Goal: Task Accomplishment & Management: Complete application form

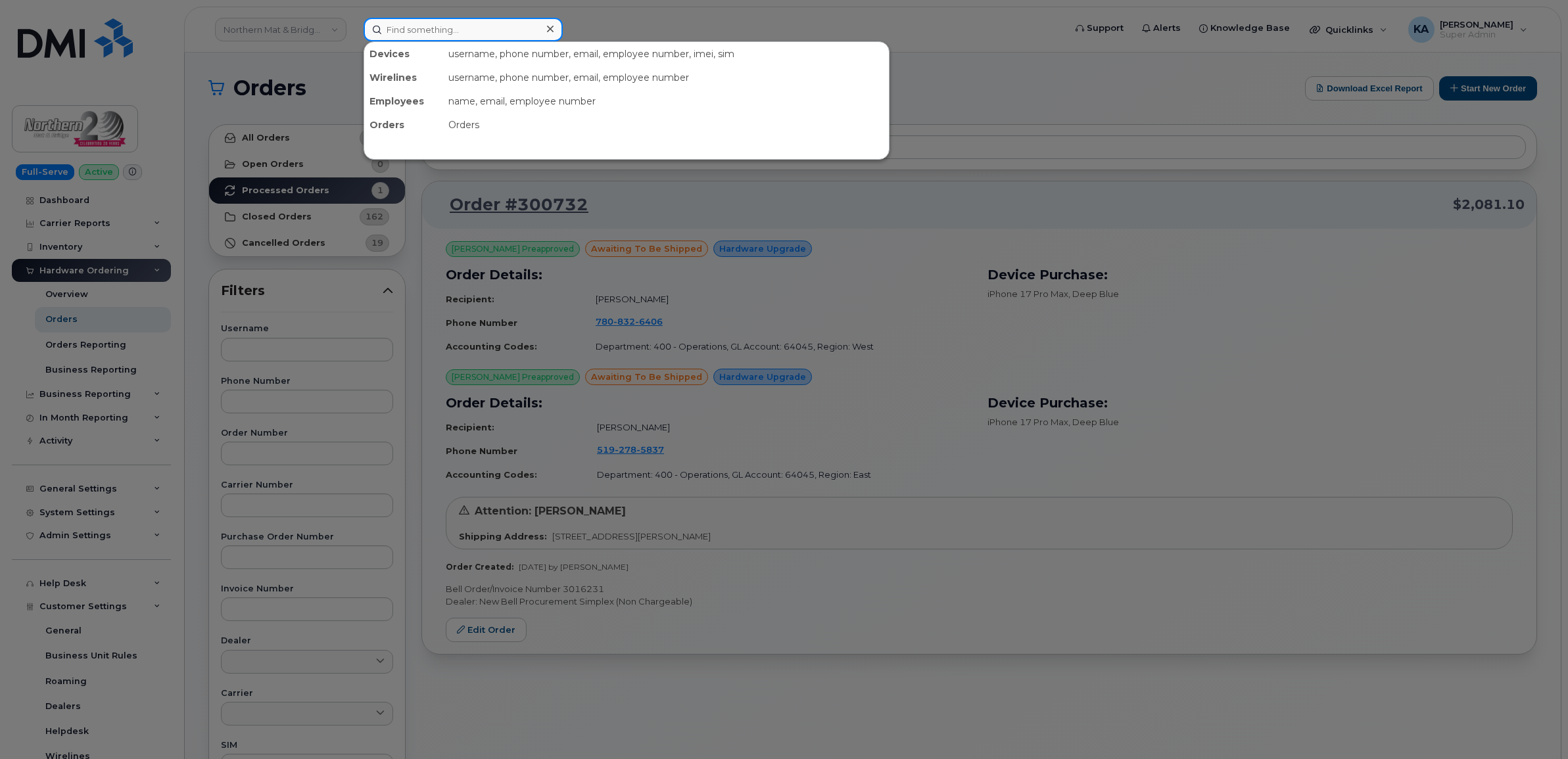
click at [423, 23] on input at bounding box center [463, 30] width 199 height 23
paste input "5873856796"
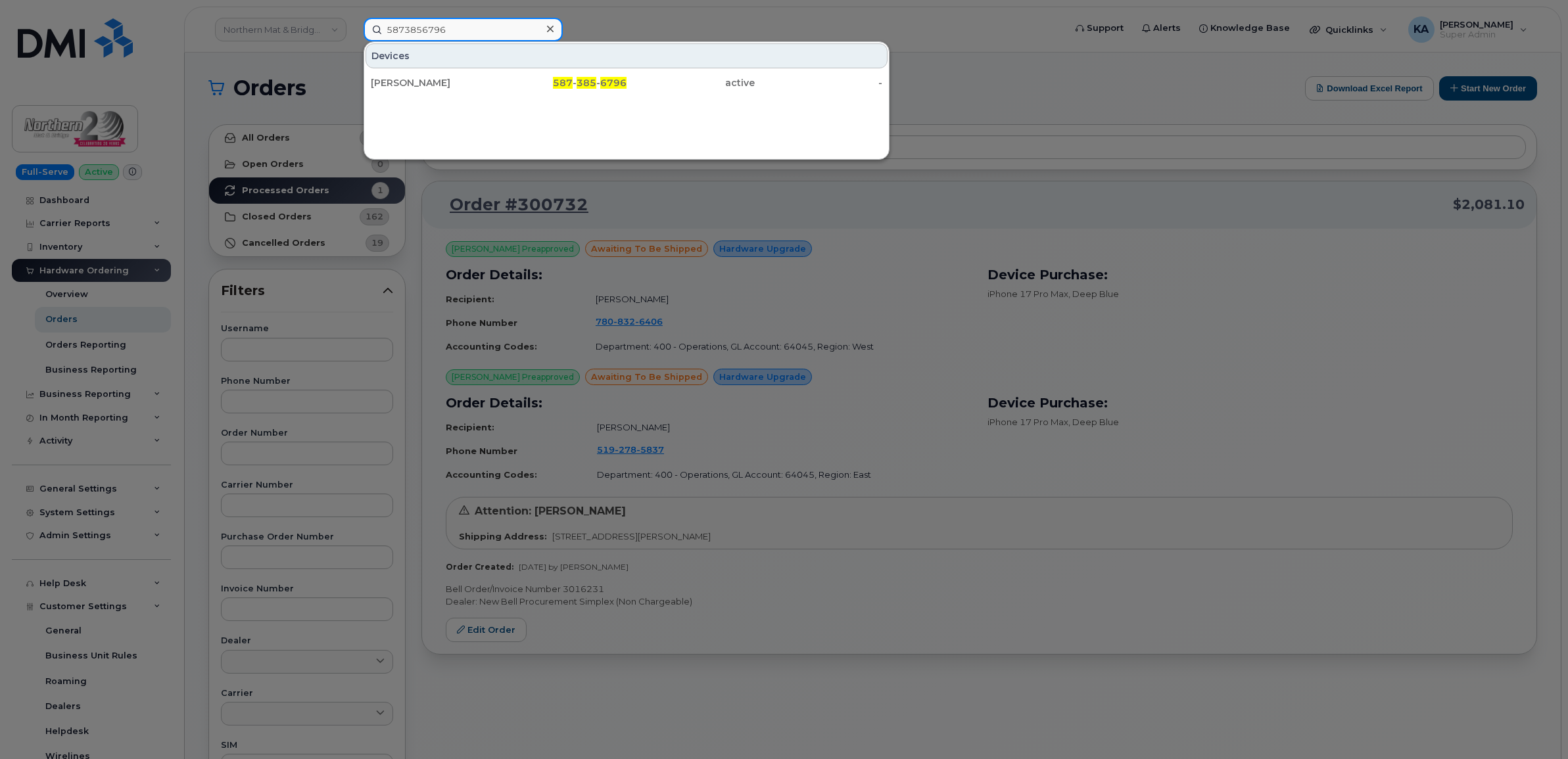
type input "5873856796"
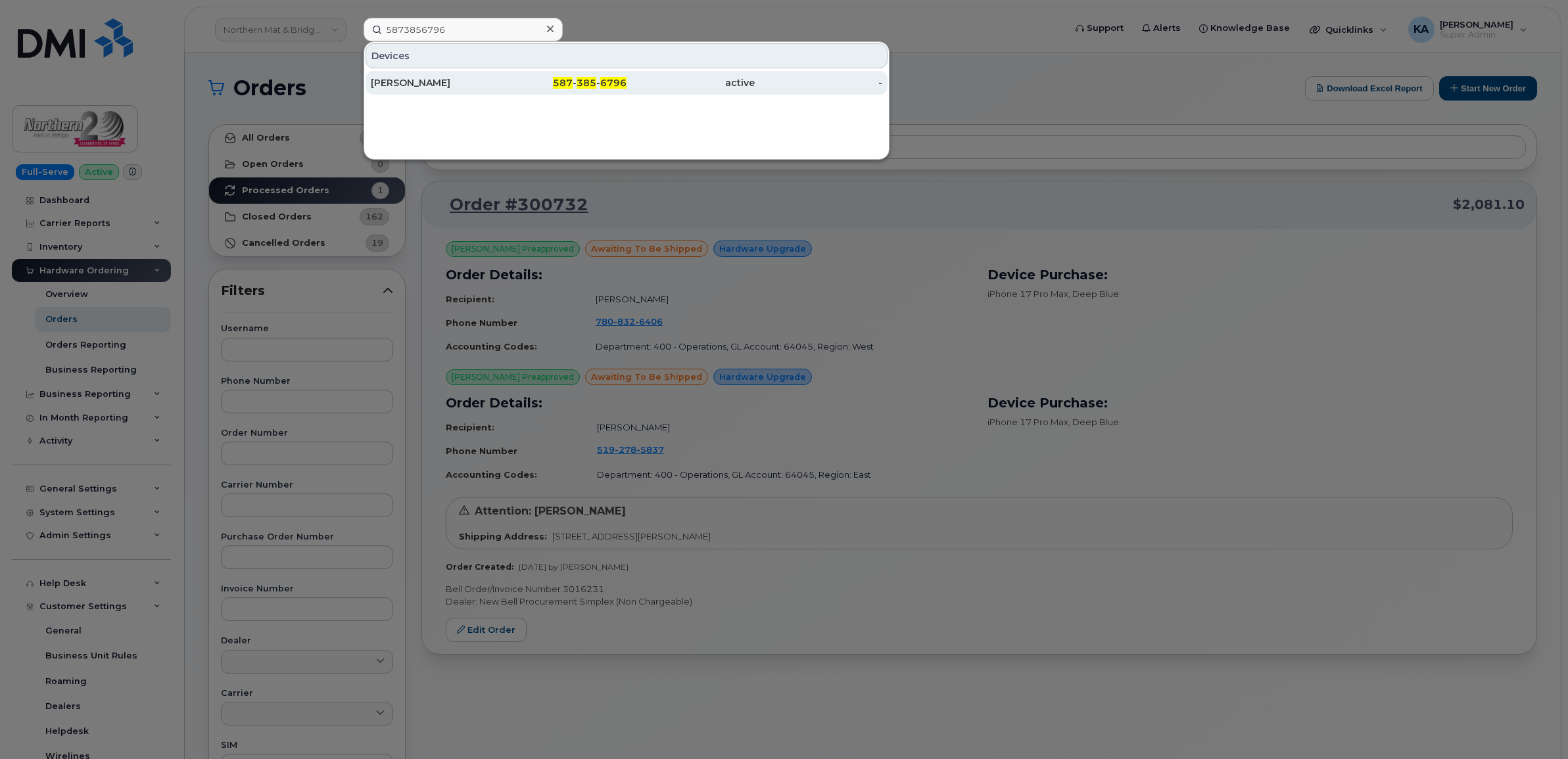
click at [419, 83] on div "Sarah Davis" at bounding box center [434, 82] width 128 height 13
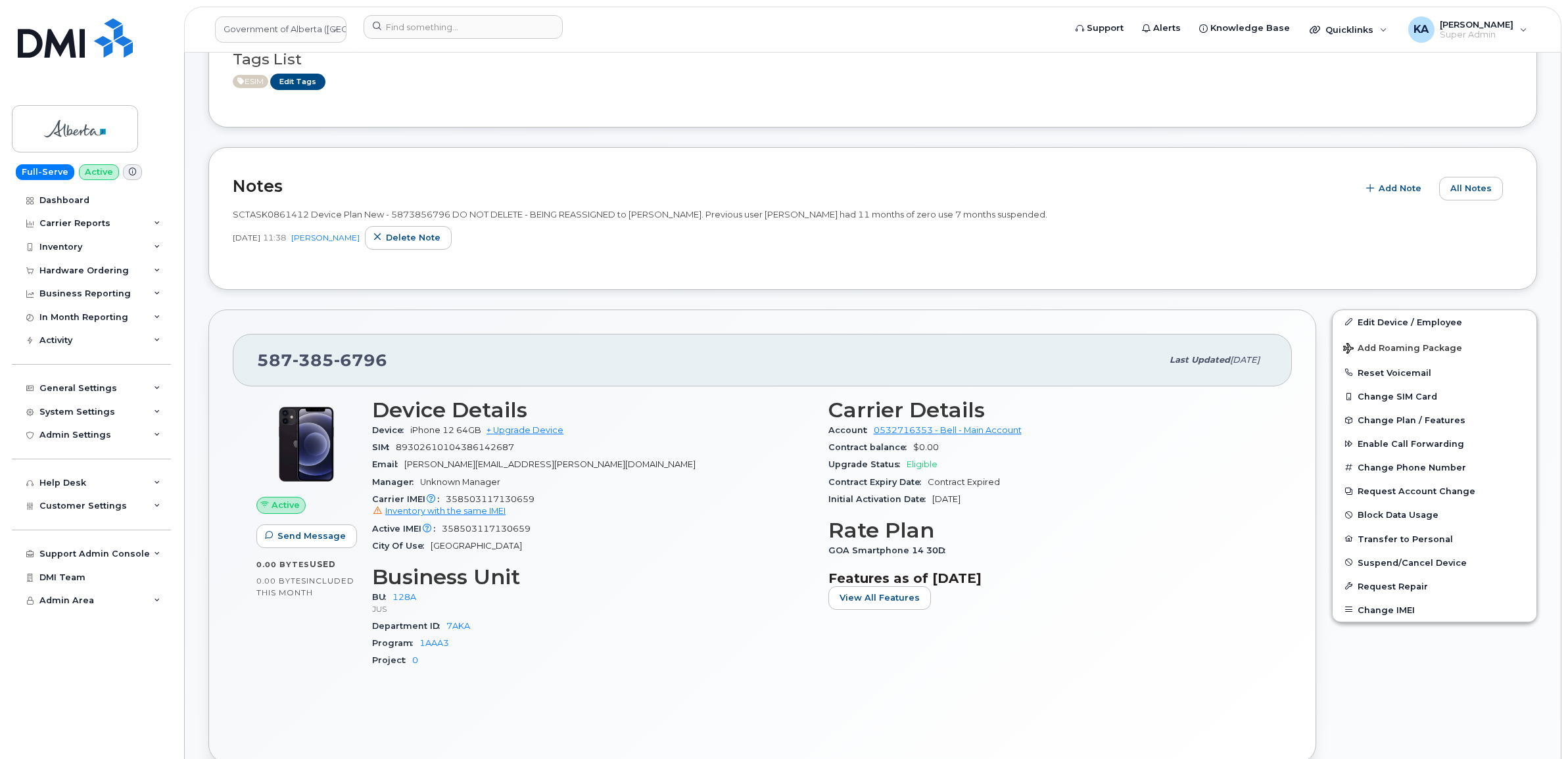
scroll to position [164, 0]
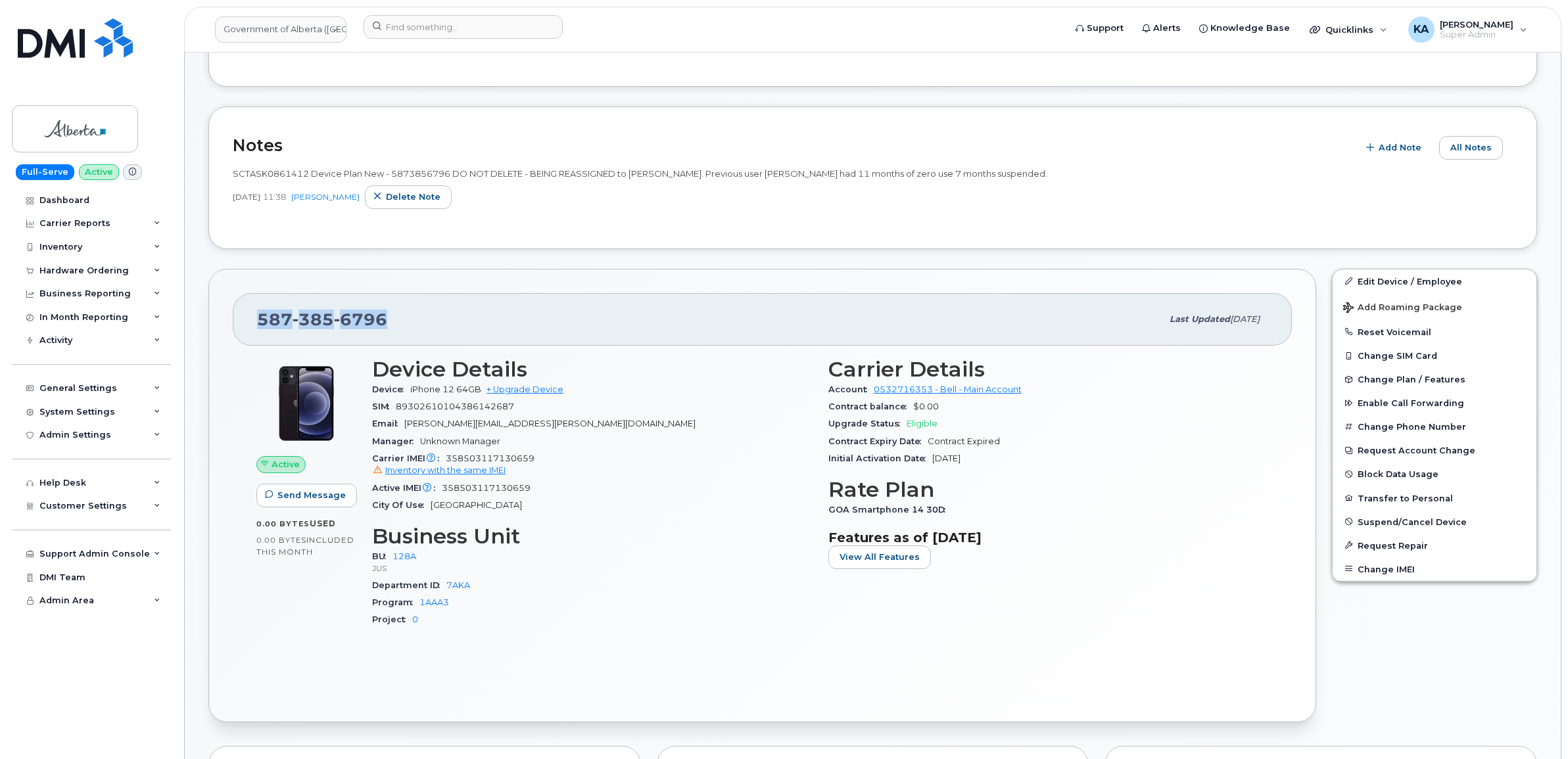
drag, startPoint x: 391, startPoint y: 318, endPoint x: 258, endPoint y: 312, distance: 133.1
click at [258, 312] on div "587 385 6796" at bounding box center [710, 319] width 904 height 27
copy span "587 385 6796"
click at [238, 327] on div "587 385 6796 Last updated Oct 07, 2025" at bounding box center [762, 319] width 1059 height 53
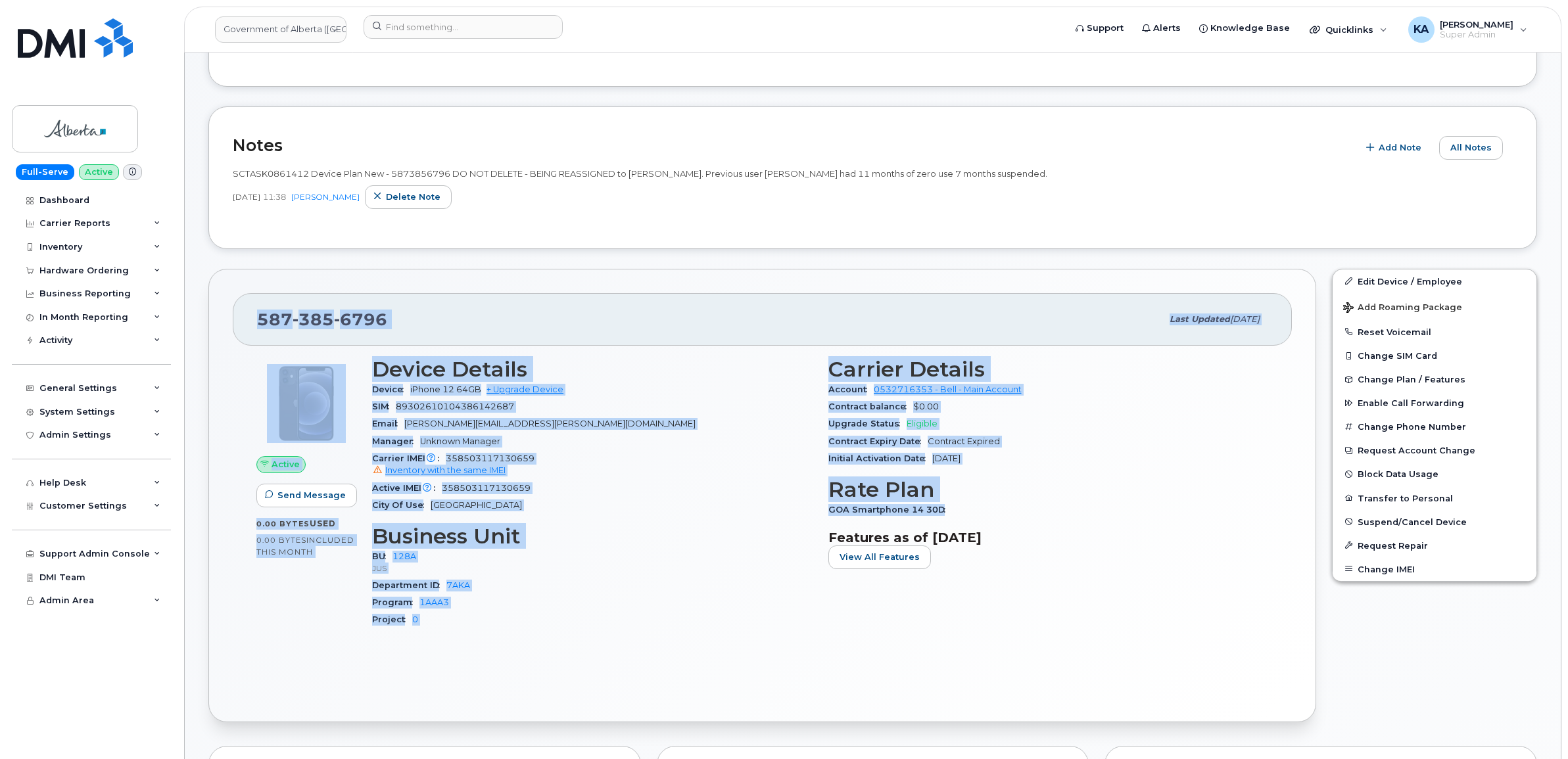
drag, startPoint x: 246, startPoint y: 319, endPoint x: 957, endPoint y: 505, distance: 734.9
click at [957, 505] on div "587 385 6796 Last updated Oct 07, 2025 Active Send Message 0.00 Bytes  used 0.0…" at bounding box center [762, 496] width 1108 height 454
copy div "587 385 6796 Last updated Oct 07, 2025 Active Send Message 0.00 Bytes  used 0.0…"
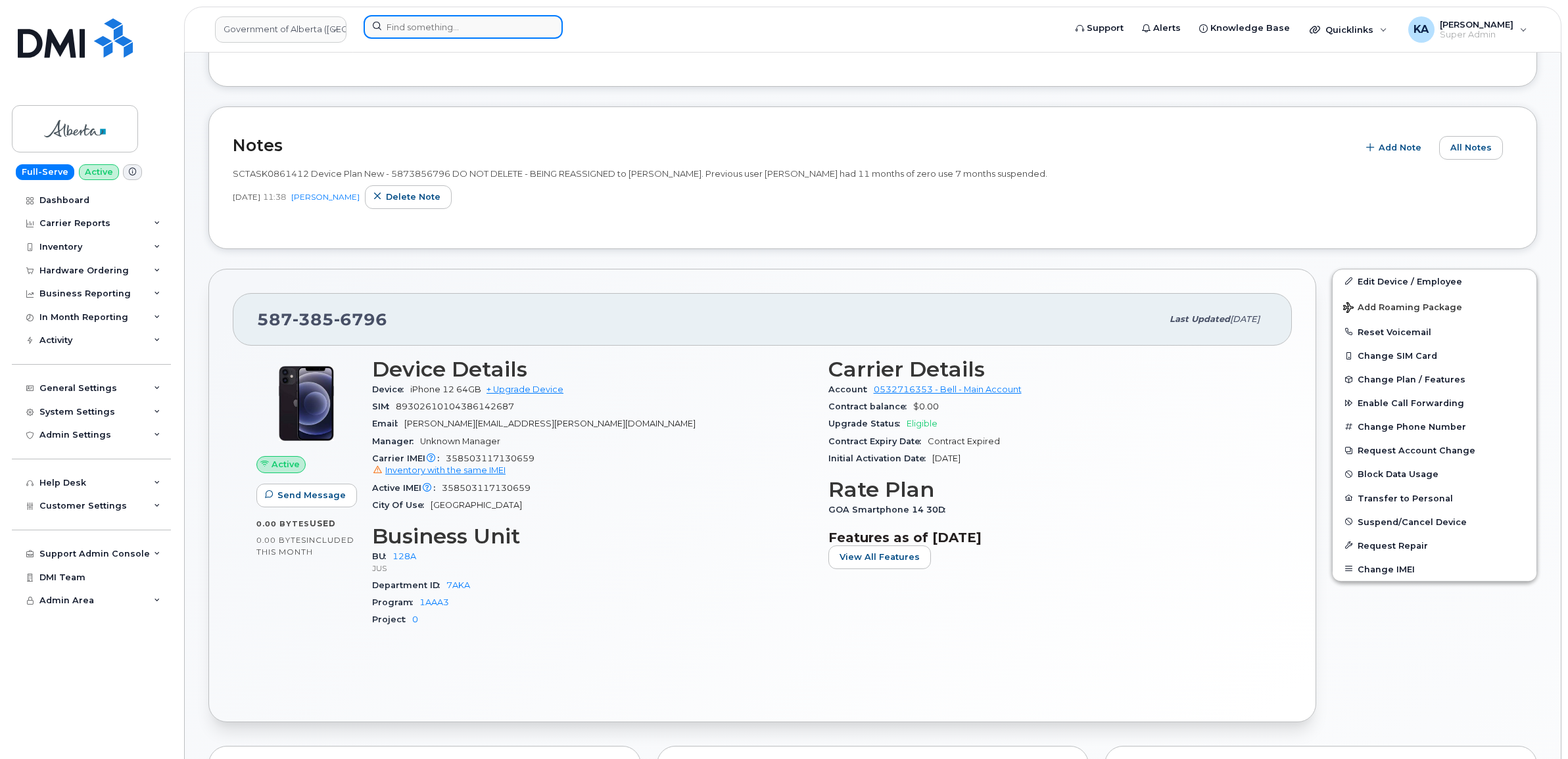
click at [468, 36] on input at bounding box center [463, 27] width 199 height 23
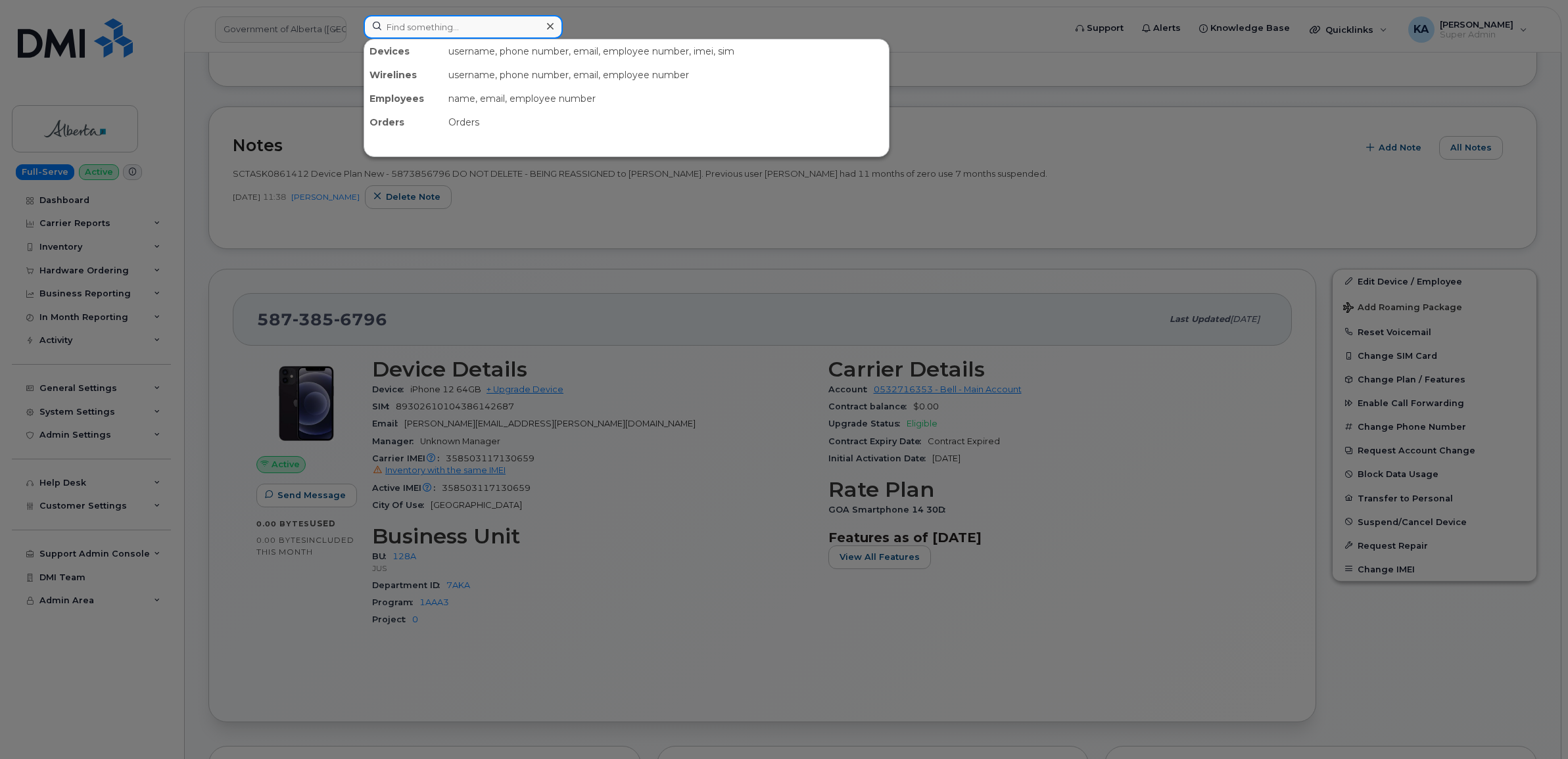
paste input "4038362769"
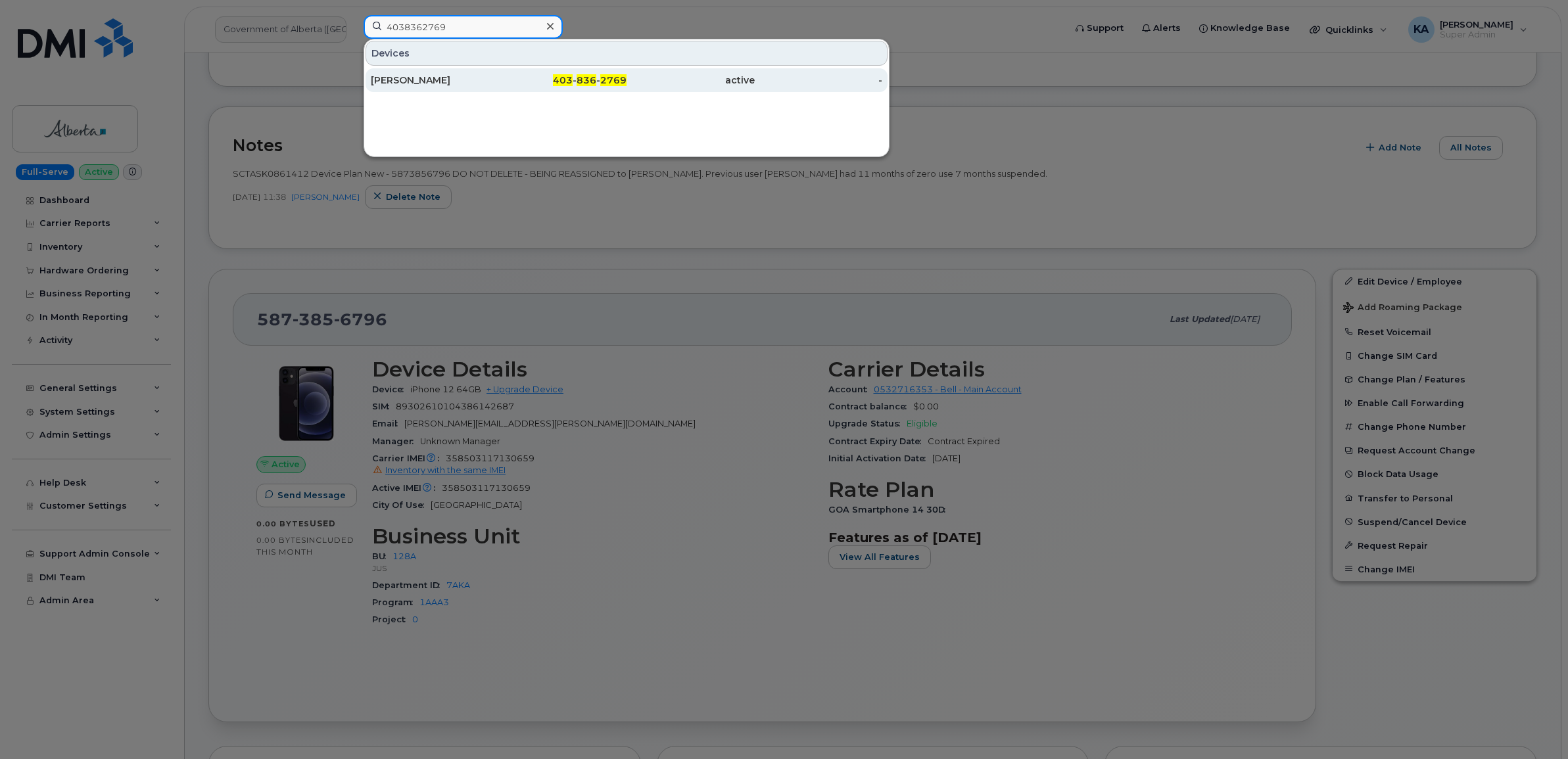
type input "4038362769"
click at [434, 78] on div "Sean Chartrand" at bounding box center [434, 80] width 128 height 13
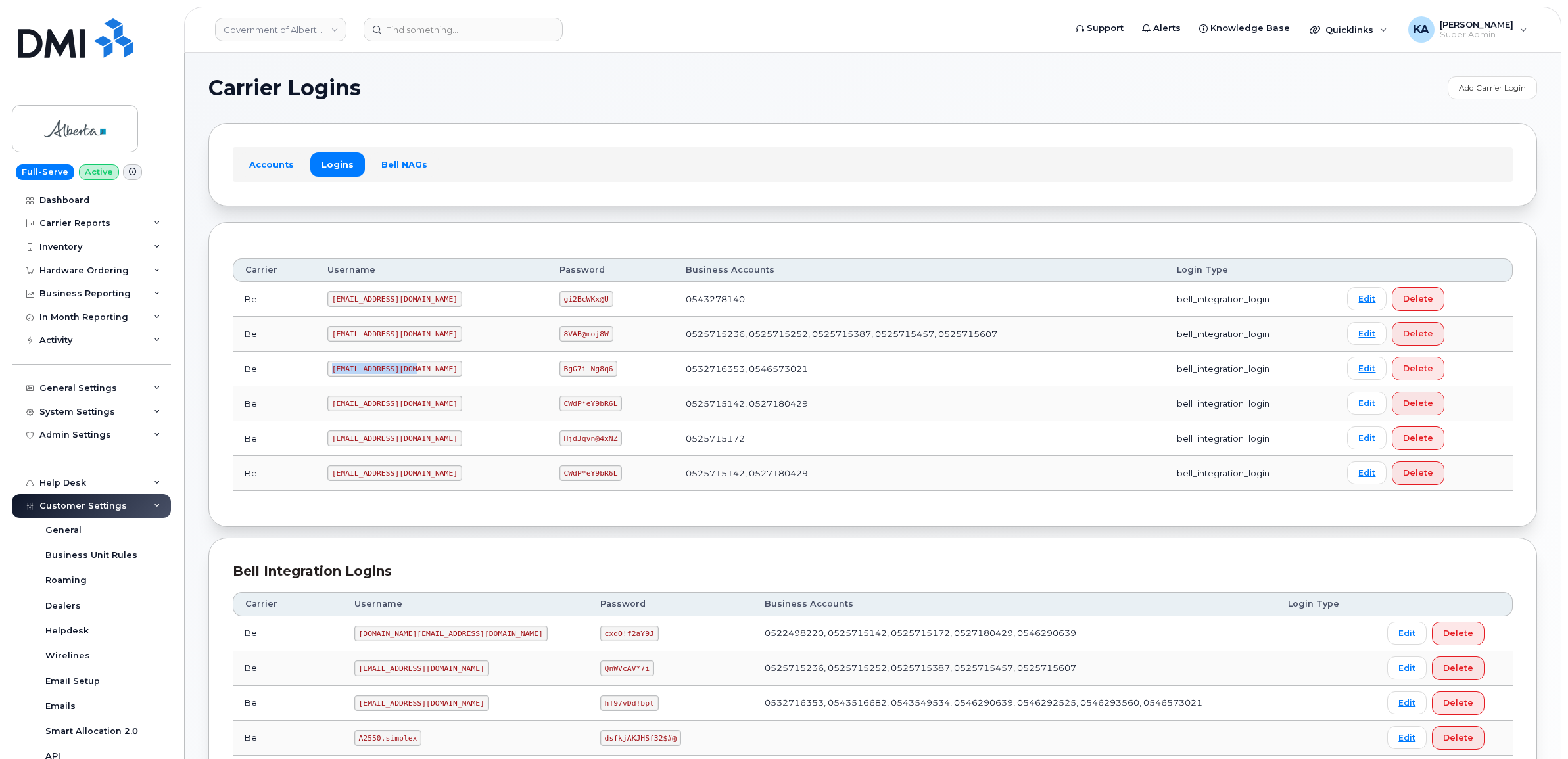
drag, startPoint x: 331, startPoint y: 372, endPoint x: 414, endPoint y: 384, distance: 83.9
click at [414, 384] on td "goa482E2@myserve.ca" at bounding box center [432, 369] width 232 height 35
copy code "goa482E2@myserve.ca"
drag, startPoint x: 520, startPoint y: 370, endPoint x: 574, endPoint y: 380, distance: 54.9
click at [574, 380] on td "BgG7i_Ng8q6" at bounding box center [611, 369] width 127 height 35
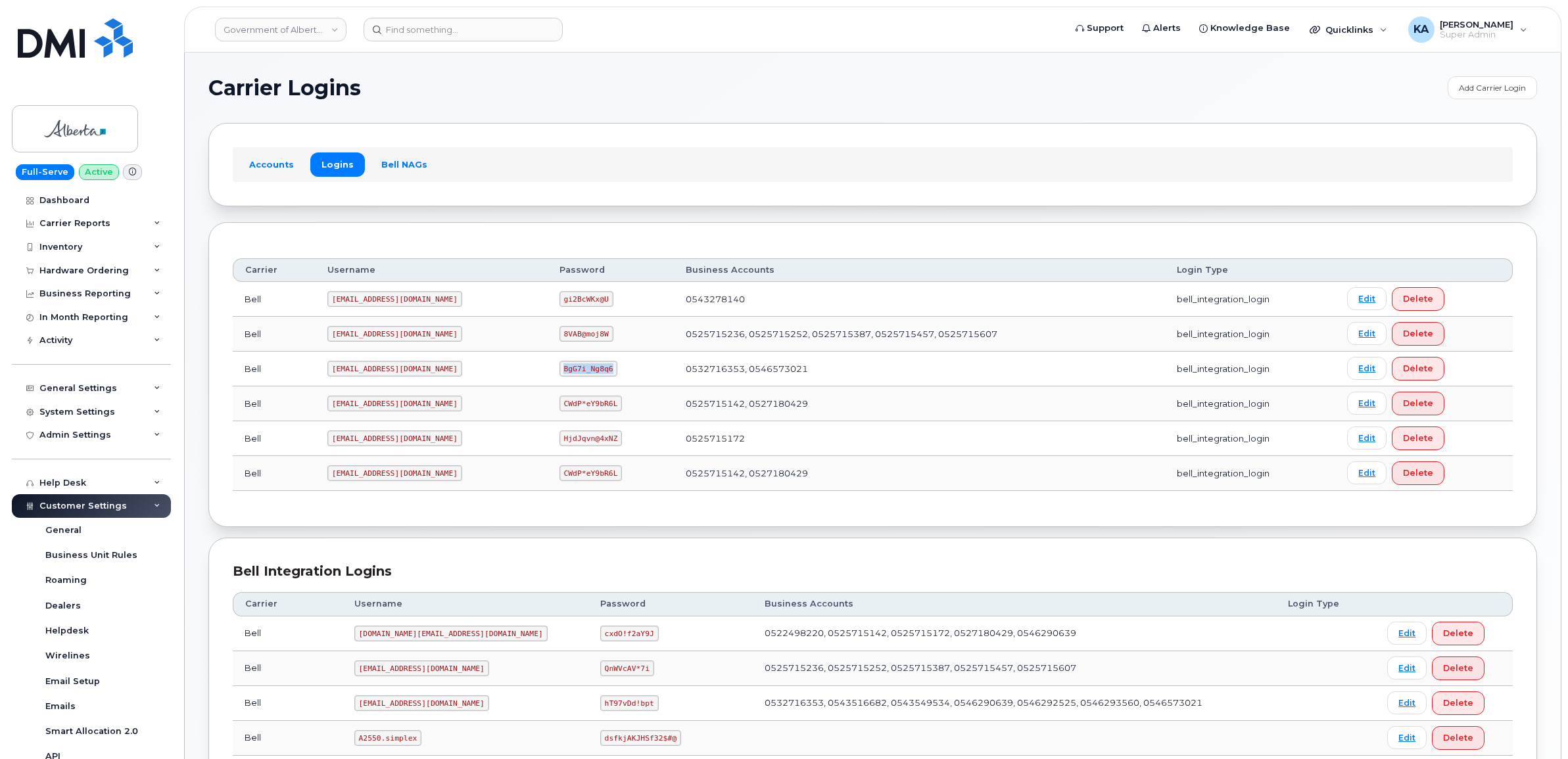
copy code "BgG7i_Ng8q6"
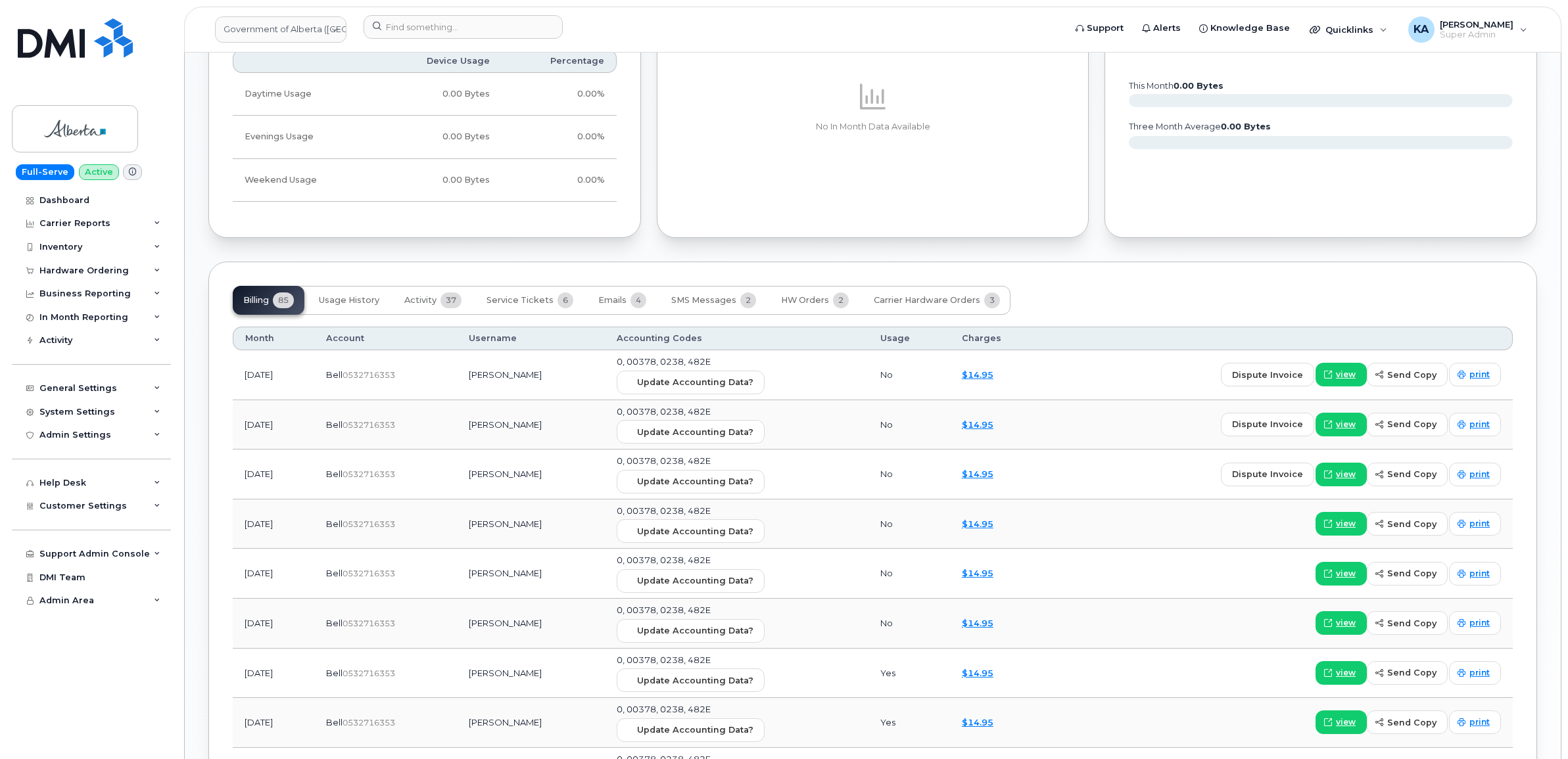
scroll to position [1069, 0]
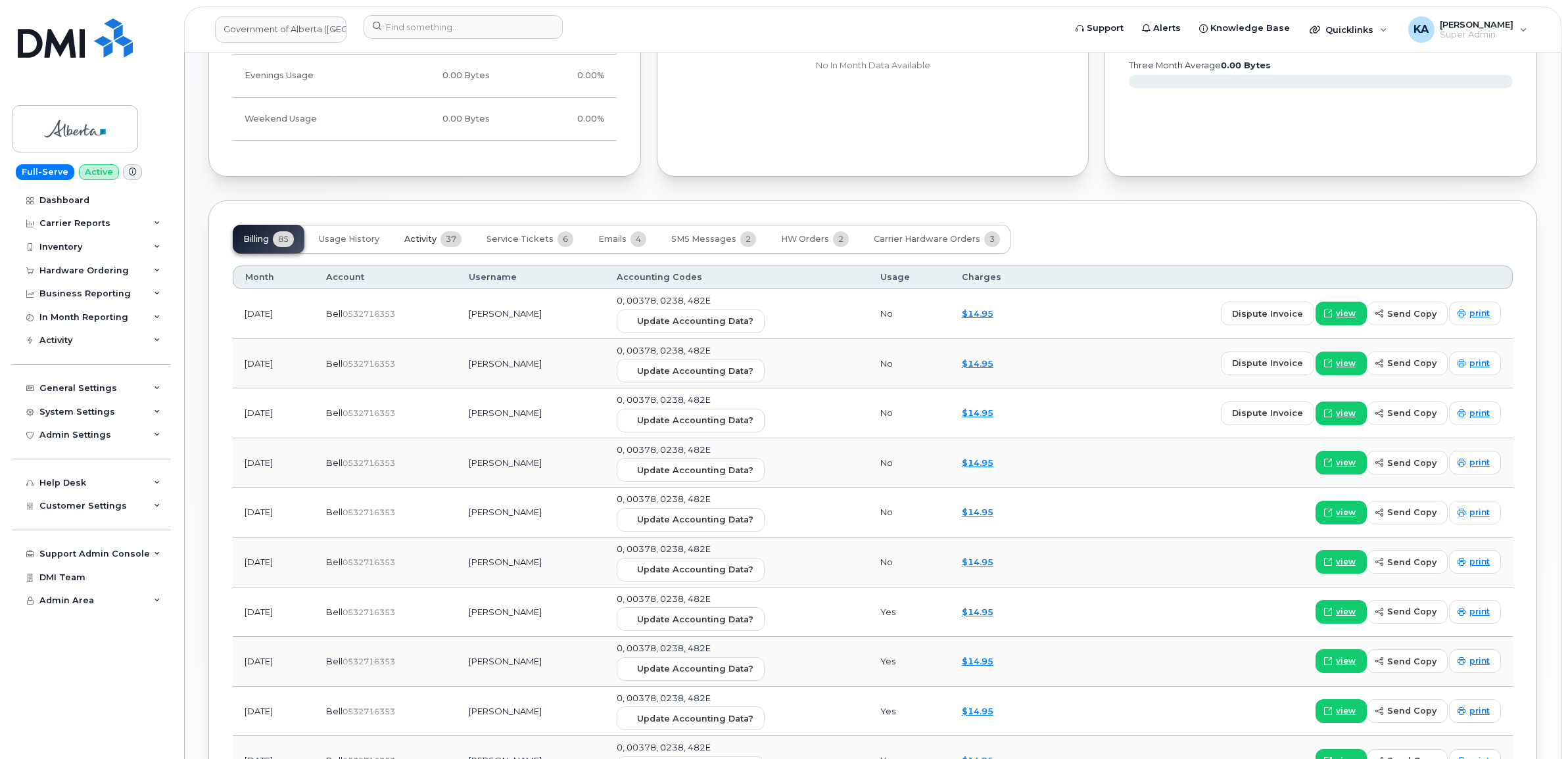
click at [428, 244] on span "Activity" at bounding box center [420, 239] width 32 height 10
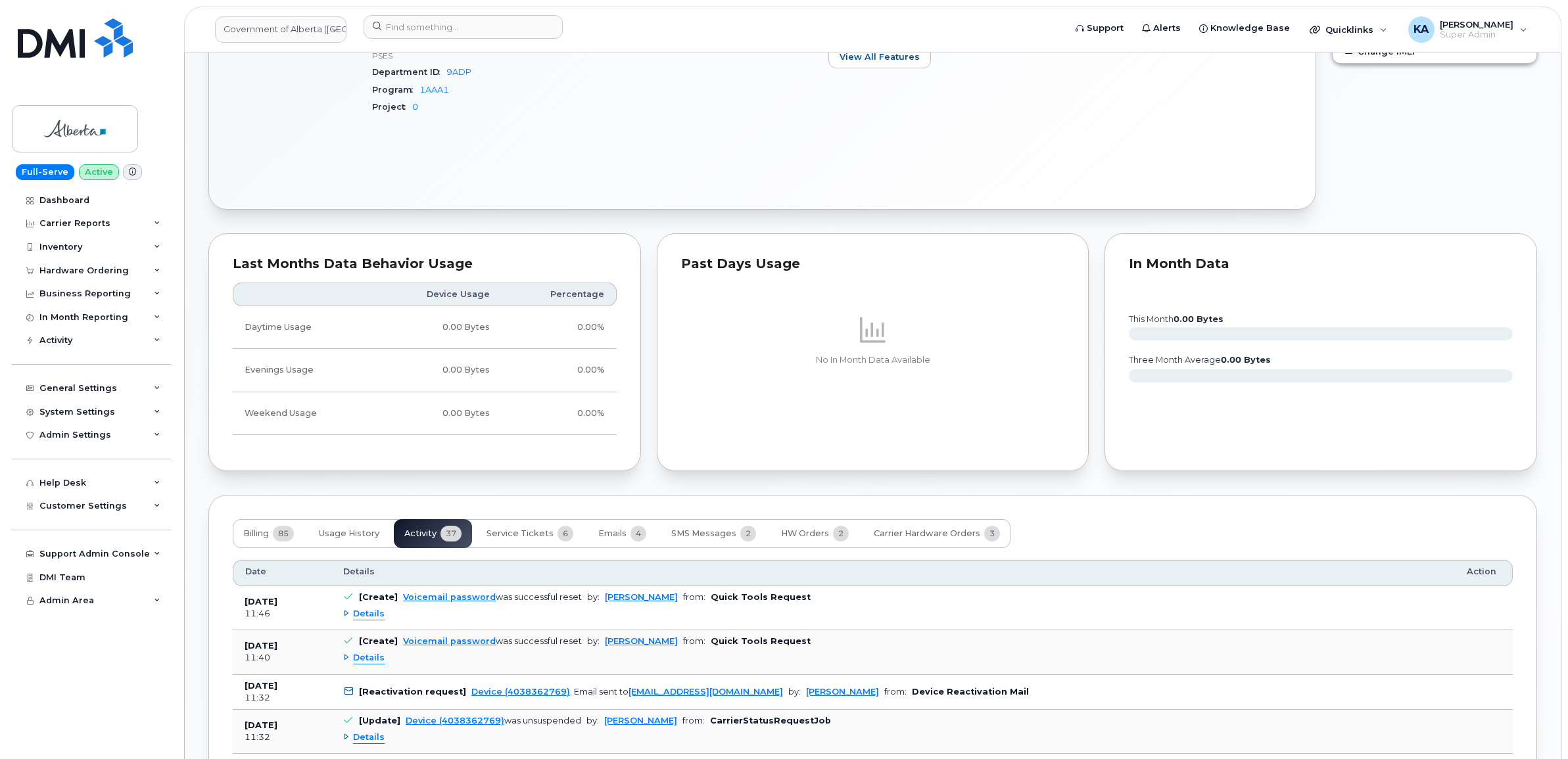
scroll to position [740, 0]
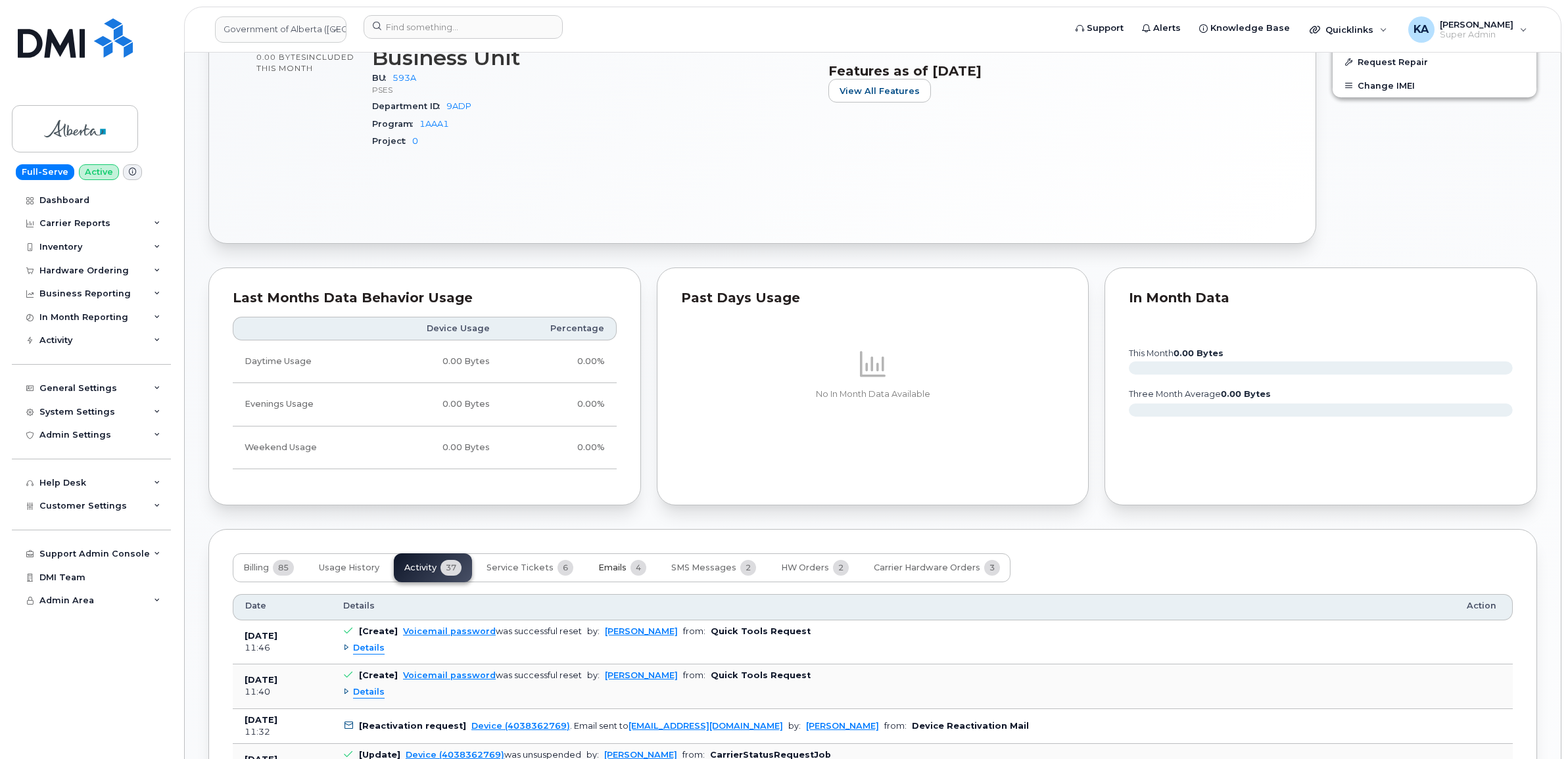
click at [622, 570] on span "Emails" at bounding box center [612, 568] width 28 height 10
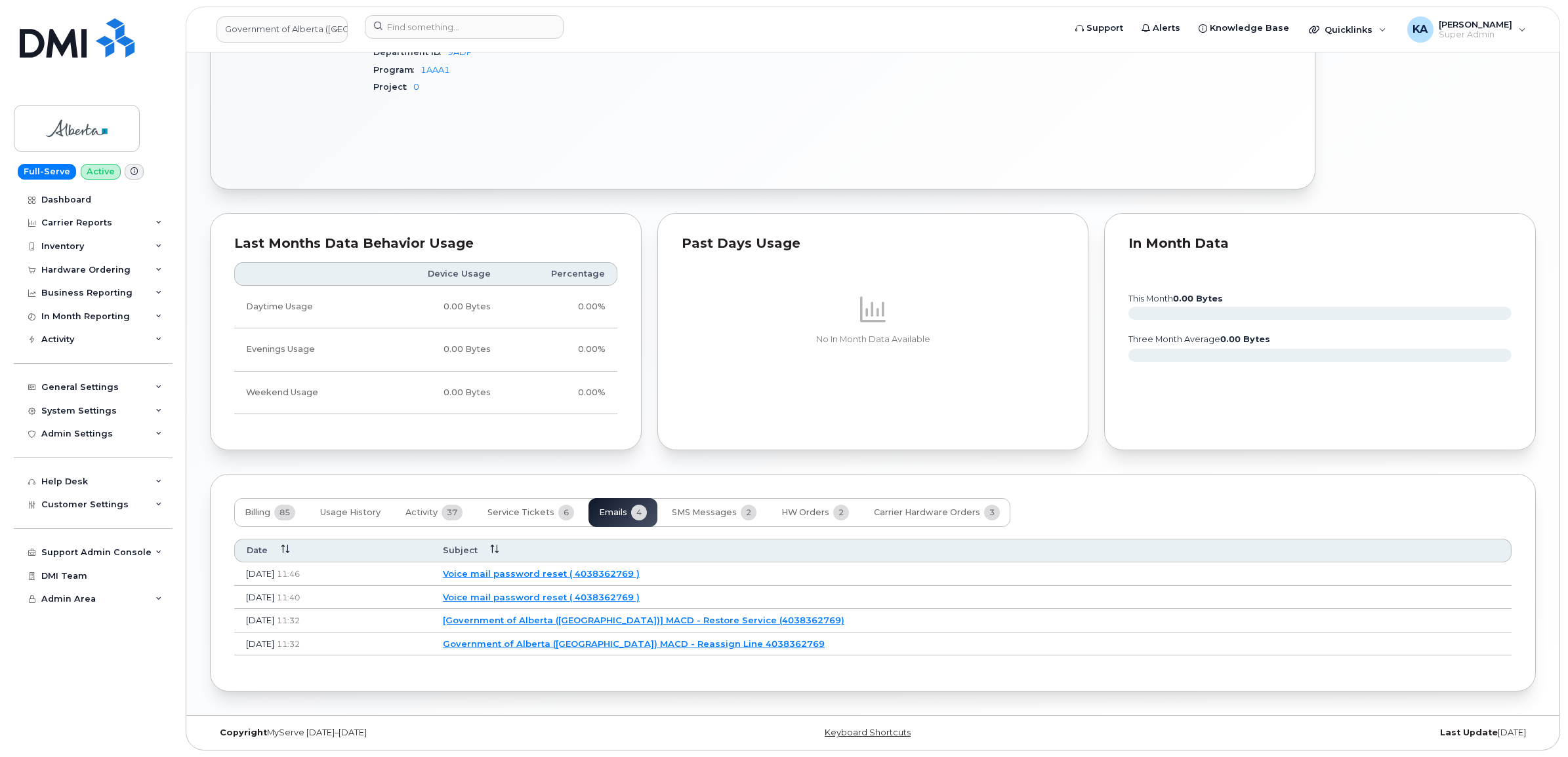
scroll to position [797, 0]
click at [653, 643] on link "Government of Alberta (GOA) MACD - Reassign Line 4038362769" at bounding box center [632, 643] width 382 height 10
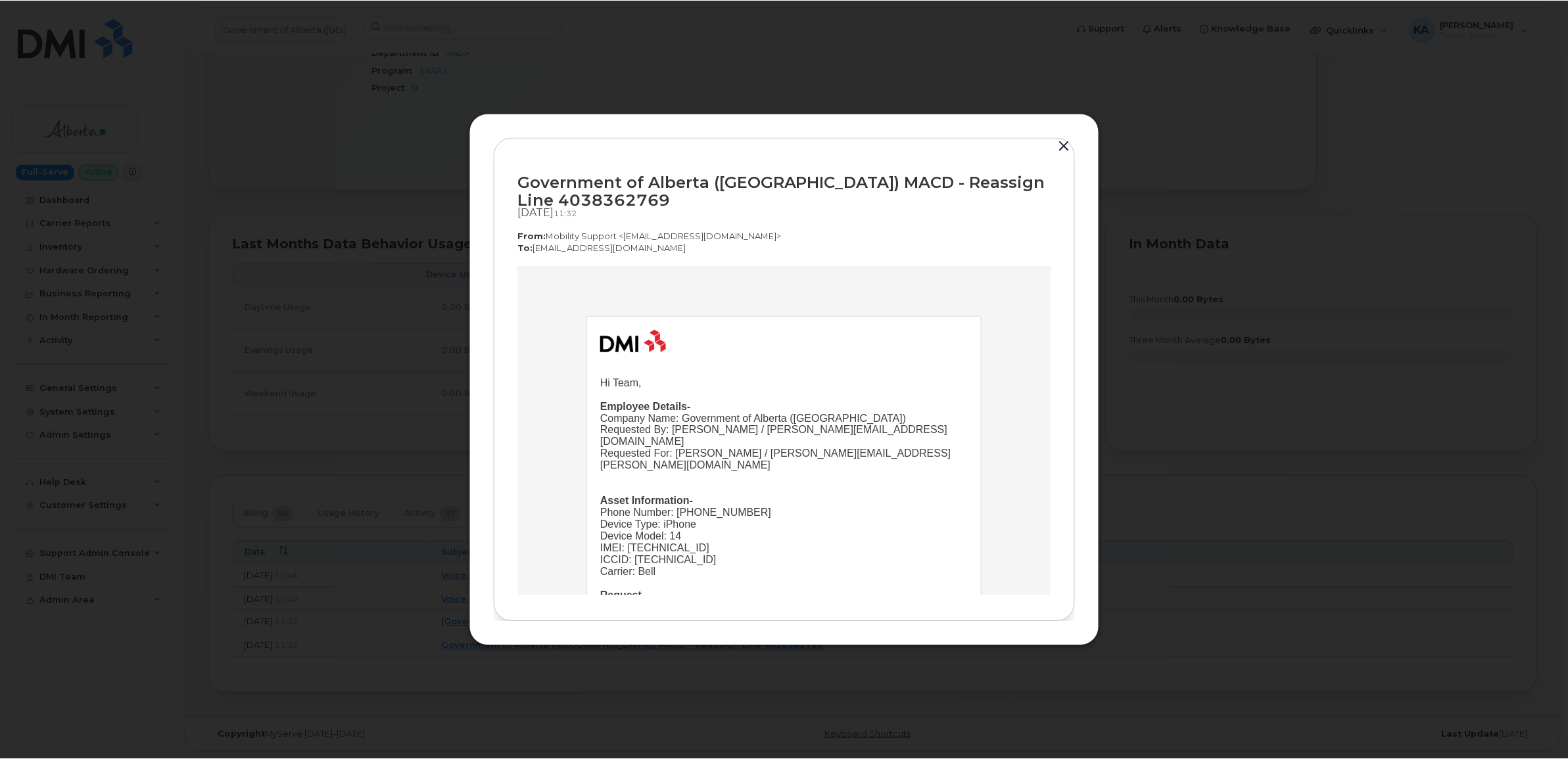
scroll to position [82, 0]
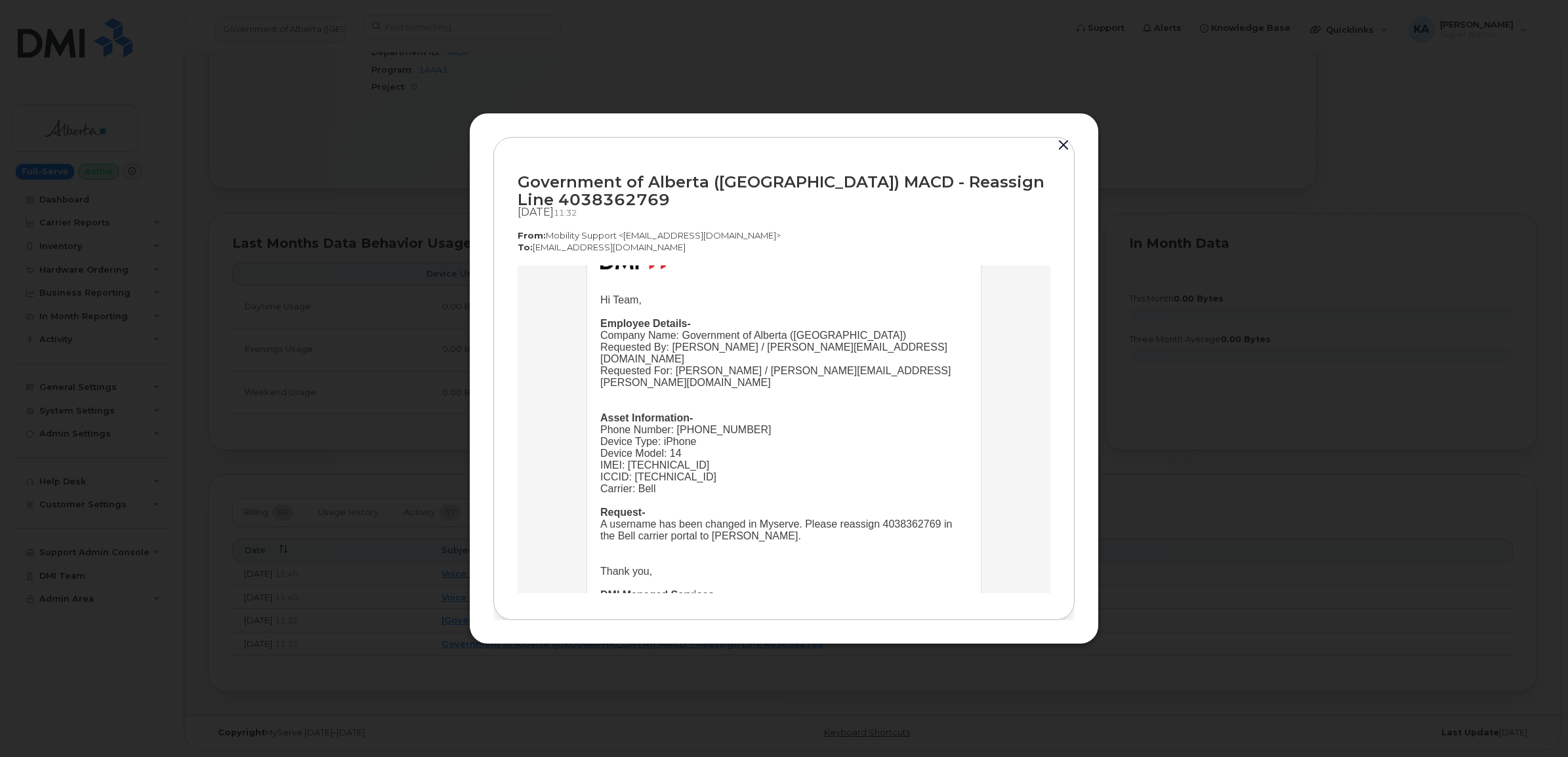
click at [1063, 146] on button "button" at bounding box center [1063, 145] width 20 height 18
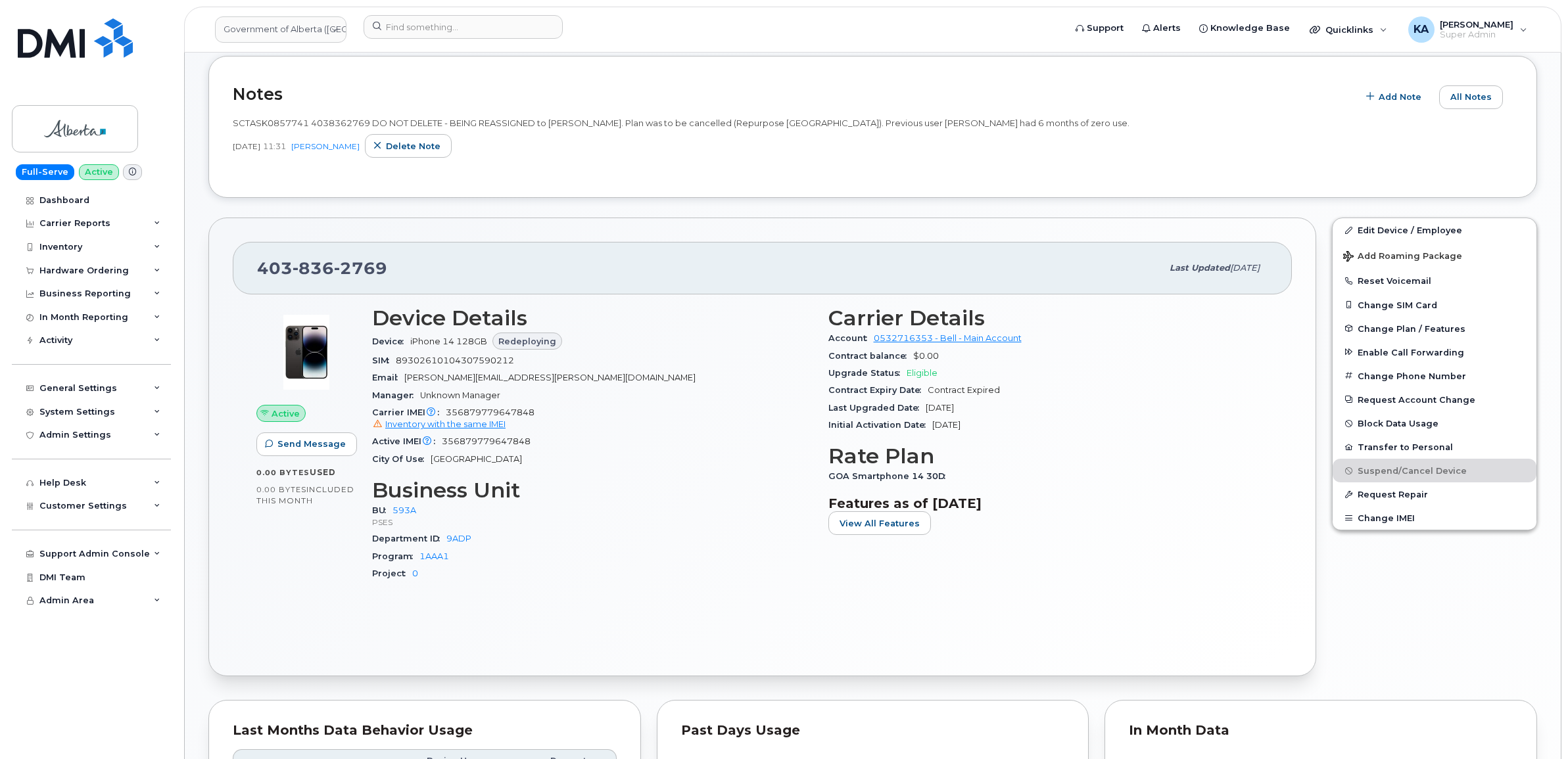
scroll to position [305, 0]
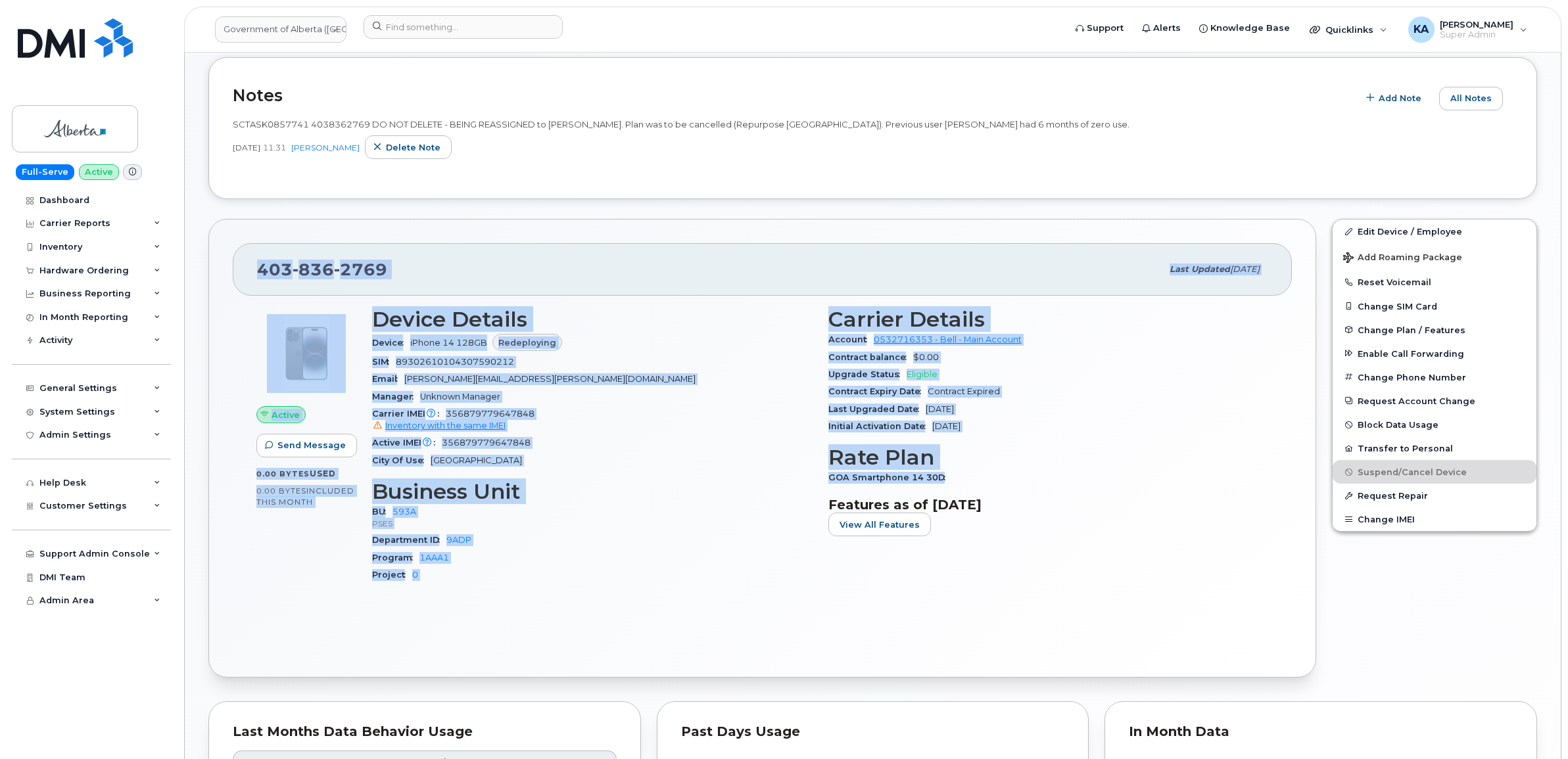
drag, startPoint x: 258, startPoint y: 271, endPoint x: 948, endPoint y: 474, distance: 719.2
click at [948, 474] on div "403 836 2769 Last updated Oct 07, 2025 Active Send Message 0.00 Bytes  used 0.0…" at bounding box center [762, 448] width 1108 height 459
copy div "403 836 2769 Last updated Oct 07, 2025 Active Send Message 0.00 Bytes  used 0.0…"
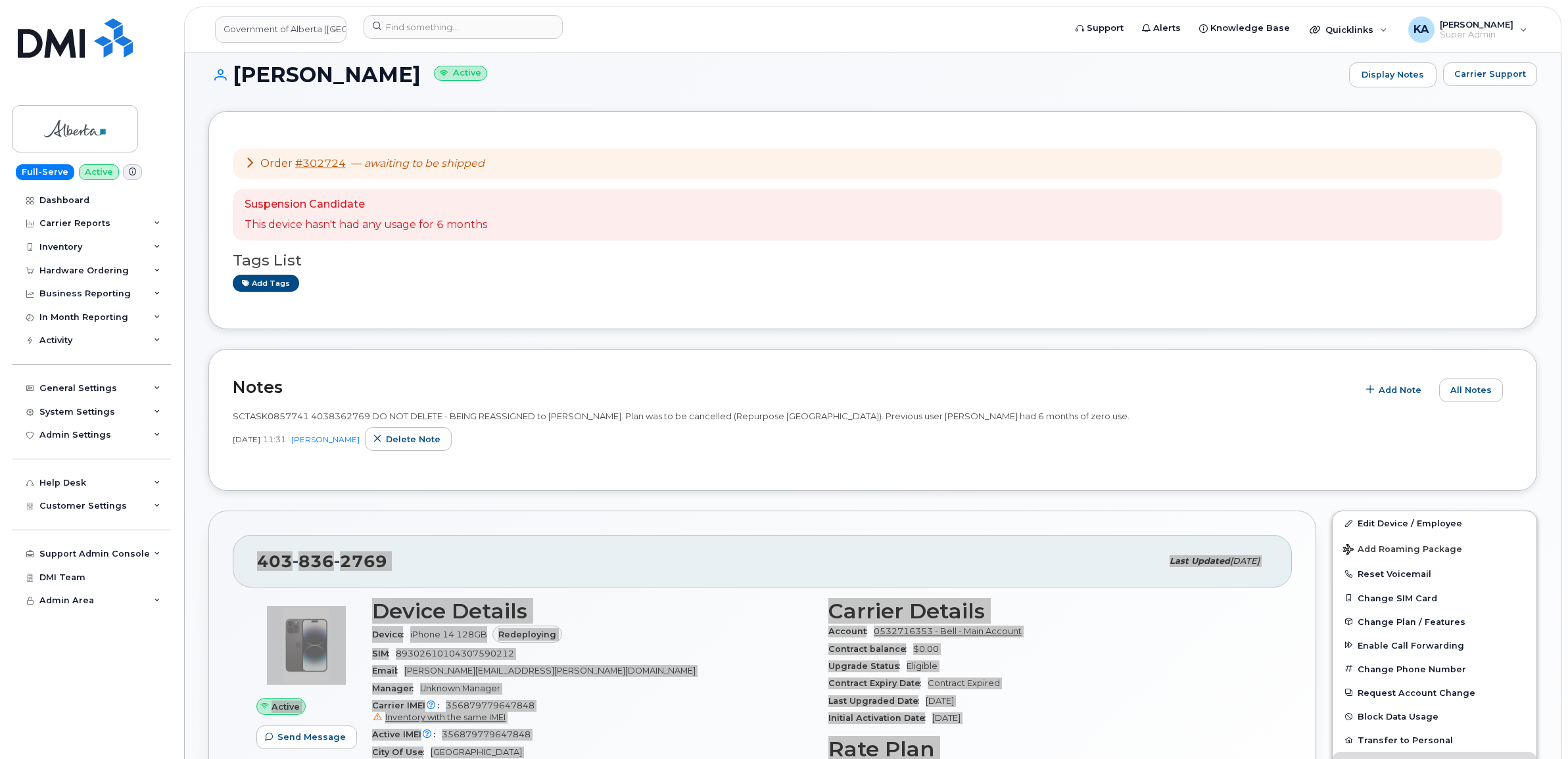
scroll to position [0, 0]
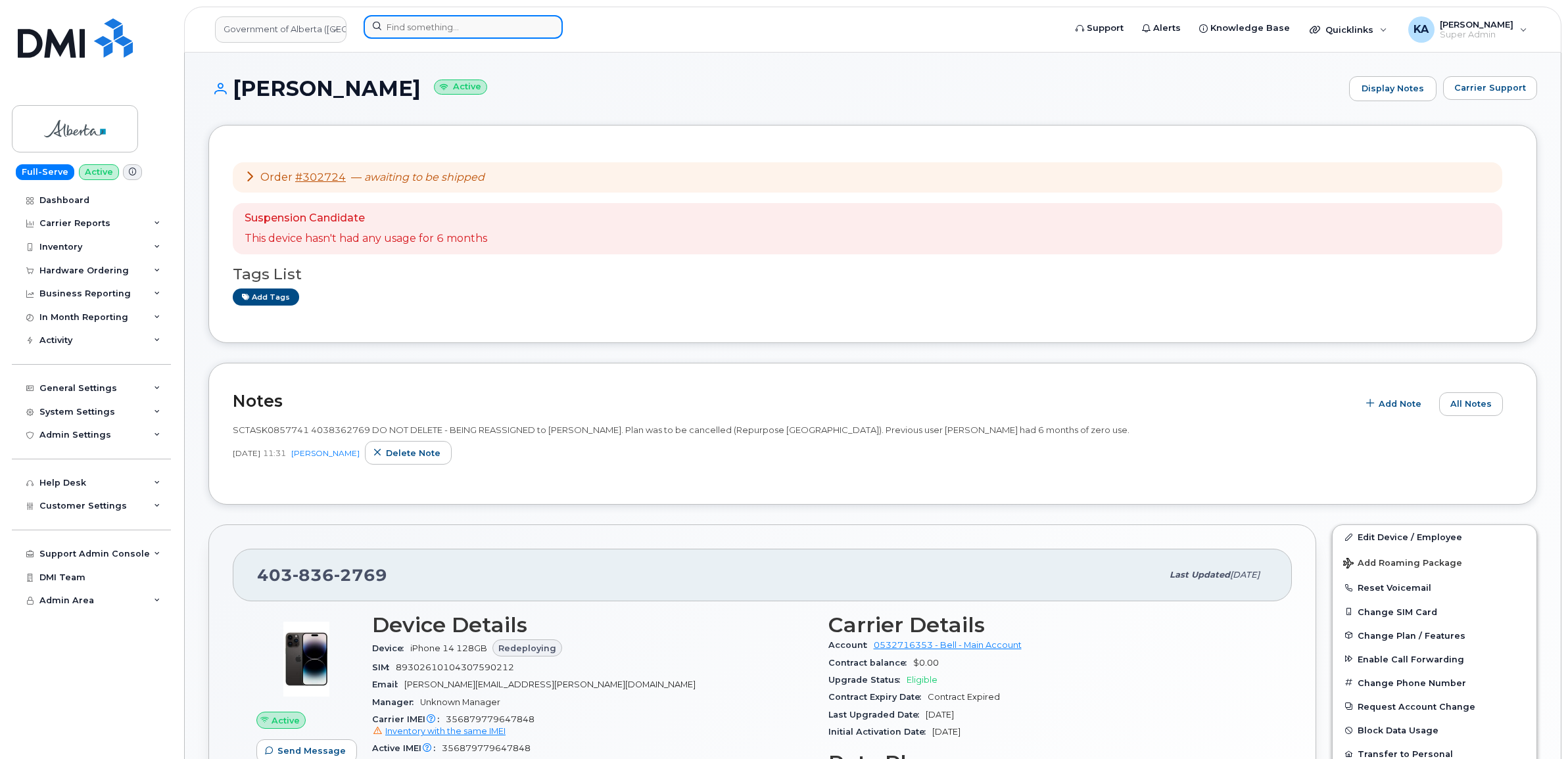
click at [428, 28] on input at bounding box center [463, 27] width 199 height 23
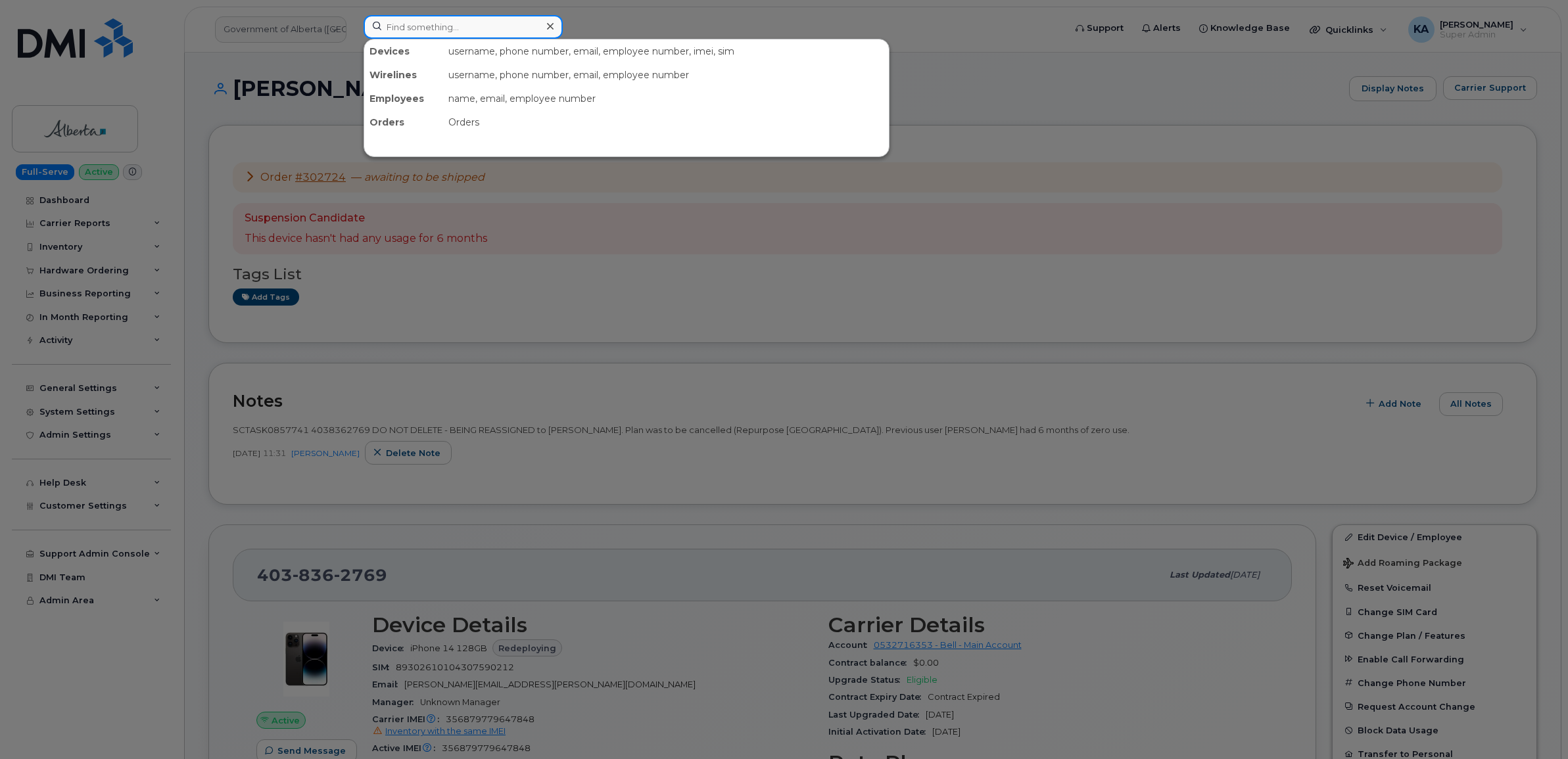
paste input "7802386475"
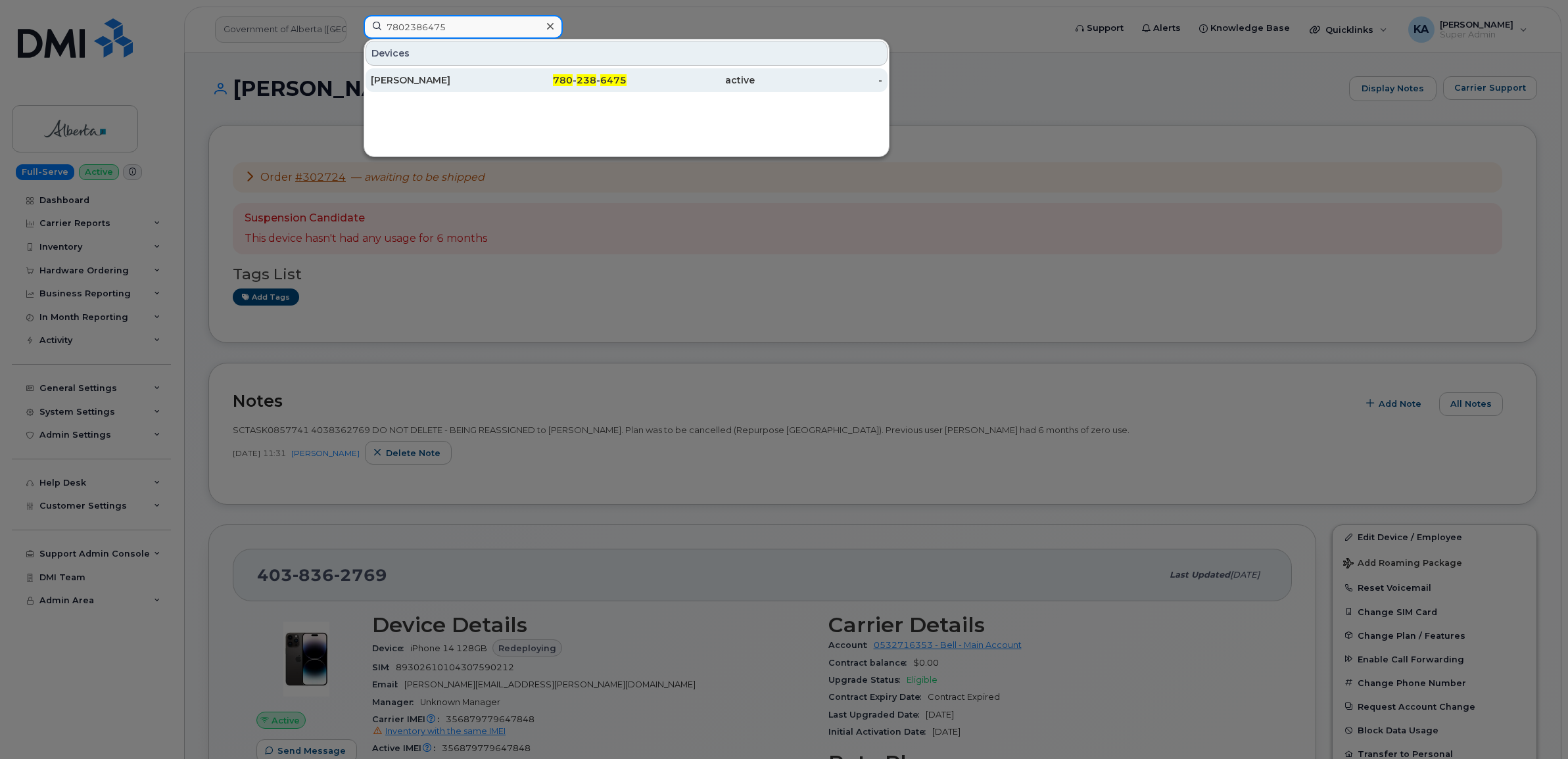
type input "7802386475"
click at [406, 77] on div "Michelle Wozny" at bounding box center [434, 80] width 128 height 13
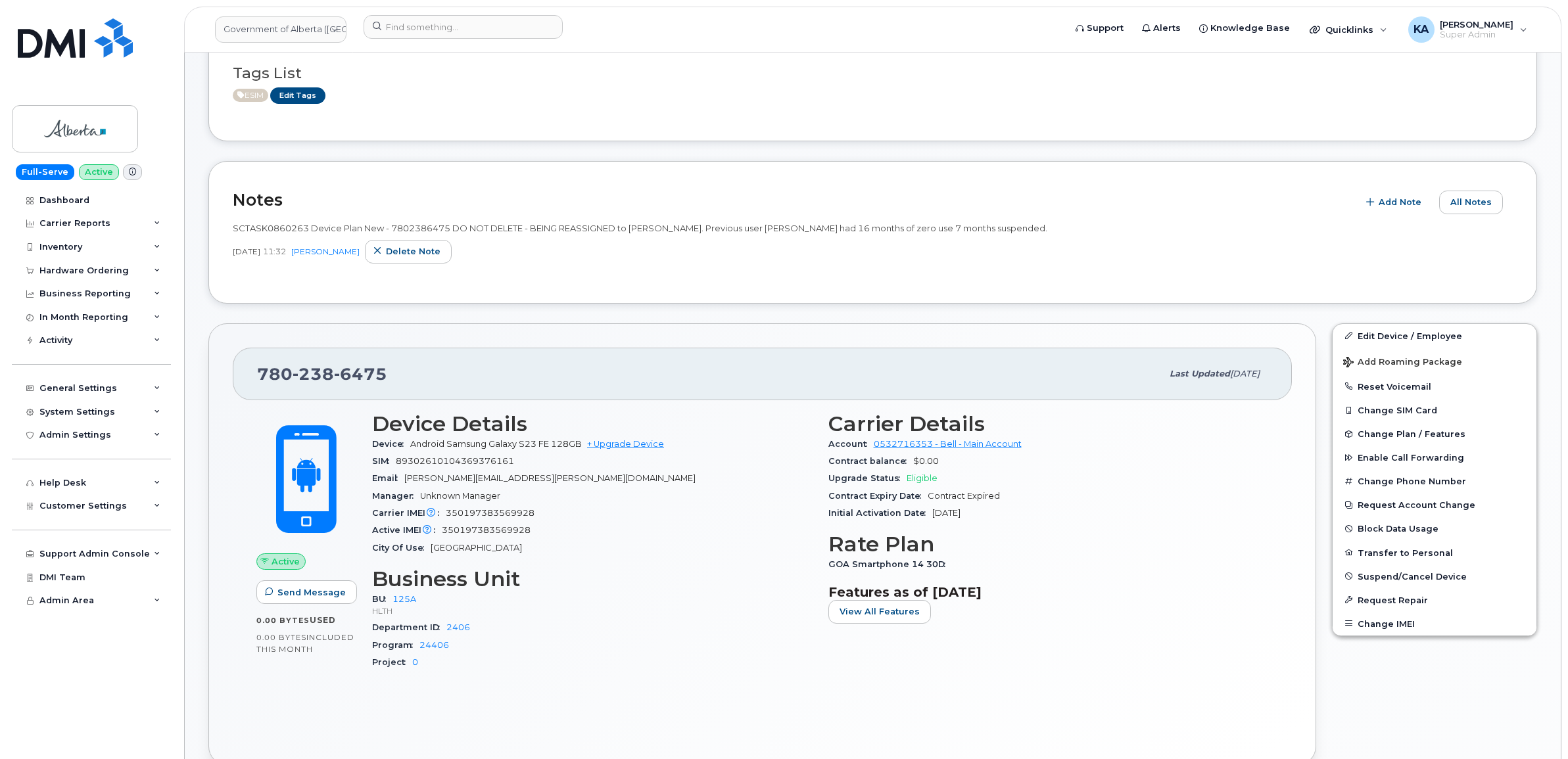
scroll to position [246, 0]
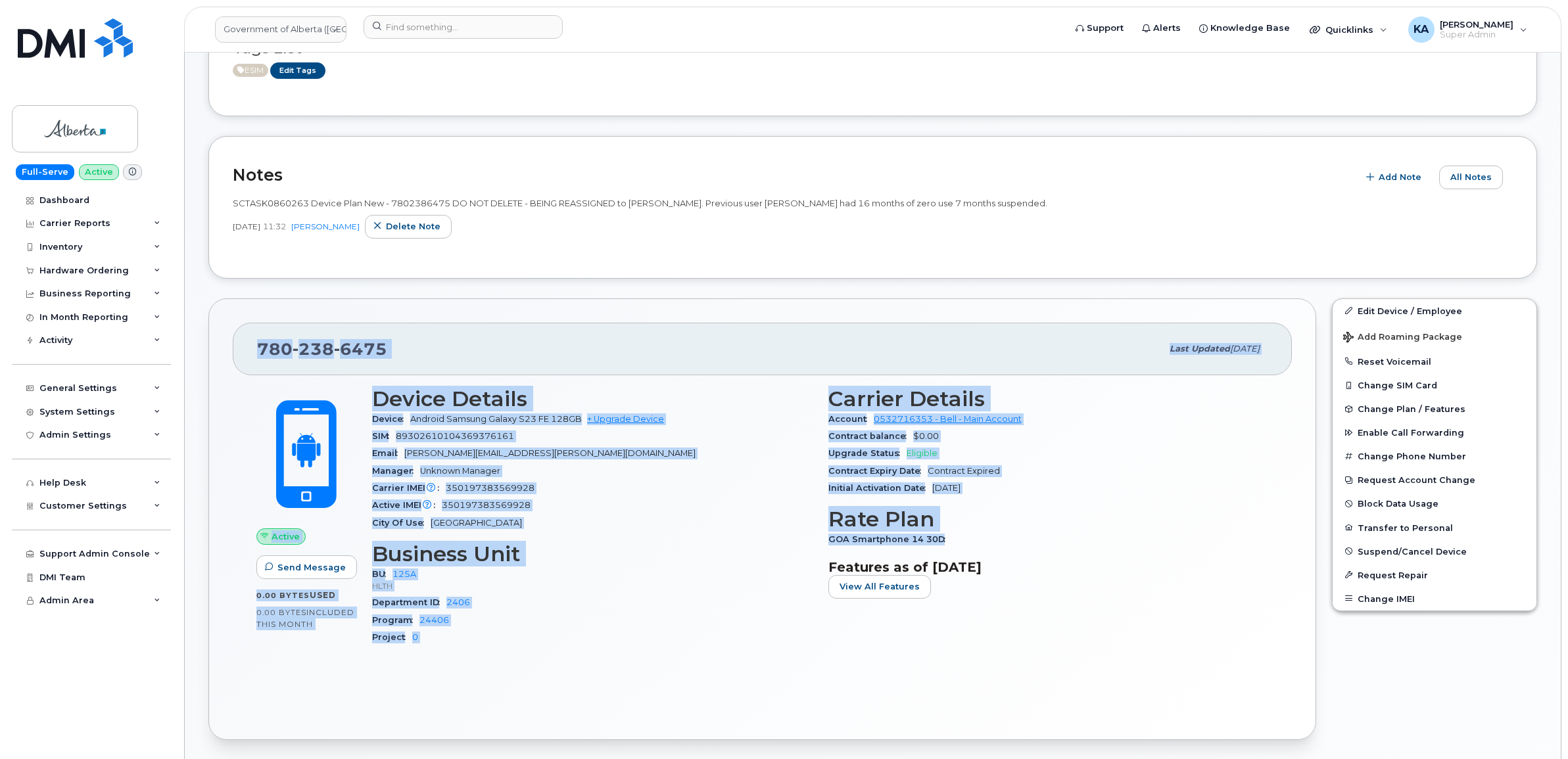
drag, startPoint x: 253, startPoint y: 351, endPoint x: 961, endPoint y: 538, distance: 732.3
click at [961, 538] on div "[PHONE_NUMBER] Last updated [DATE] Active Send Message 0.00 Bytes  used 0.00 By…" at bounding box center [762, 519] width 1108 height 443
copy div "[PHONE_NUMBER] Last updated [DATE] Active Send Message 0.00 Bytes  used 0.00 By…"
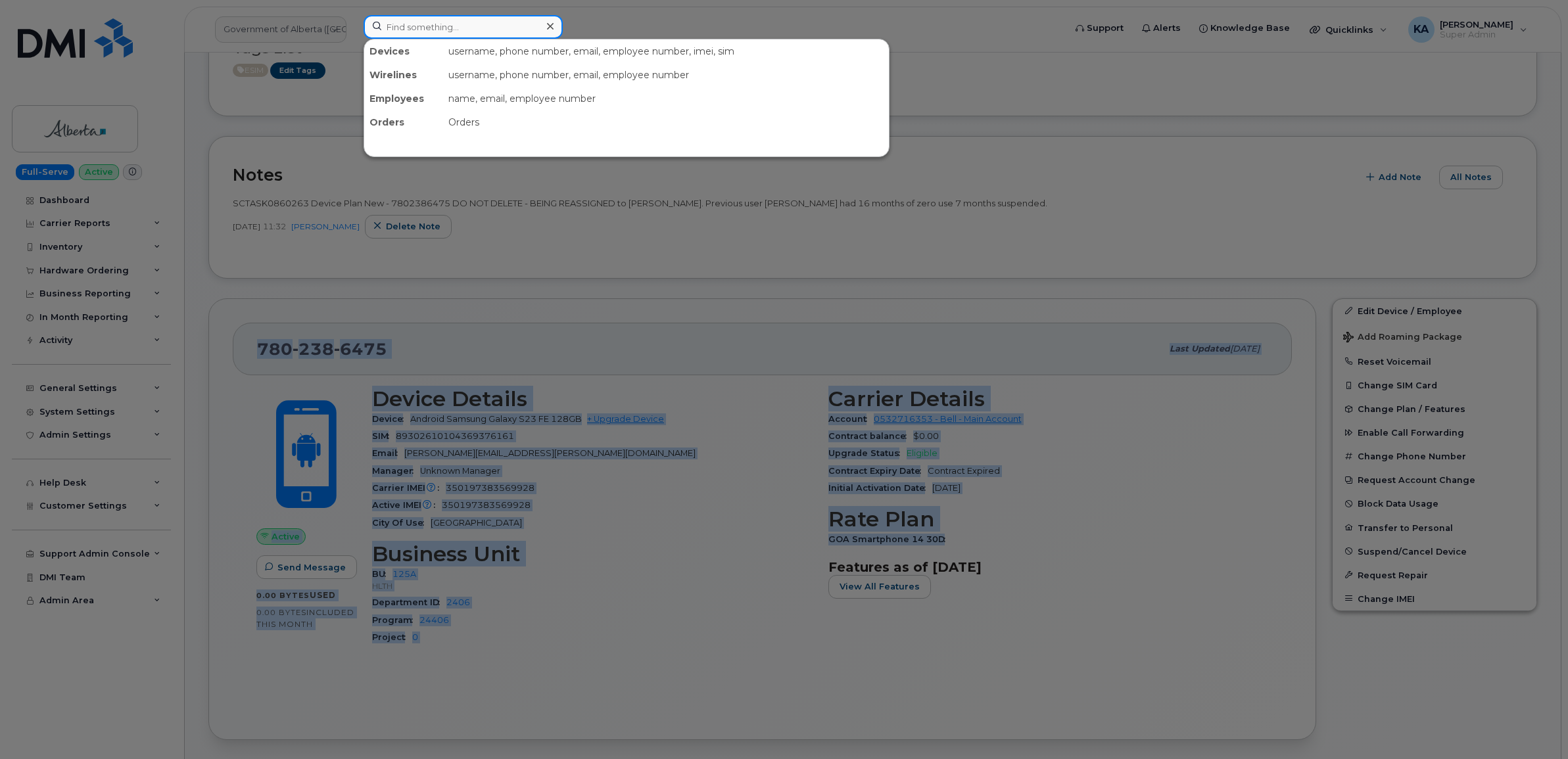
click at [414, 27] on input at bounding box center [463, 27] width 199 height 23
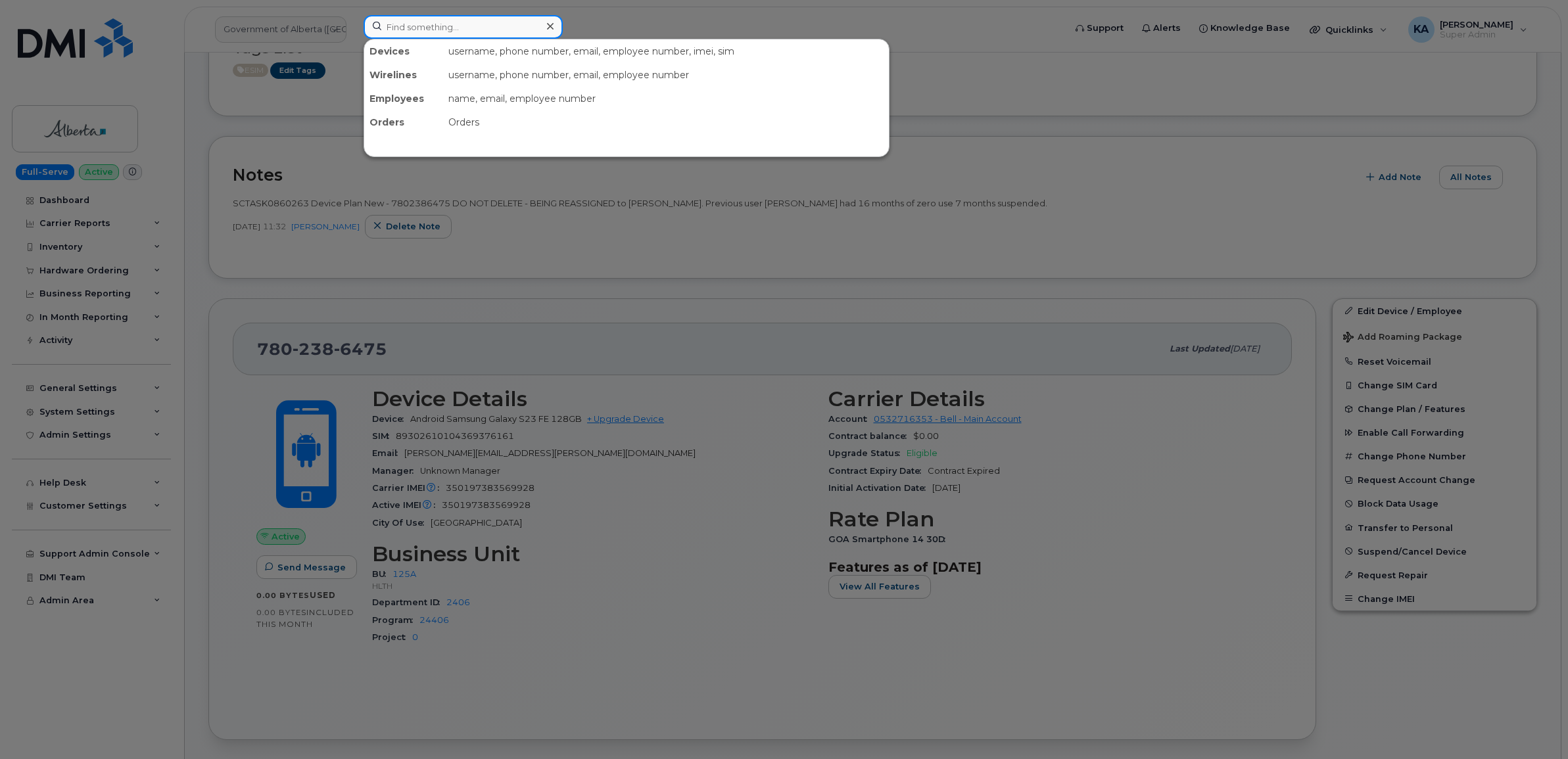
paste input "5873388329"
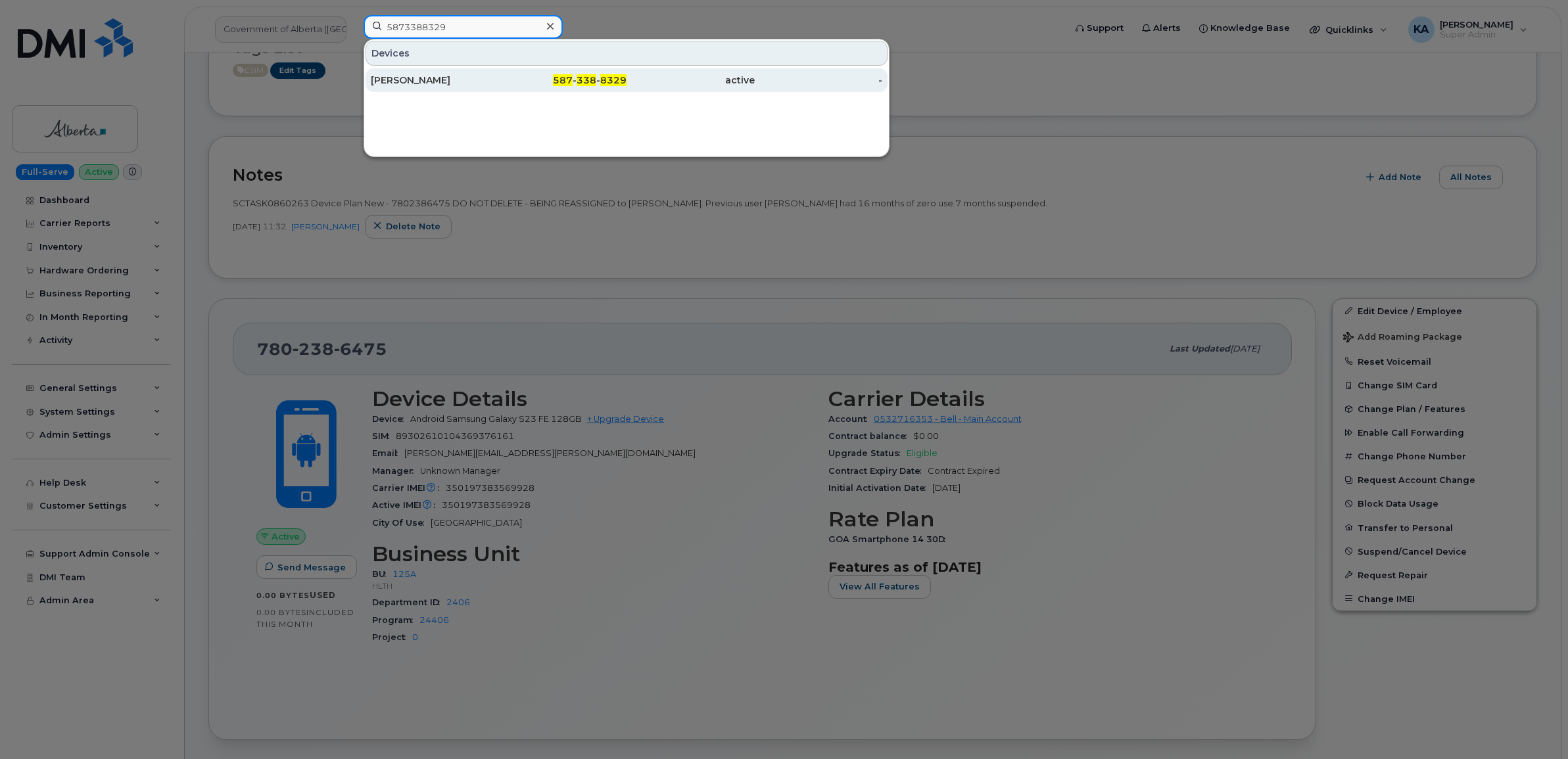
type input "5873388329"
click at [408, 81] on div "[PERSON_NAME]" at bounding box center [434, 80] width 128 height 13
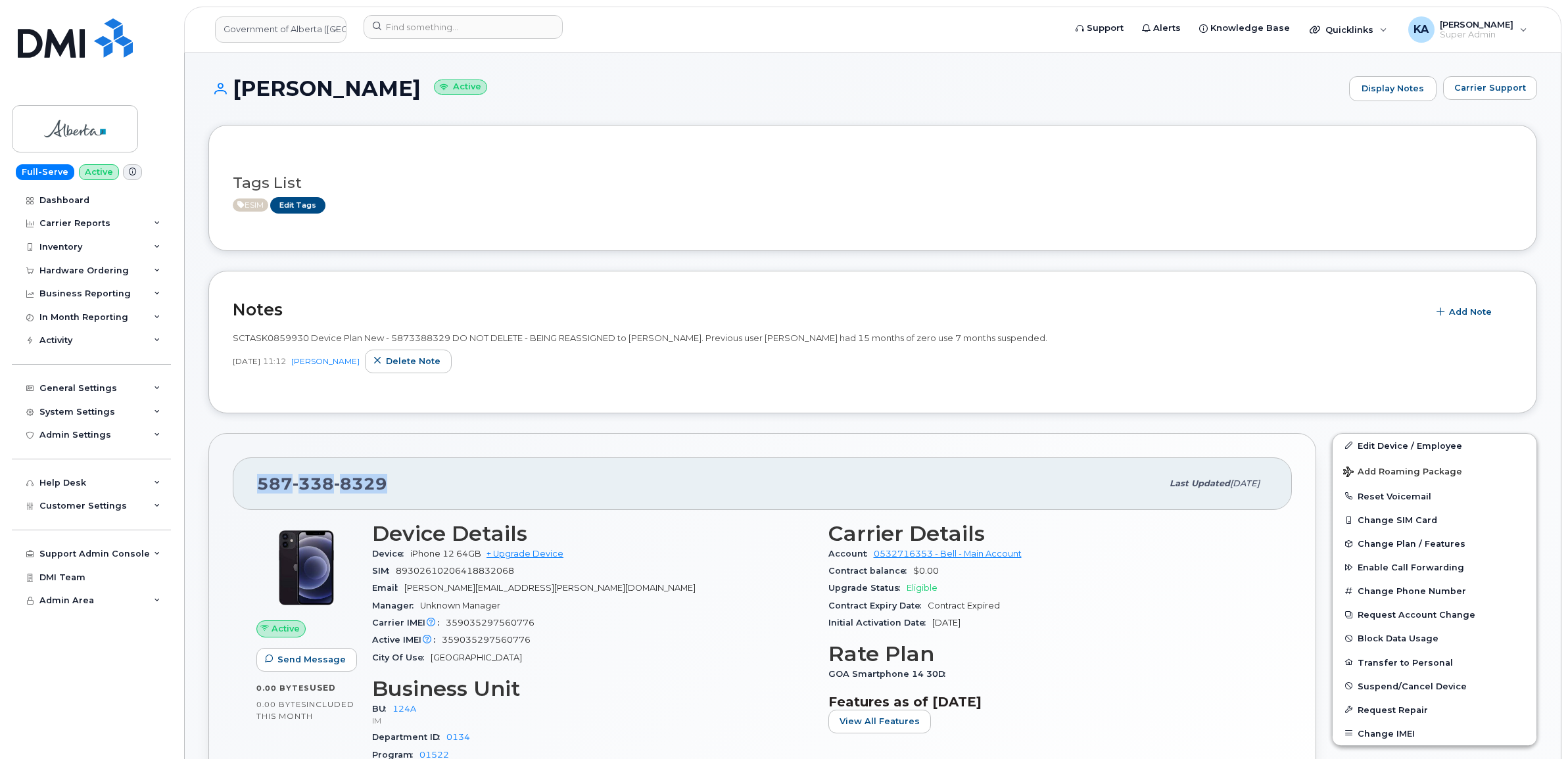
drag, startPoint x: 378, startPoint y: 487, endPoint x: 261, endPoint y: 493, distance: 117.2
click at [261, 493] on div "[PHONE_NUMBER]" at bounding box center [710, 484] width 904 height 27
copy span "[PHONE_NUMBER]"
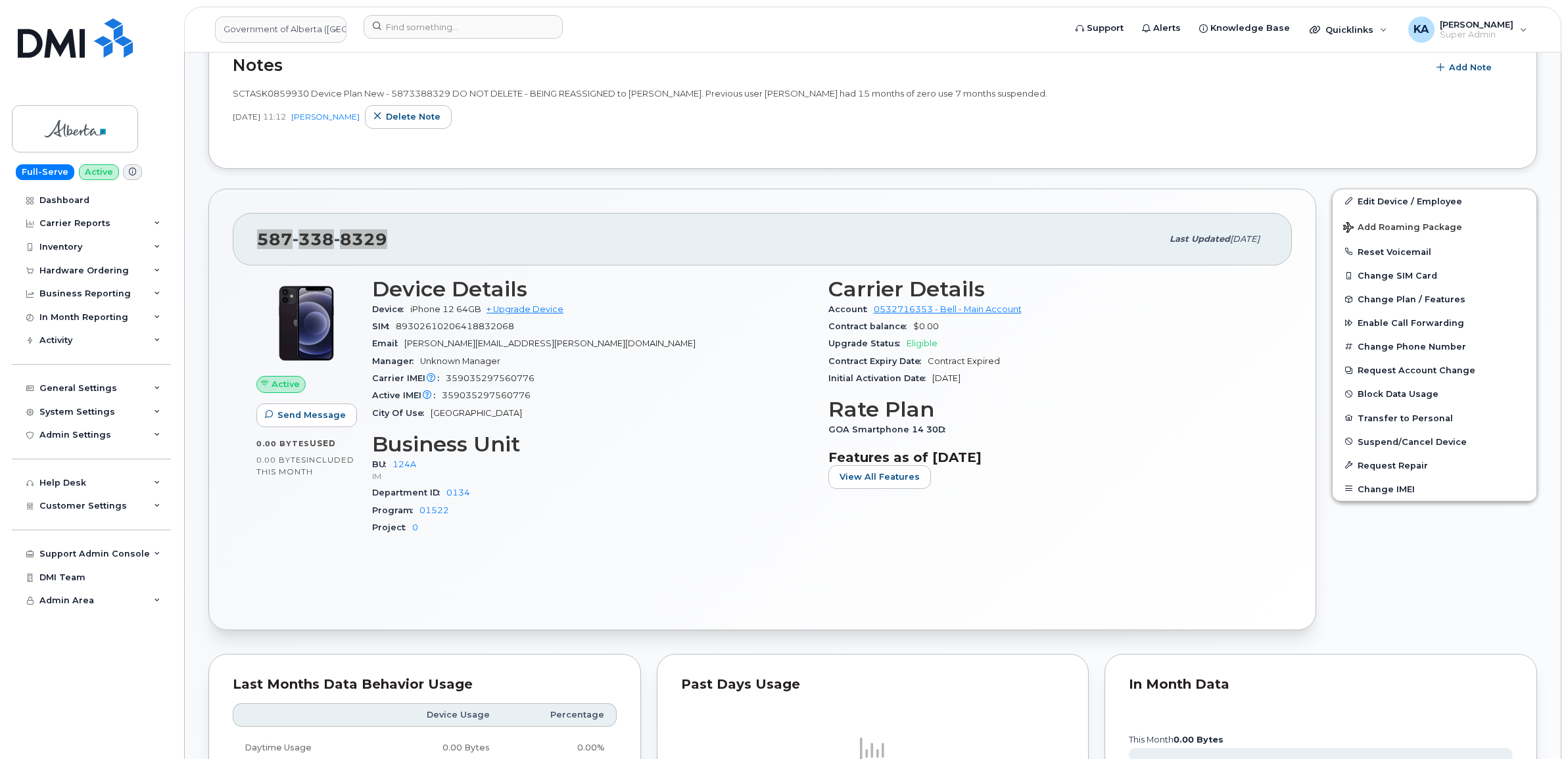
scroll to position [246, 0]
click at [252, 239] on div "587 338 8329 Last updated Oct 07, 2025" at bounding box center [762, 237] width 1059 height 53
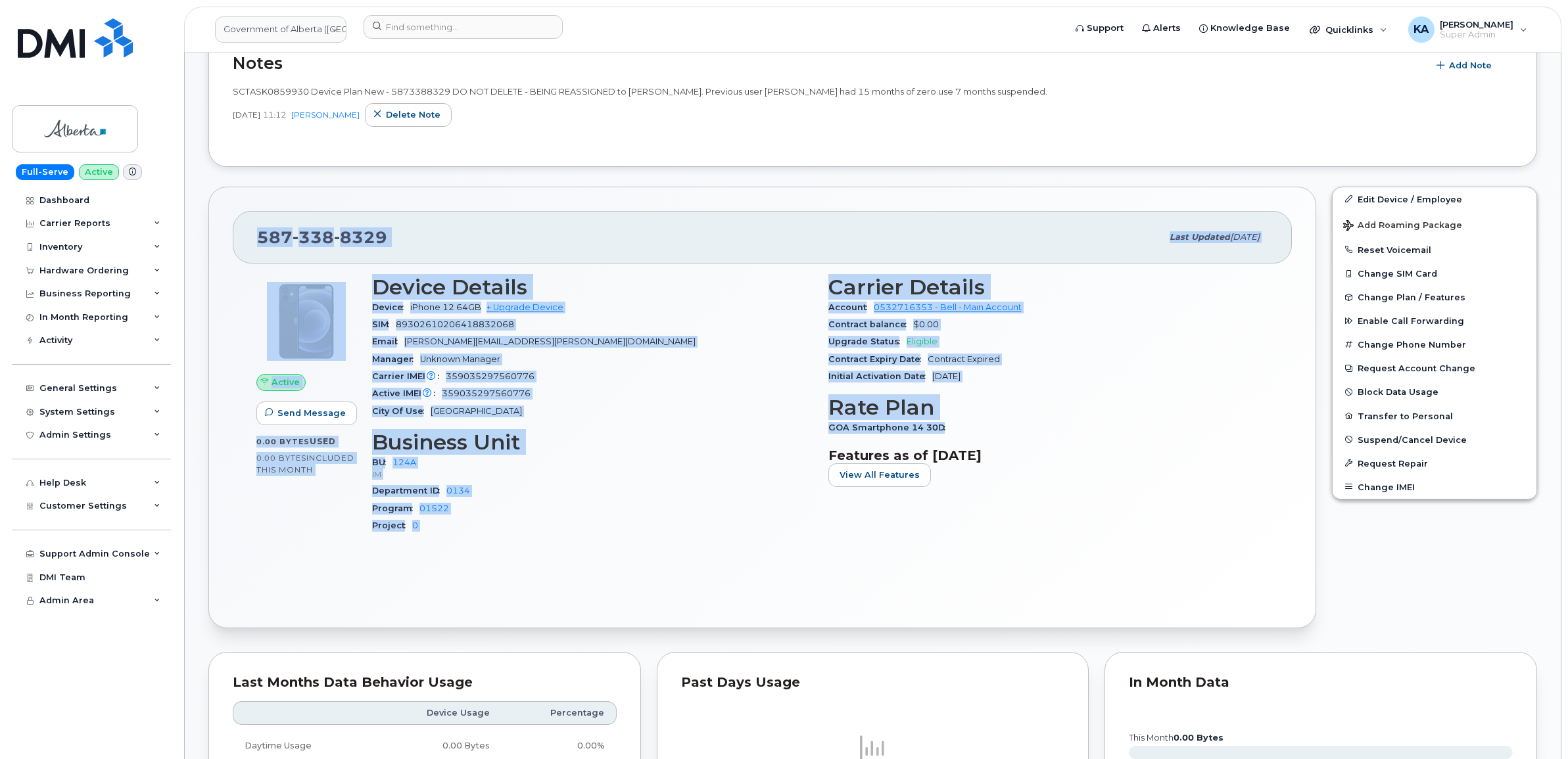
drag, startPoint x: 252, startPoint y: 238, endPoint x: 963, endPoint y: 426, distance: 735.4
click at [963, 426] on div "587 338 8329 Last updated Oct 07, 2025 Active Send Message 0.00 Bytes  used 0.0…" at bounding box center [762, 408] width 1108 height 443
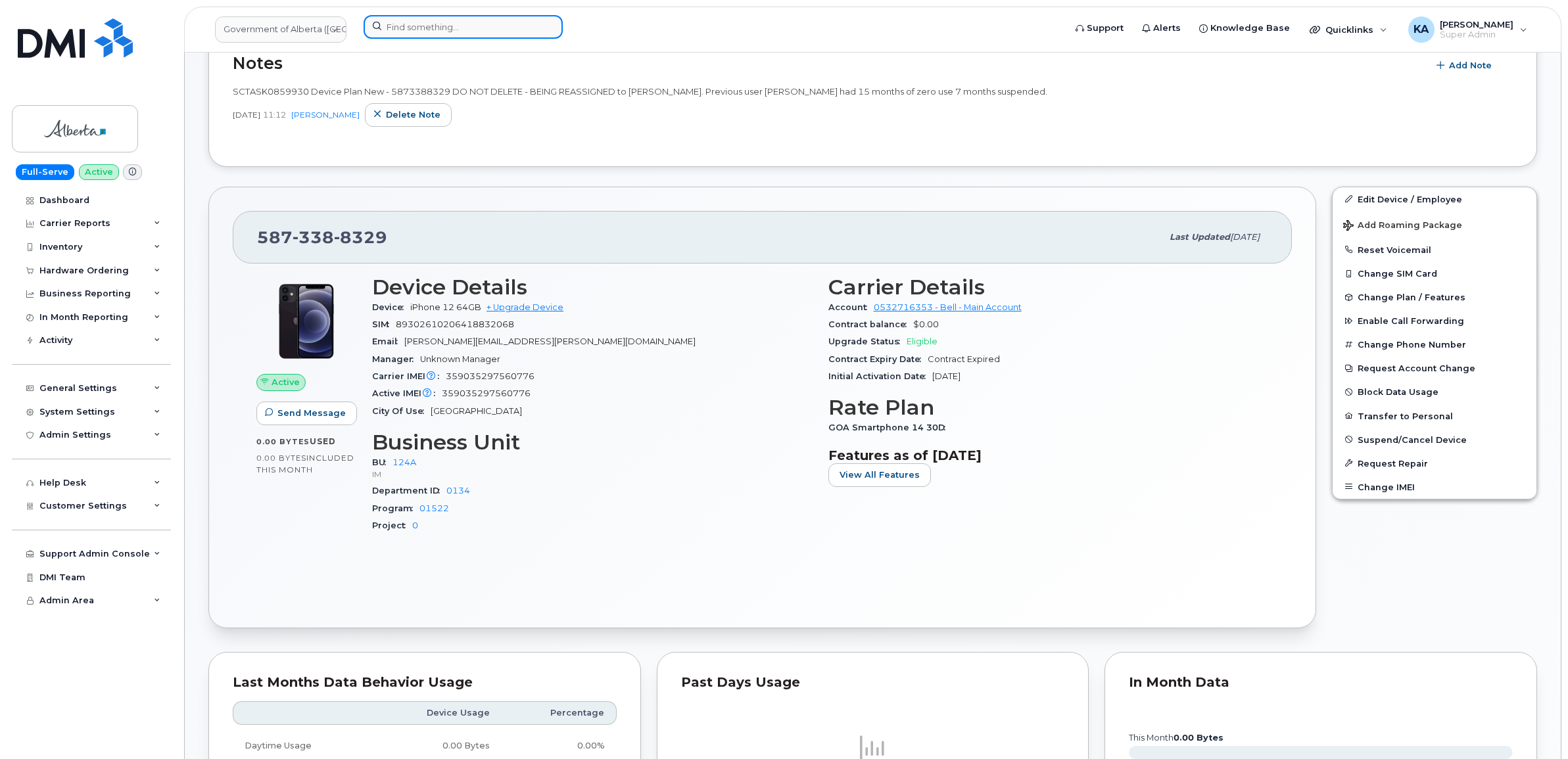
click at [411, 27] on input at bounding box center [463, 27] width 199 height 23
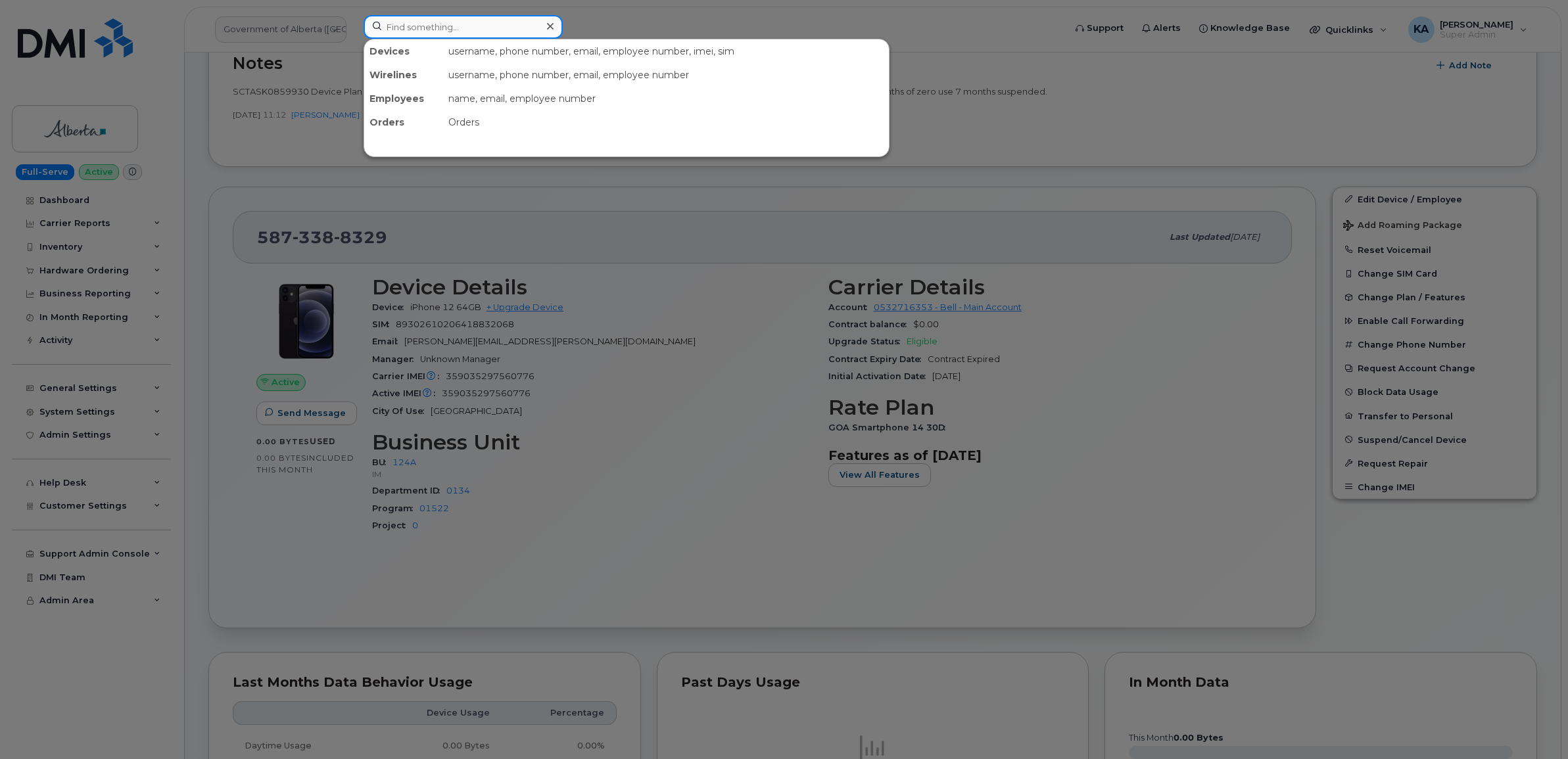
paste input "5873376468"
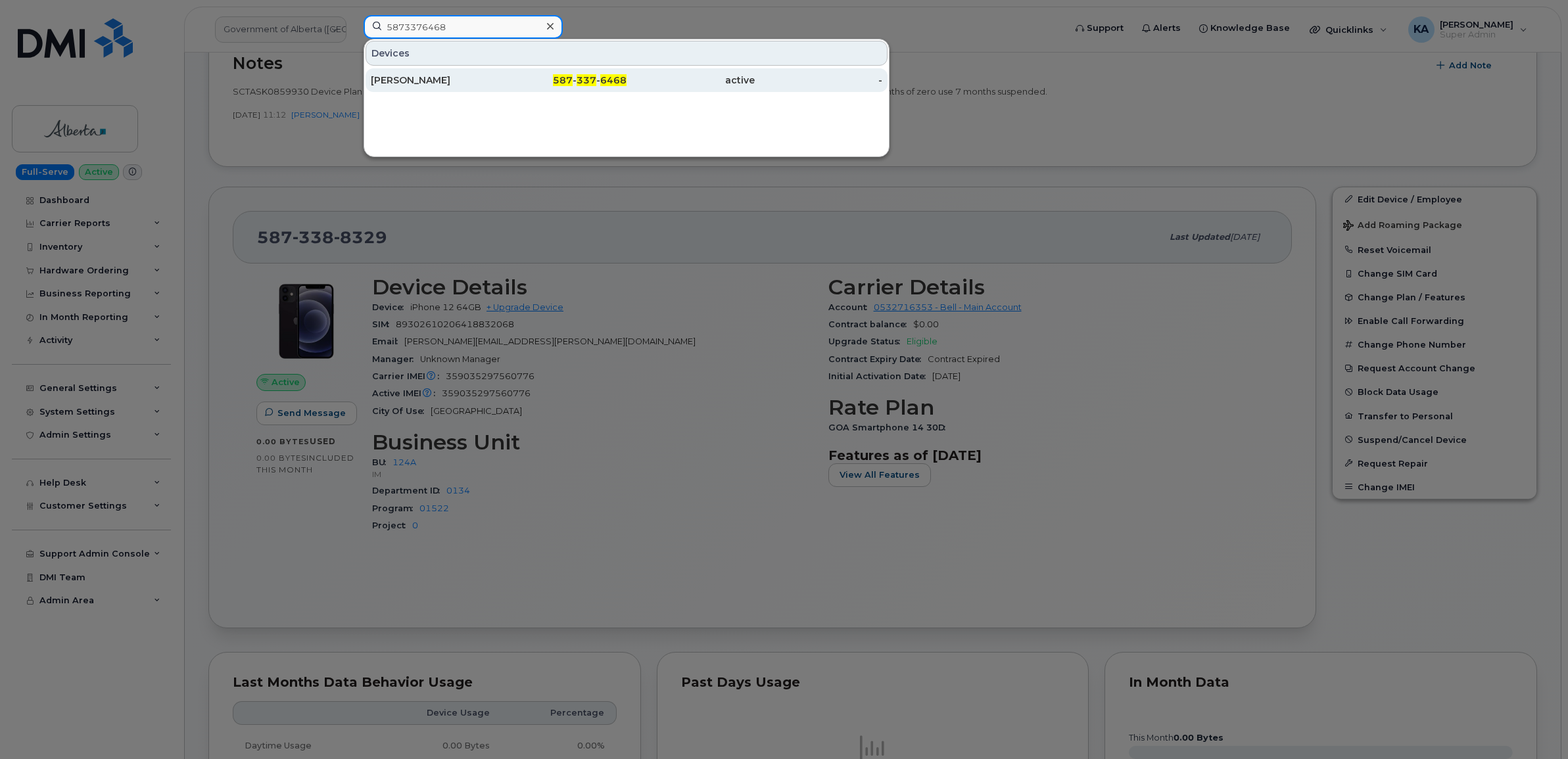
type input "5873376468"
click at [415, 76] on div "Maria Hancock" at bounding box center [434, 80] width 128 height 13
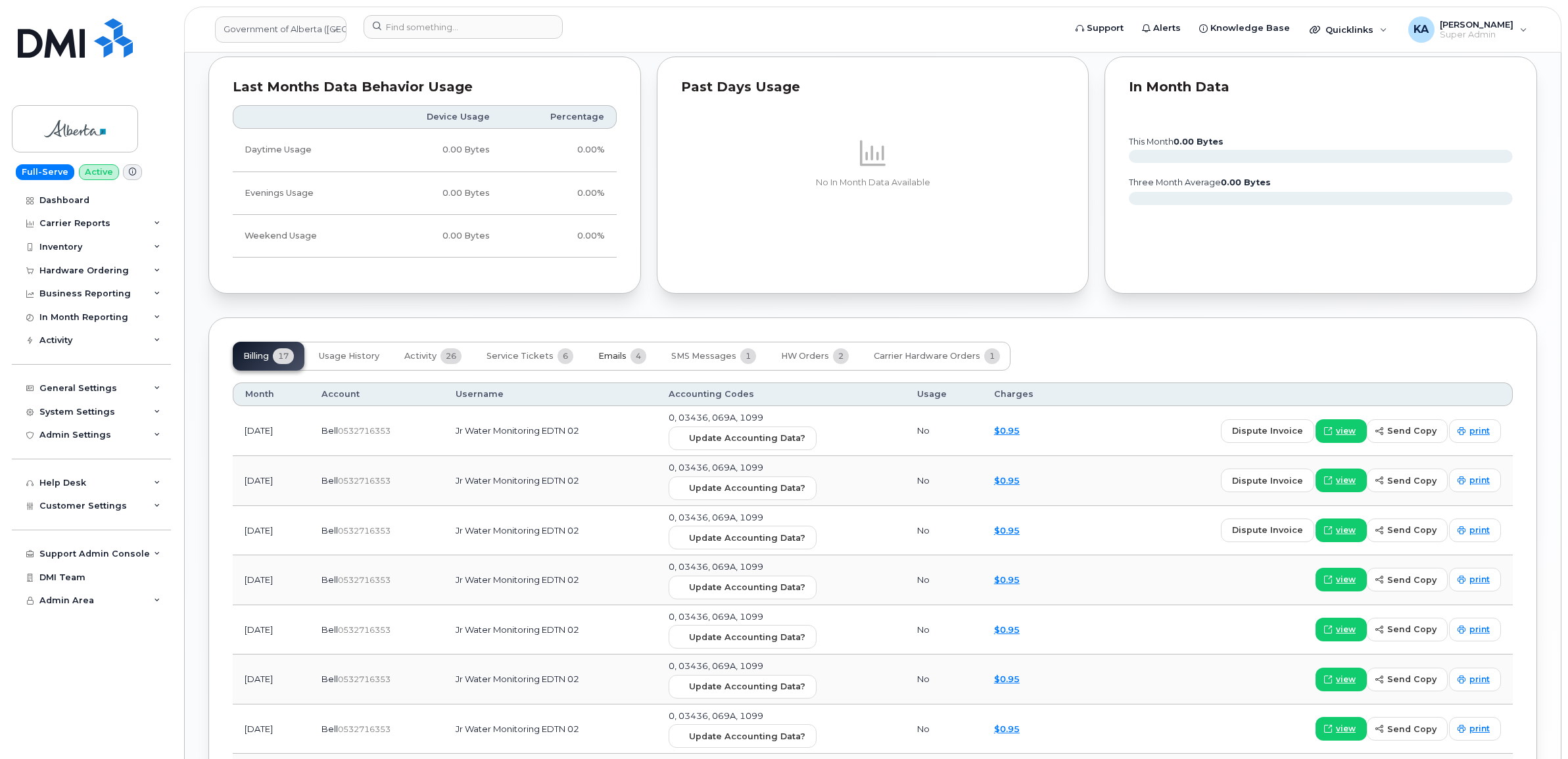
scroll to position [821, 0]
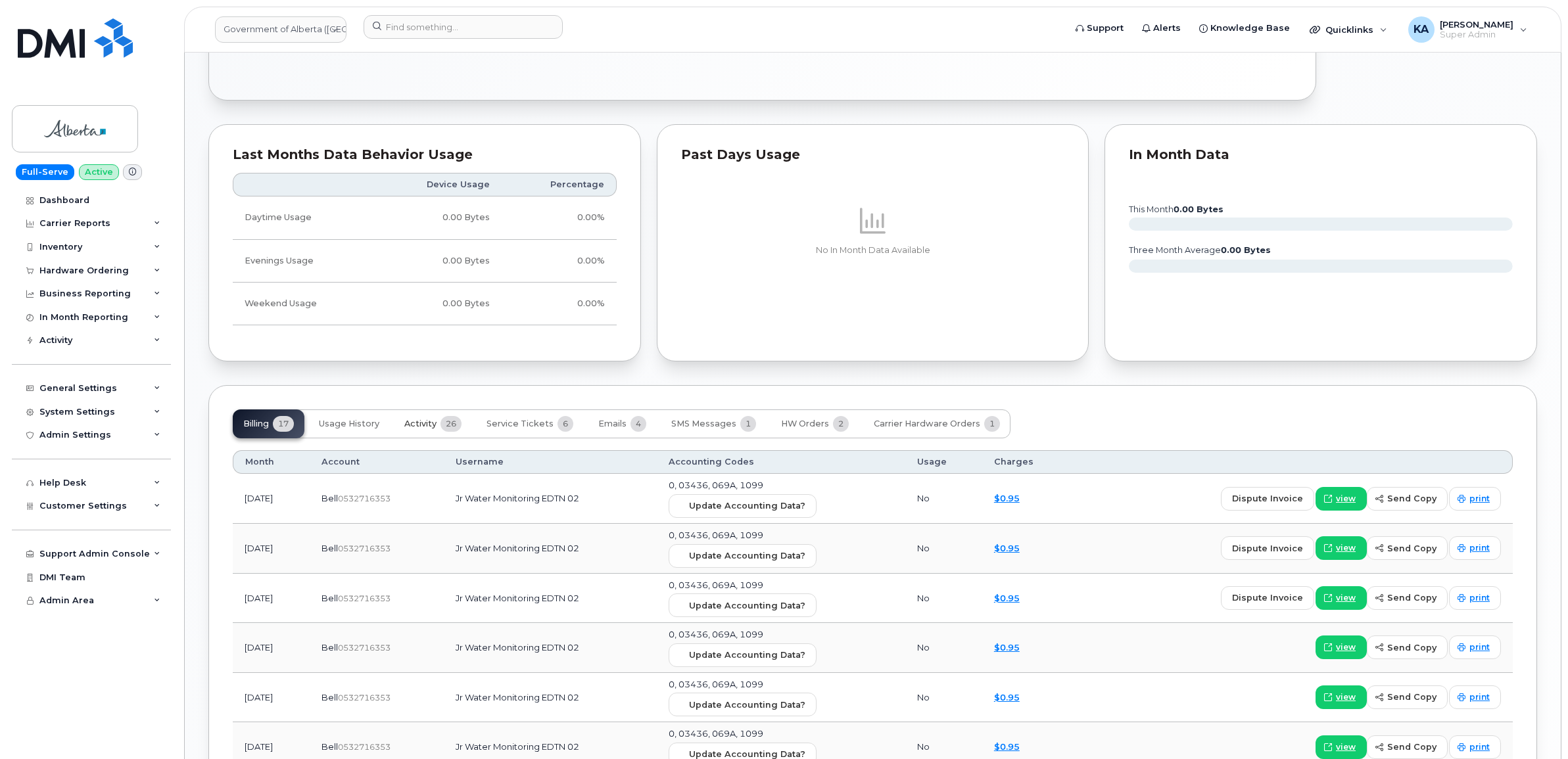
click at [430, 429] on span "Activity" at bounding box center [420, 423] width 32 height 10
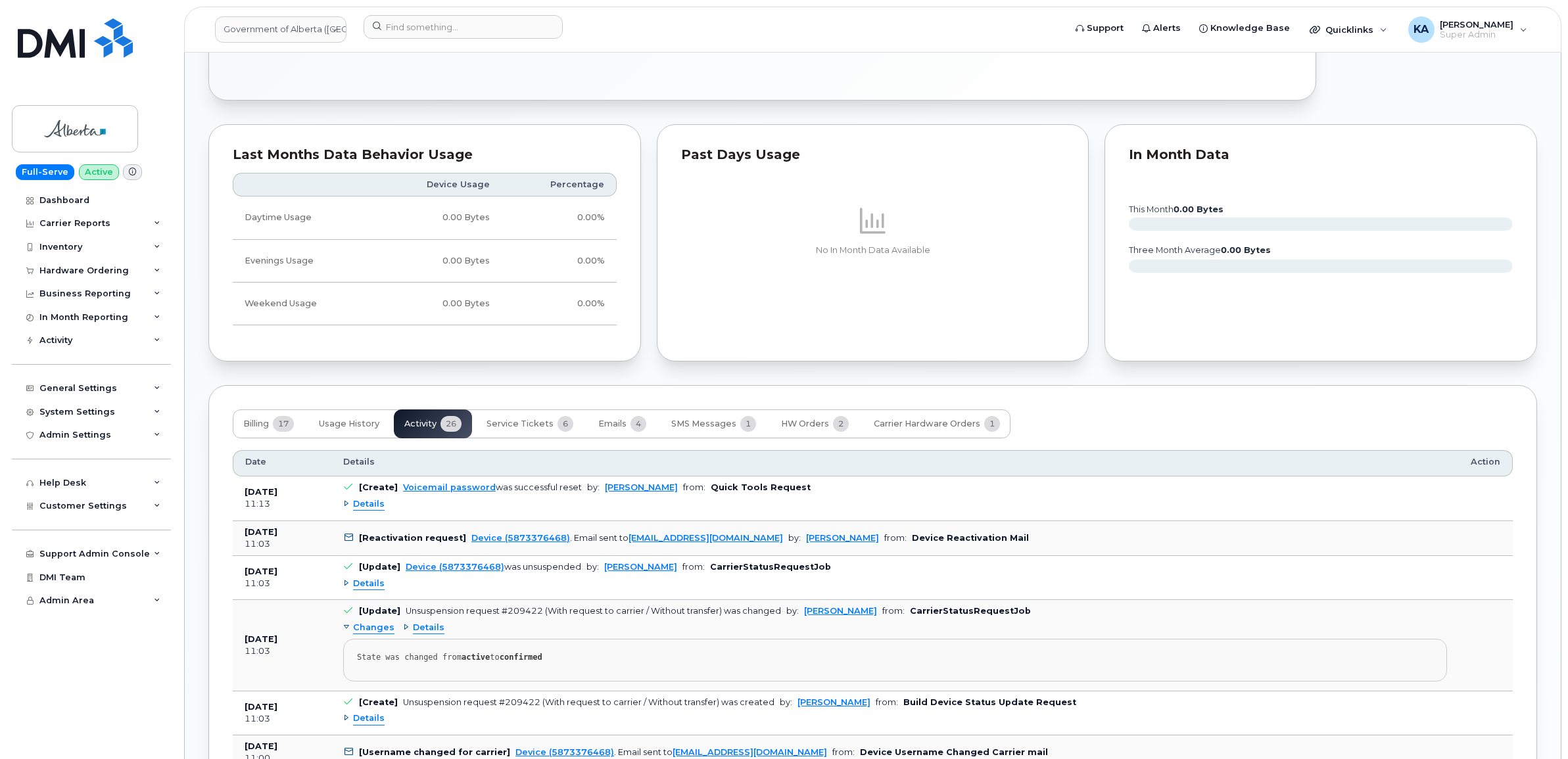
scroll to position [904, 0]
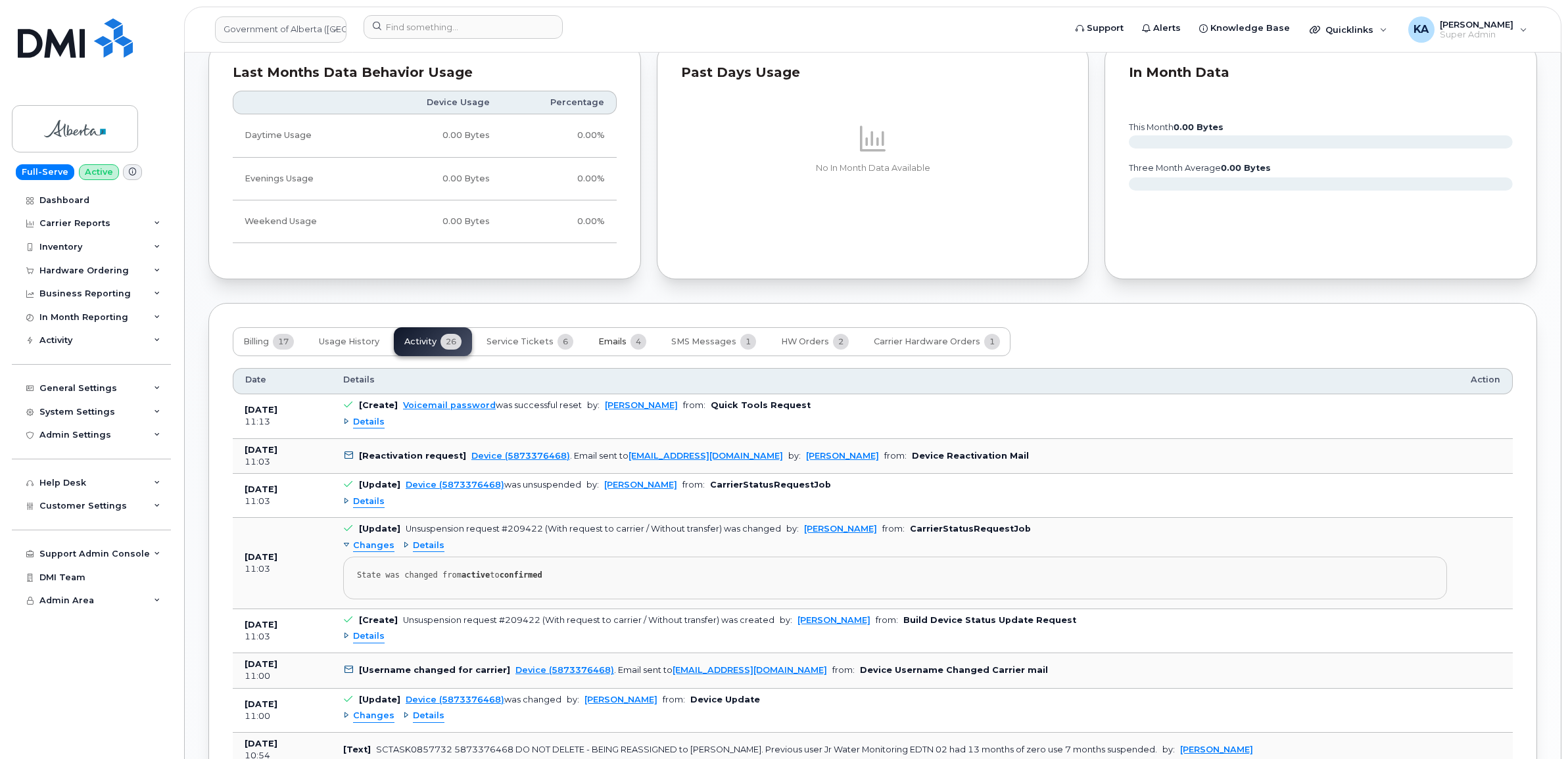
click at [613, 346] on span "Emails" at bounding box center [612, 341] width 28 height 10
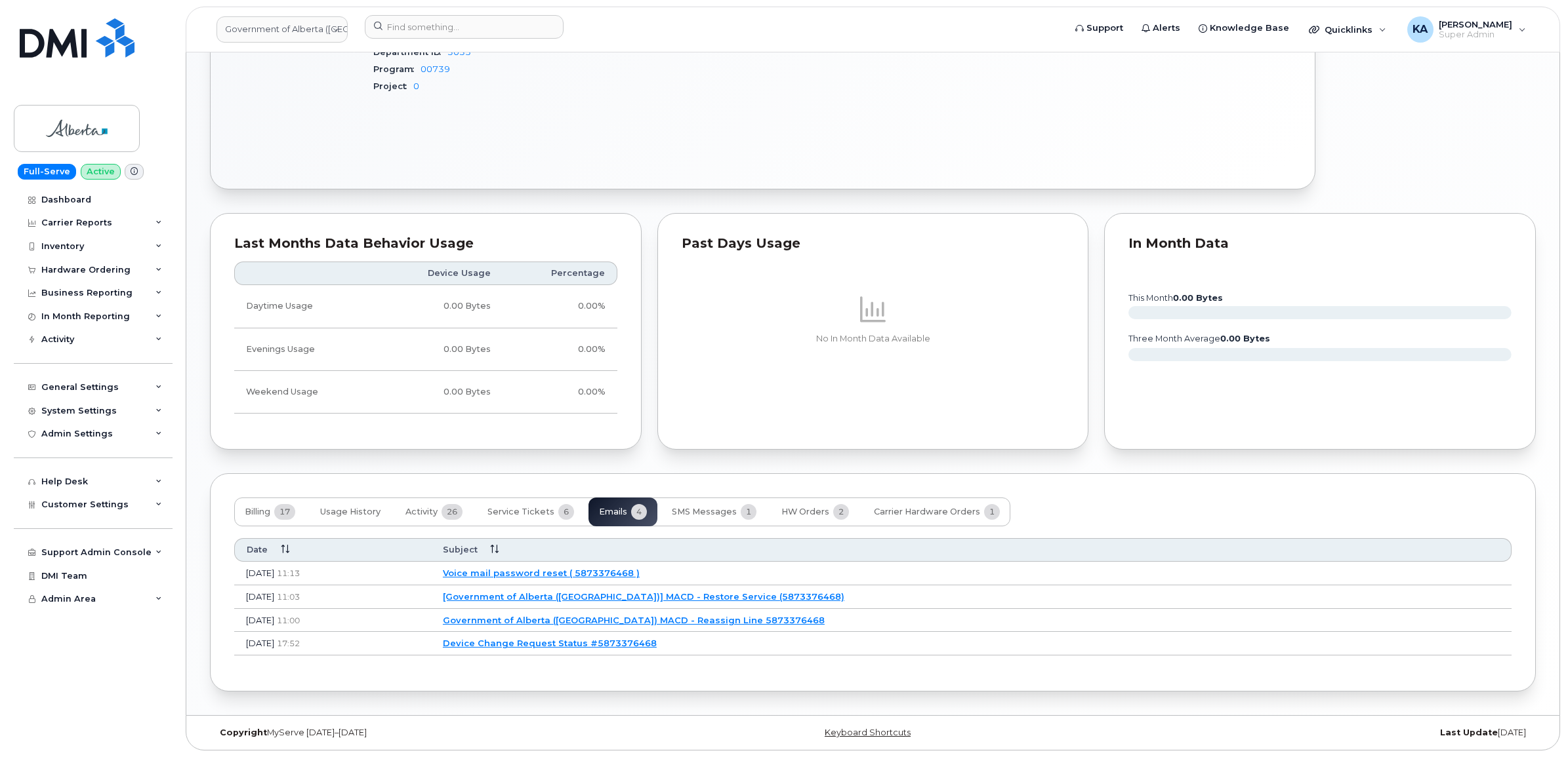
scroll to position [735, 0]
click at [620, 618] on link "Government of Alberta ([GEOGRAPHIC_DATA]) MACD - Reassign Line 5873376468" at bounding box center [632, 620] width 382 height 10
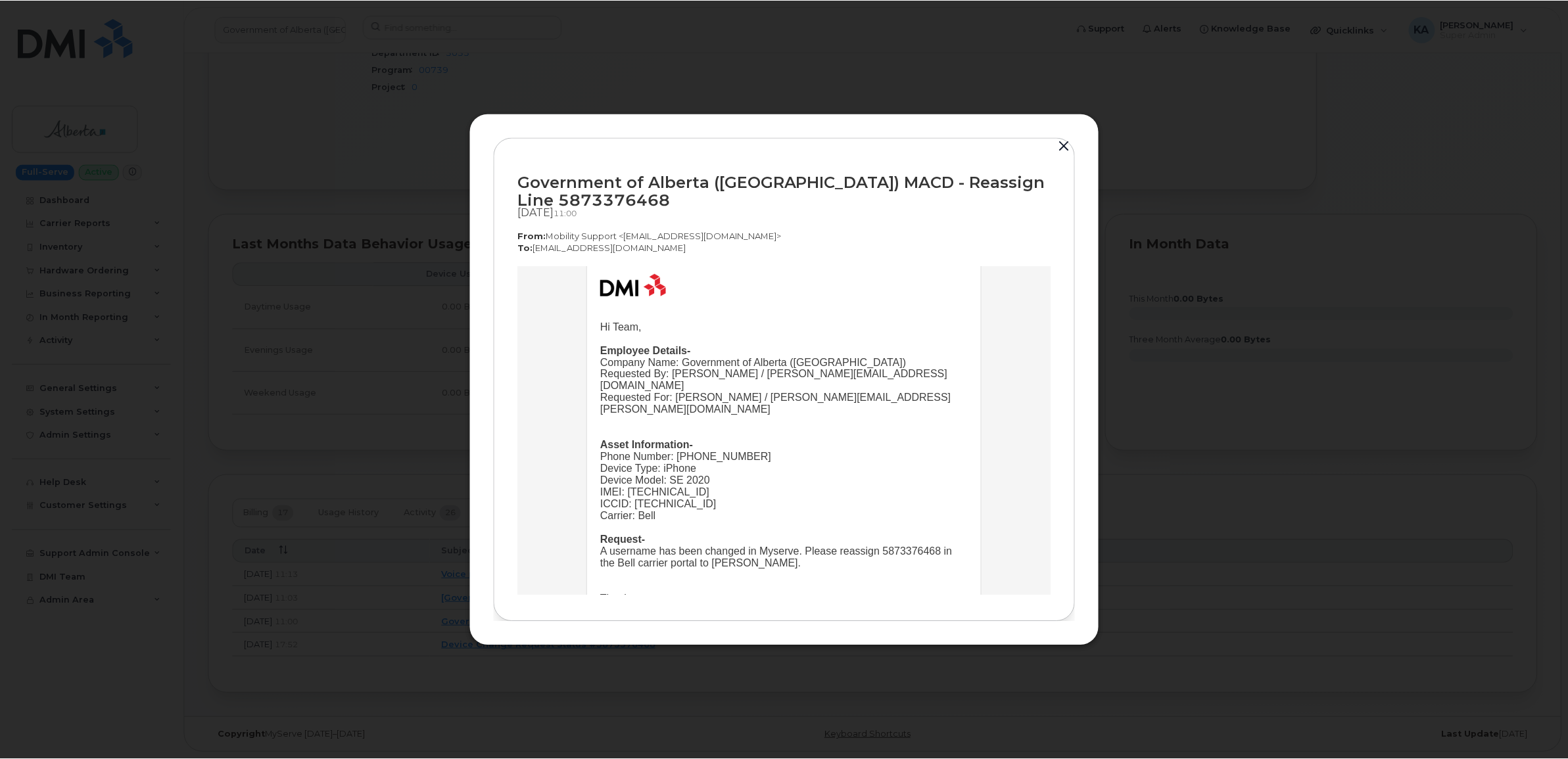
scroll to position [82, 0]
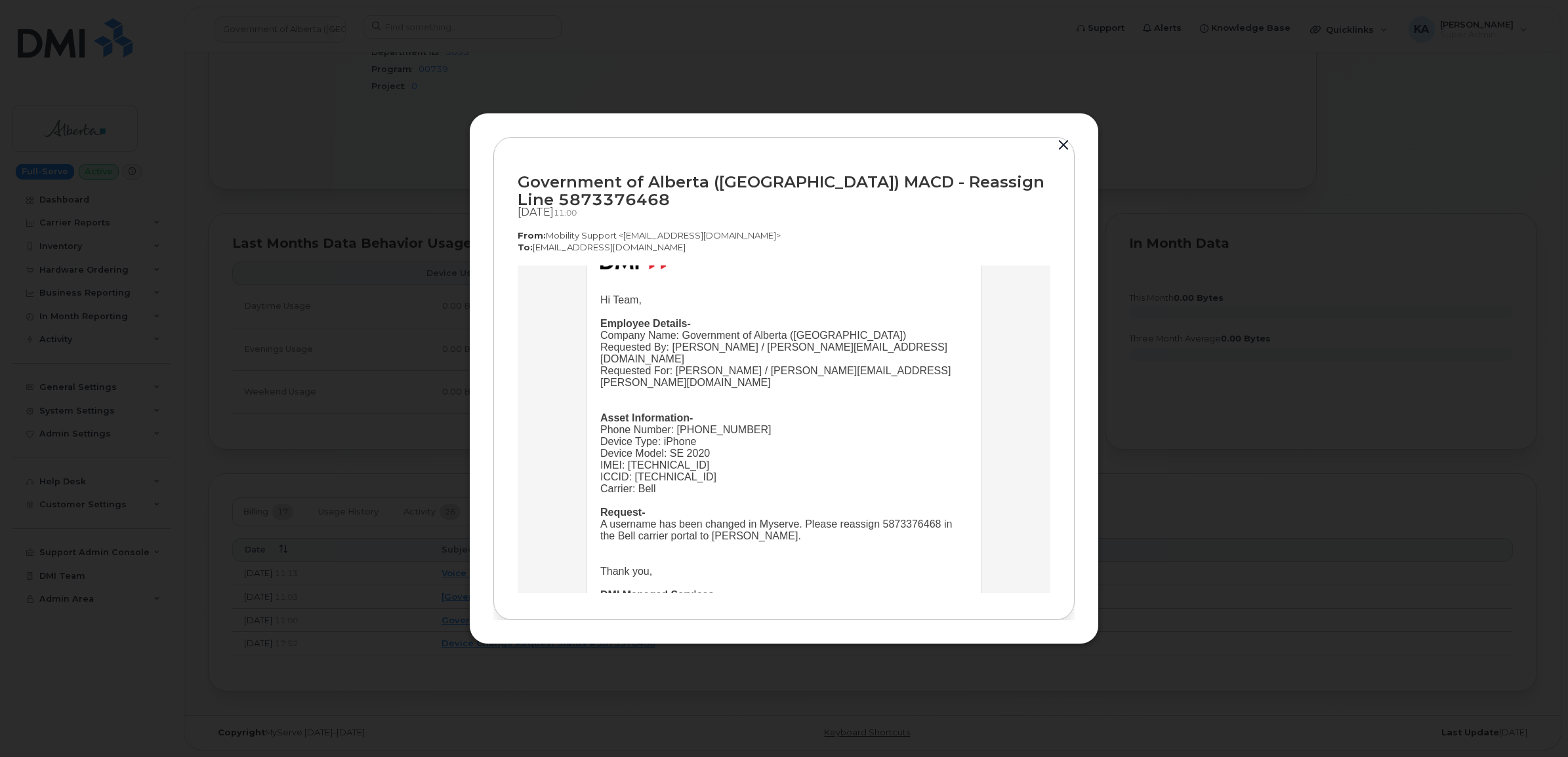
click at [1063, 136] on button "button" at bounding box center [1063, 145] width 20 height 18
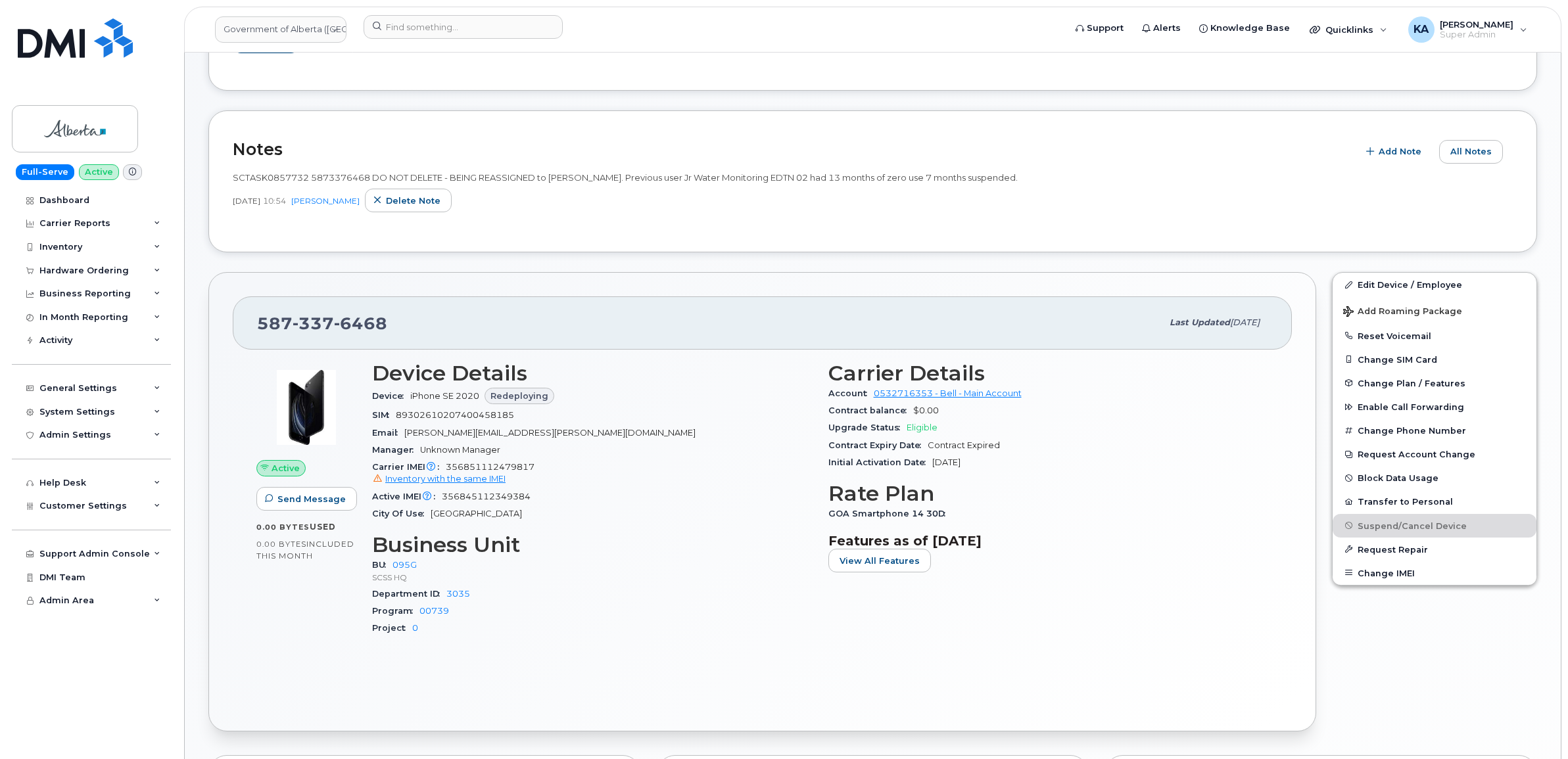
scroll to position [162, 0]
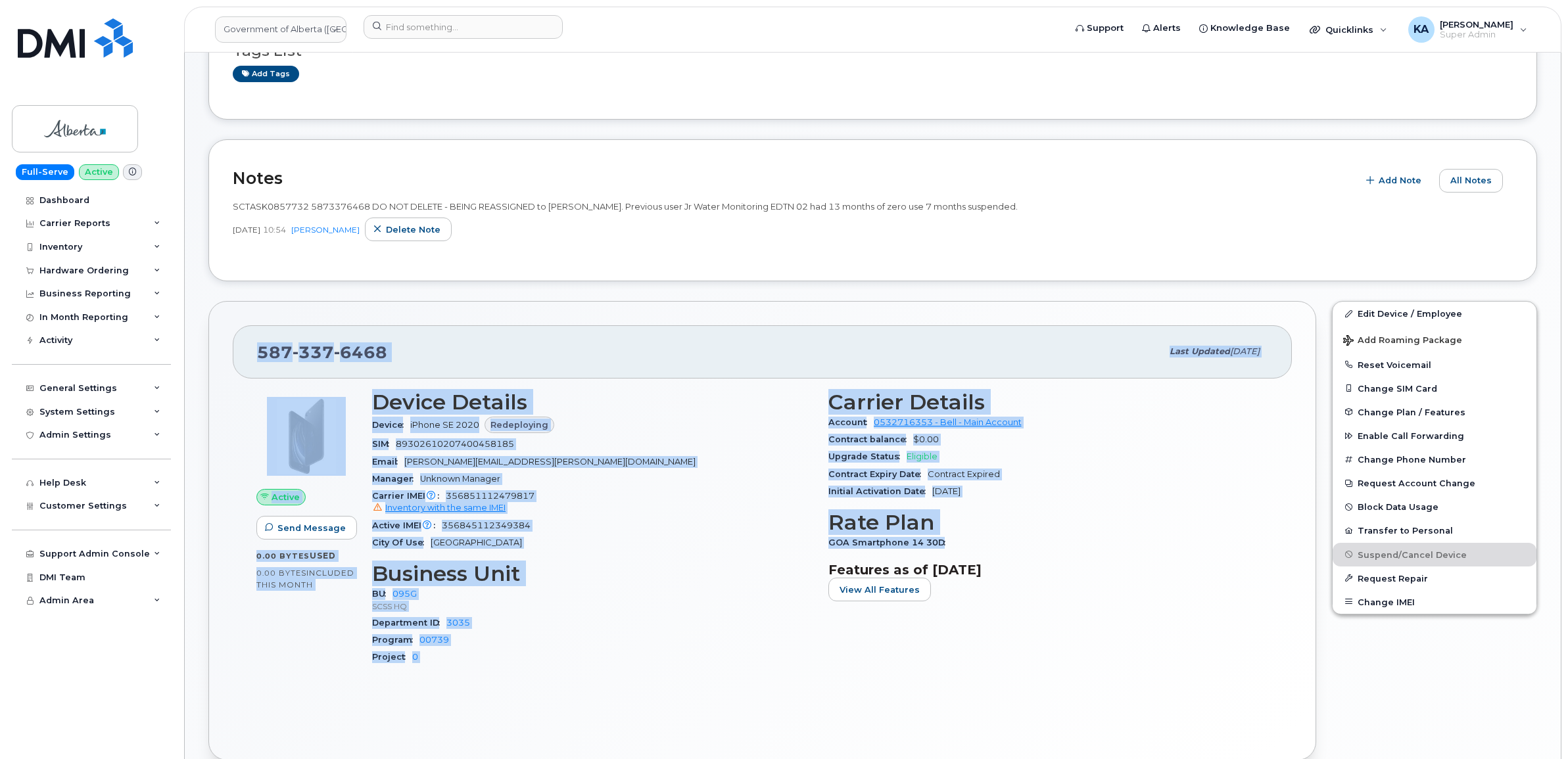
drag, startPoint x: 257, startPoint y: 352, endPoint x: 946, endPoint y: 539, distance: 713.9
click at [946, 539] on div "587 337 6468 Last updated Oct 07, 2025 Active Send Message 0.00 Bytes  used 0.0…" at bounding box center [762, 530] width 1108 height 459
copy div "587 337 6468 Last updated Oct 07, 2025 Active Send Message 0.00 Bytes  used 0.0…"
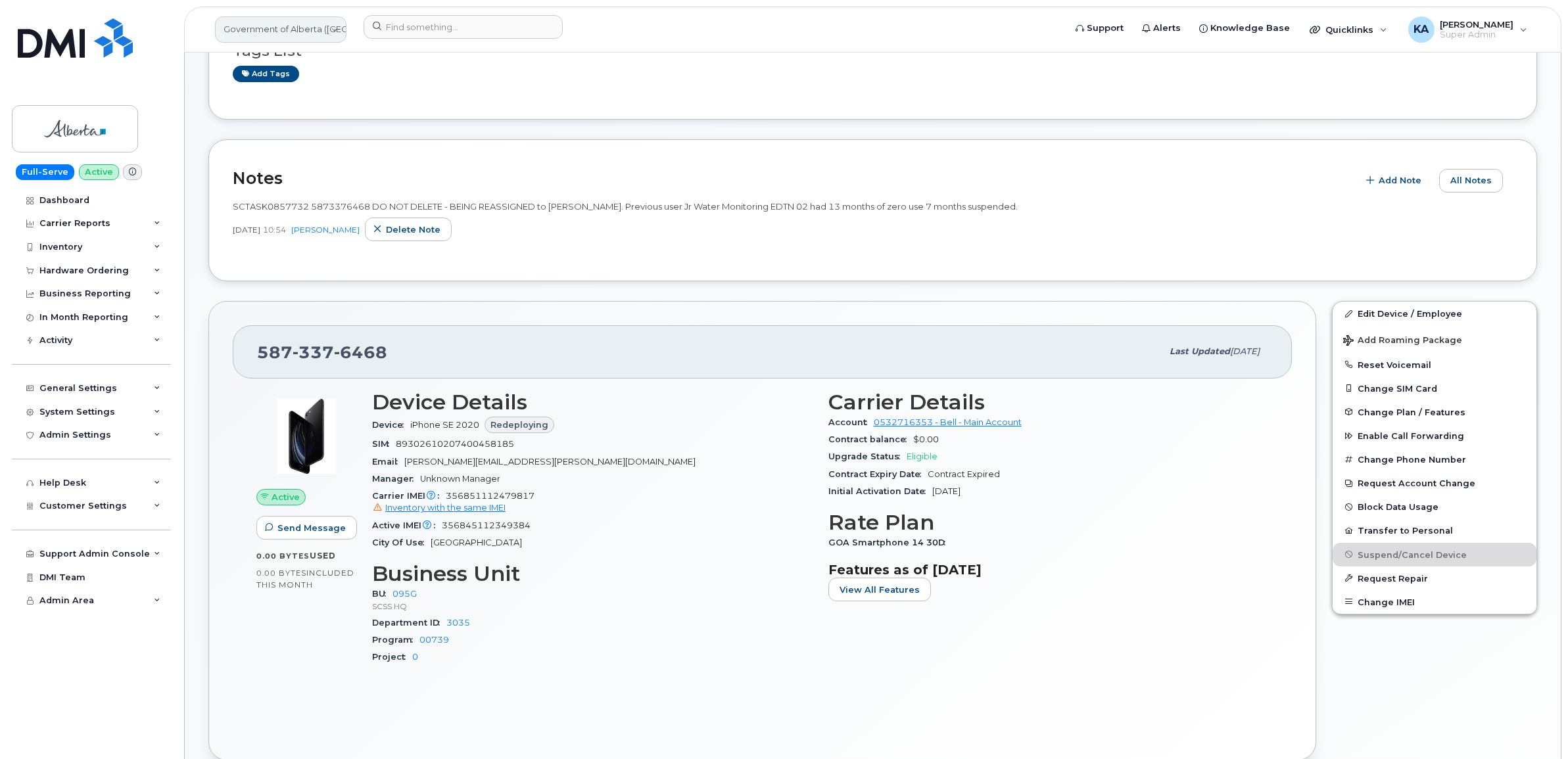
click at [296, 27] on link "Government of Alberta (GOA)" at bounding box center [281, 30] width 132 height 26
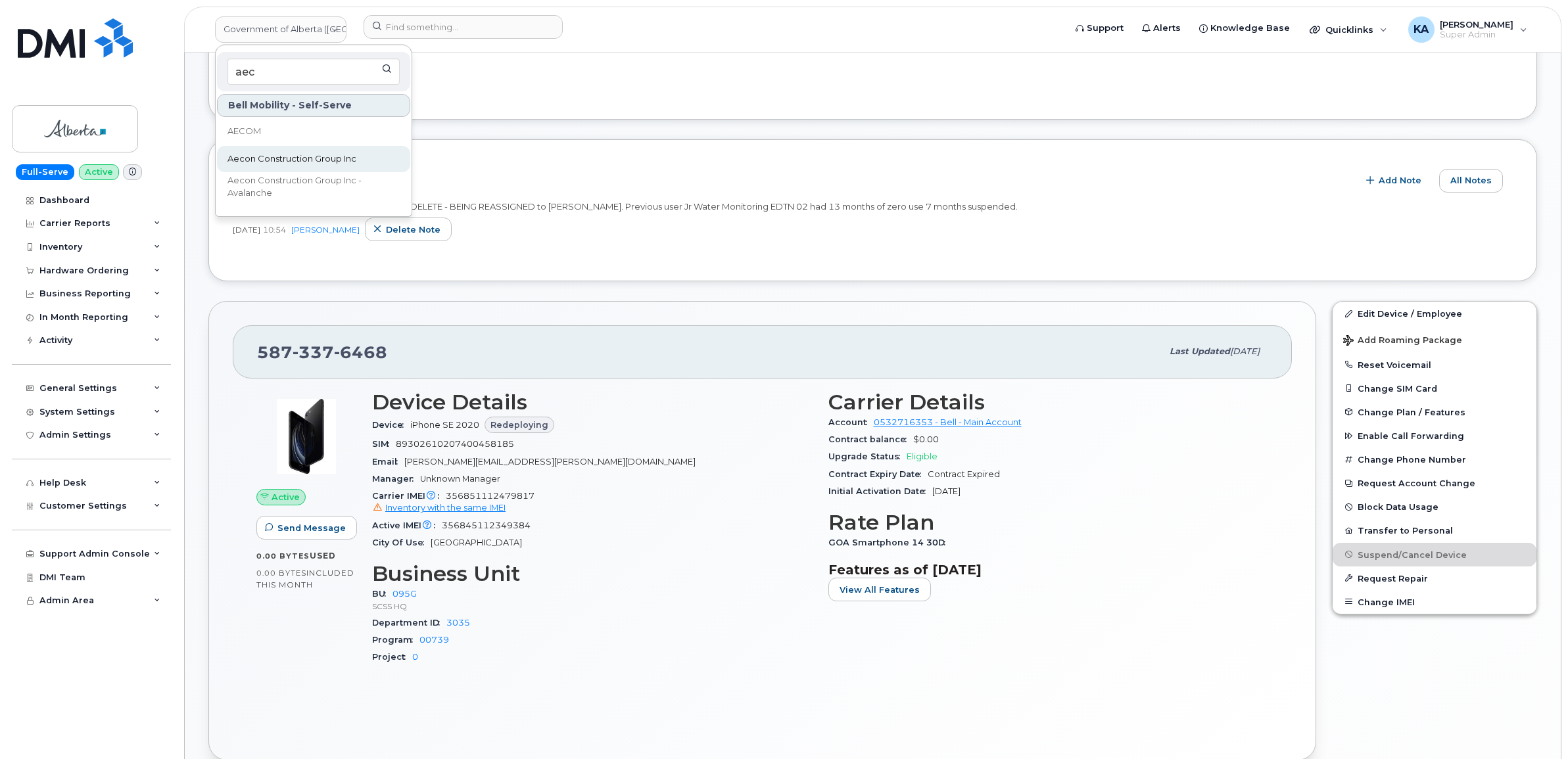
type input "aec"
click at [250, 153] on span "Aecon Construction Group Inc" at bounding box center [292, 159] width 129 height 13
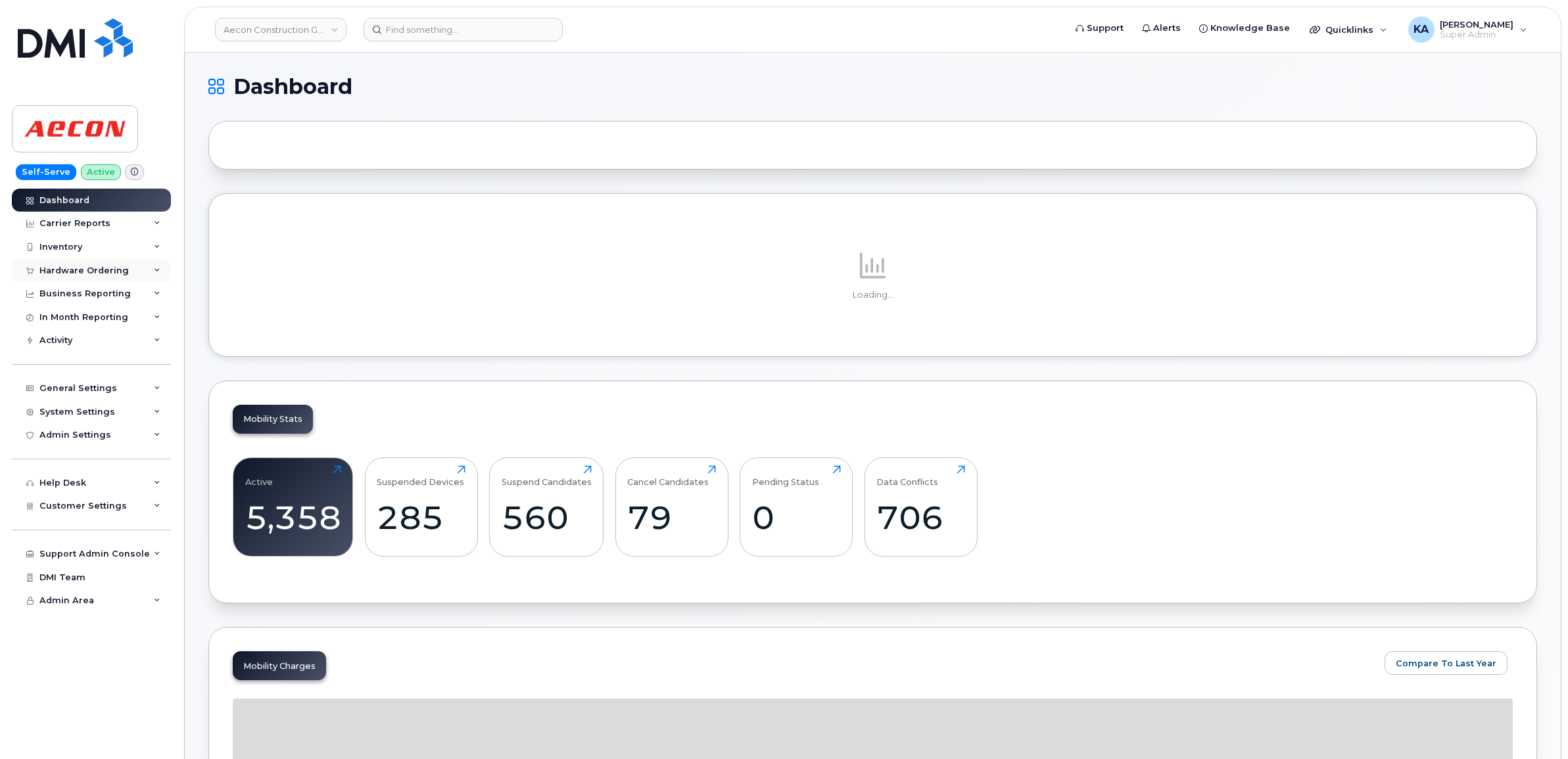
click at [54, 270] on div "Hardware Ordering" at bounding box center [84, 270] width 89 height 10
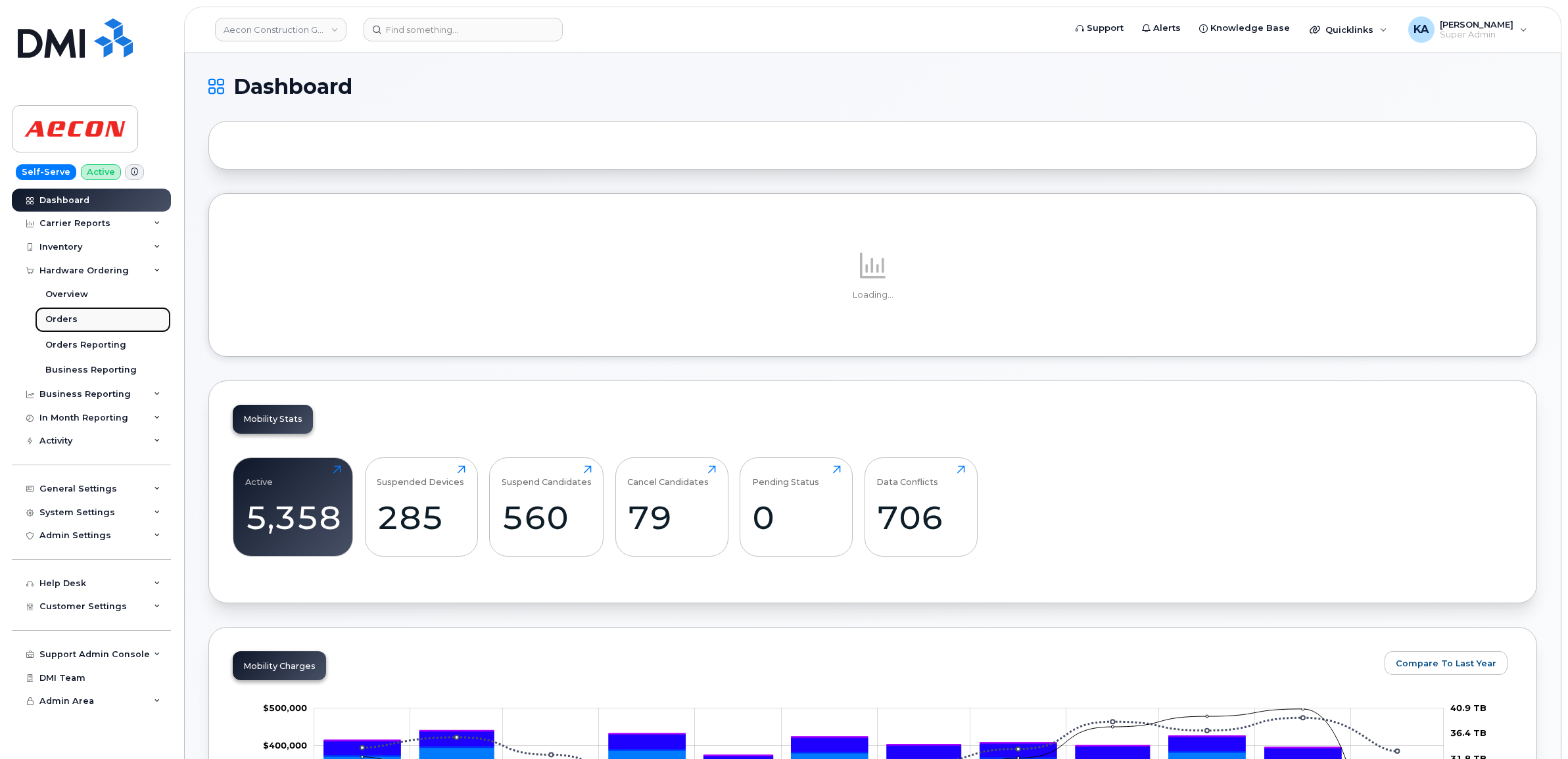
click at [55, 316] on div "Orders" at bounding box center [61, 319] width 32 height 12
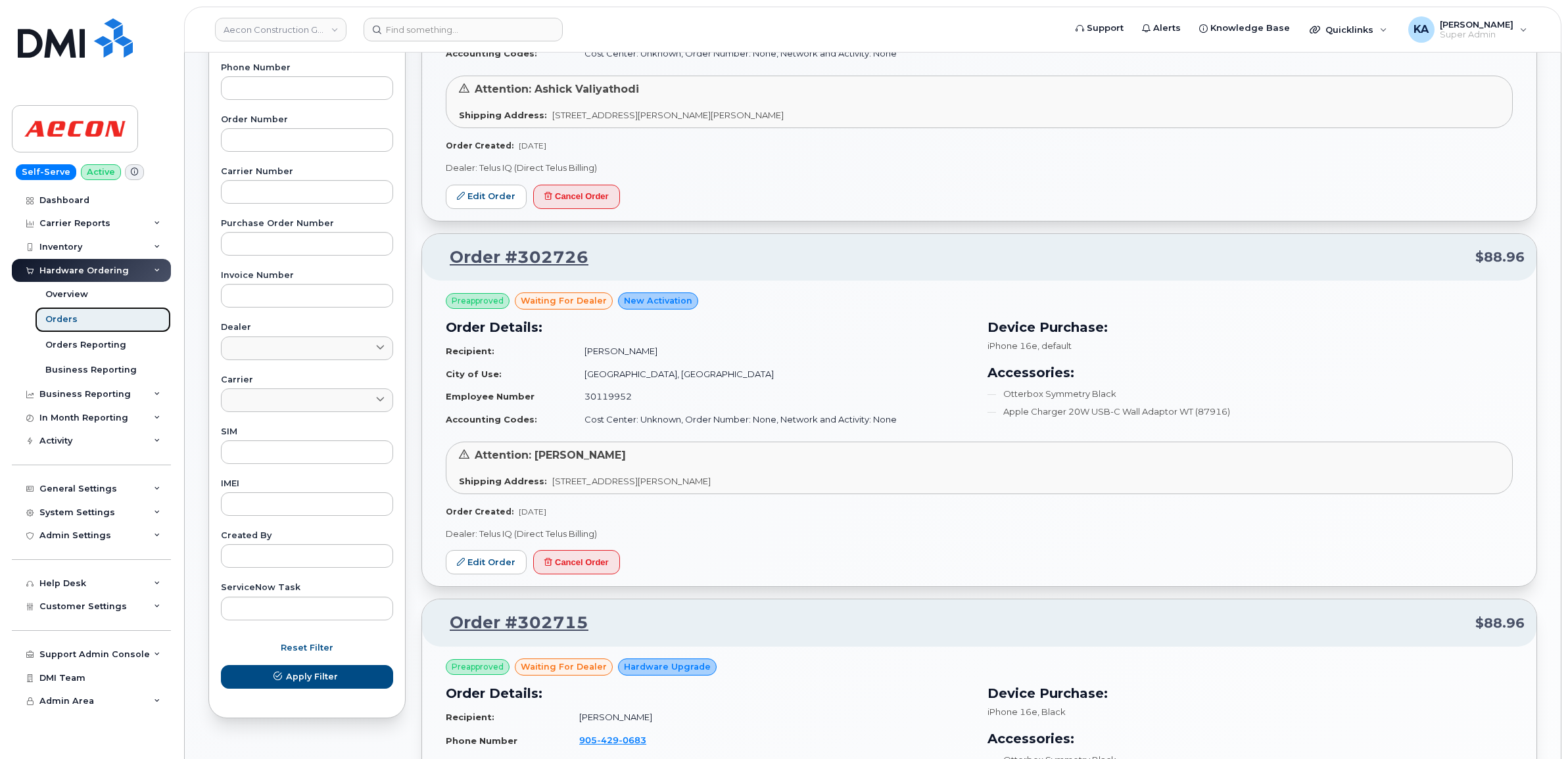
scroll to position [329, 0]
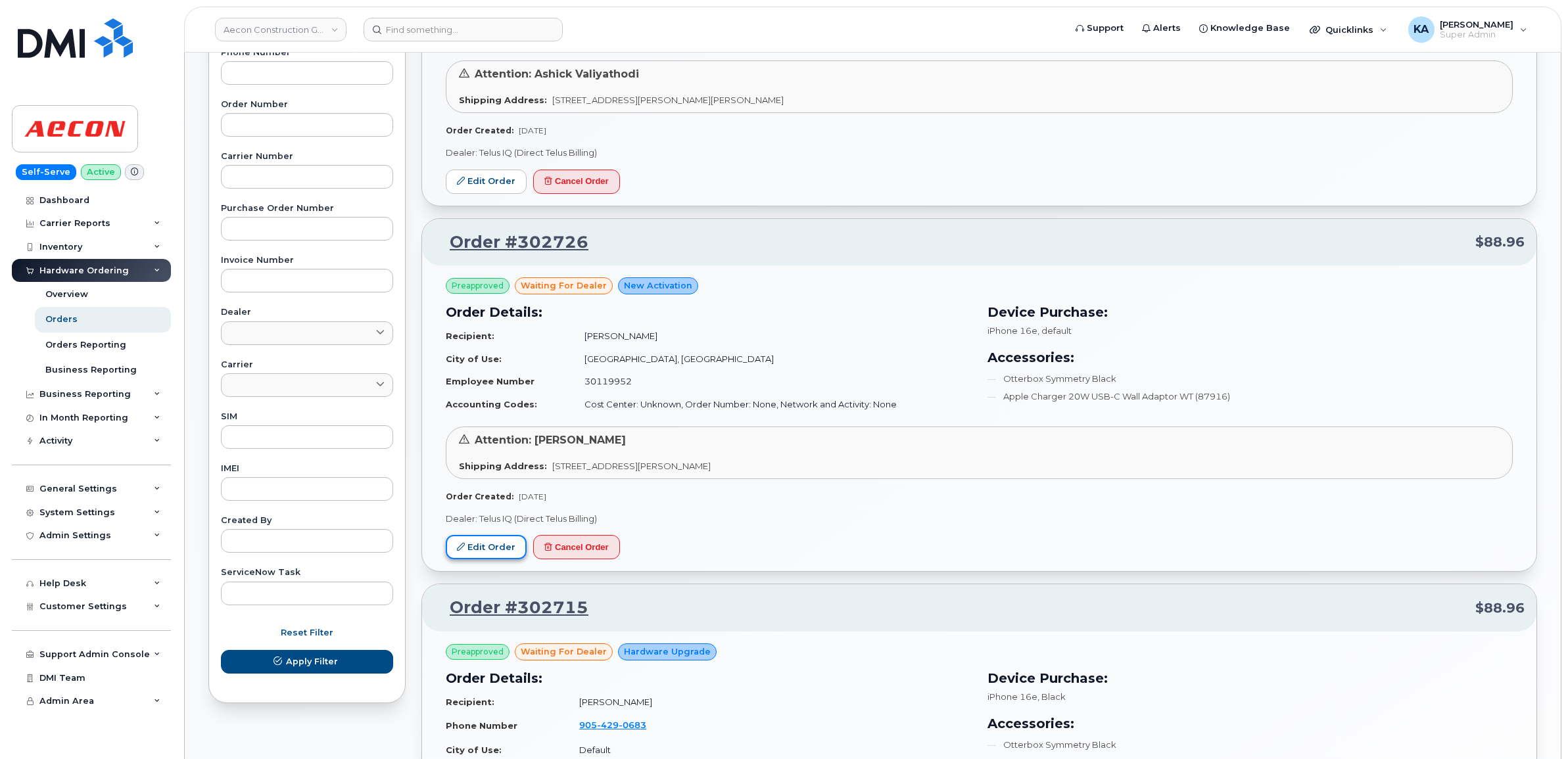
click at [495, 544] on link "Edit Order" at bounding box center [486, 547] width 81 height 24
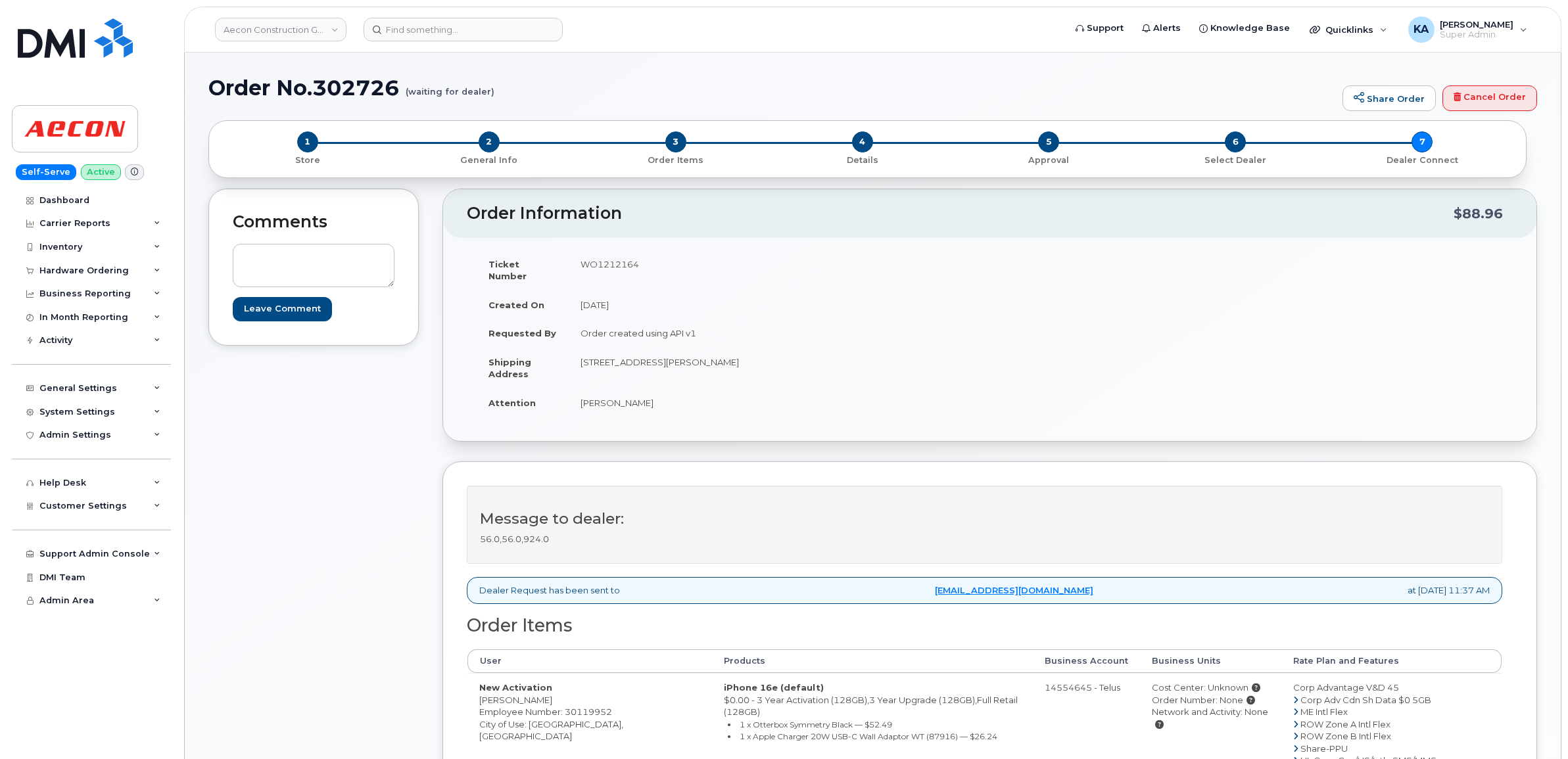
drag, startPoint x: 472, startPoint y: 691, endPoint x: 546, endPoint y: 694, distance: 74.1
click at [546, 694] on td "New Activation [PERSON_NAME] Employee Number: 30119952 City of Use: [GEOGRAPHIC…" at bounding box center [589, 743] width 244 height 139
copy td "[PERSON_NAME]"
drag, startPoint x: 580, startPoint y: 349, endPoint x: 774, endPoint y: 357, distance: 194.2
click at [774, 357] on td "[STREET_ADDRESS][PERSON_NAME]" at bounding box center [775, 368] width 412 height 40
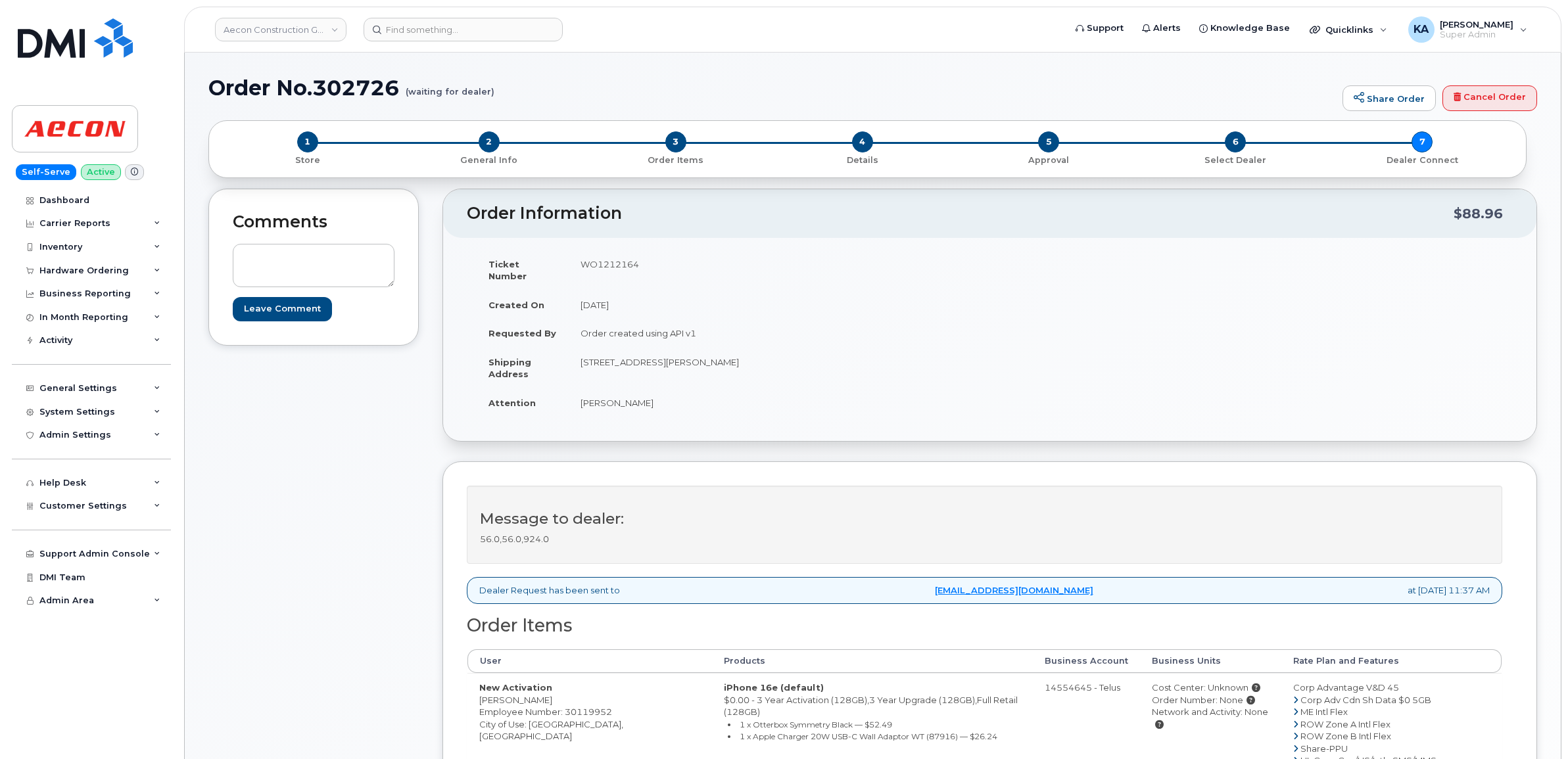
copy td "150 Sheldon Drive Cambridge ON N1R 7K9"
click at [602, 264] on td "WO1212164" at bounding box center [775, 270] width 412 height 40
copy td "WO1212164"
drag, startPoint x: 570, startPoint y: 393, endPoint x: 676, endPoint y: 399, distance: 106.2
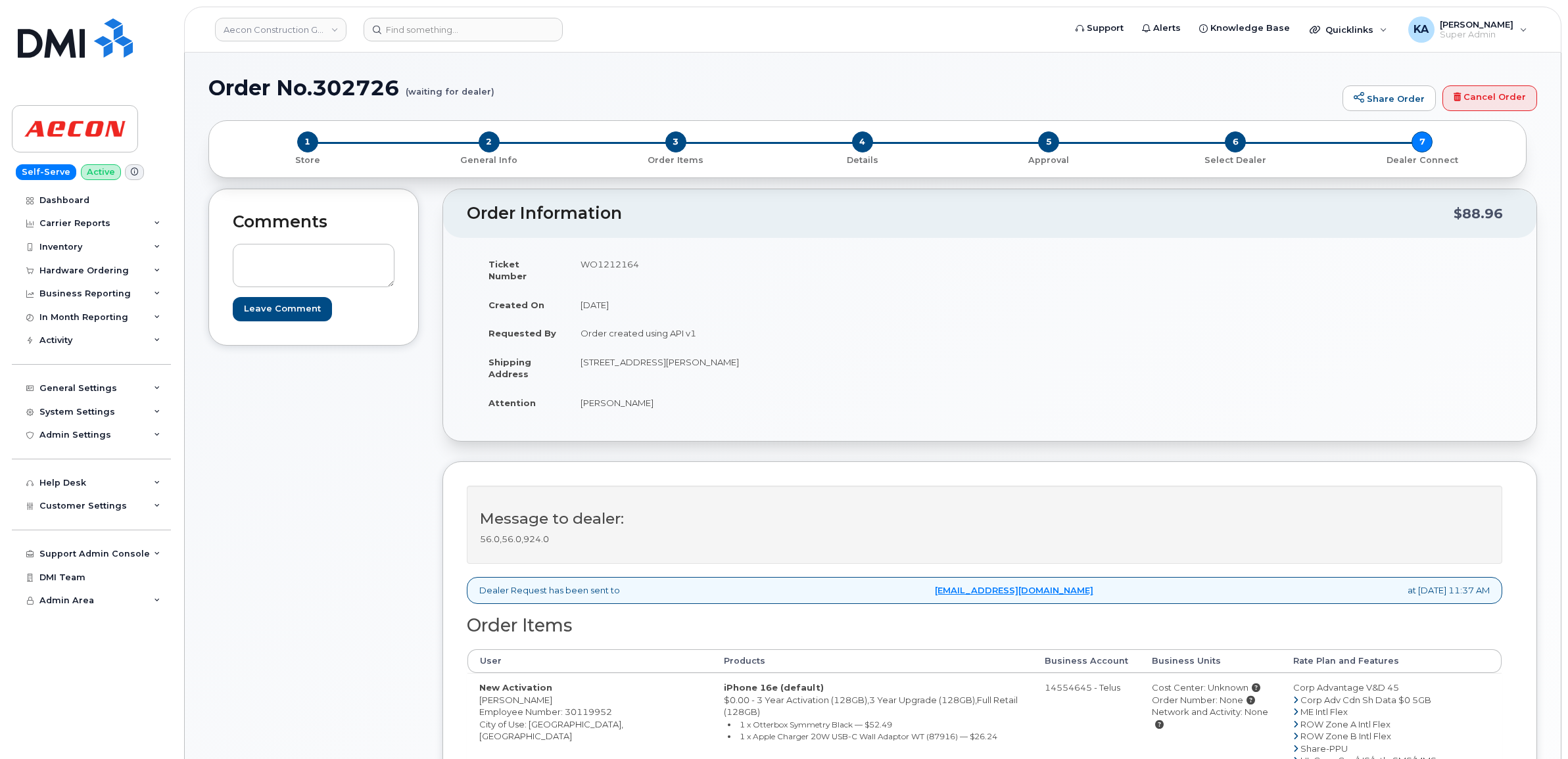
click at [676, 399] on td "Richard Mikols" at bounding box center [775, 403] width 412 height 29
copy td "Richard Mikols"
drag, startPoint x: 580, startPoint y: 355, endPoint x: 662, endPoint y: 369, distance: 83.2
click at [662, 369] on td "150 Sheldon Drive Cambridge ON N1R 7K9" at bounding box center [775, 368] width 412 height 40
copy td "150 Sheldon Drive"
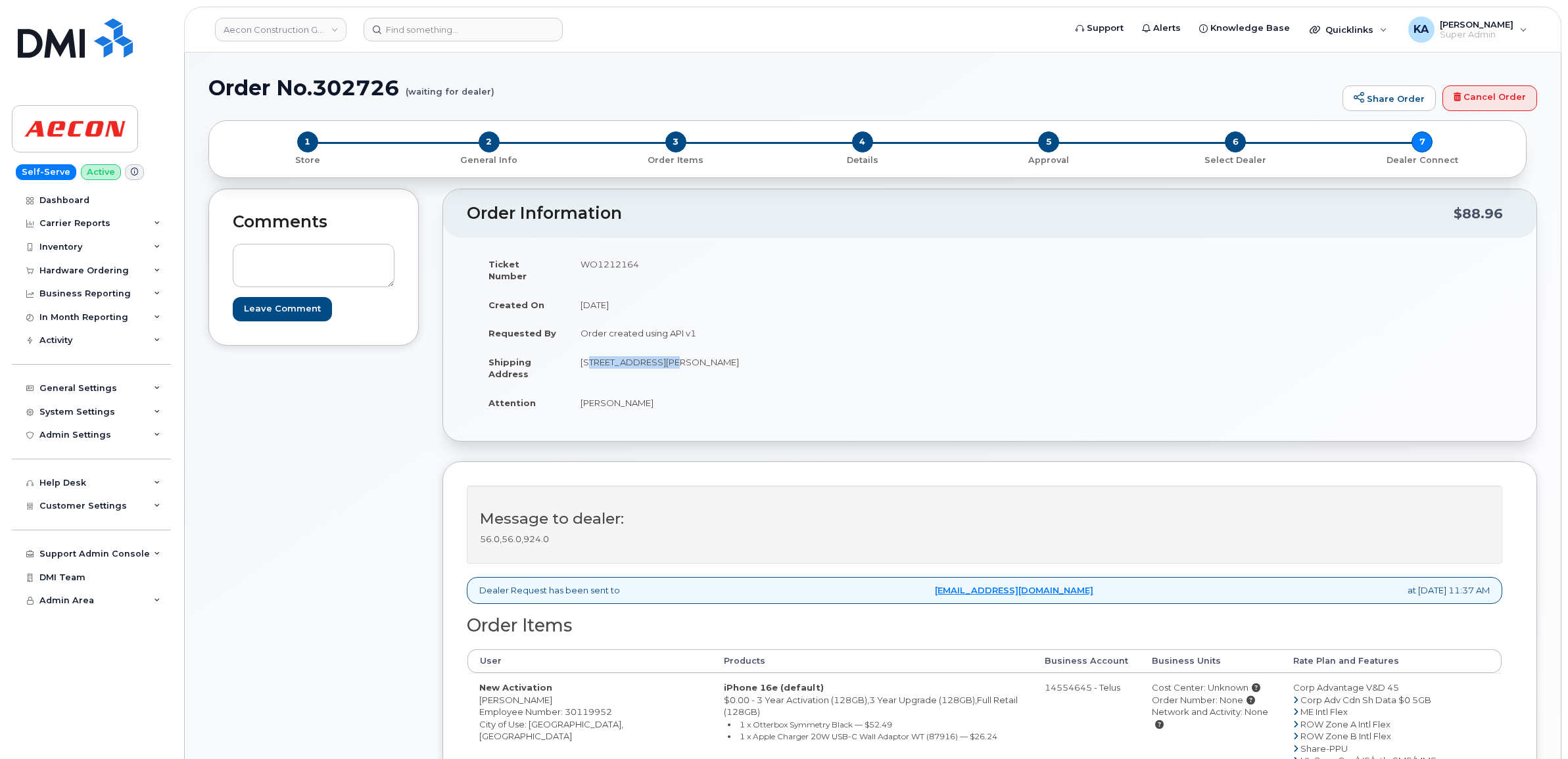
click at [692, 352] on td "150 Sheldon Drive Cambridge ON N1R 7K9" at bounding box center [775, 368] width 412 height 40
copy td "Cambridge"
drag, startPoint x: 731, startPoint y: 352, endPoint x: 784, endPoint y: 358, distance: 53.3
click at [784, 358] on td "150 Sheldon Drive Cambridge ON N1R 7K9" at bounding box center [775, 368] width 412 height 40
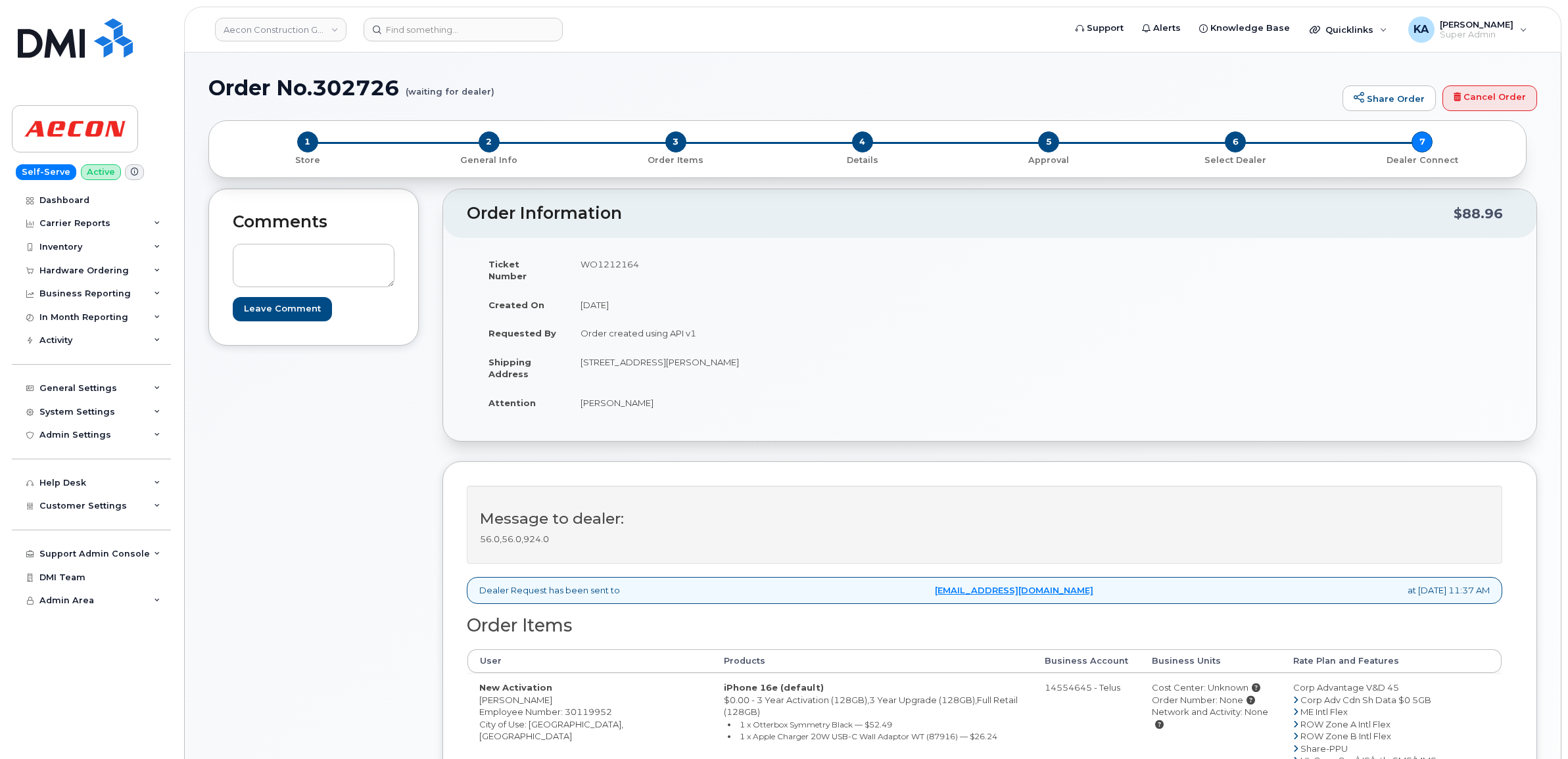
copy td "N1R 7K9"
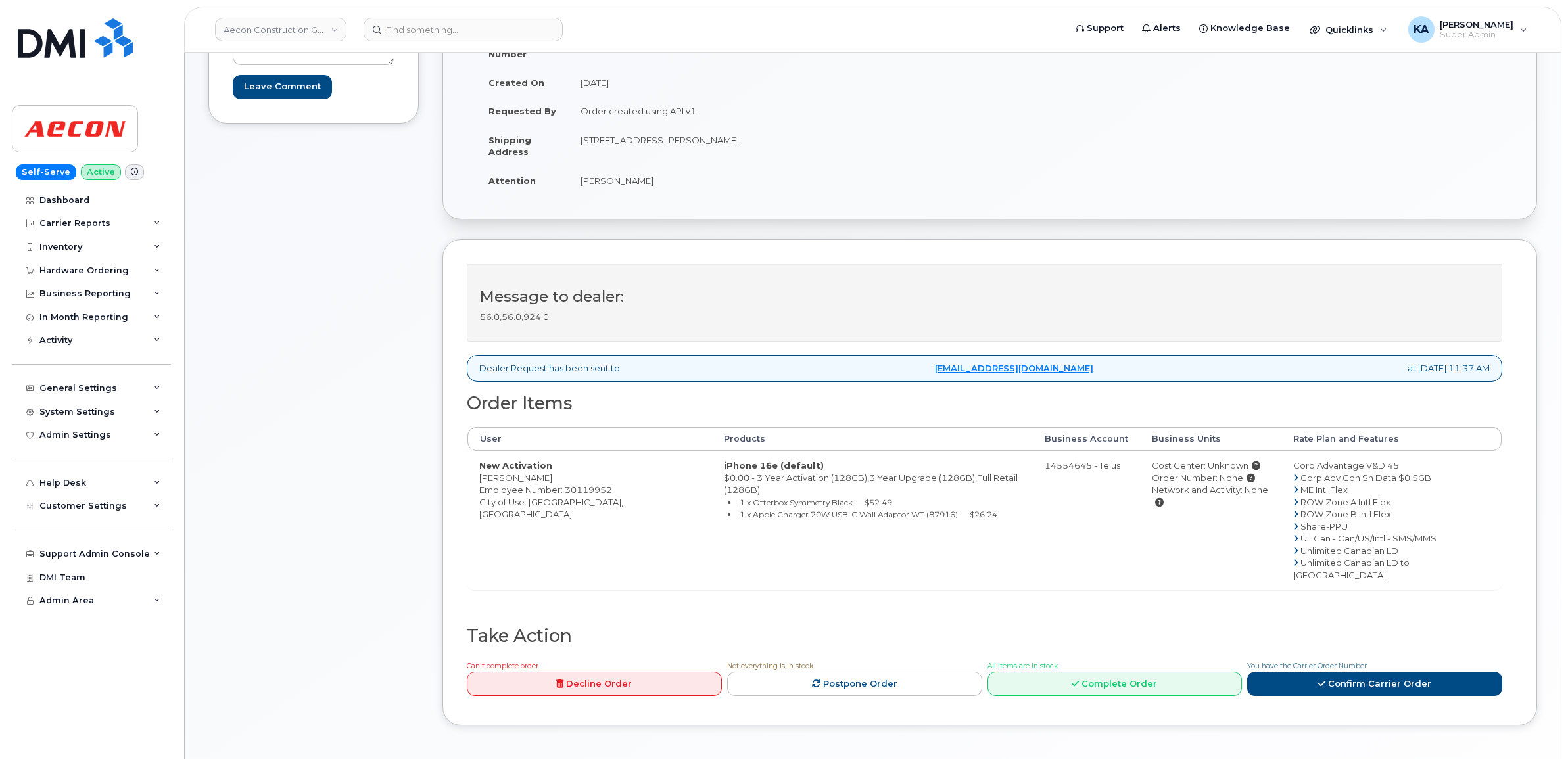
scroll to position [246, 0]
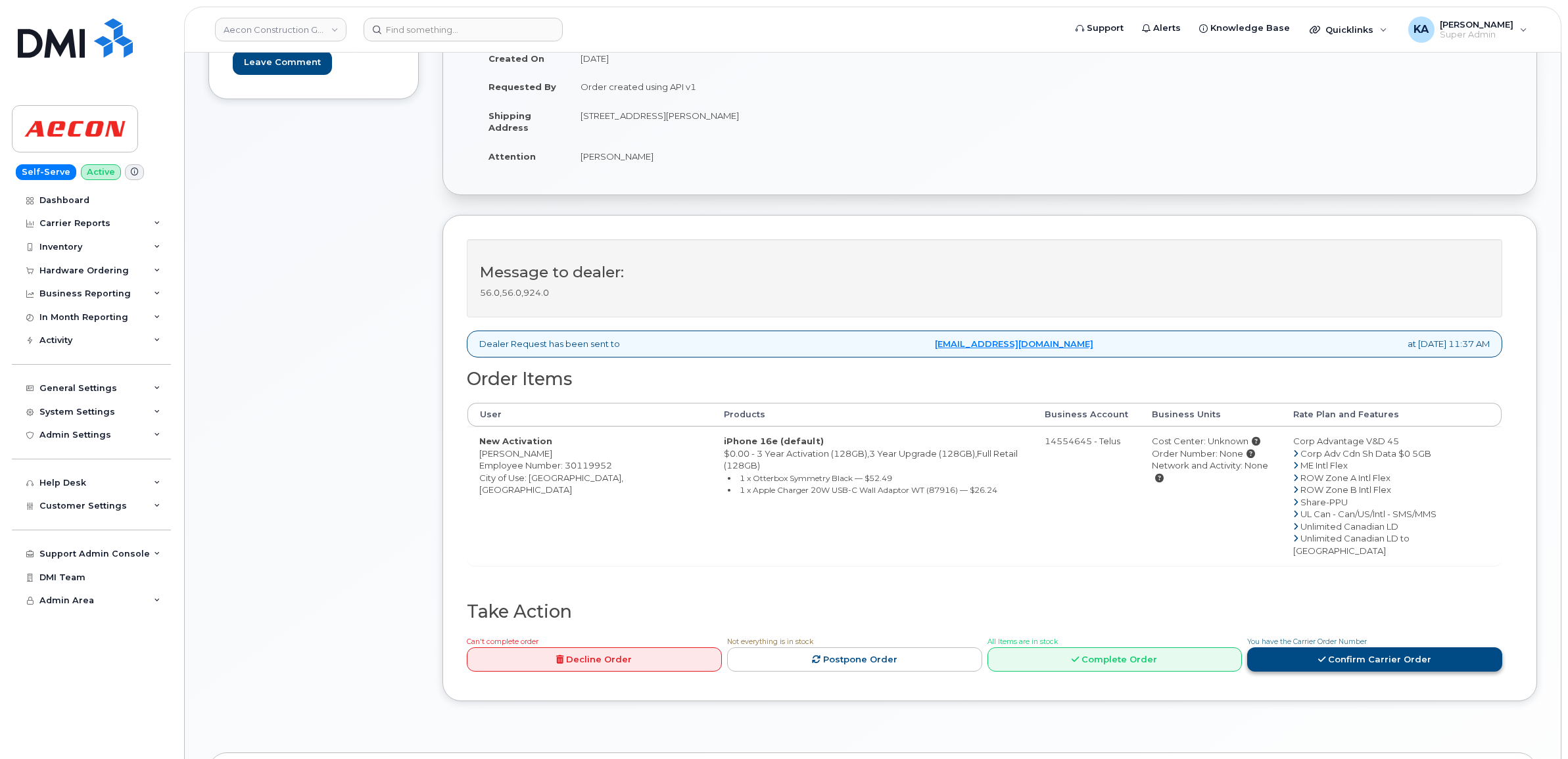
click at [1329, 648] on link "Confirm Carrier Order" at bounding box center [1374, 659] width 255 height 24
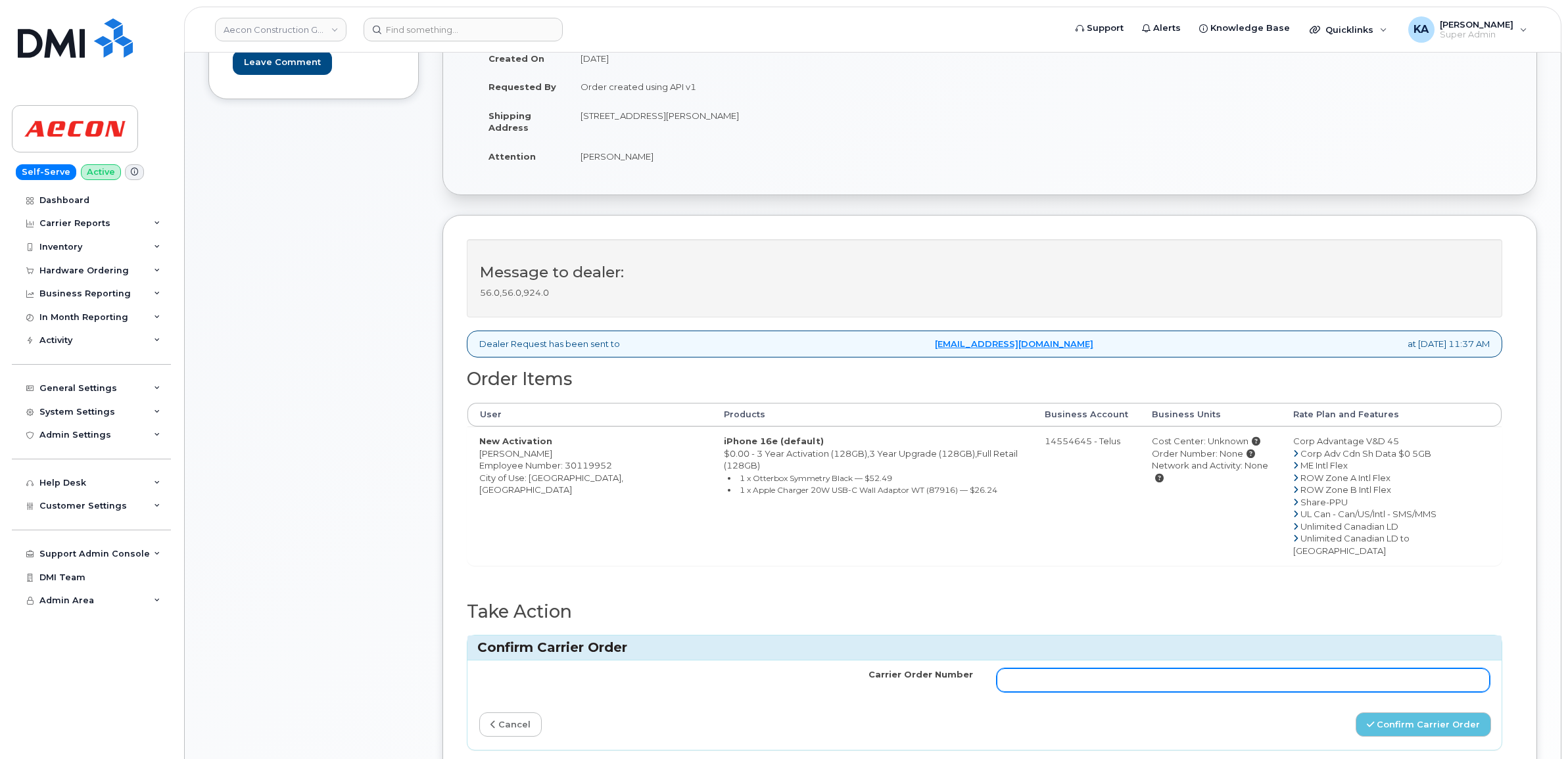
click at [1232, 668] on input "Carrier Order Number" at bounding box center [1243, 680] width 493 height 23
paste input "TL60037032"
type input "TL60037032"
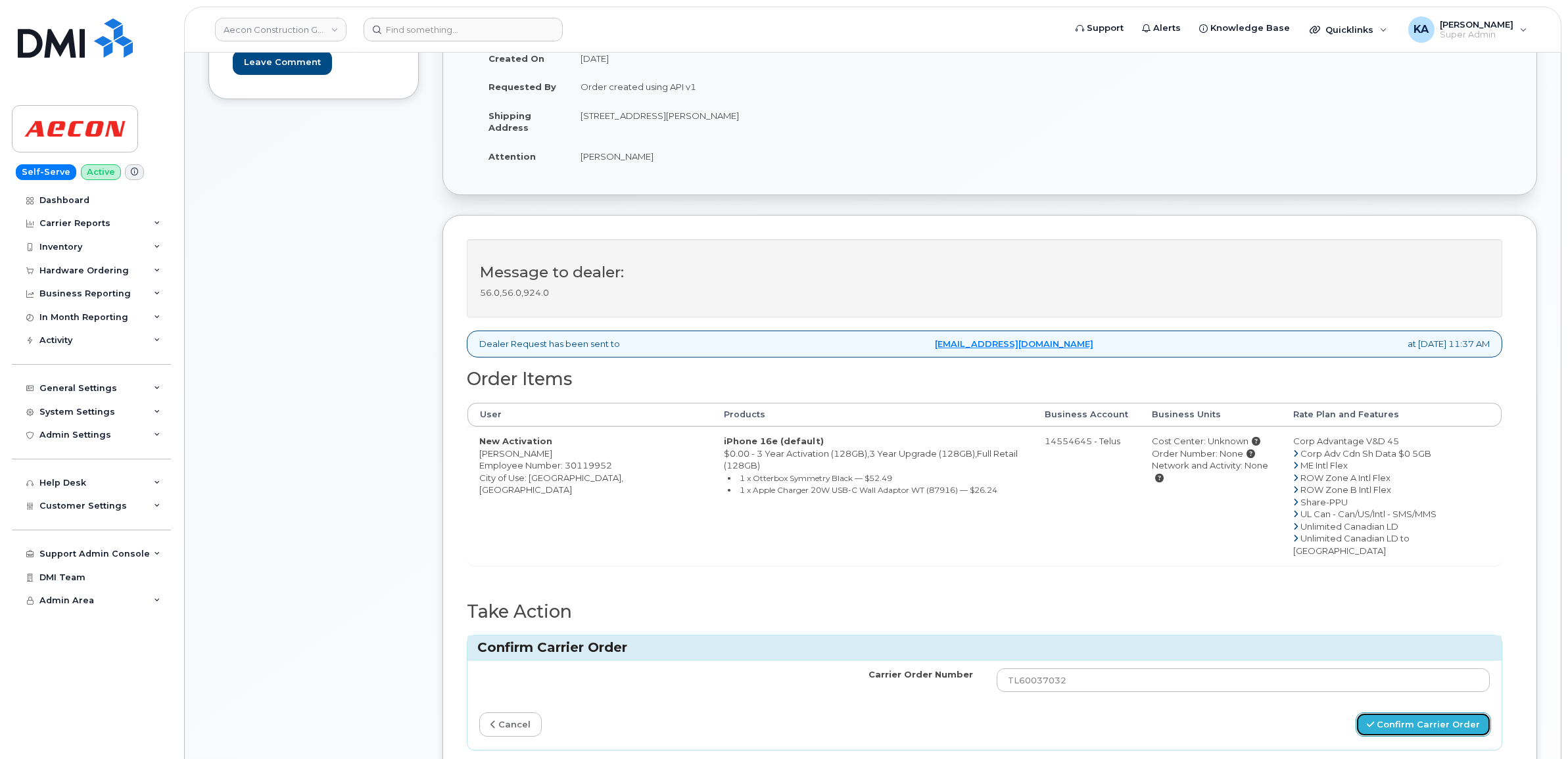
click at [1398, 712] on button "Confirm Carrier Order" at bounding box center [1423, 724] width 135 height 24
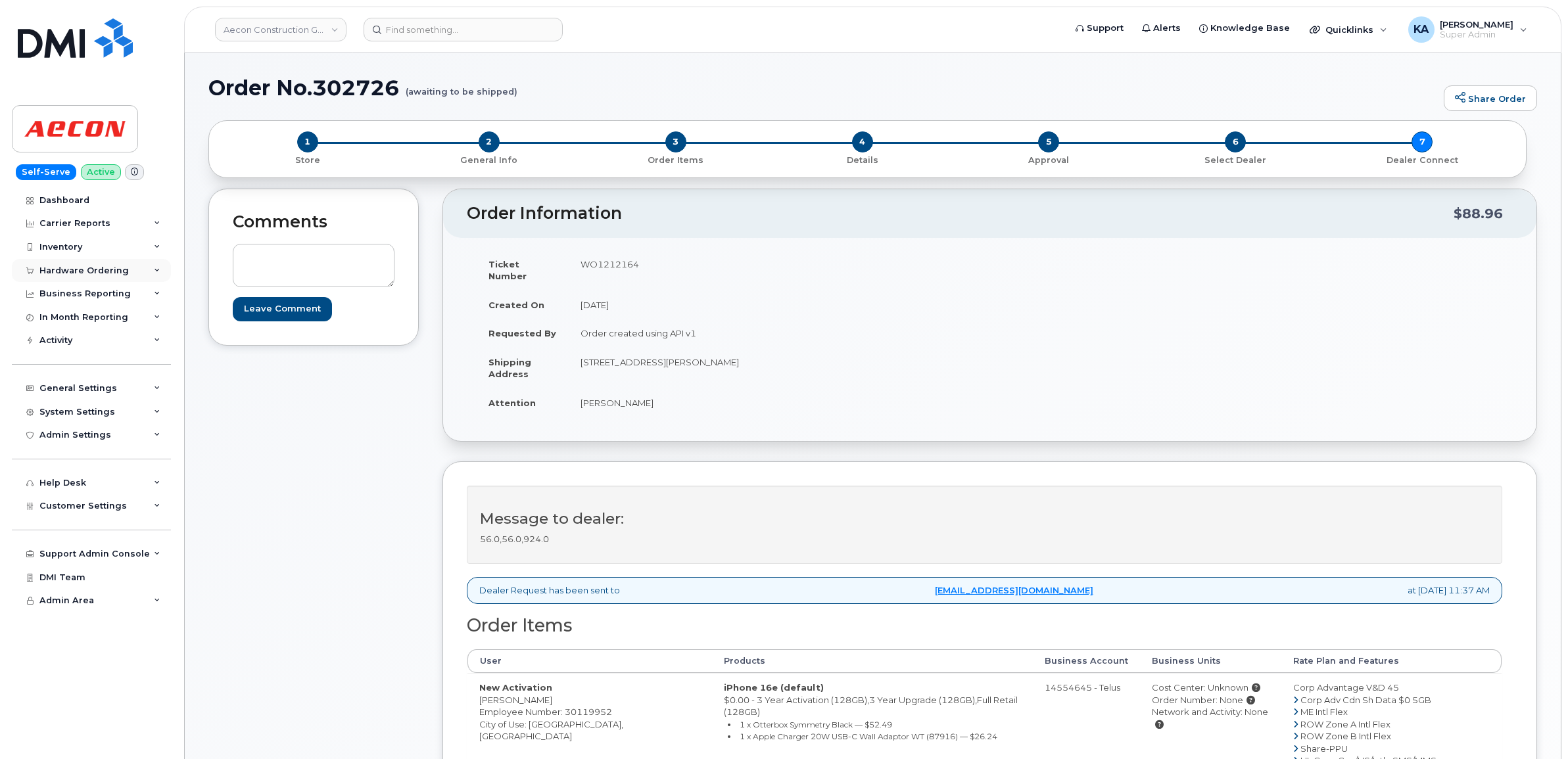
click at [74, 264] on div "Hardware Ordering" at bounding box center [91, 270] width 159 height 23
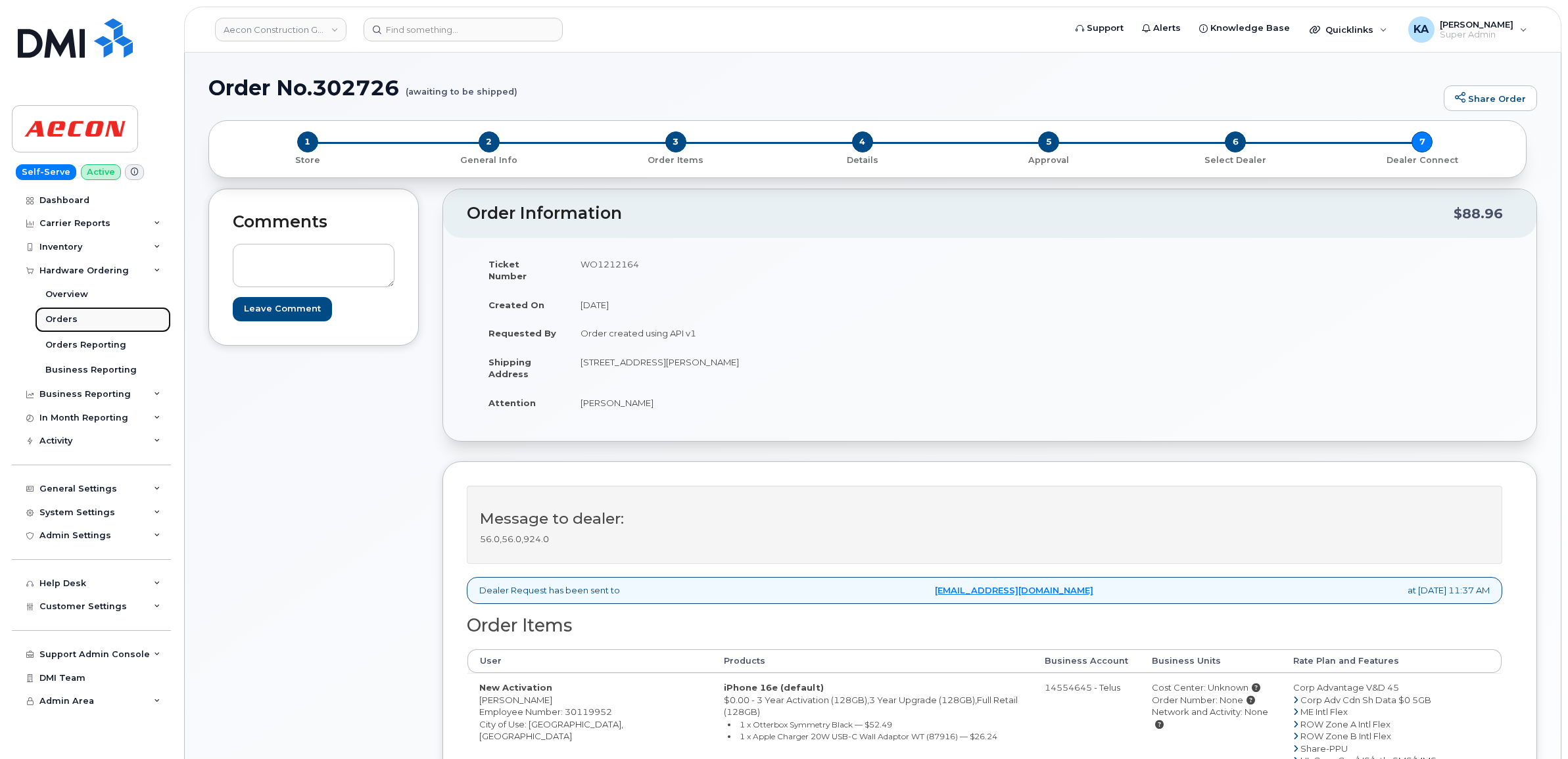
click at [47, 318] on div "Orders" at bounding box center [61, 319] width 32 height 12
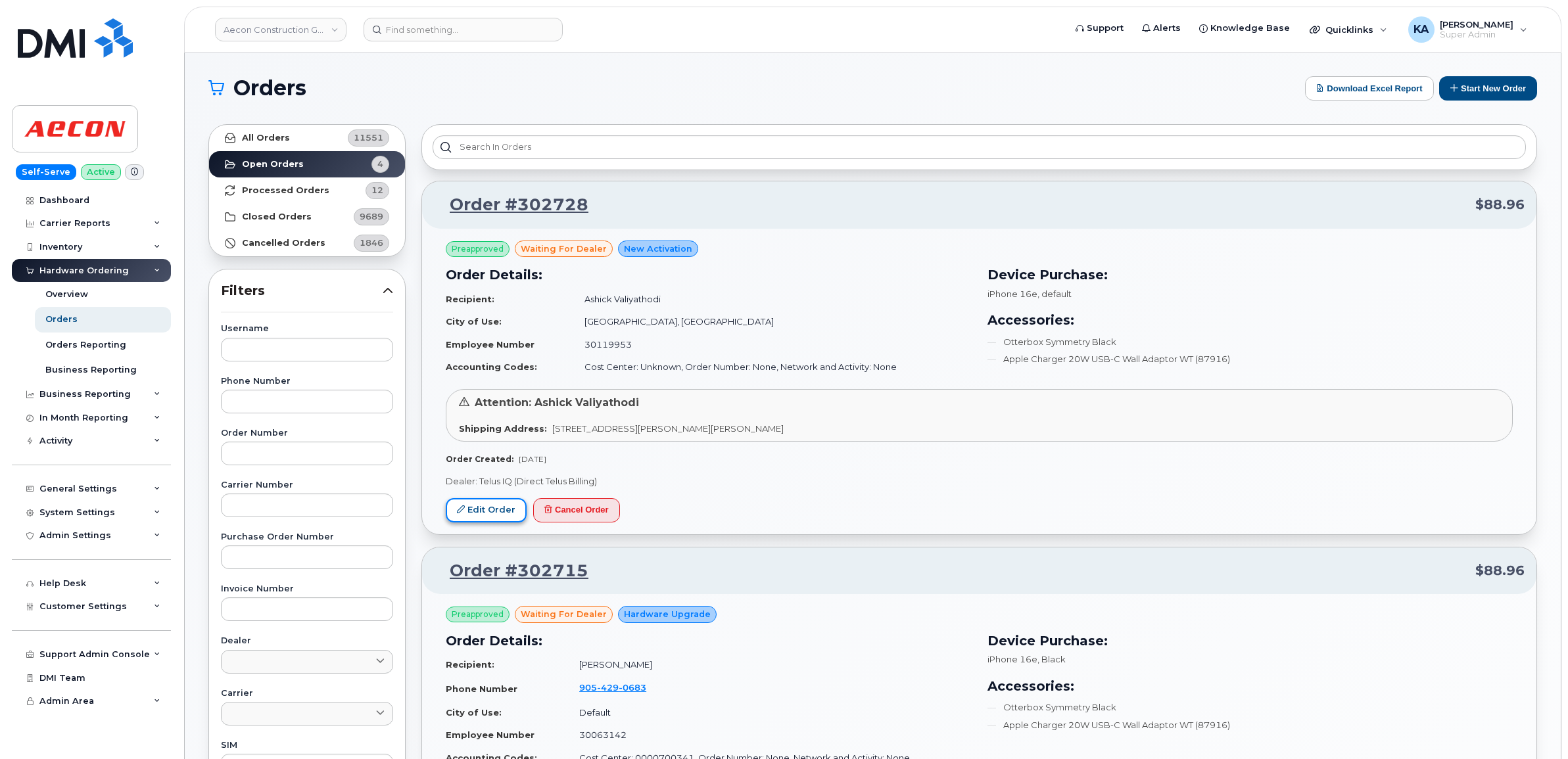
click at [477, 510] on link "Edit Order" at bounding box center [486, 510] width 81 height 24
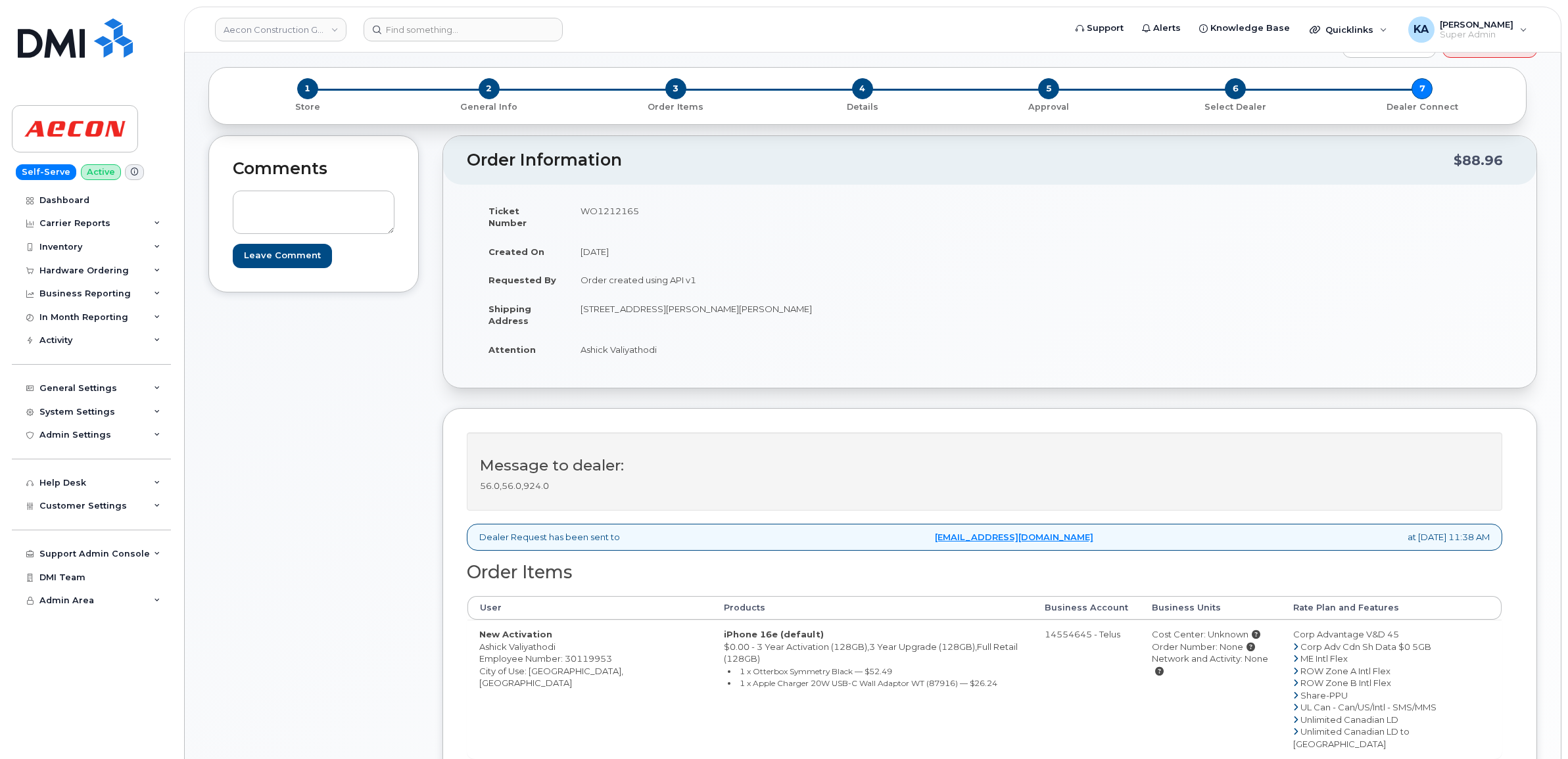
scroll to position [82, 0]
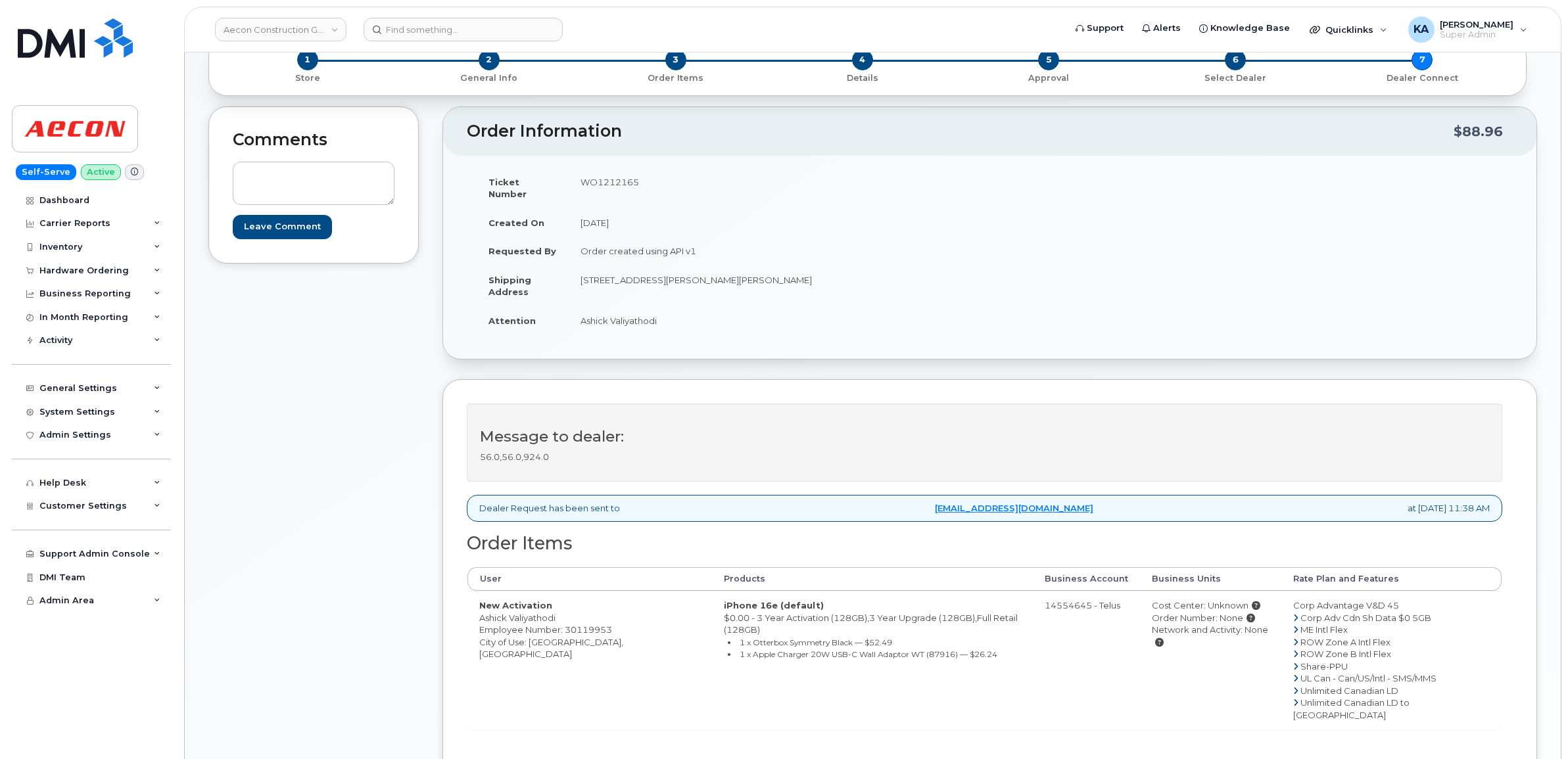
drag, startPoint x: 477, startPoint y: 608, endPoint x: 567, endPoint y: 613, distance: 90.1
click at [567, 613] on td "New Activation Ashick Valiyathodi Employee Number: 30119953 City of Use: [GEOGR…" at bounding box center [589, 660] width 244 height 139
click at [602, 180] on td "WO1212165" at bounding box center [775, 187] width 412 height 40
click at [602, 180] on td "WO1212165" at bounding box center [775, 187] width 412 height 40
copy td "WO1212165"
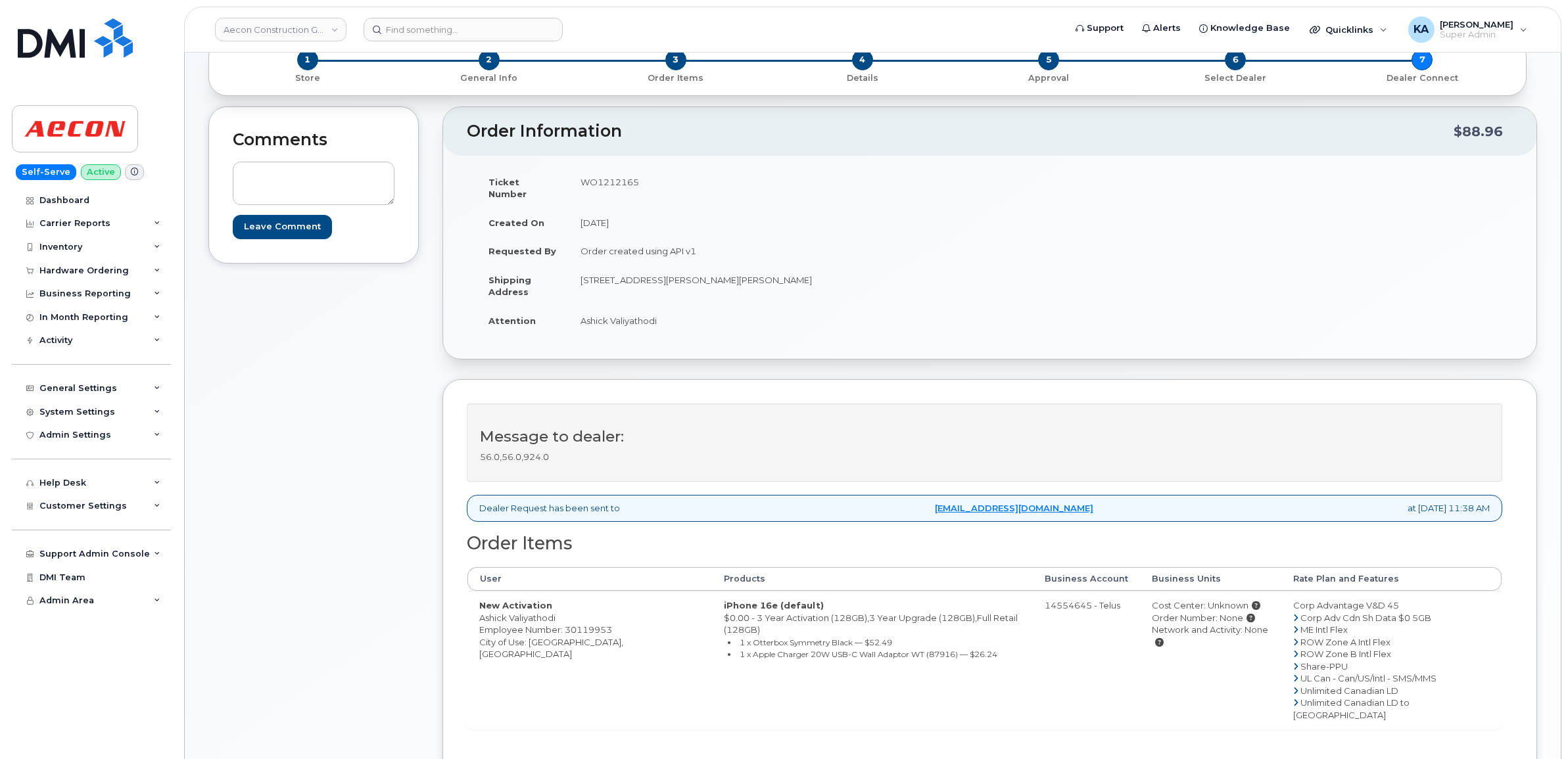
drag, startPoint x: 574, startPoint y: 310, endPoint x: 704, endPoint y: 314, distance: 130.1
click at [704, 314] on td "Ashick Valiyathodi" at bounding box center [775, 320] width 412 height 29
copy td "Ashick Valiyathodi"
drag, startPoint x: 577, startPoint y: 267, endPoint x: 730, endPoint y: 284, distance: 153.9
click at [730, 284] on td "[STREET_ADDRESS][PERSON_NAME][PERSON_NAME]" at bounding box center [775, 285] width 412 height 40
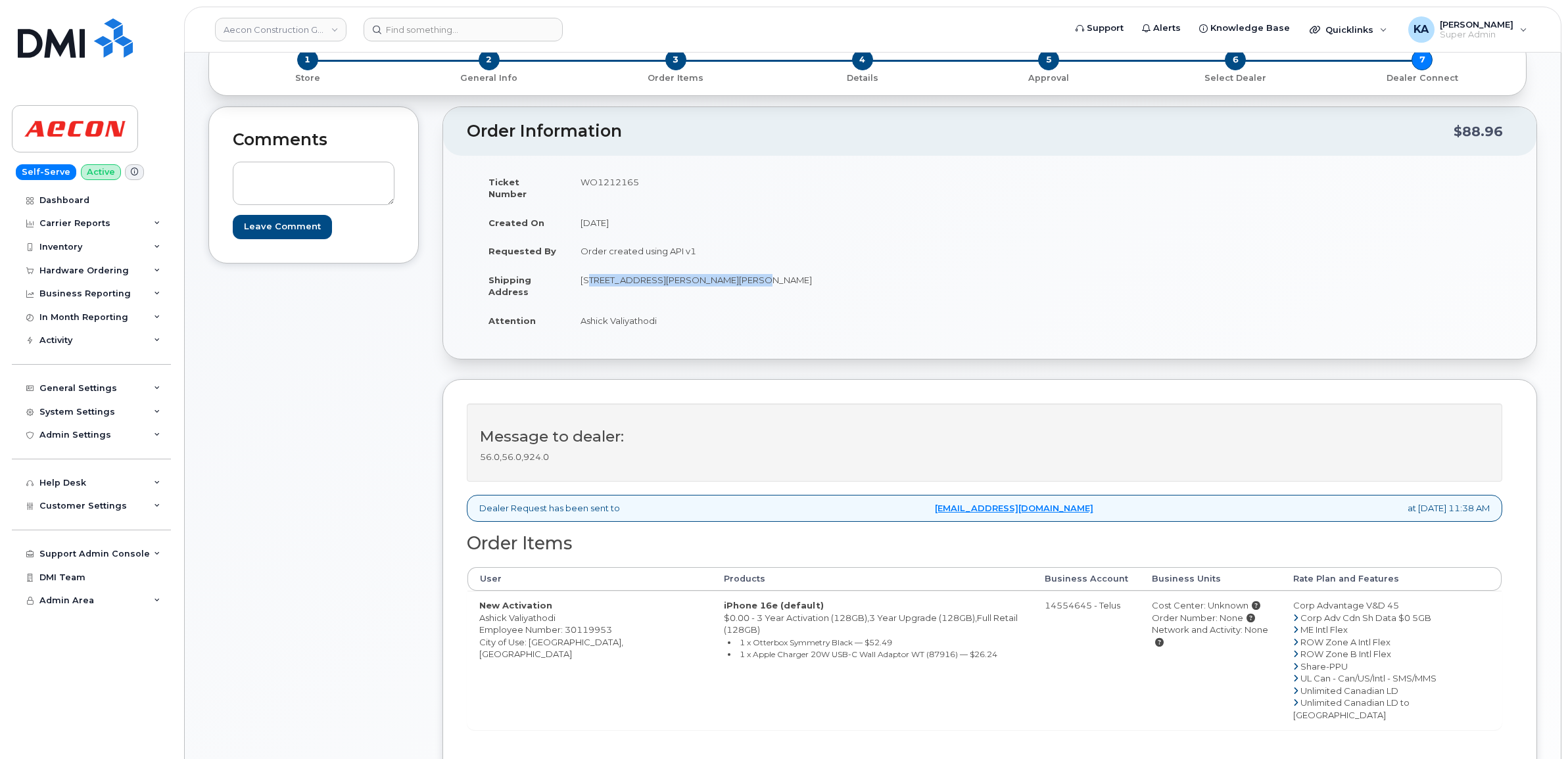
copy td "1465 Pickering Parkway, Suite 300"
click at [756, 266] on td "[STREET_ADDRESS][PERSON_NAME][PERSON_NAME]" at bounding box center [775, 285] width 412 height 40
copy td "Pickering"
drag, startPoint x: 688, startPoint y: 270, endPoint x: 728, endPoint y: 273, distance: 40.1
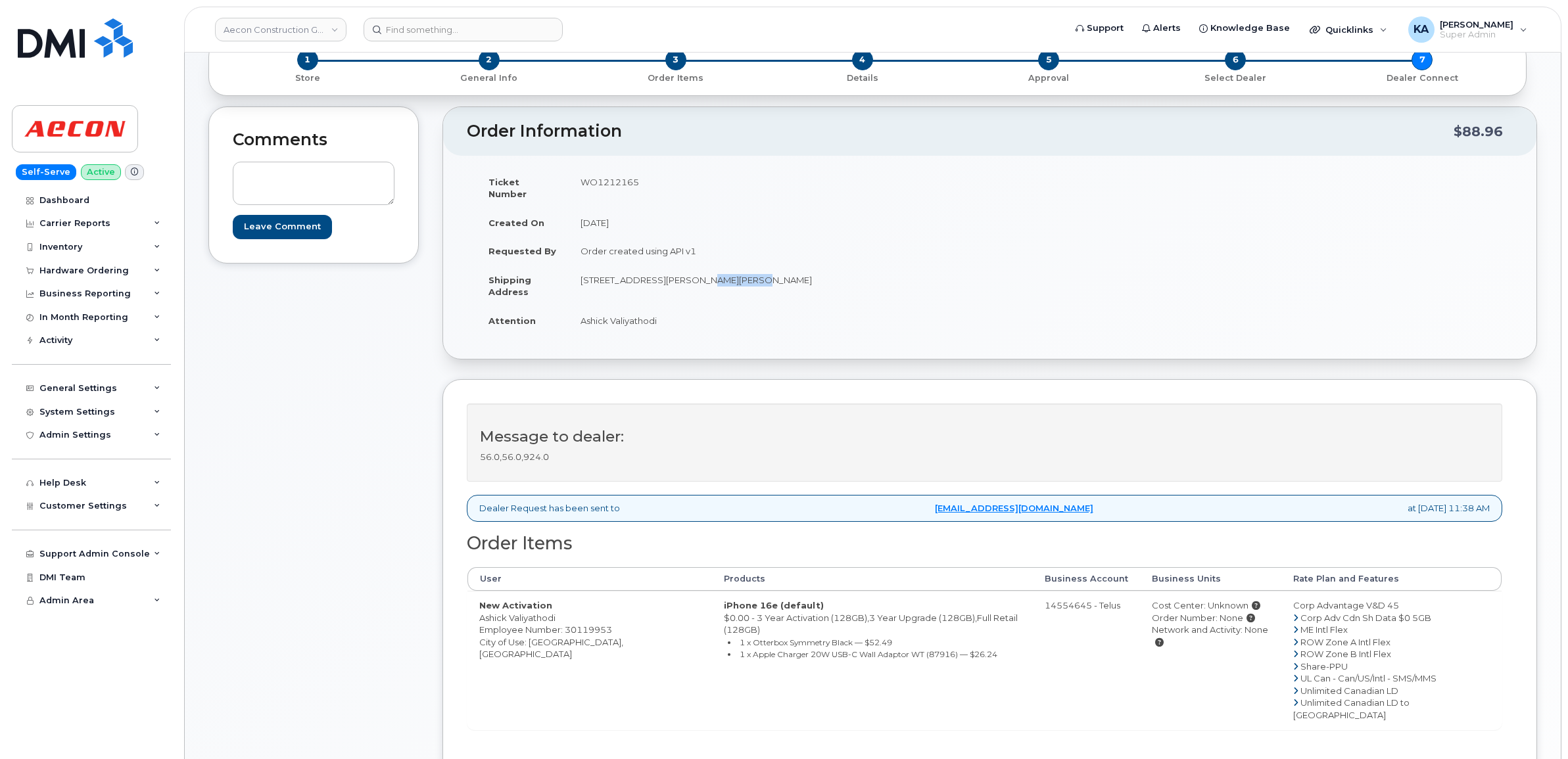
click at [728, 273] on td "[STREET_ADDRESS][PERSON_NAME][PERSON_NAME]" at bounding box center [775, 285] width 412 height 40
copy td "Suite 300"
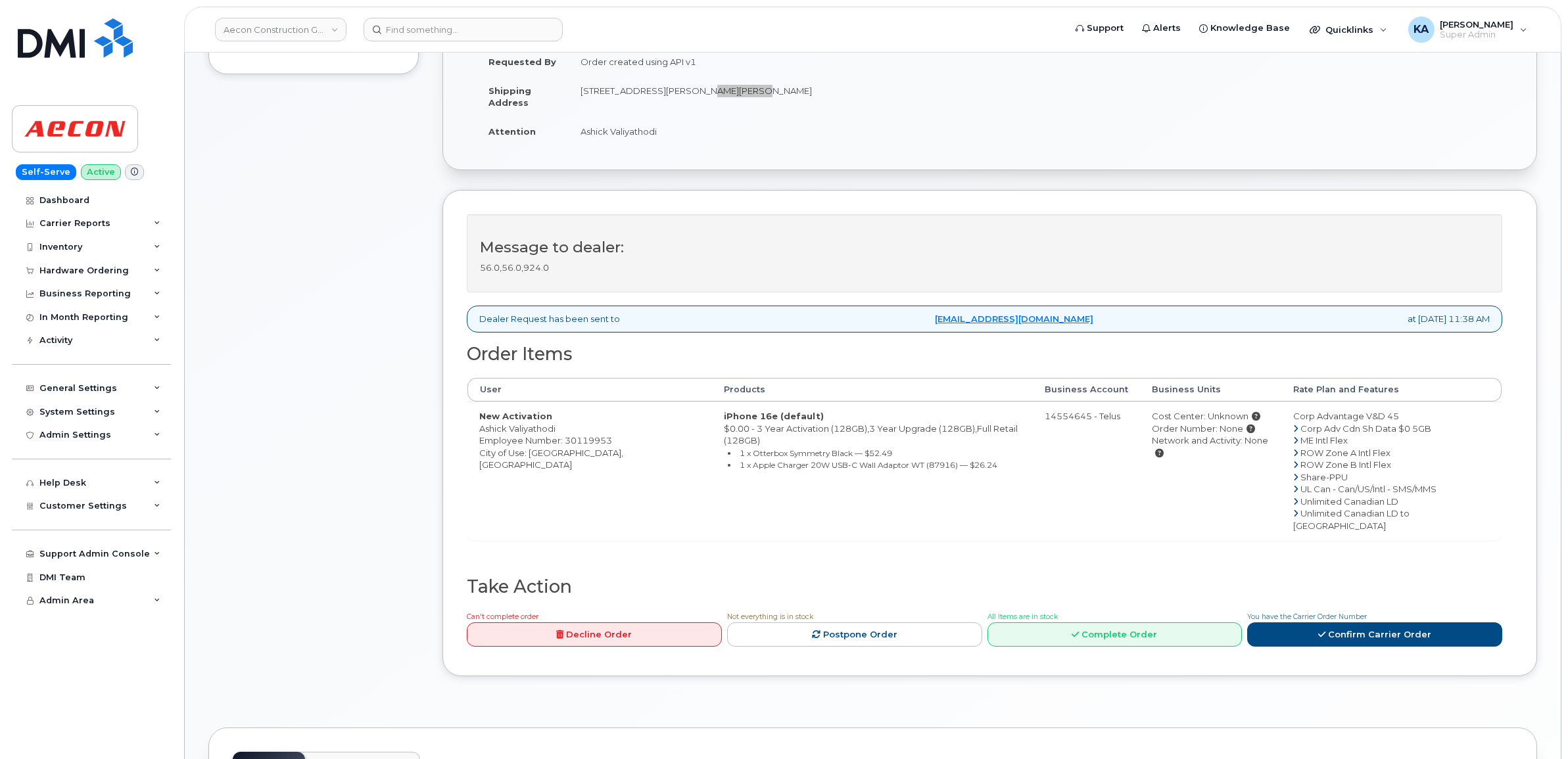
scroll to position [329, 0]
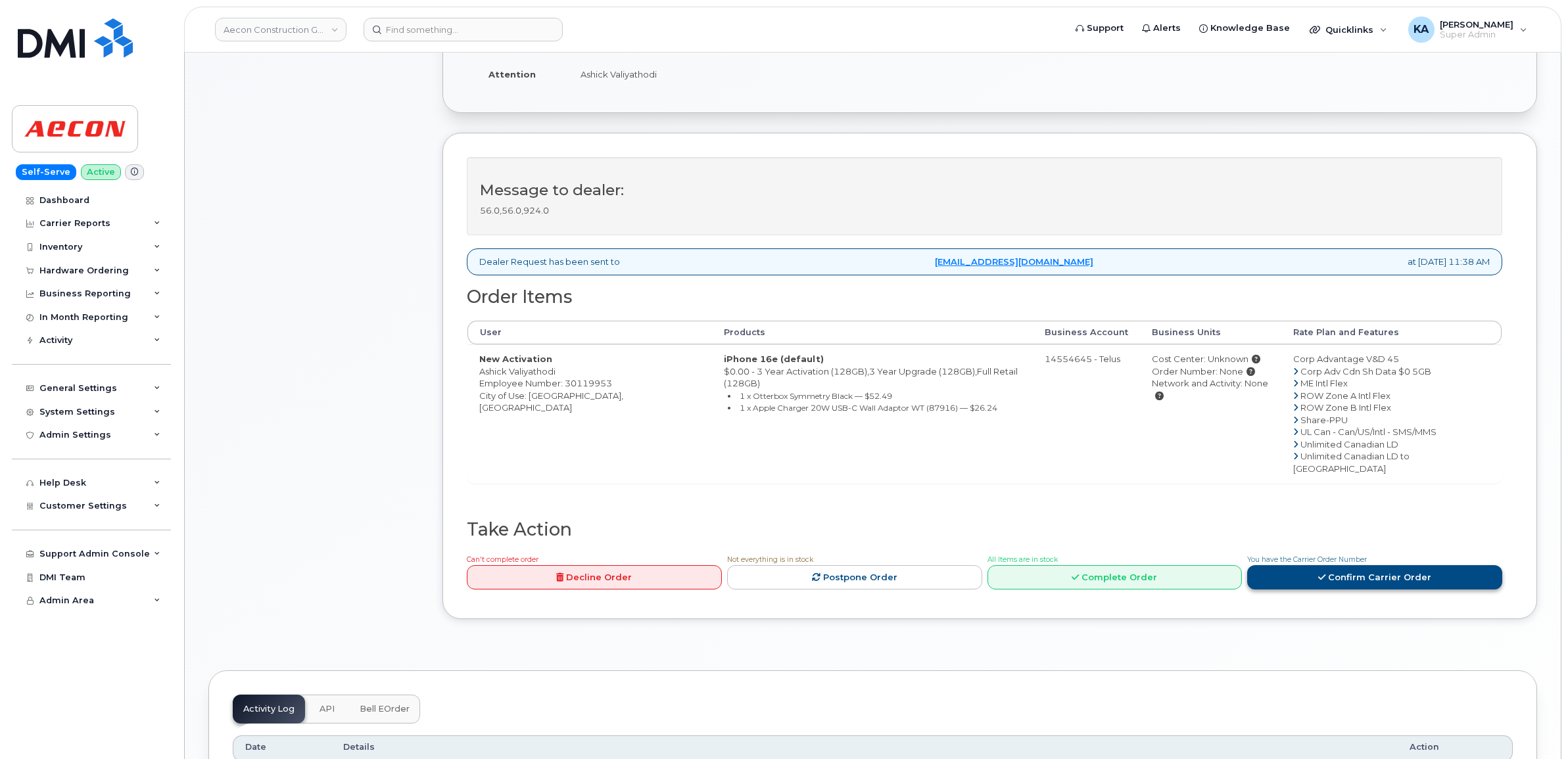
click at [1342, 565] on link "Confirm Carrier Order" at bounding box center [1374, 577] width 255 height 24
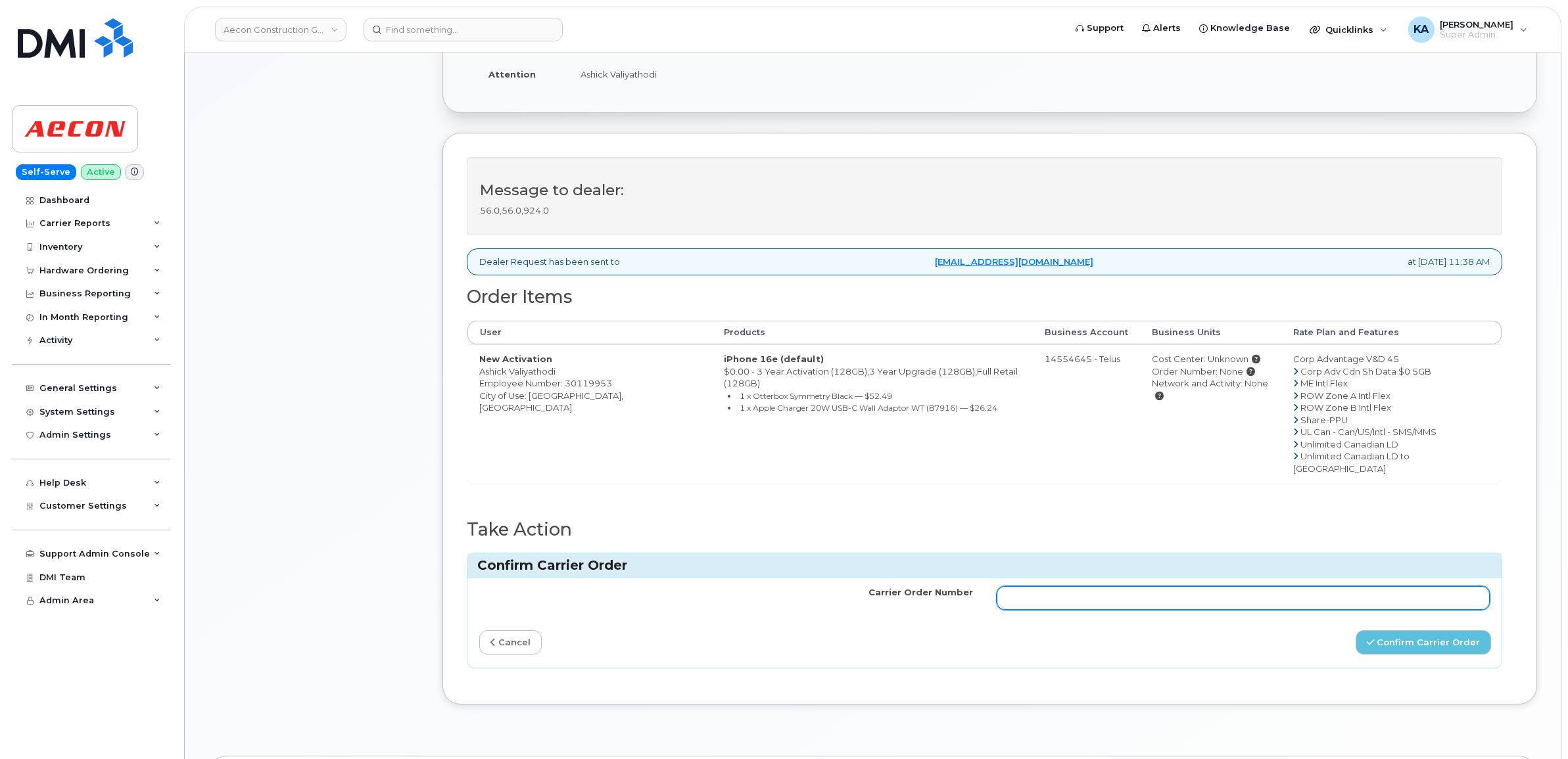
click at [1131, 586] on input "Carrier Order Number" at bounding box center [1243, 598] width 493 height 23
paste input "TL60037040"
type input "TL60037040"
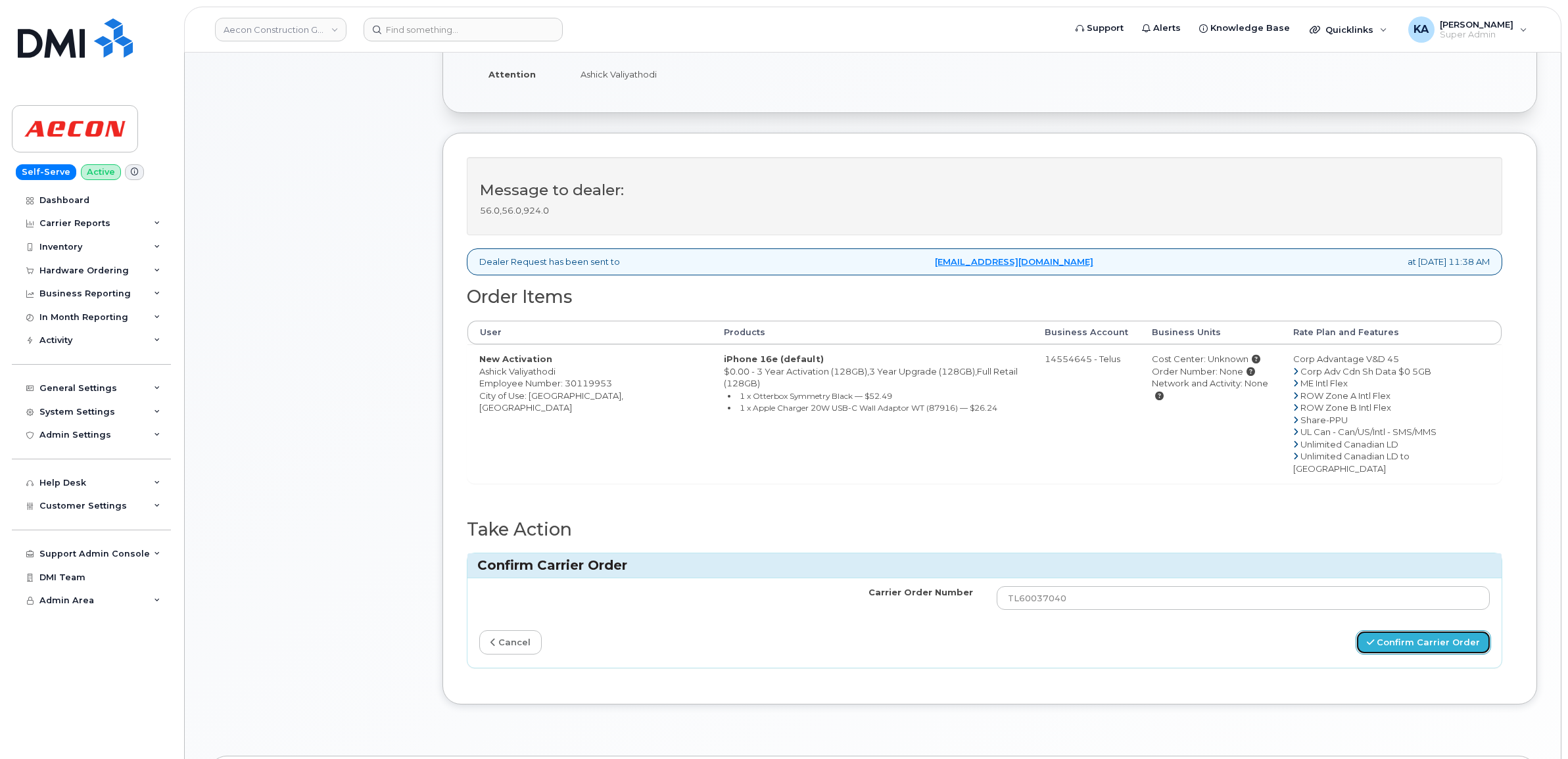
click at [1381, 631] on button "Confirm Carrier Order" at bounding box center [1423, 642] width 135 height 24
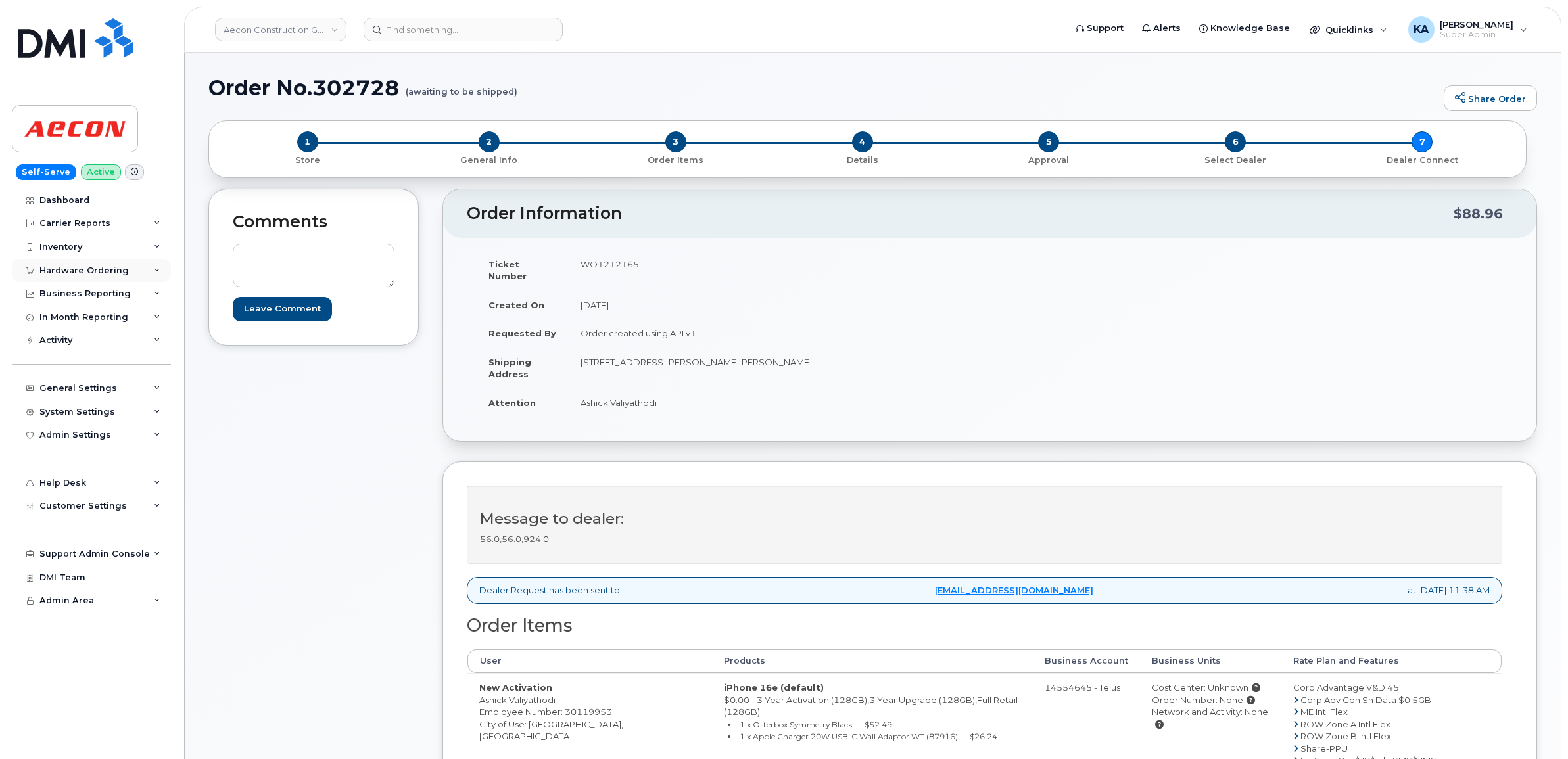
click at [86, 270] on div "Hardware Ordering" at bounding box center [84, 270] width 89 height 10
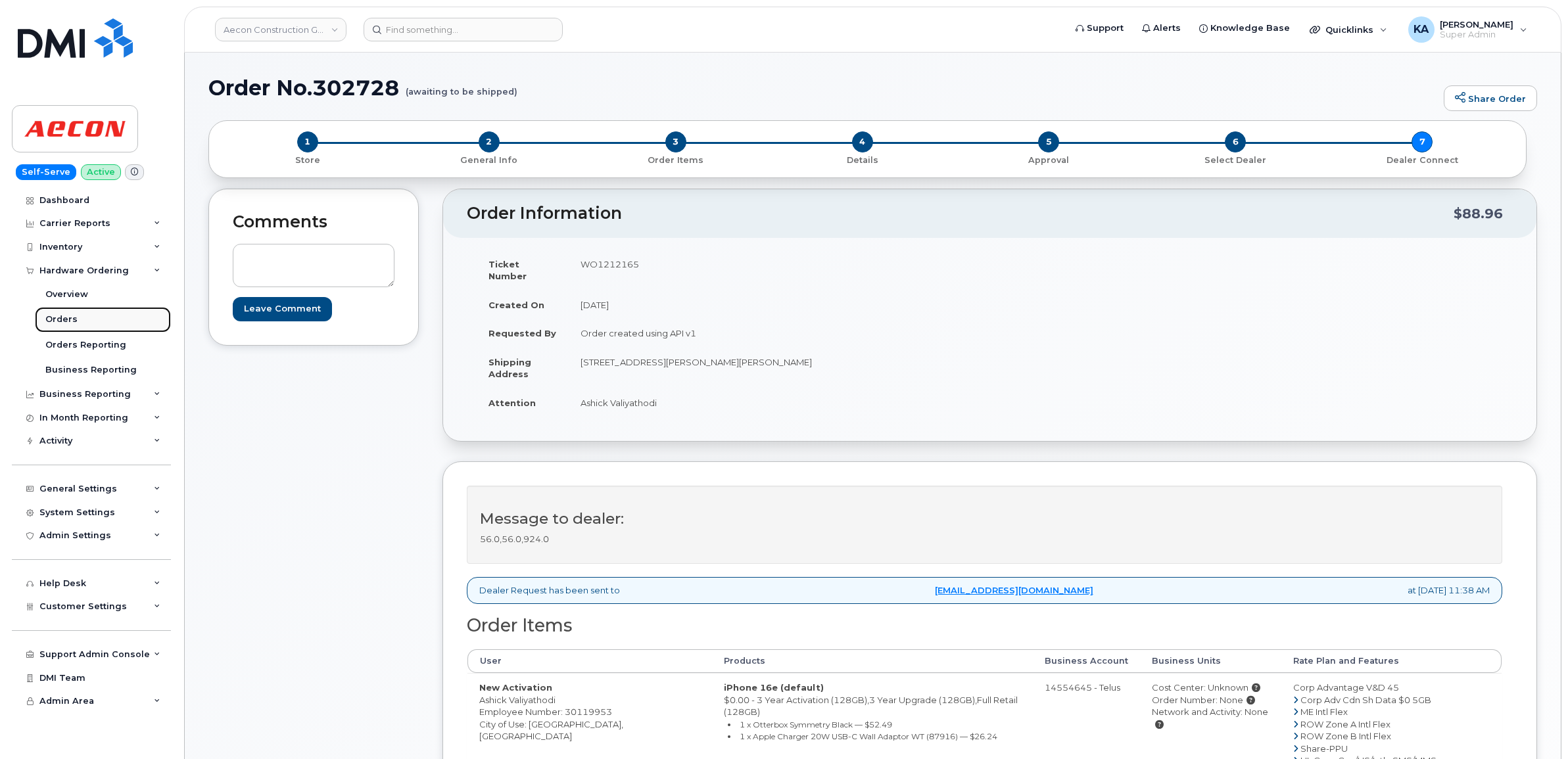
click at [56, 320] on div "Orders" at bounding box center [61, 319] width 32 height 12
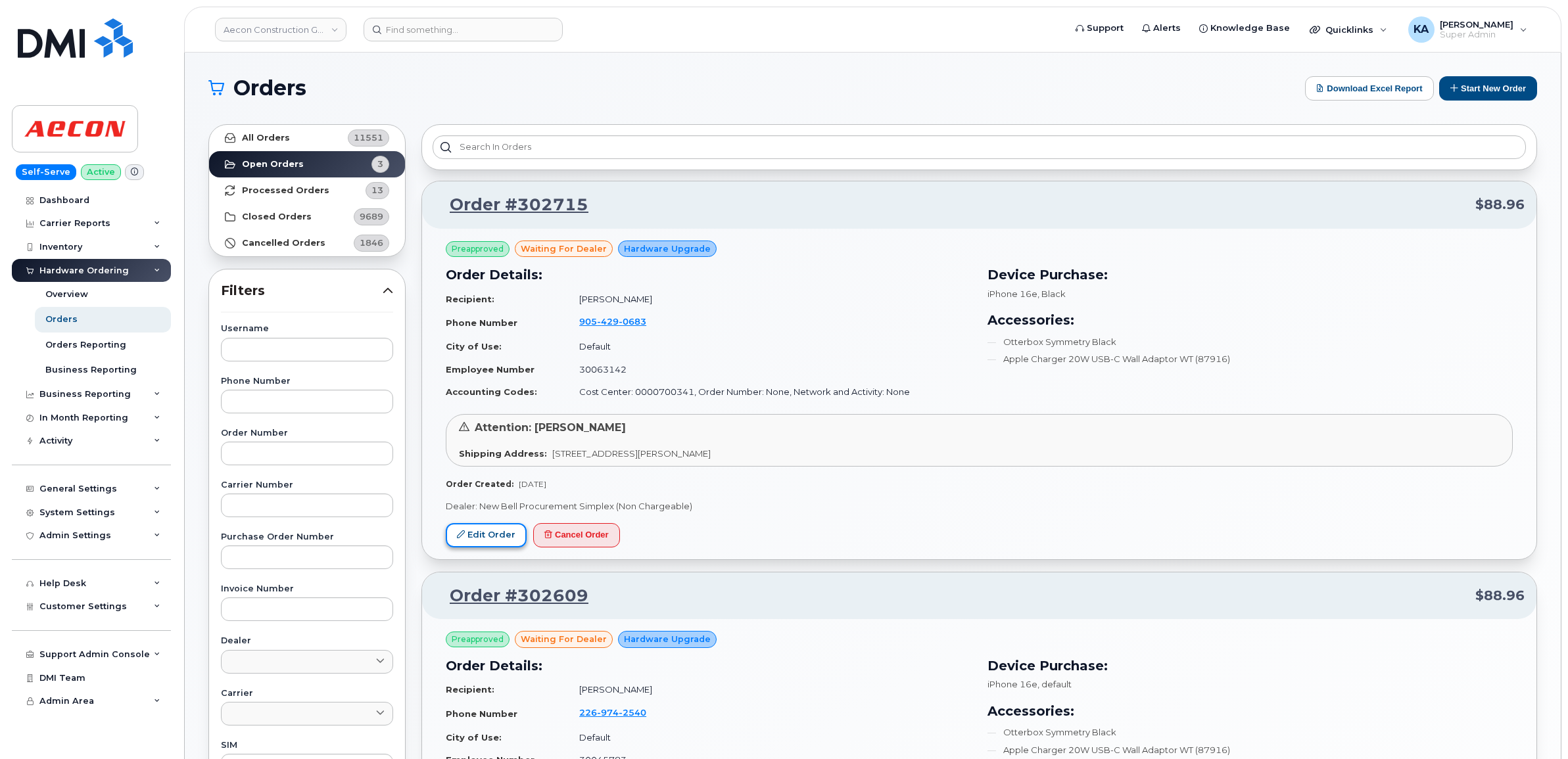
click at [473, 533] on link "Edit Order" at bounding box center [486, 535] width 81 height 24
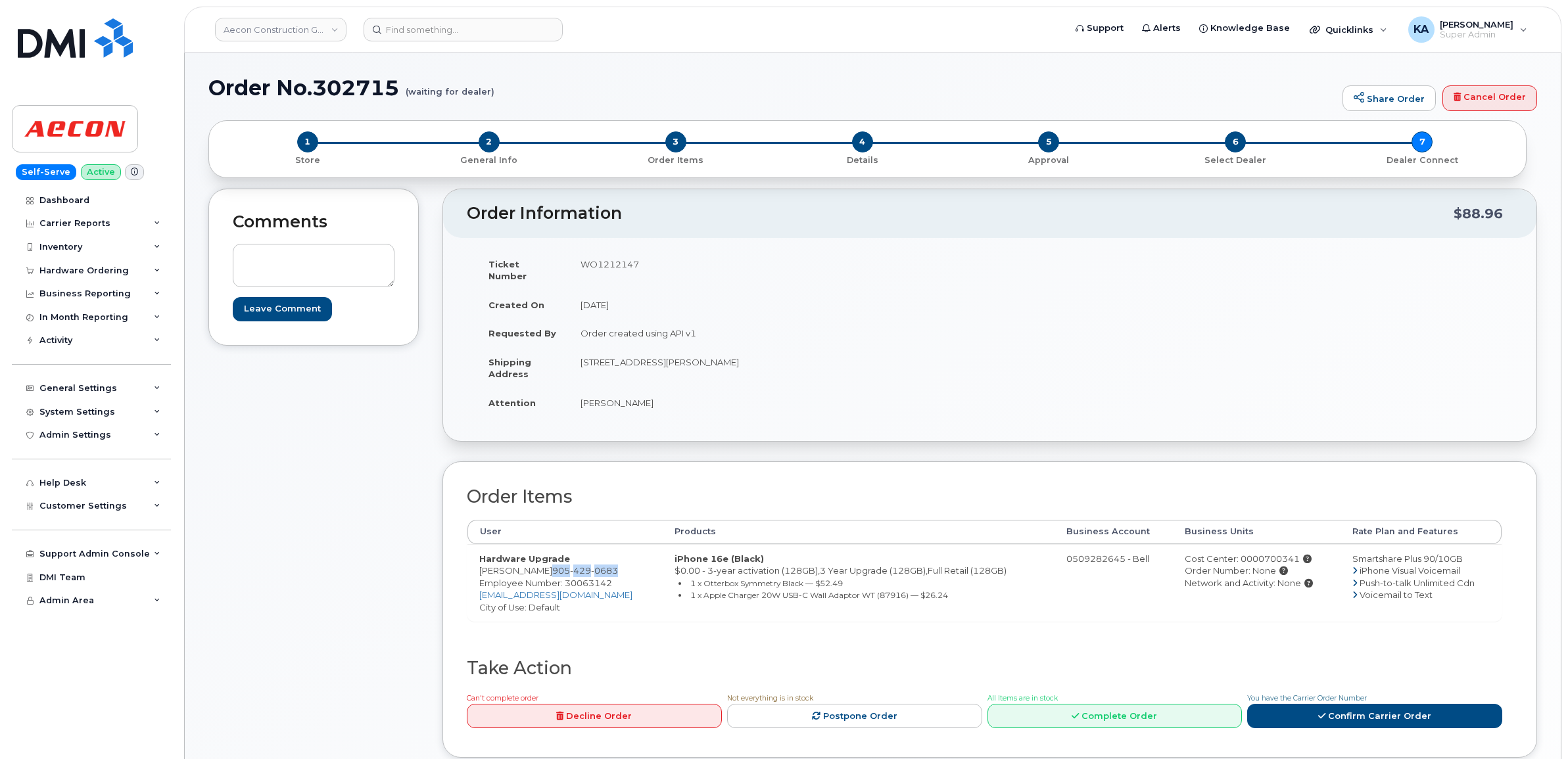
drag, startPoint x: 533, startPoint y: 557, endPoint x: 600, endPoint y: 563, distance: 67.3
click at [600, 563] on td "Hardware Upgrade James Kelly 905 429 0683 Employee Number: 30063142 jakelly@aec…" at bounding box center [565, 583] width 196 height 78
copy span "905 429 0683"
click at [584, 578] on span "Employee Number: 30063142" at bounding box center [546, 583] width 133 height 10
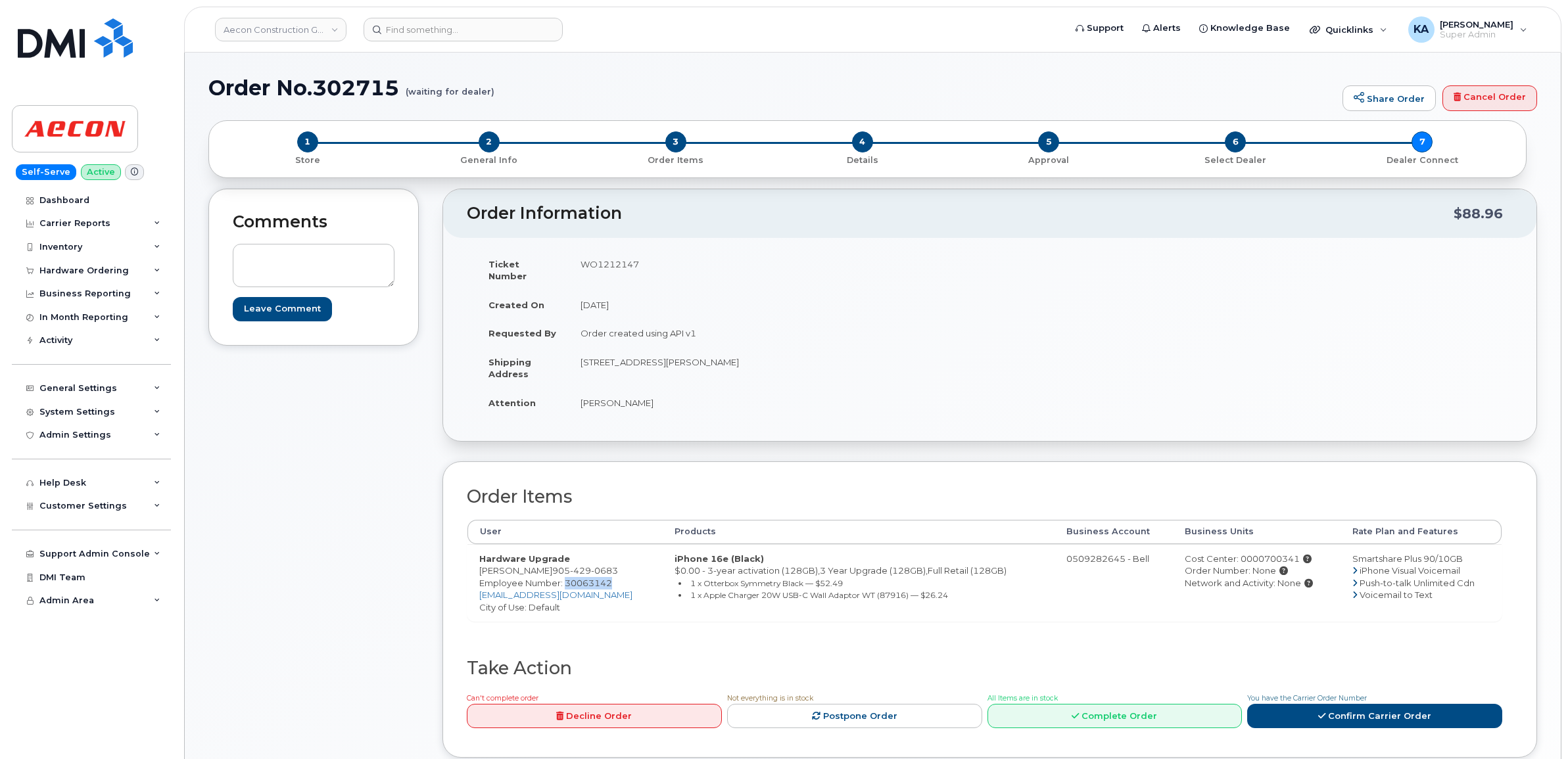
copy span "30063142"
drag, startPoint x: 576, startPoint y: 353, endPoint x: 651, endPoint y: 362, distance: 75.5
click at [651, 362] on td "665 Philip Place Kincardine ON N2Z 2E3" at bounding box center [775, 368] width 412 height 40
copy td "665 Philip Place"
drag, startPoint x: 718, startPoint y: 349, endPoint x: 777, endPoint y: 359, distance: 59.8
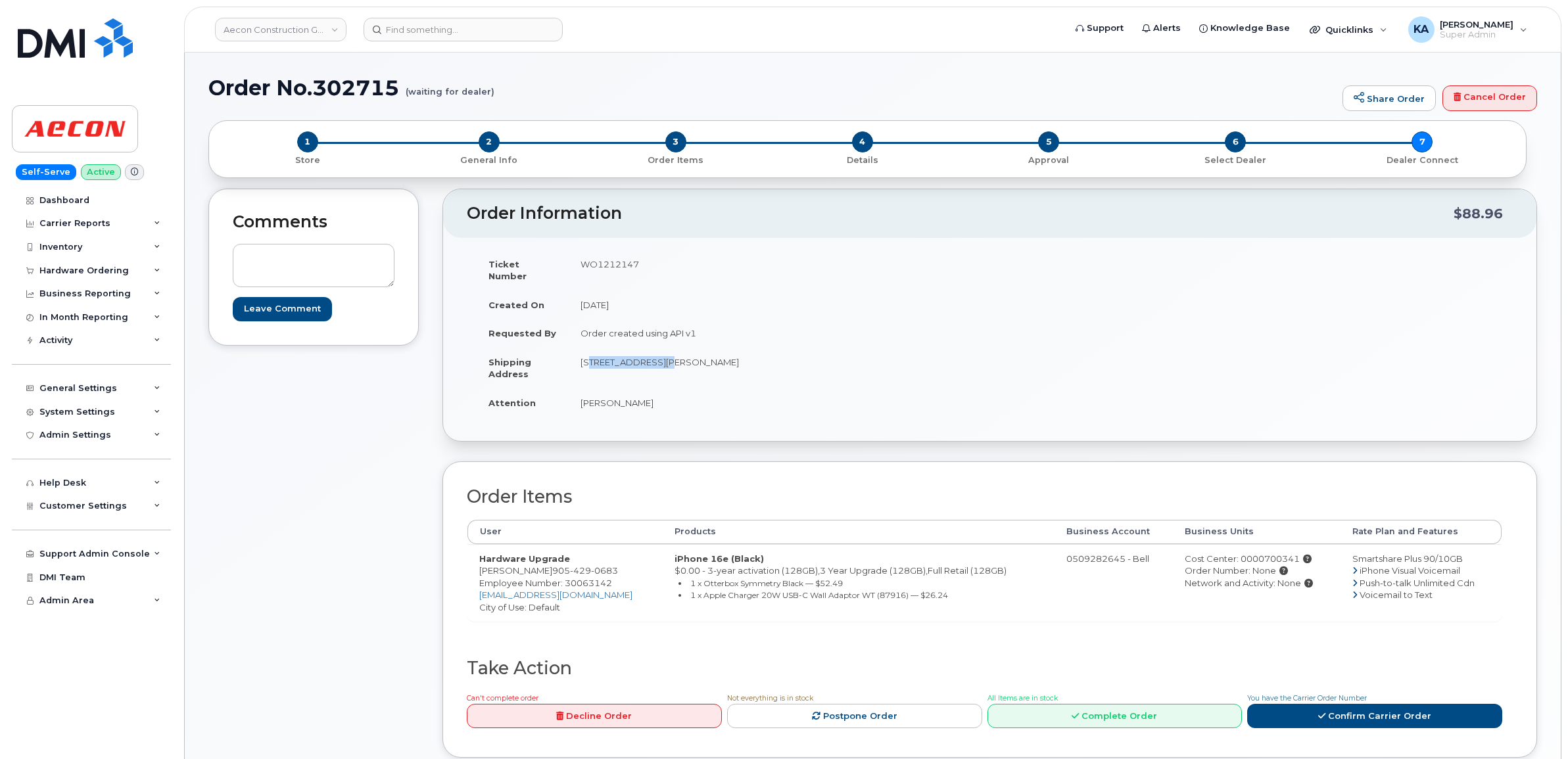
click at [777, 359] on td "665 Philip Place Kincardine ON N2Z 2E3" at bounding box center [775, 368] width 412 height 40
copy td "N2Z 2E3"
drag, startPoint x: 580, startPoint y: 393, endPoint x: 640, endPoint y: 395, distance: 60.0
click at [640, 395] on td "James Kelly" at bounding box center [775, 403] width 412 height 29
copy td "James Kelly"
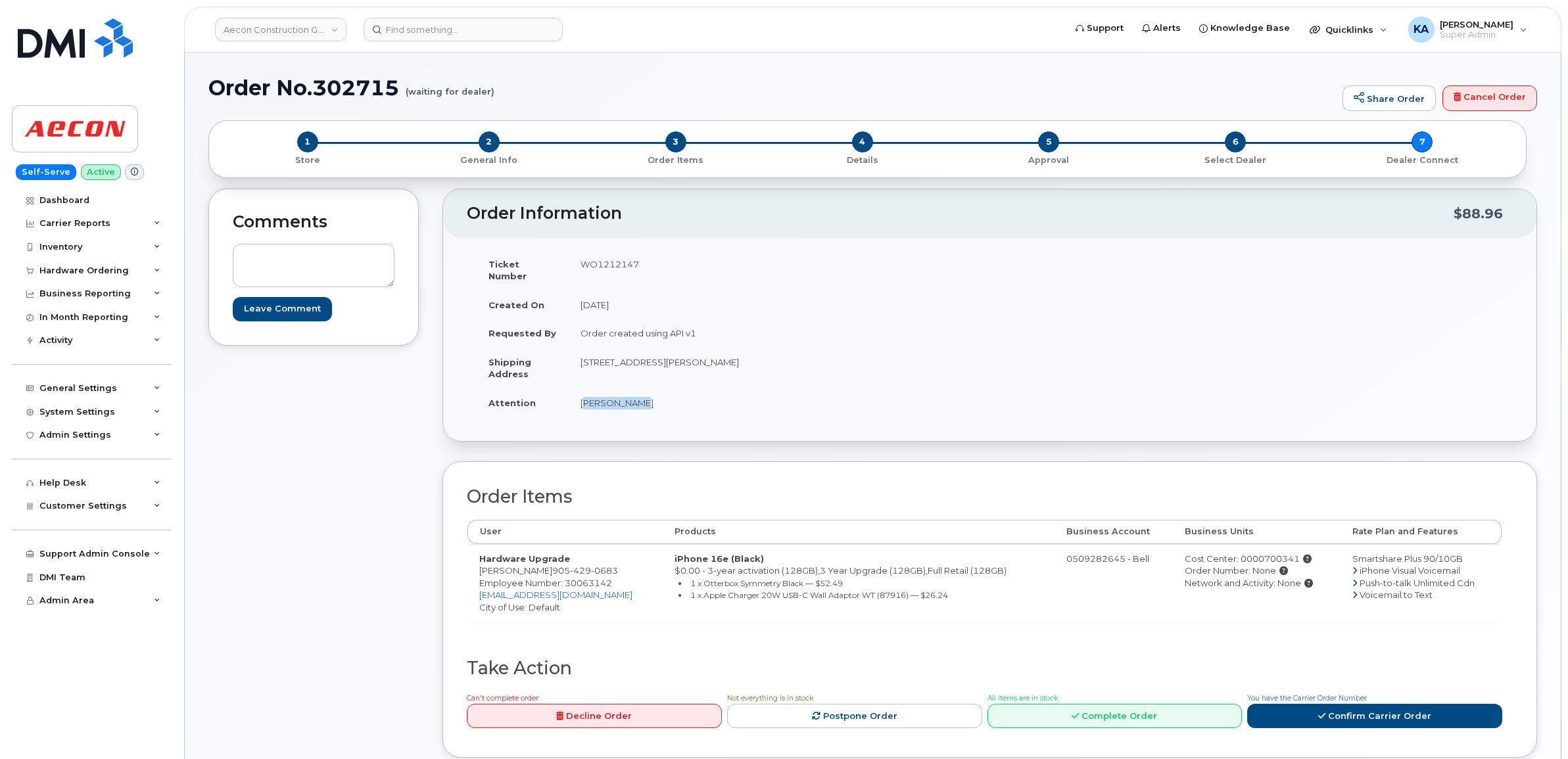
click at [584, 578] on span "Employee Number: 30063142" at bounding box center [546, 583] width 133 height 10
copy span "30063142"
click at [1243, 553] on div "Cost Center: 0000700341" at bounding box center [1256, 559] width 144 height 12
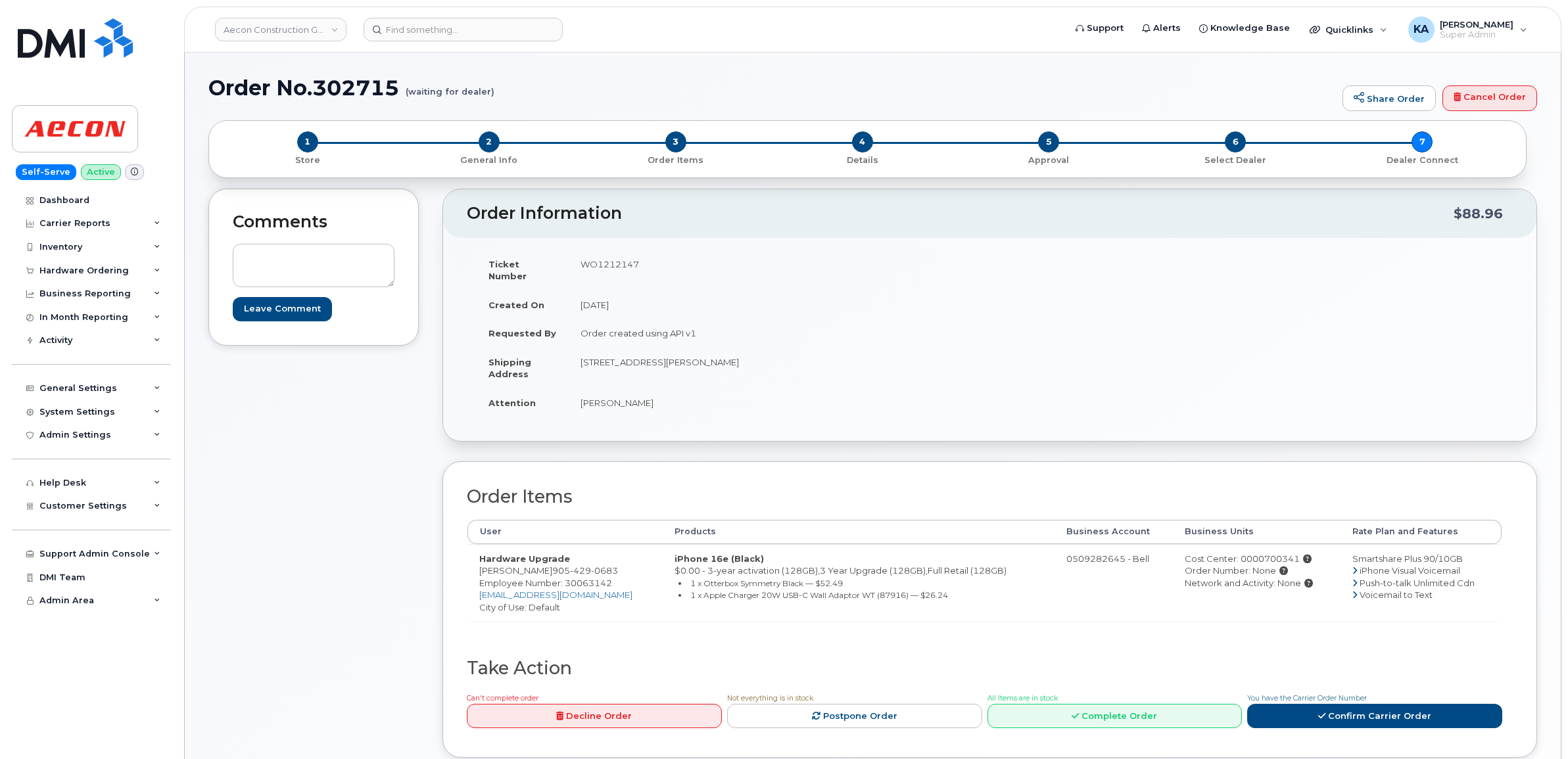
copy div "0000700341"
click at [617, 264] on td "WO1212147" at bounding box center [775, 270] width 412 height 40
copy td "WO1212147"
click at [1382, 709] on link "Confirm Carrier Order" at bounding box center [1374, 716] width 255 height 24
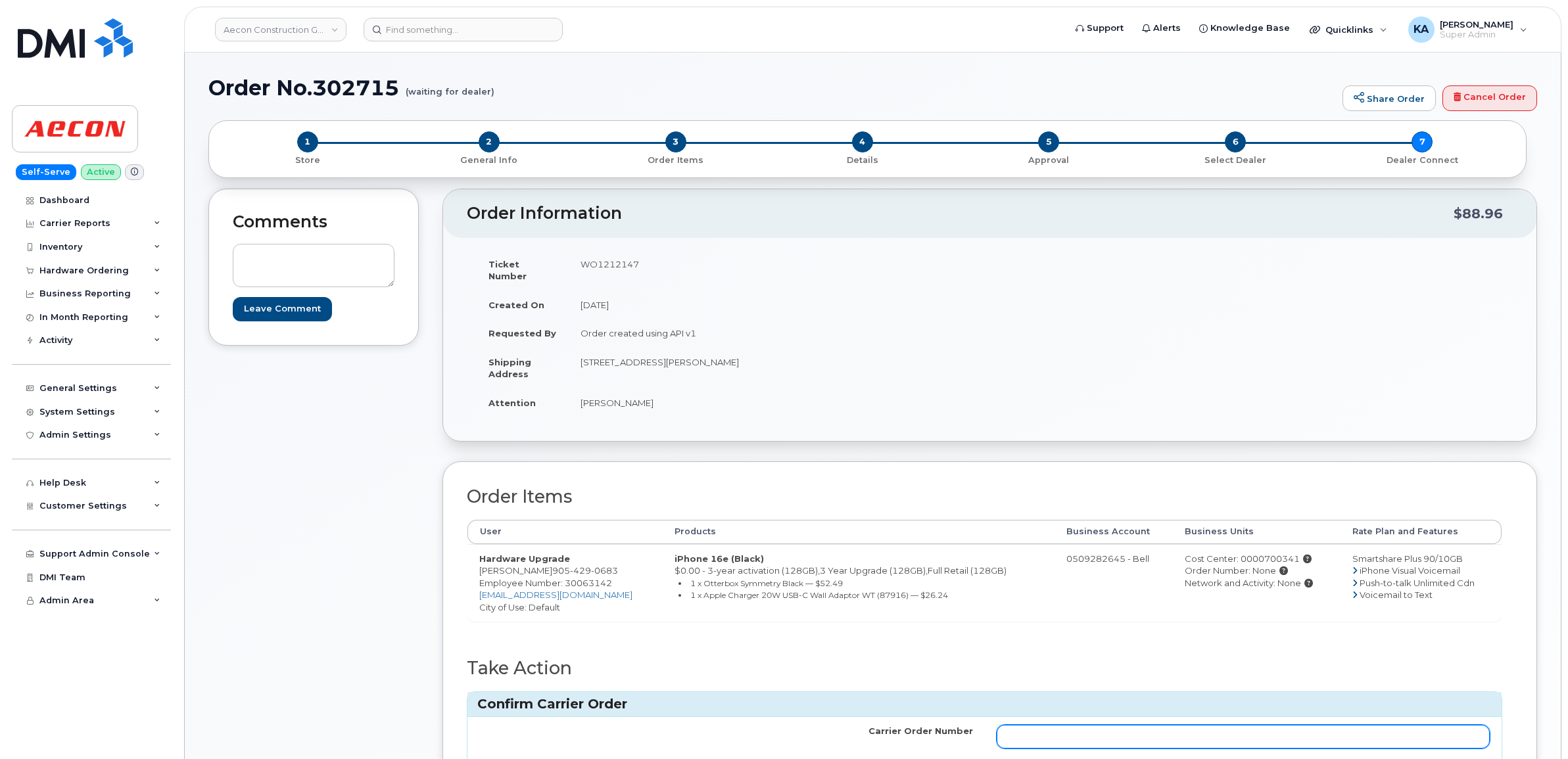
click at [1200, 734] on input "Carrier Order Number" at bounding box center [1243, 737] width 493 height 23
paste input "3026508"
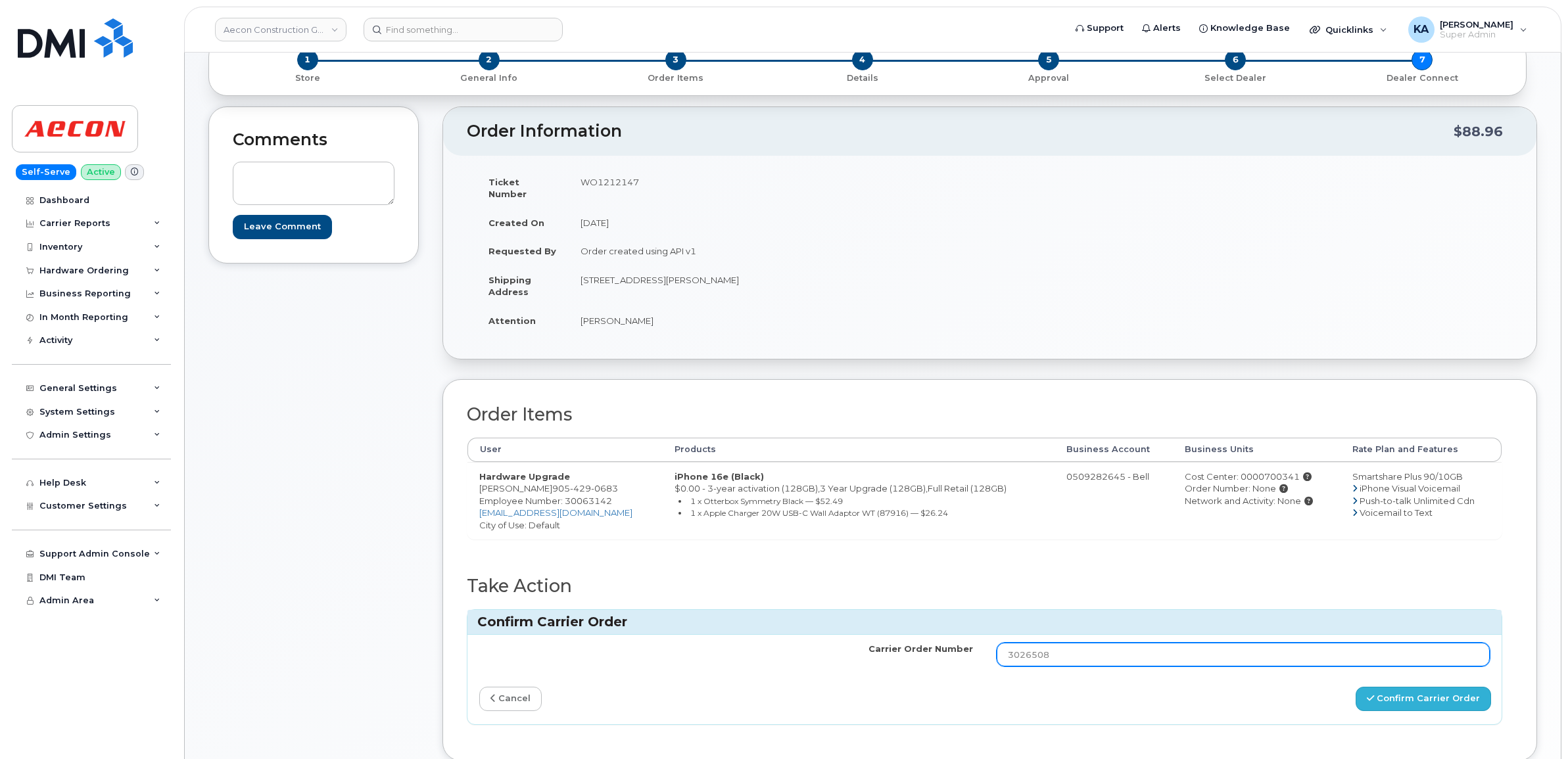
type input "3026508"
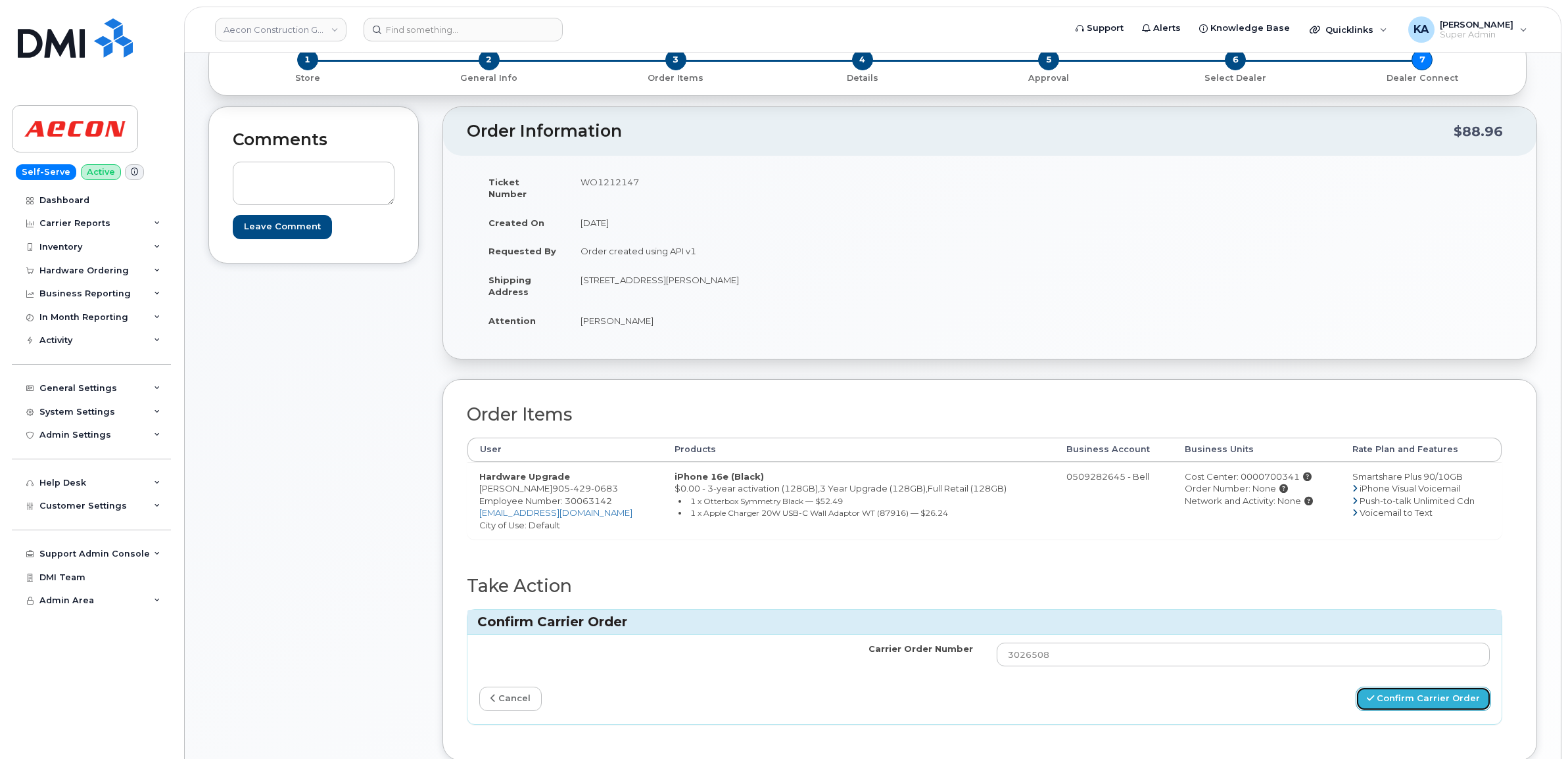
click at [1374, 694] on icon "submit" at bounding box center [1370, 699] width 8 height 8
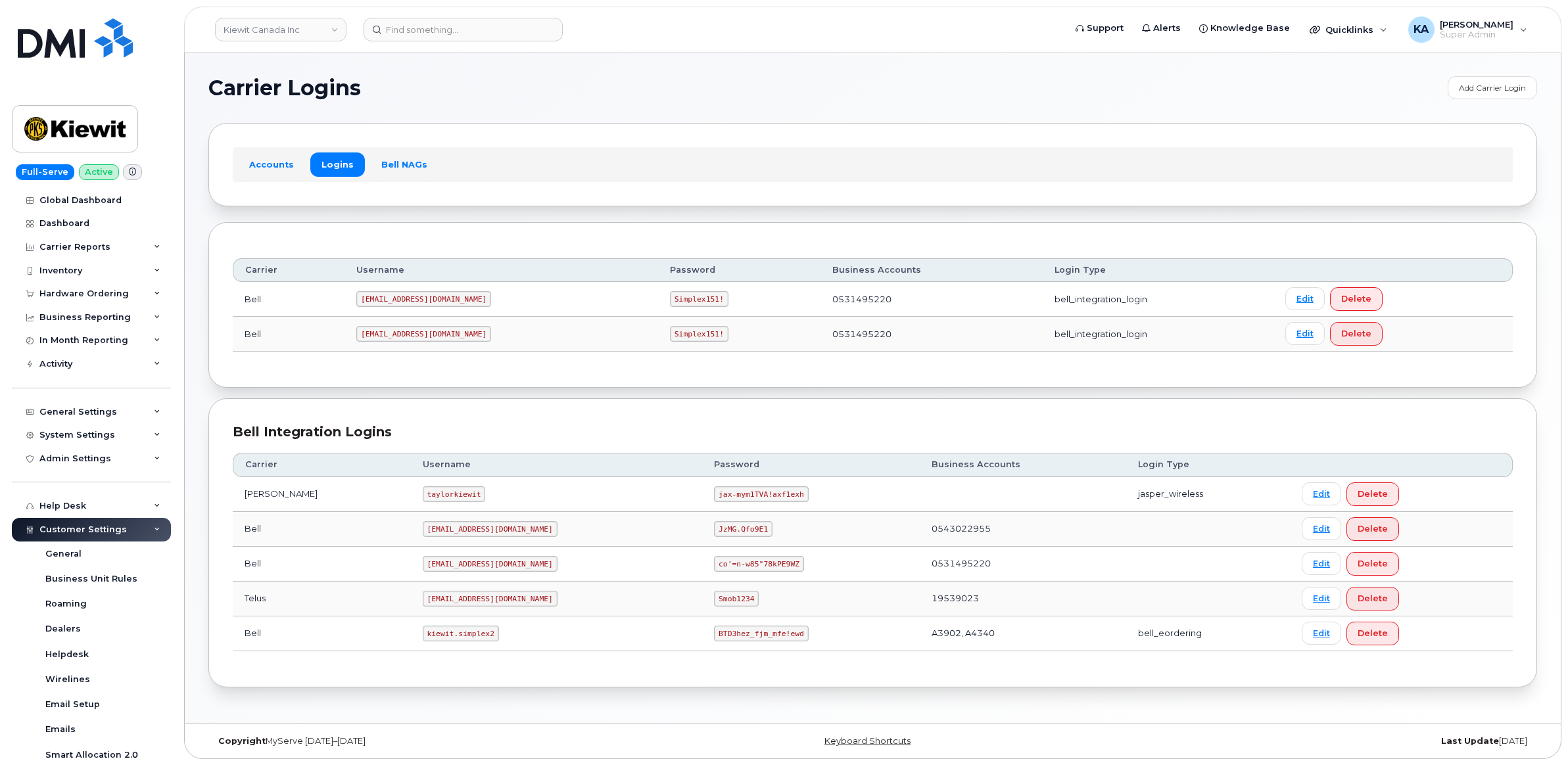
scroll to position [7, 0]
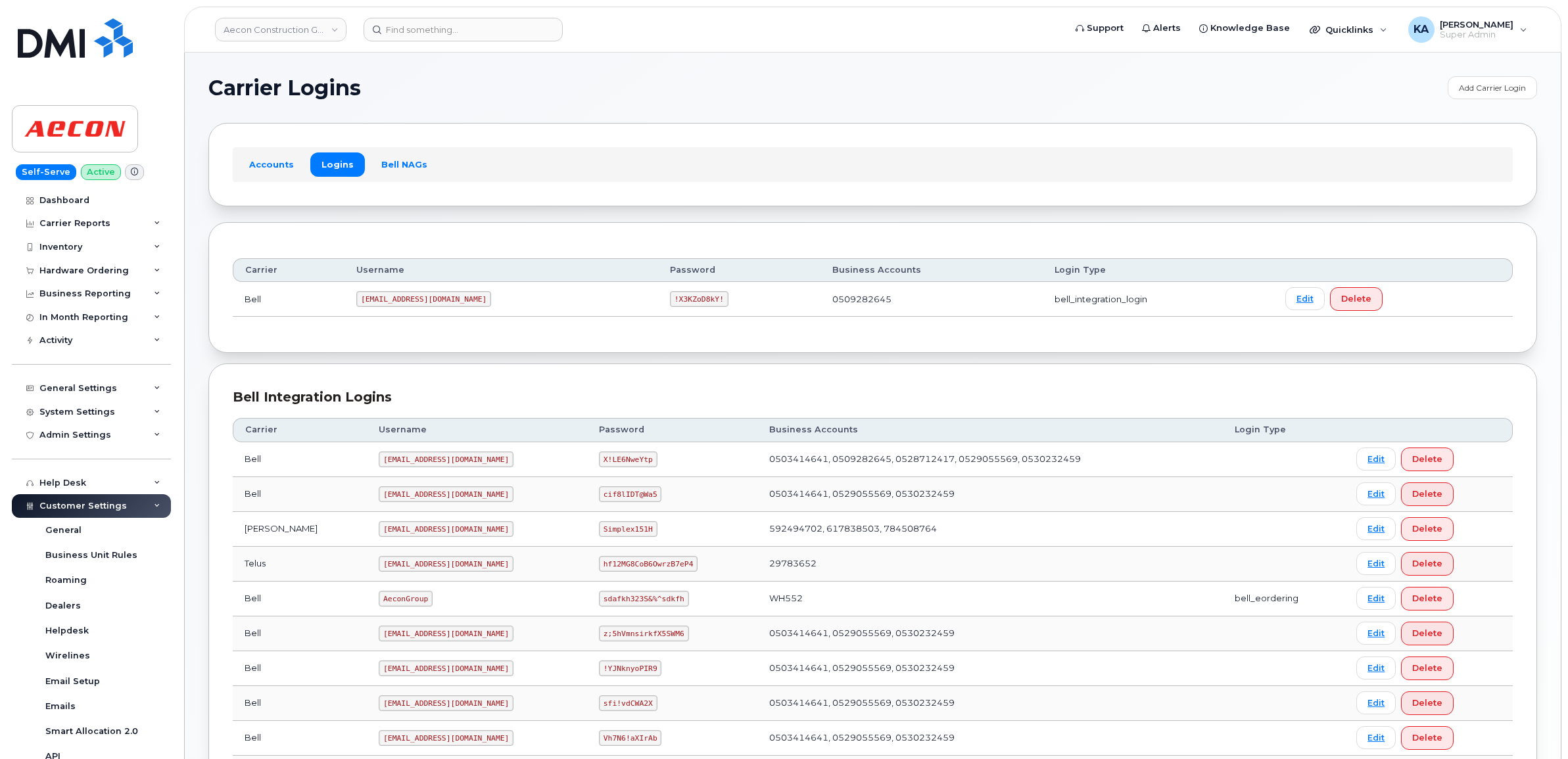
scroll to position [452, 0]
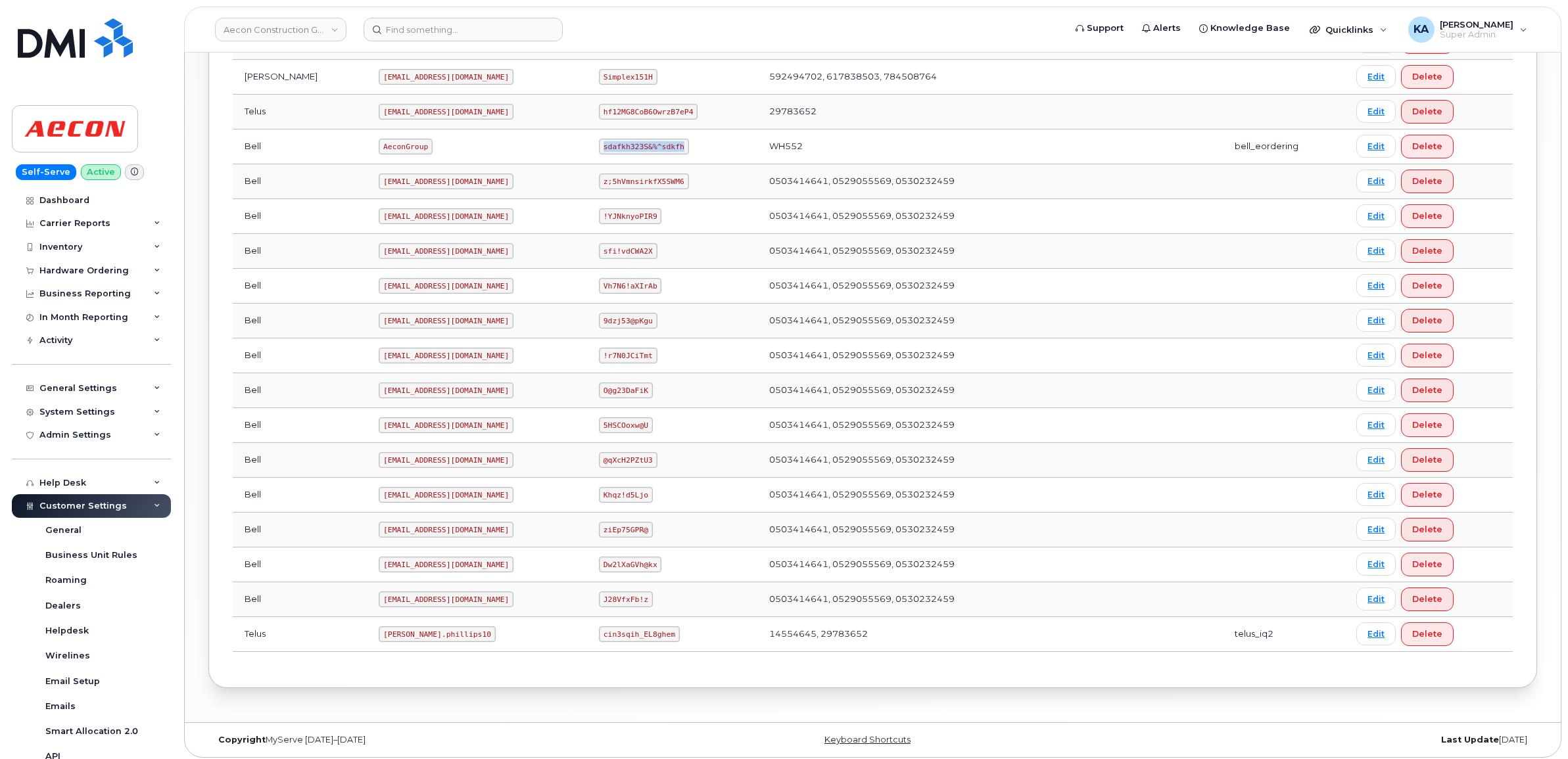
drag, startPoint x: 578, startPoint y: 148, endPoint x: 663, endPoint y: 161, distance: 86.0
click at [663, 161] on td "sdafkh323S&%^sdkfh" at bounding box center [672, 147] width 170 height 35
copy code "sdafkh323S&%^sdkfh"
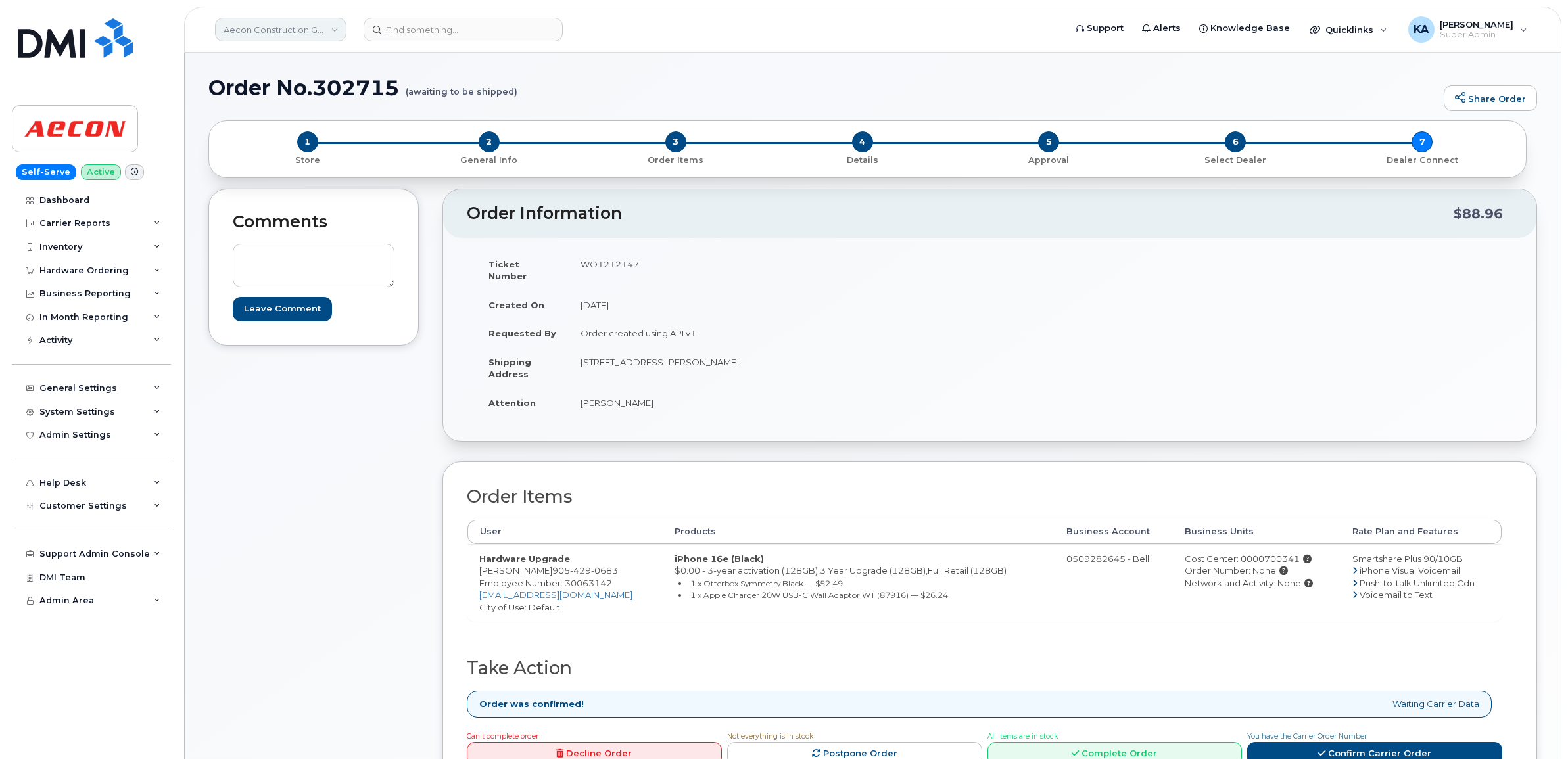
click at [290, 28] on link "Aecon Construction Group Inc" at bounding box center [281, 30] width 132 height 23
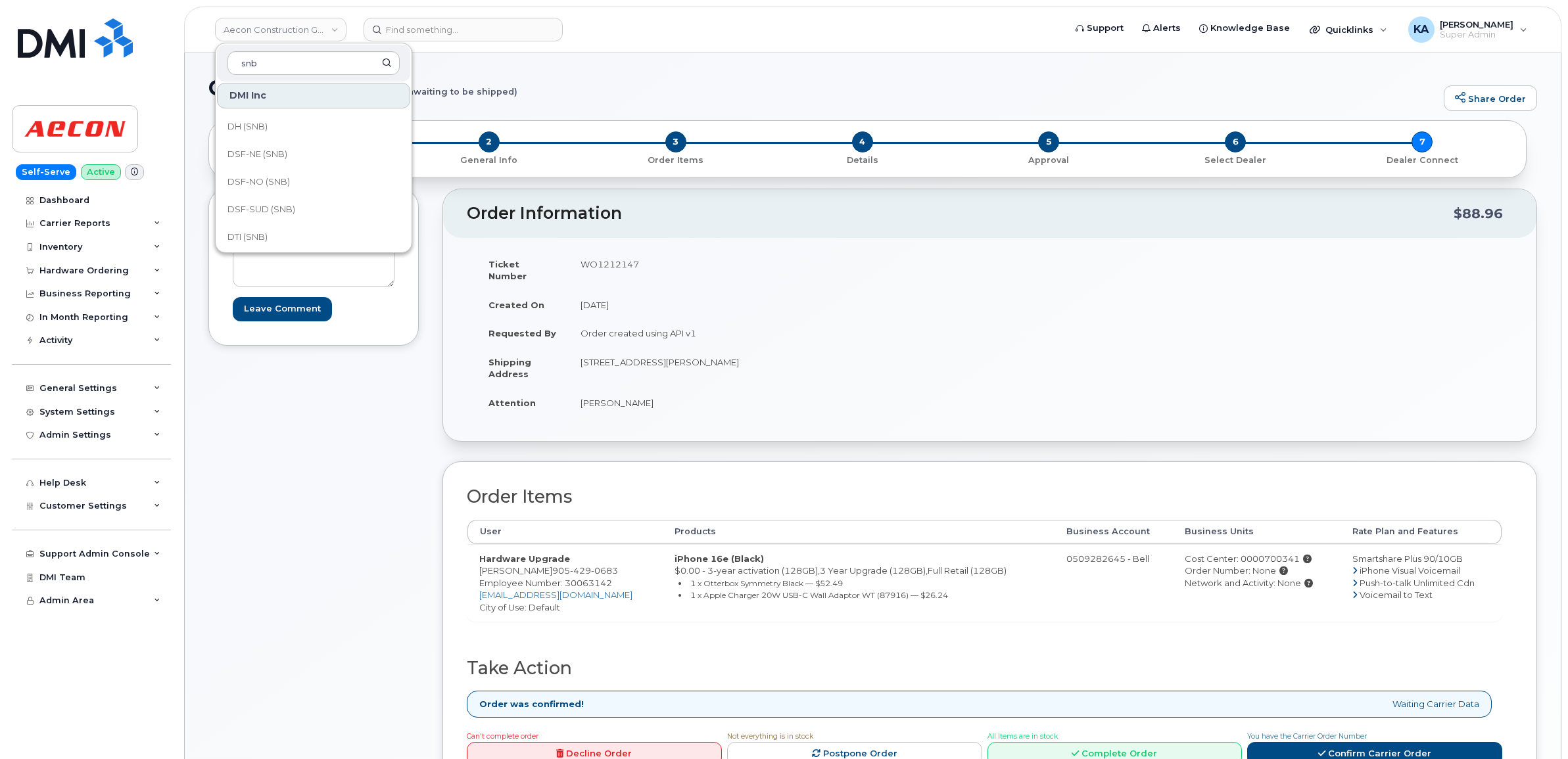
scroll to position [164, 0]
type input "snb"
click at [265, 231] on span "EECD (SNB)" at bounding box center [253, 235] width 51 height 13
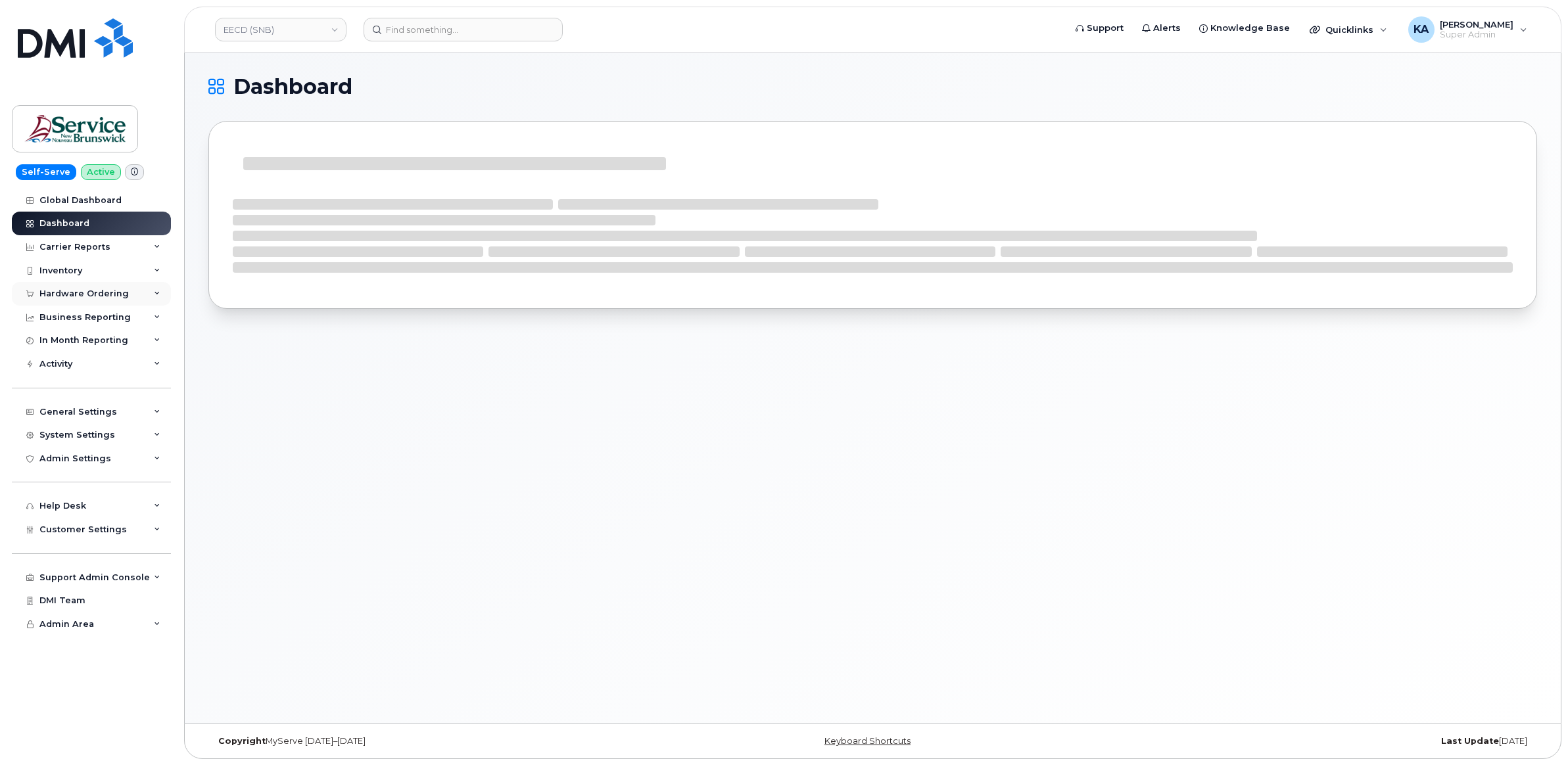
click at [71, 293] on div "Hardware Ordering" at bounding box center [84, 294] width 89 height 10
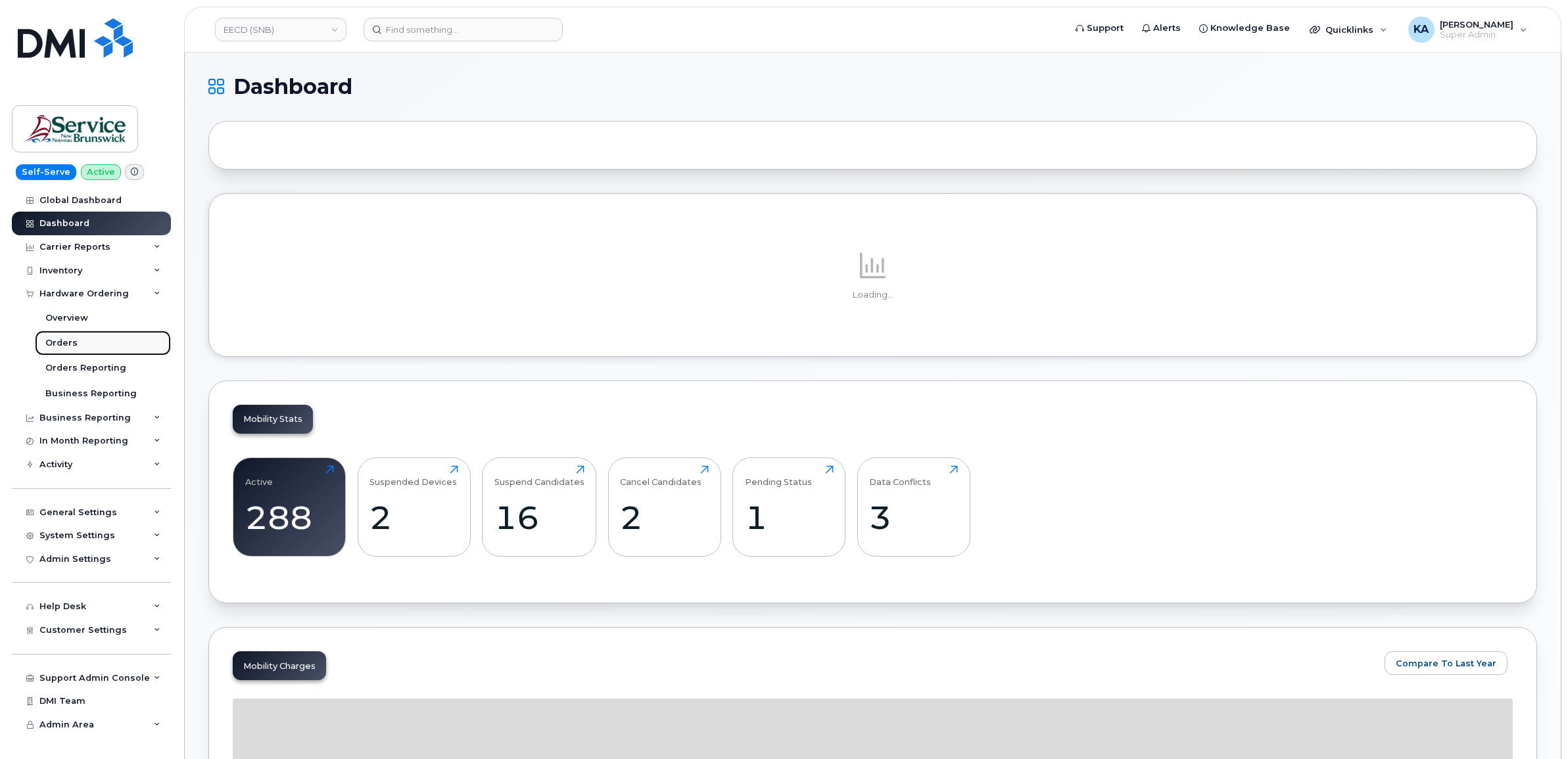
click at [63, 345] on div "Orders" at bounding box center [61, 342] width 32 height 12
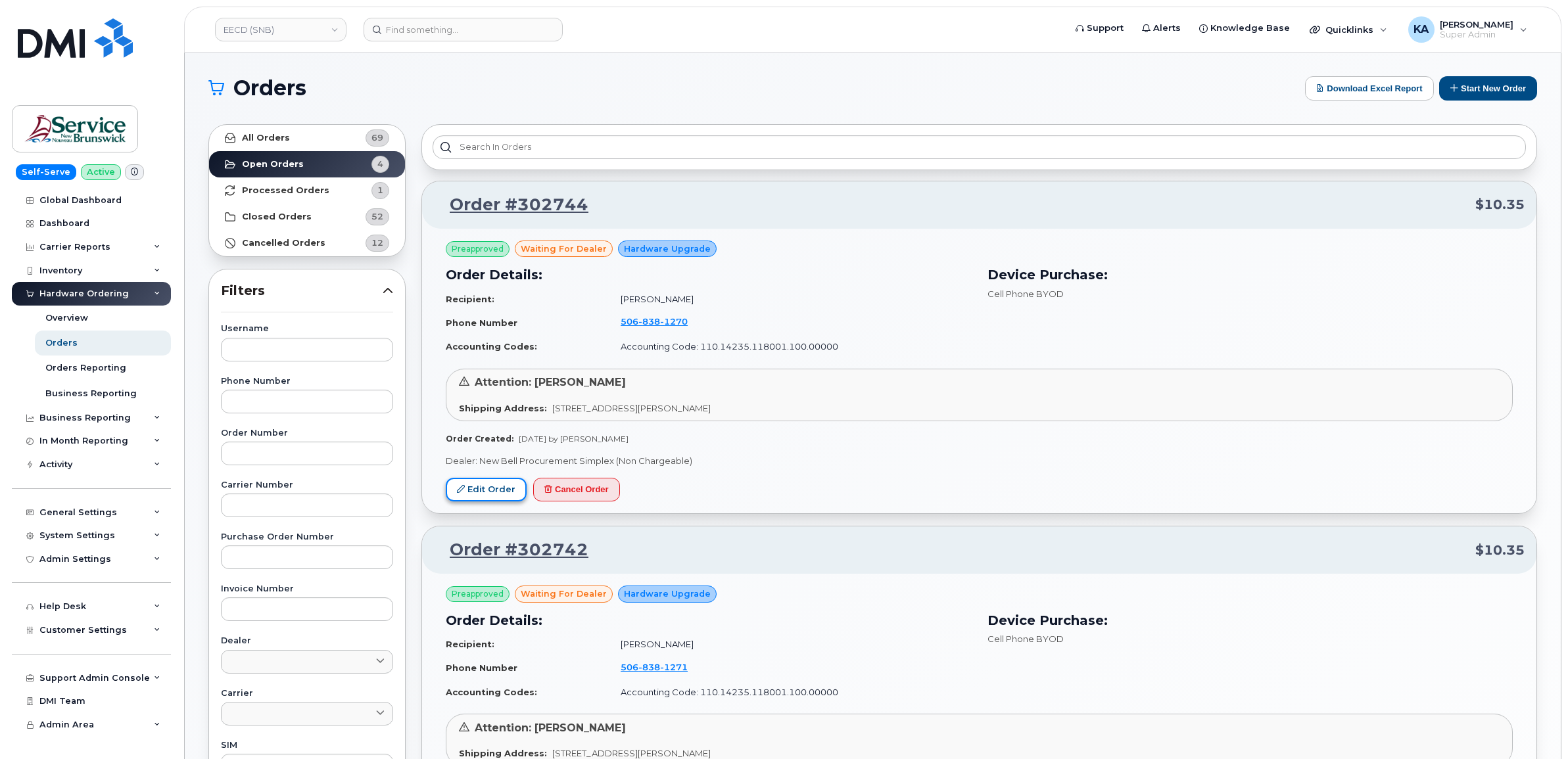
click at [476, 482] on link "Edit Order" at bounding box center [486, 489] width 81 height 24
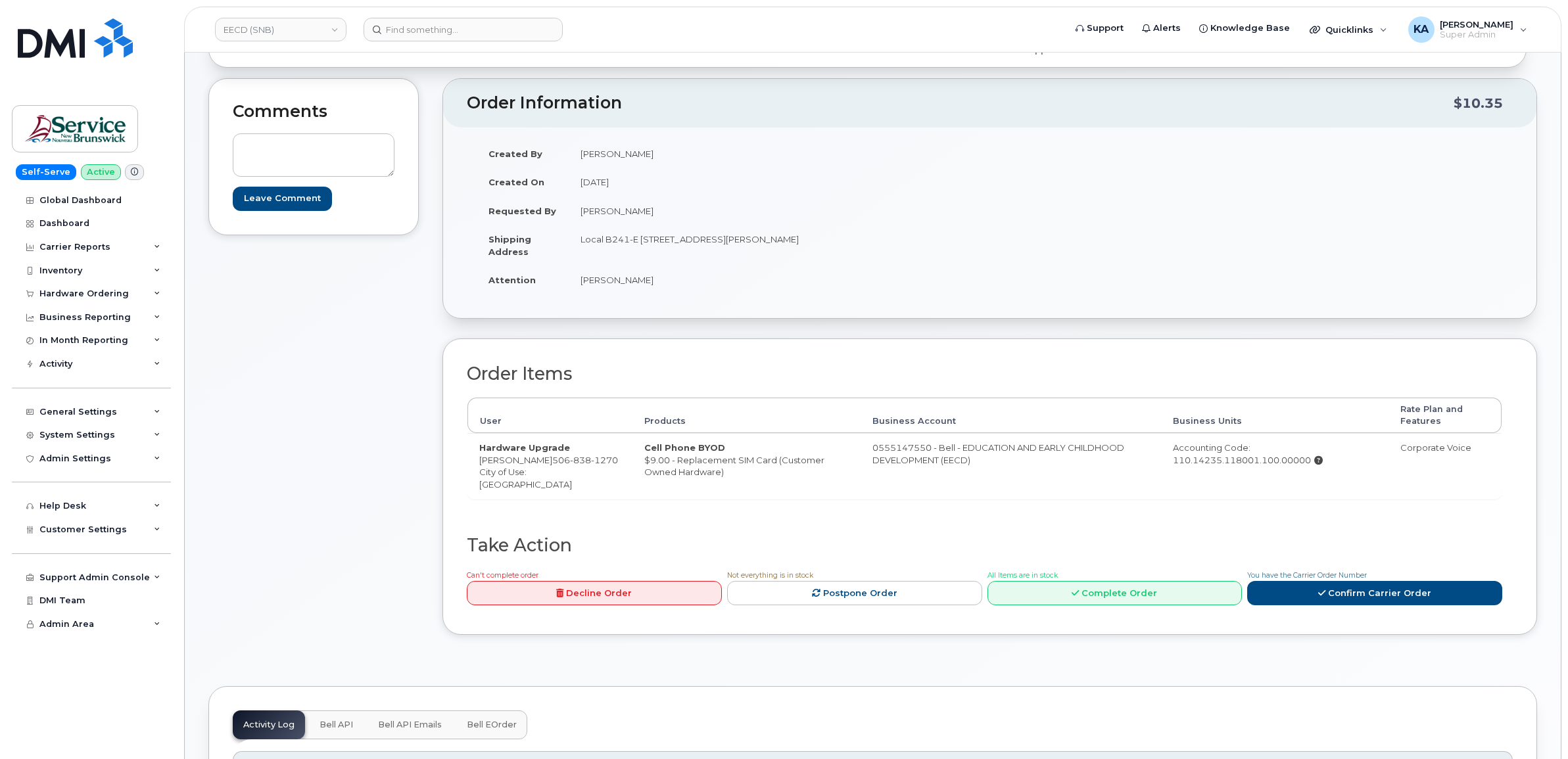
scroll to position [82, 0]
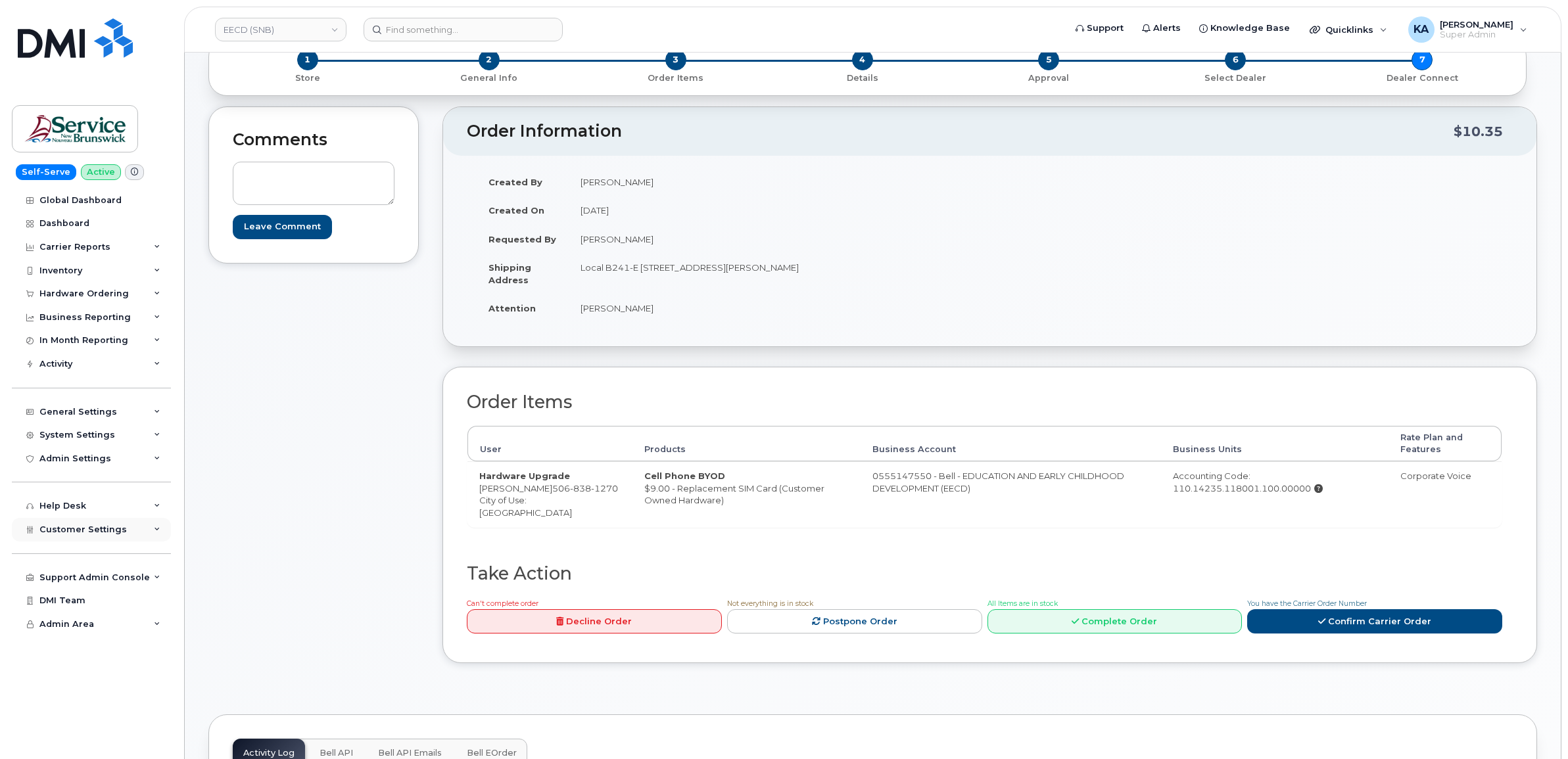
click at [72, 529] on span "Customer Settings" at bounding box center [82, 529] width 87 height 10
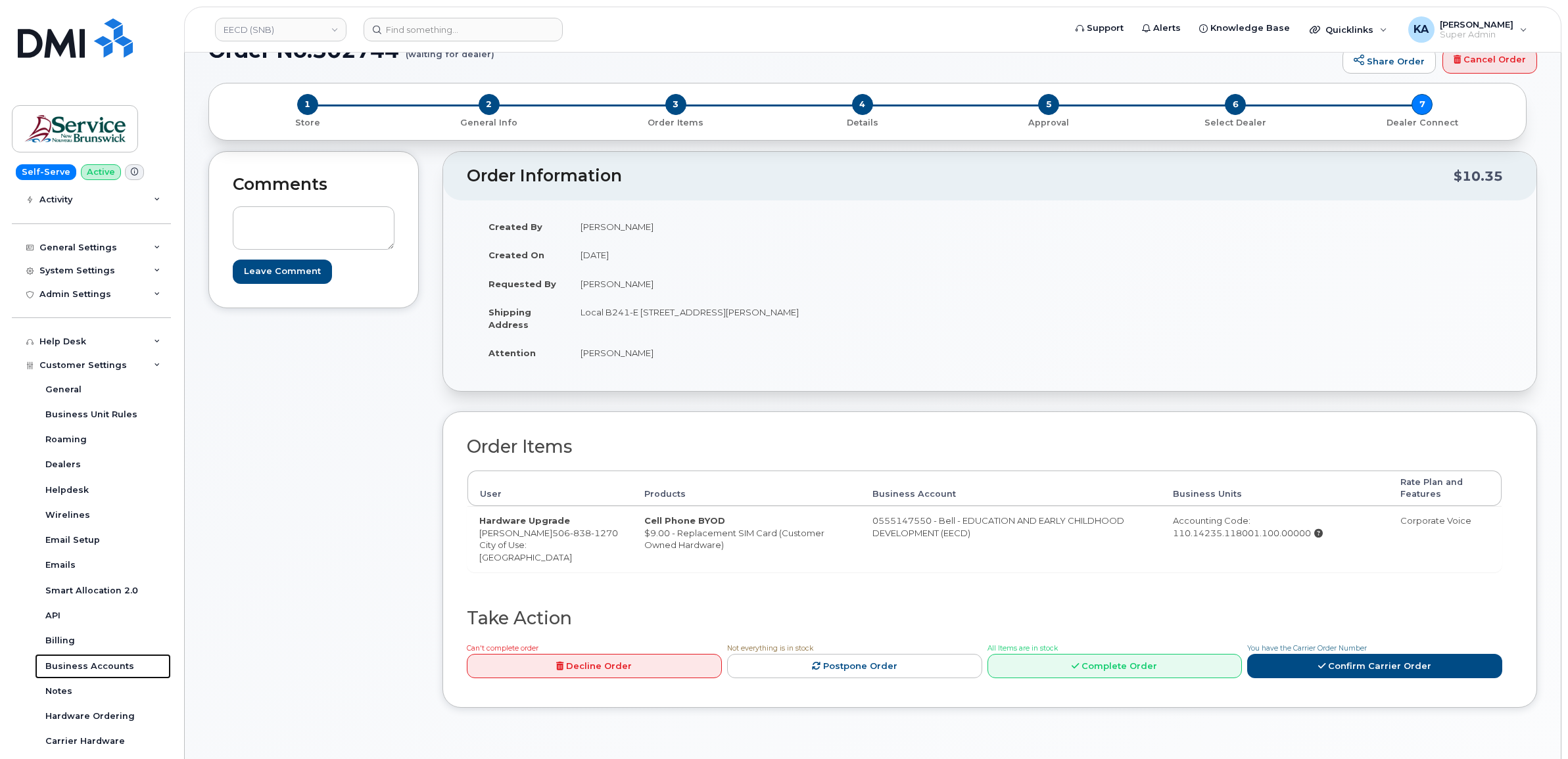
scroll to position [0, 0]
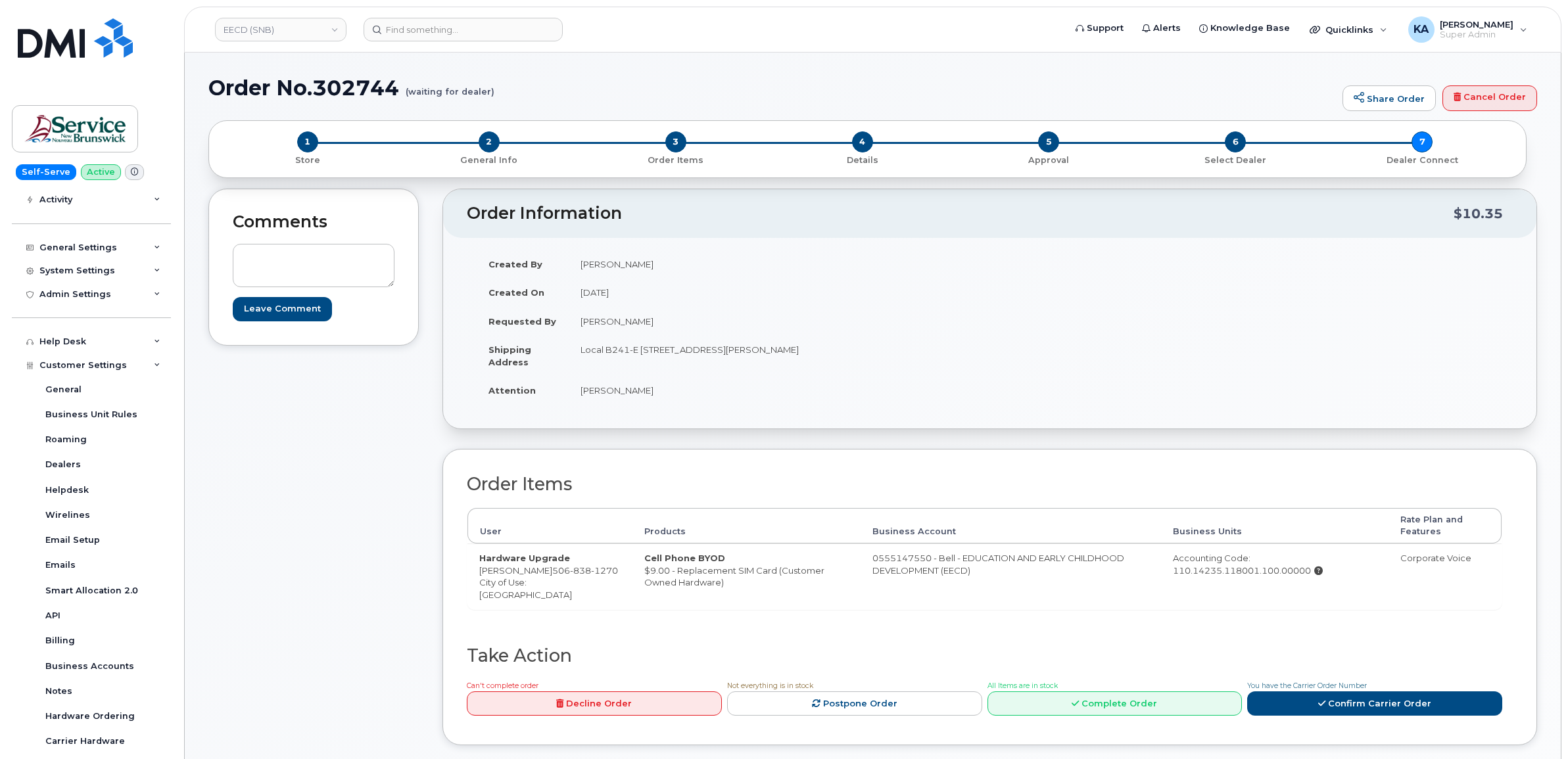
drag, startPoint x: 480, startPoint y: 574, endPoint x: 548, endPoint y: 577, distance: 68.1
click at [548, 577] on td "Hardware Upgrade Genevieve Abud 506 838 1270 City of Use: Edmundston" at bounding box center [550, 576] width 165 height 65
copy td "[PERSON_NAME]"
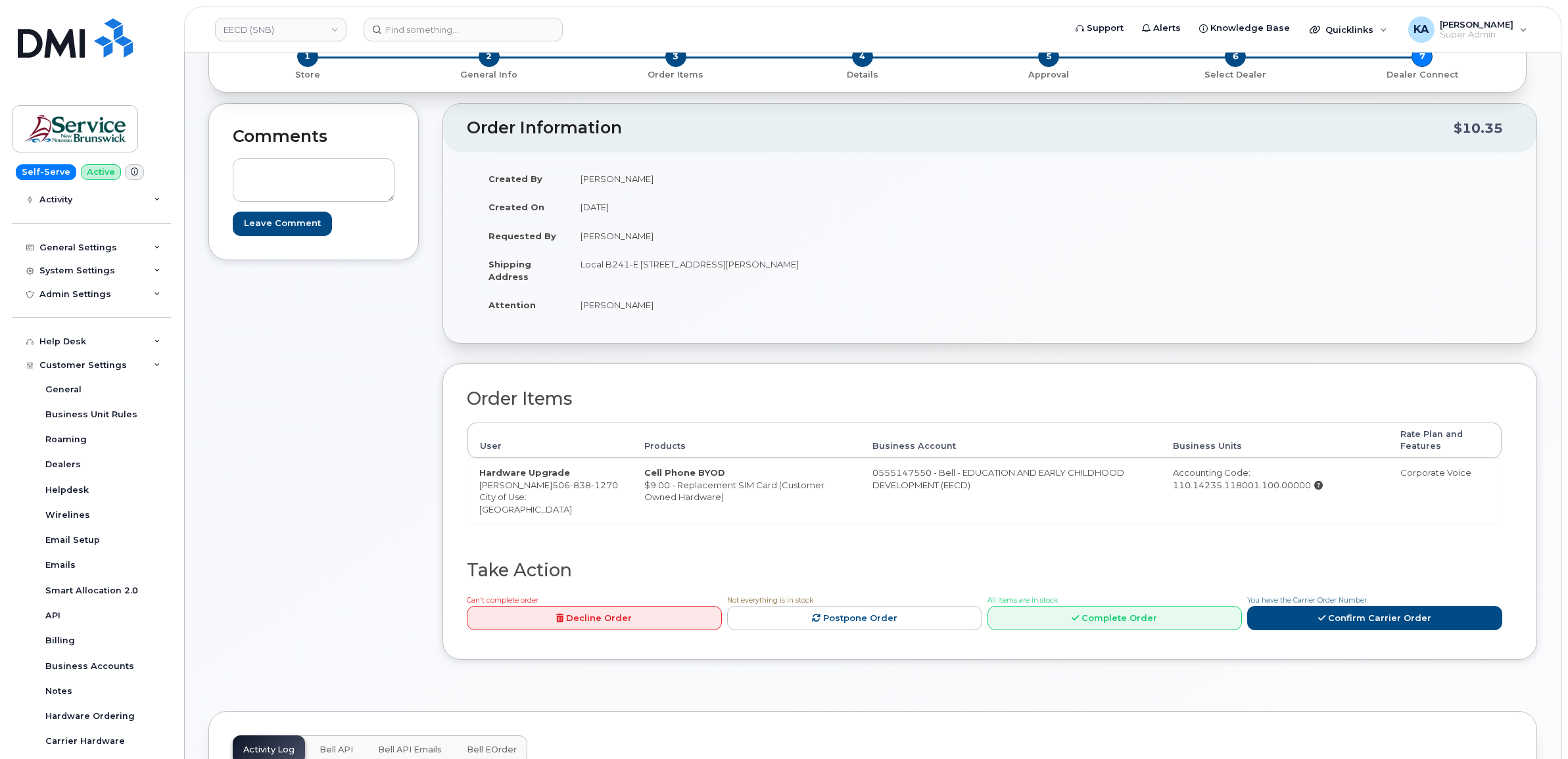
scroll to position [82, 0]
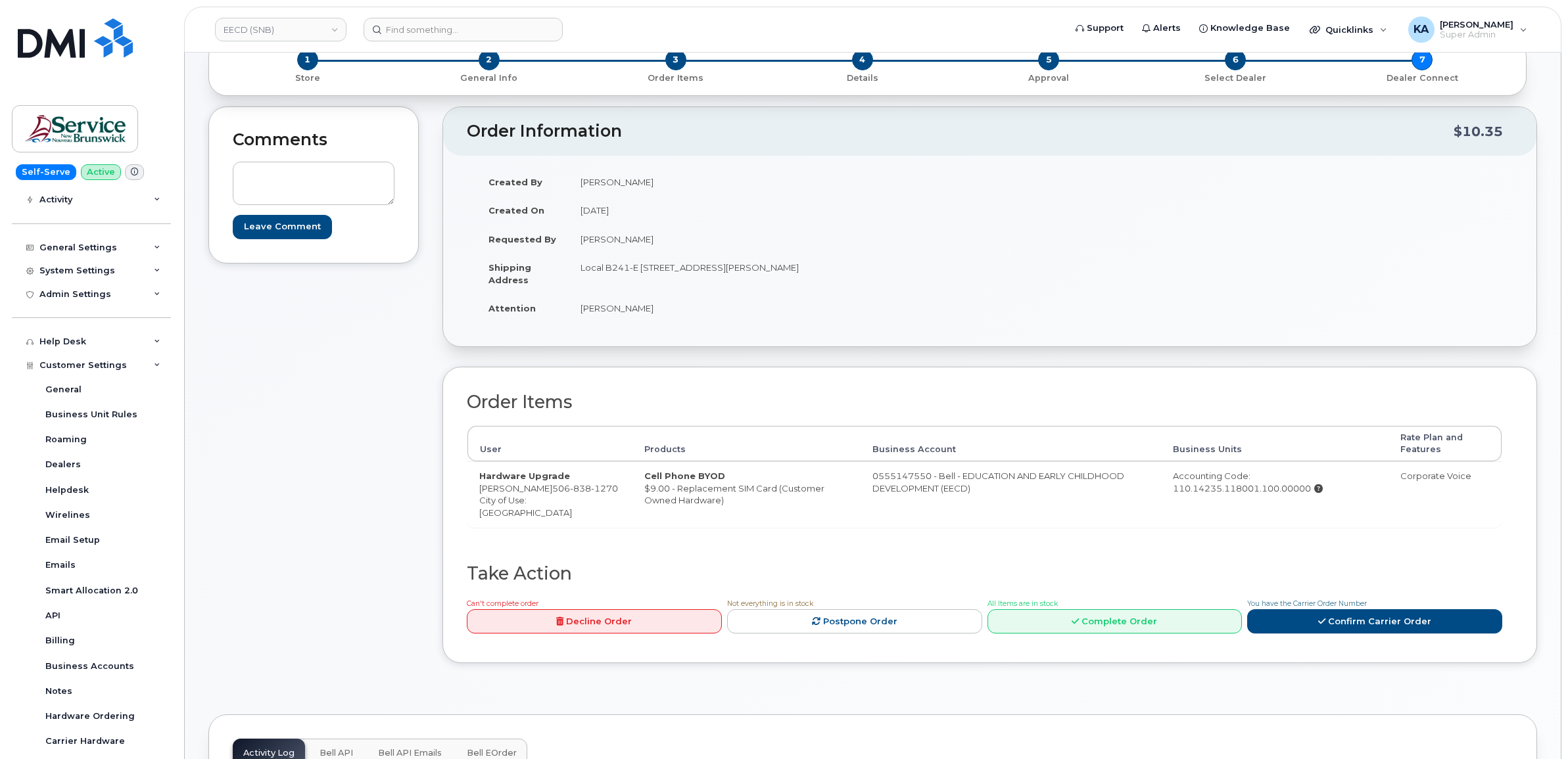
copy td "[PERSON_NAME]"
drag, startPoint x: 552, startPoint y: 490, endPoint x: 555, endPoint y: 500, distance: 10.4
click at [555, 500] on td "Hardware Upgrade Genevieve Abud 506 838 1270 City of Use: Edmundston" at bounding box center [550, 493] width 165 height 65
copy span "506 838 1270"
drag, startPoint x: 853, startPoint y: 478, endPoint x: 915, endPoint y: 483, distance: 62.2
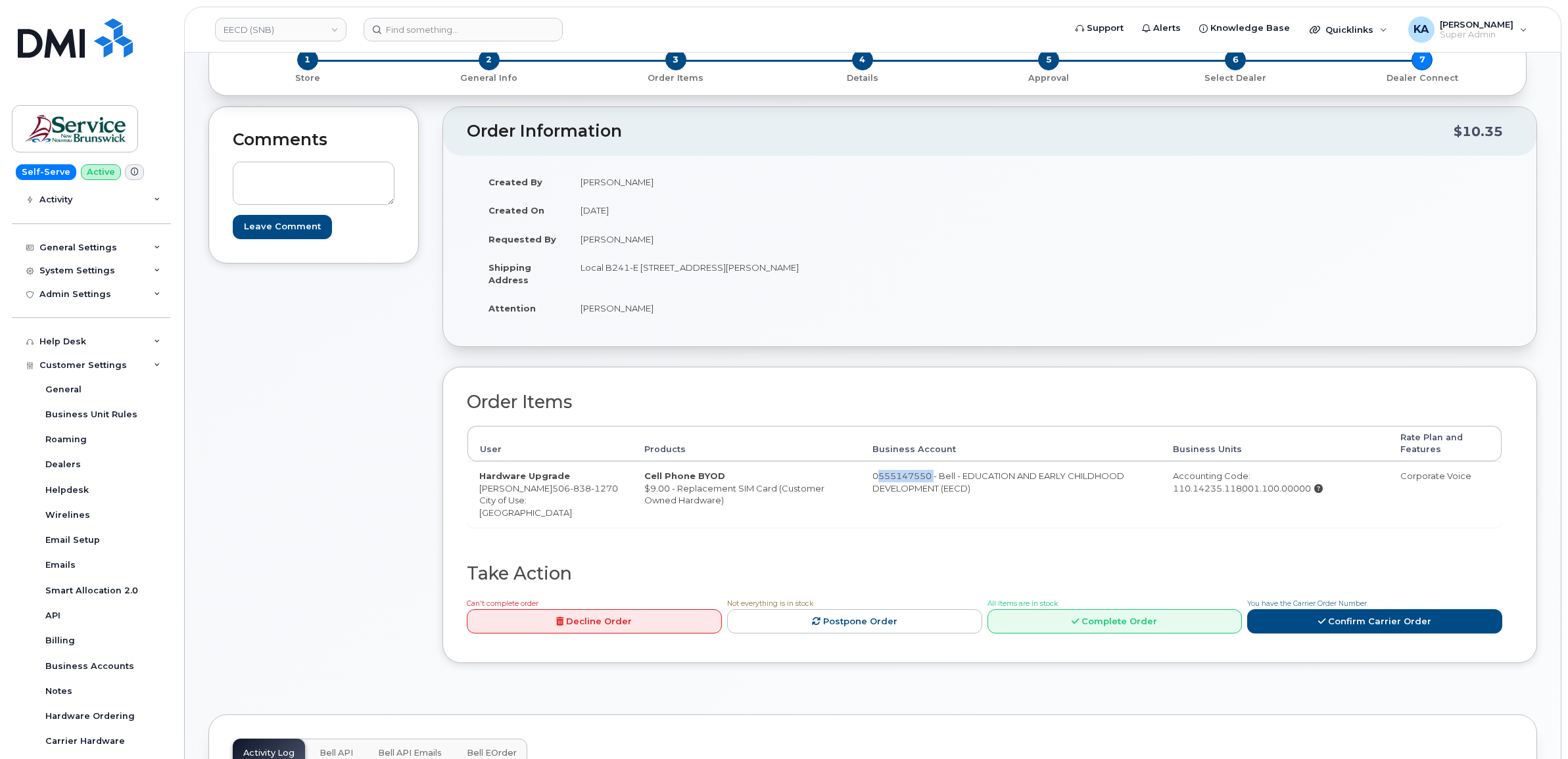
click at [915, 483] on td "0555147550 - Bell - EDUCATION AND EARLY CHILDHOOD DEVELOPMENT (EECD)" at bounding box center [1011, 493] width 301 height 65
copy td "0555147550"
drag, startPoint x: 575, startPoint y: 272, endPoint x: 709, endPoint y: 287, distance: 134.8
click at [709, 287] on td "Local B241-E 298 Rue Martin EDMUNDSTON NB E3V 5E5 CANADA" at bounding box center [775, 273] width 412 height 40
copy td "Local B241-E 298 Rue Martin"
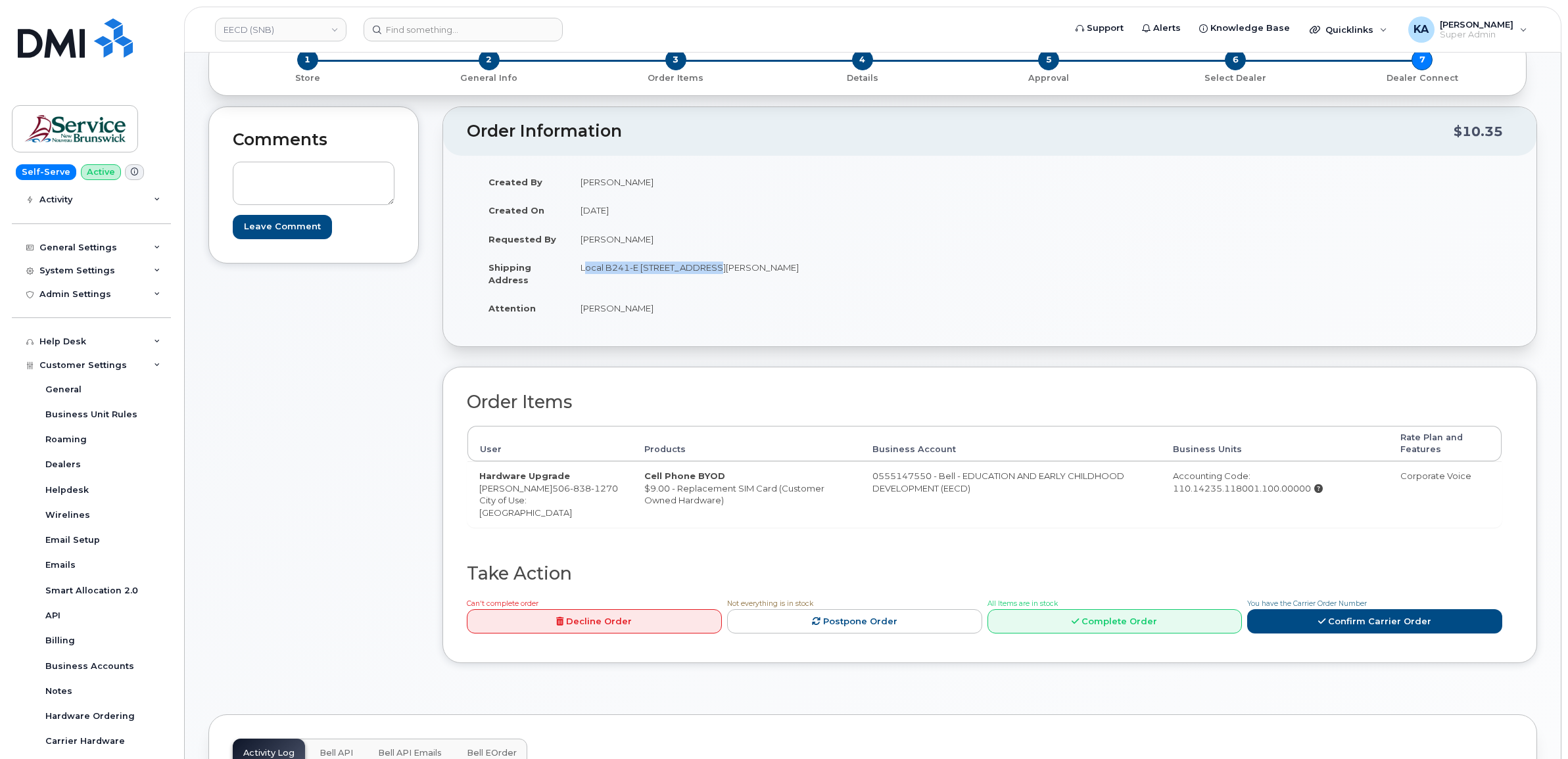
drag, startPoint x: 796, startPoint y: 270, endPoint x: 829, endPoint y: 279, distance: 34.2
click at [829, 279] on td "Local B241-E 298 Rue Martin EDMUNDSTON NB E3V 5E5 CANADA" at bounding box center [775, 273] width 412 height 40
copy td "E3V 5E"
drag, startPoint x: 581, startPoint y: 311, endPoint x: 654, endPoint y: 317, distance: 73.2
click at [654, 317] on td "Geneviève Abud" at bounding box center [775, 308] width 412 height 29
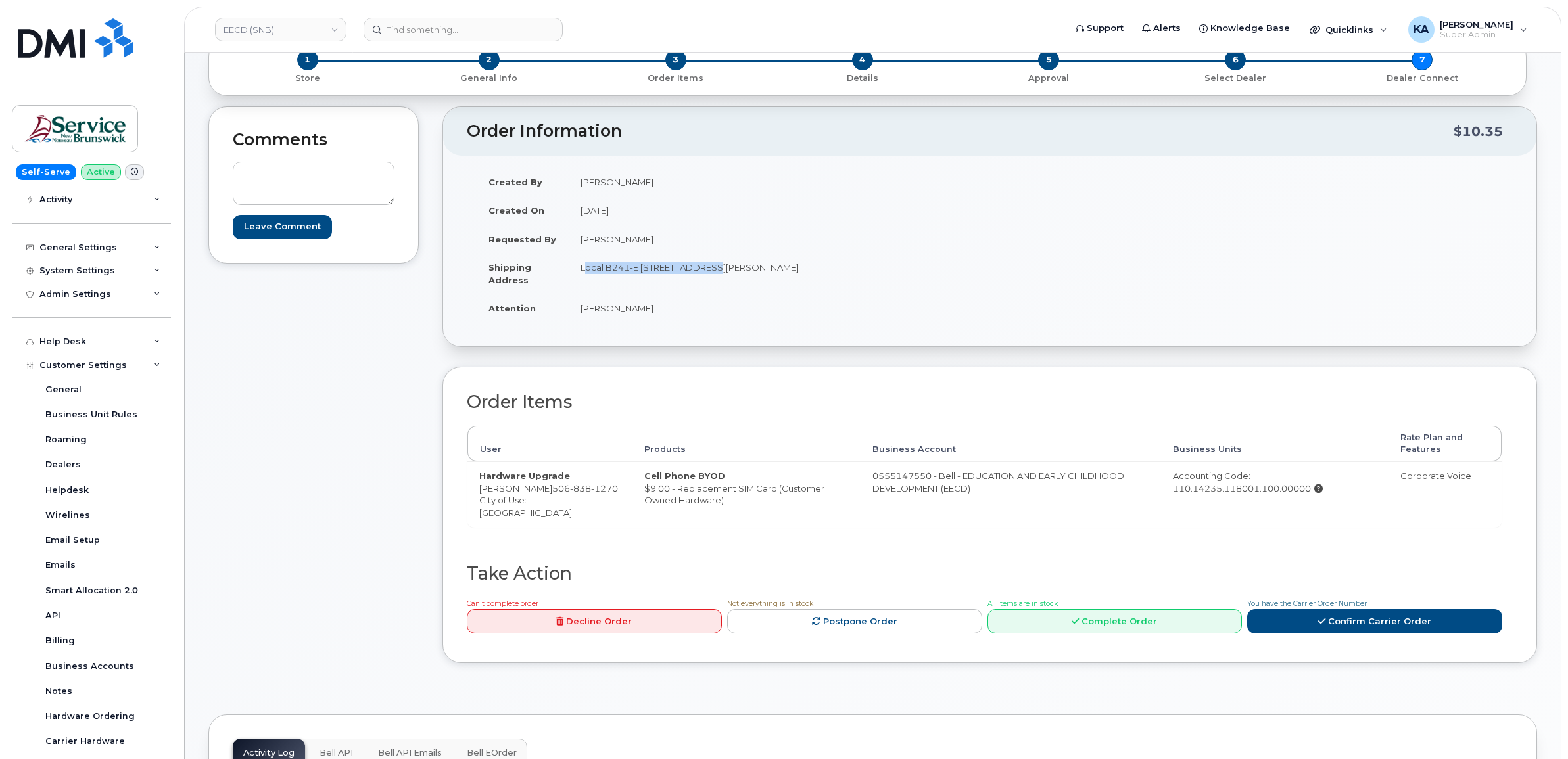
copy td "Geneviève Abud"
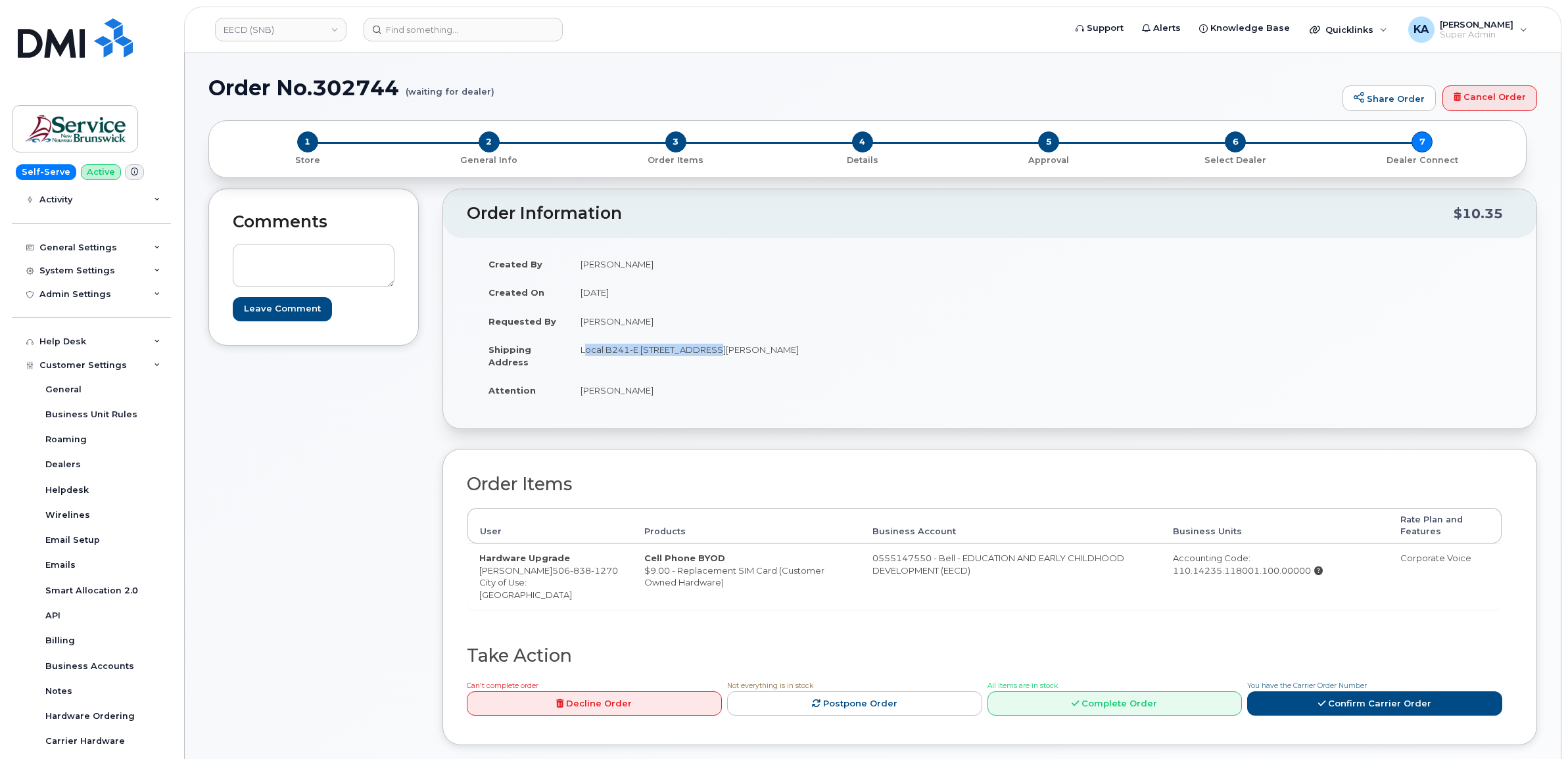
drag, startPoint x: 1165, startPoint y: 574, endPoint x: 1309, endPoint y: 589, distance: 144.8
click at [1309, 589] on td "Accounting Code: 110.14235.118001.100.00000" at bounding box center [1274, 576] width 227 height 65
copy div "110.14235.118001.100.00000"
drag, startPoint x: 819, startPoint y: 351, endPoint x: 830, endPoint y: 353, distance: 11.2
click at [830, 353] on td "Local B241-E [STREET_ADDRESS][PERSON_NAME]" at bounding box center [775, 355] width 412 height 40
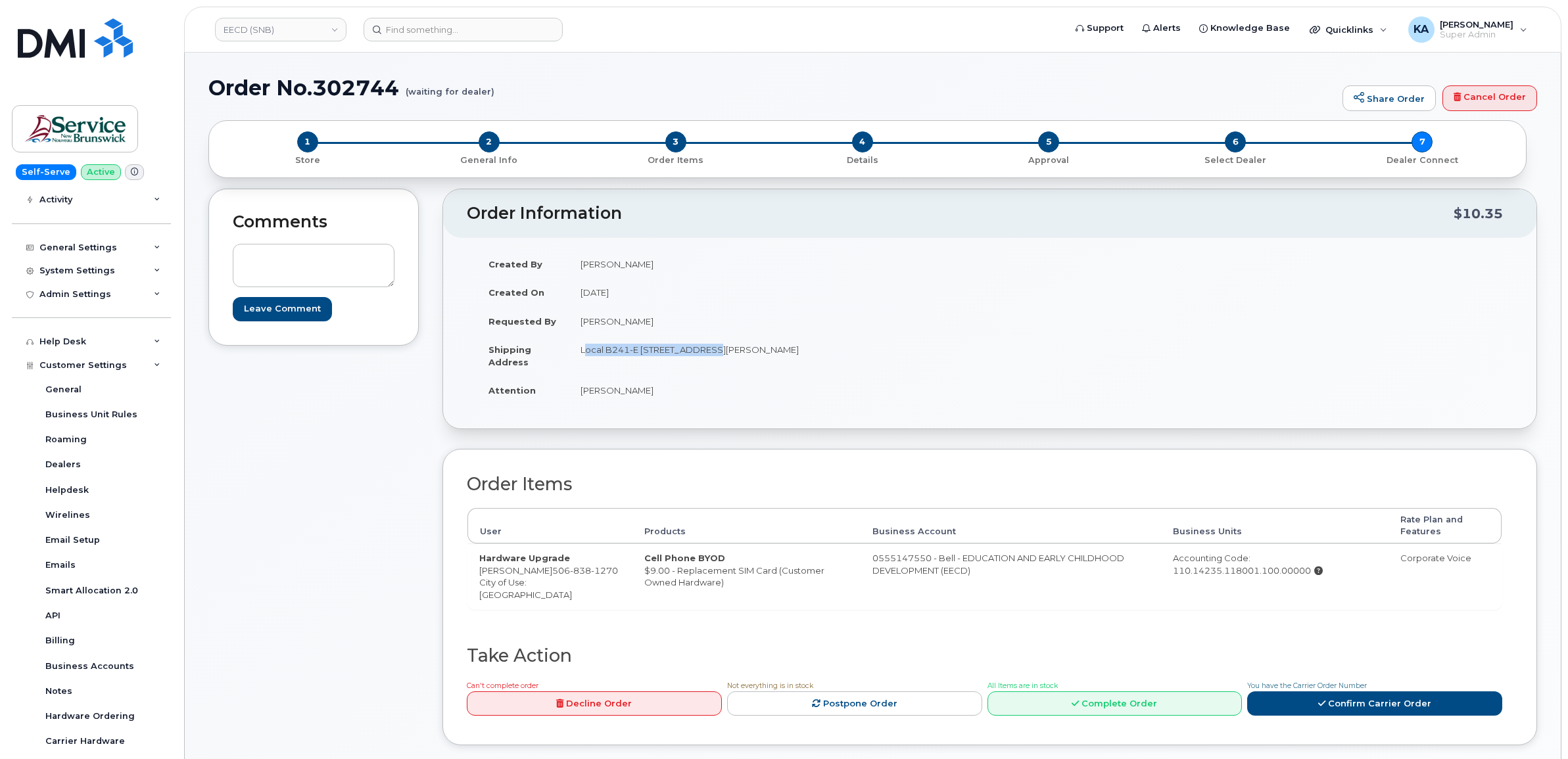
copy td "5E5"
click at [1316, 704] on link "Confirm Carrier Order" at bounding box center [1374, 703] width 255 height 24
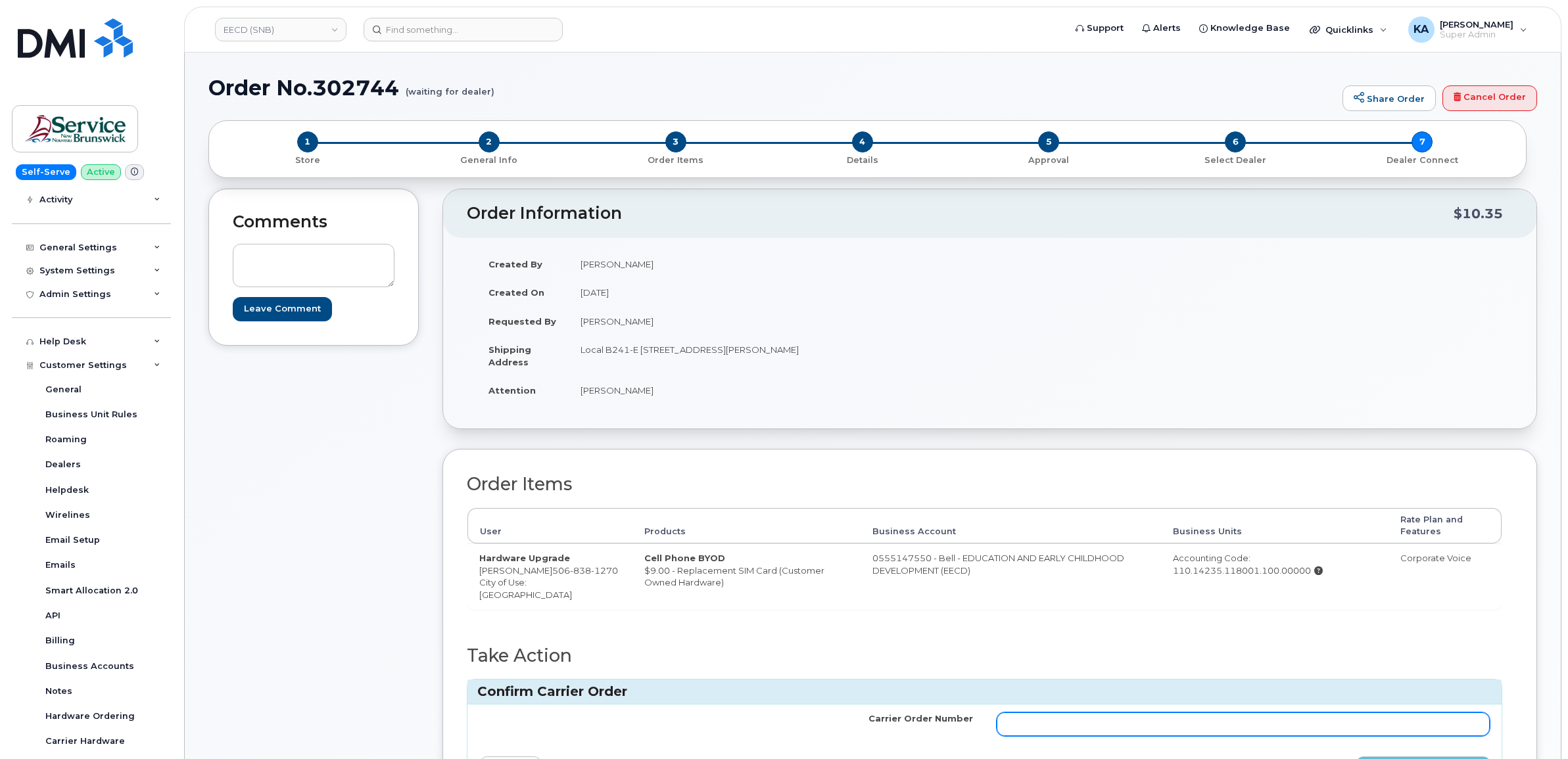
click at [1180, 727] on input "Carrier Order Number" at bounding box center [1243, 724] width 493 height 23
paste input "3026519"
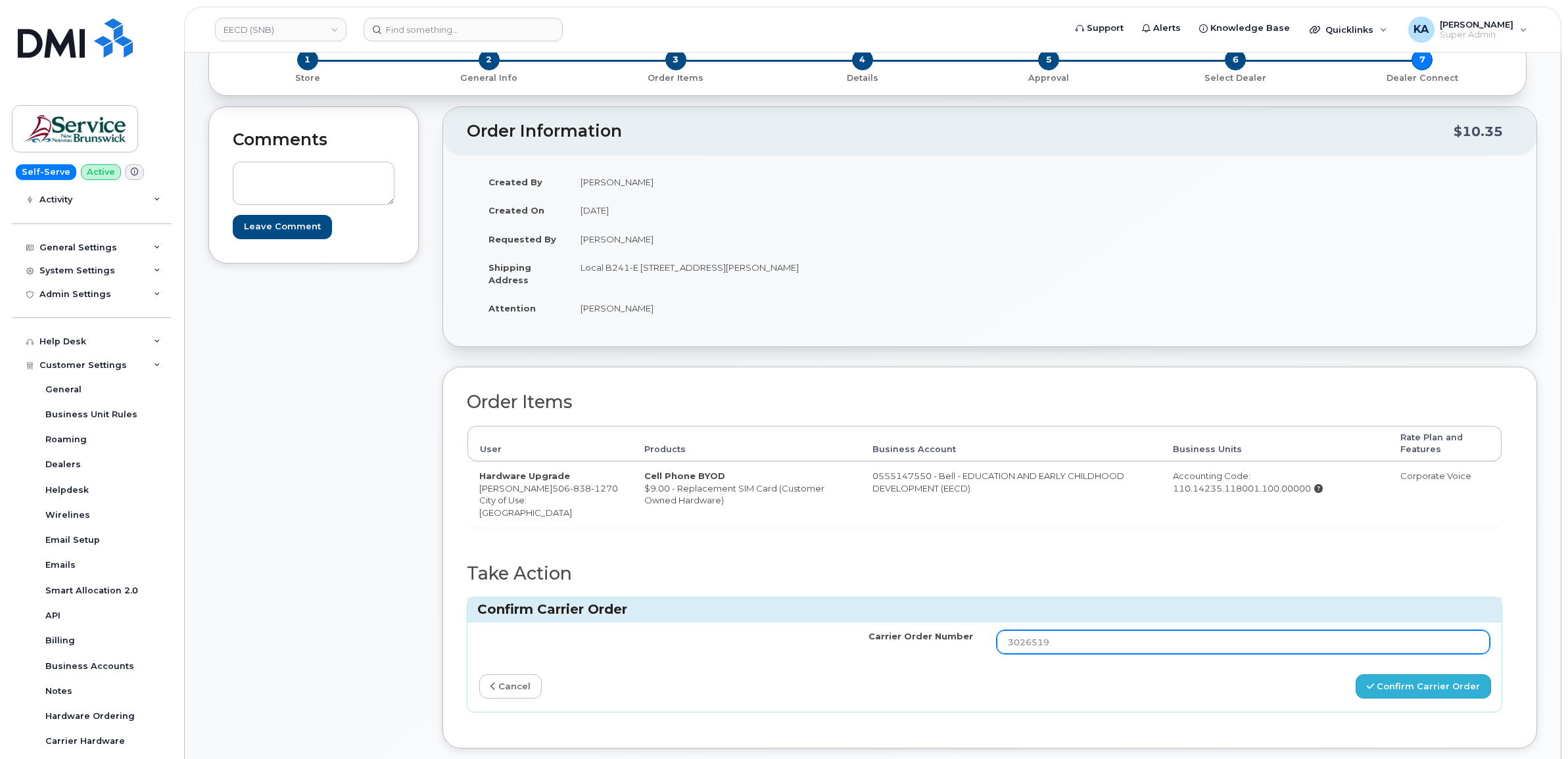
type input "3026519"
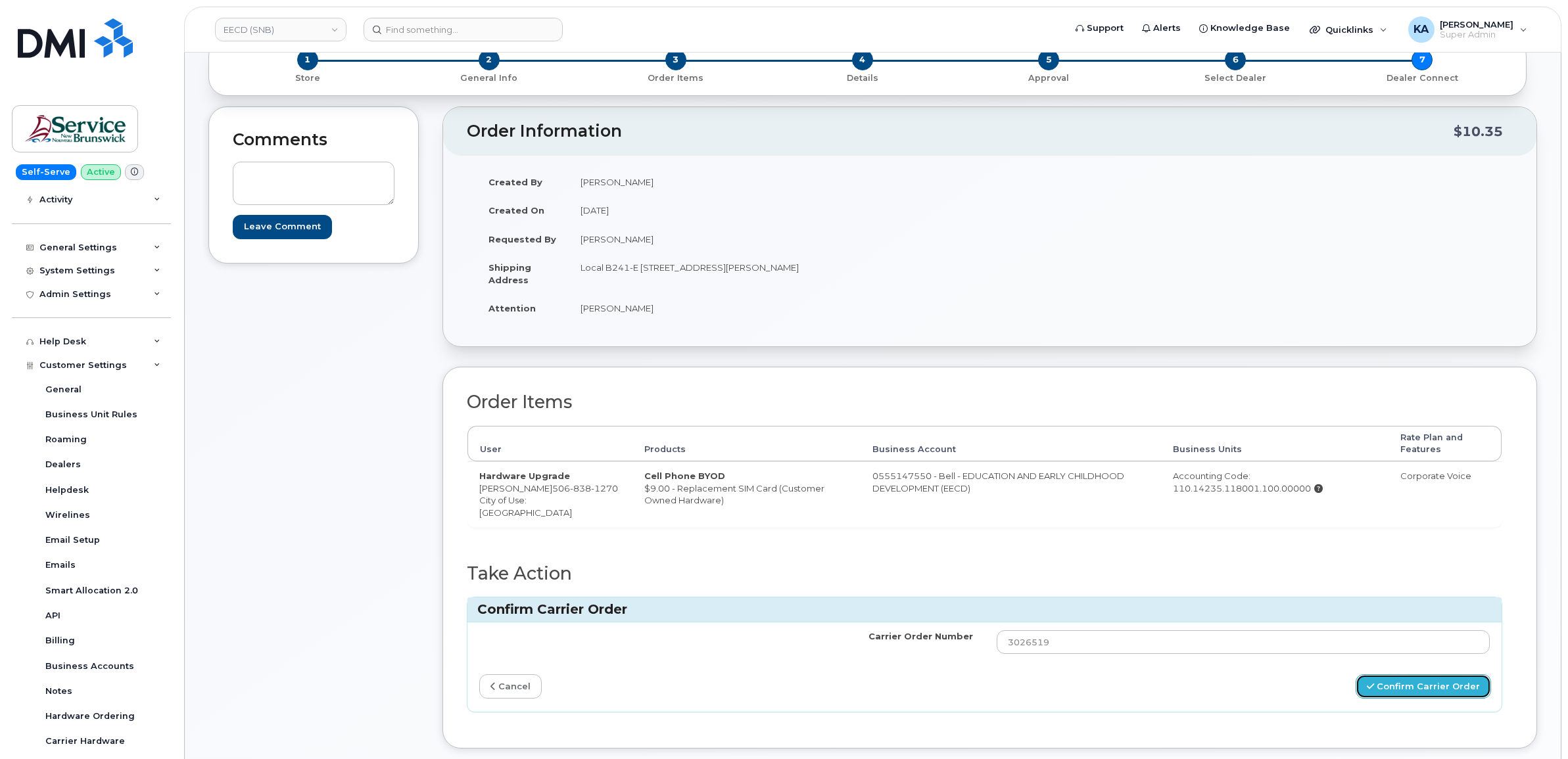
click at [1388, 691] on button "Confirm Carrier Order" at bounding box center [1423, 686] width 135 height 24
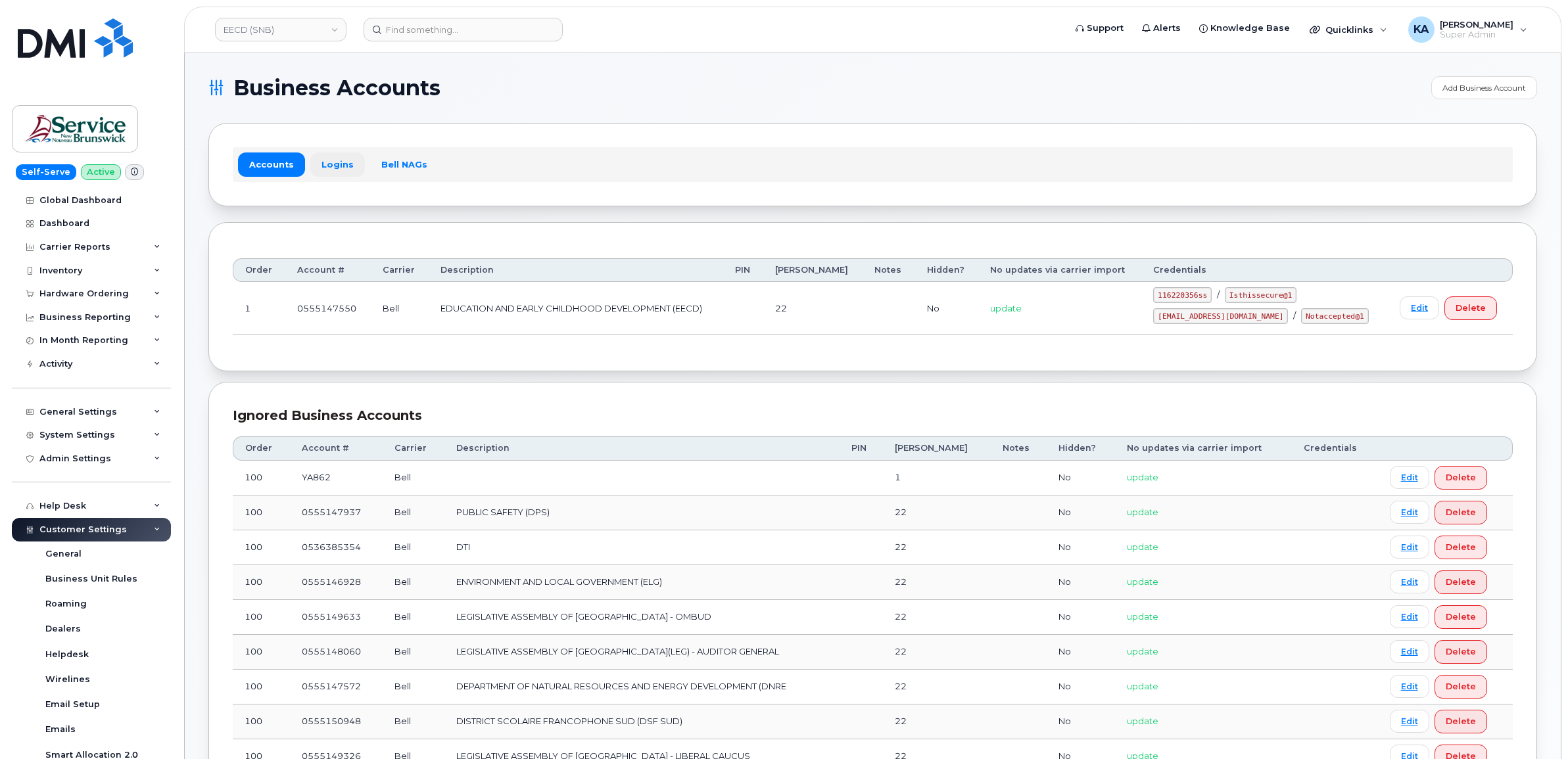
click at [334, 165] on link "Logins" at bounding box center [338, 164] width 55 height 23
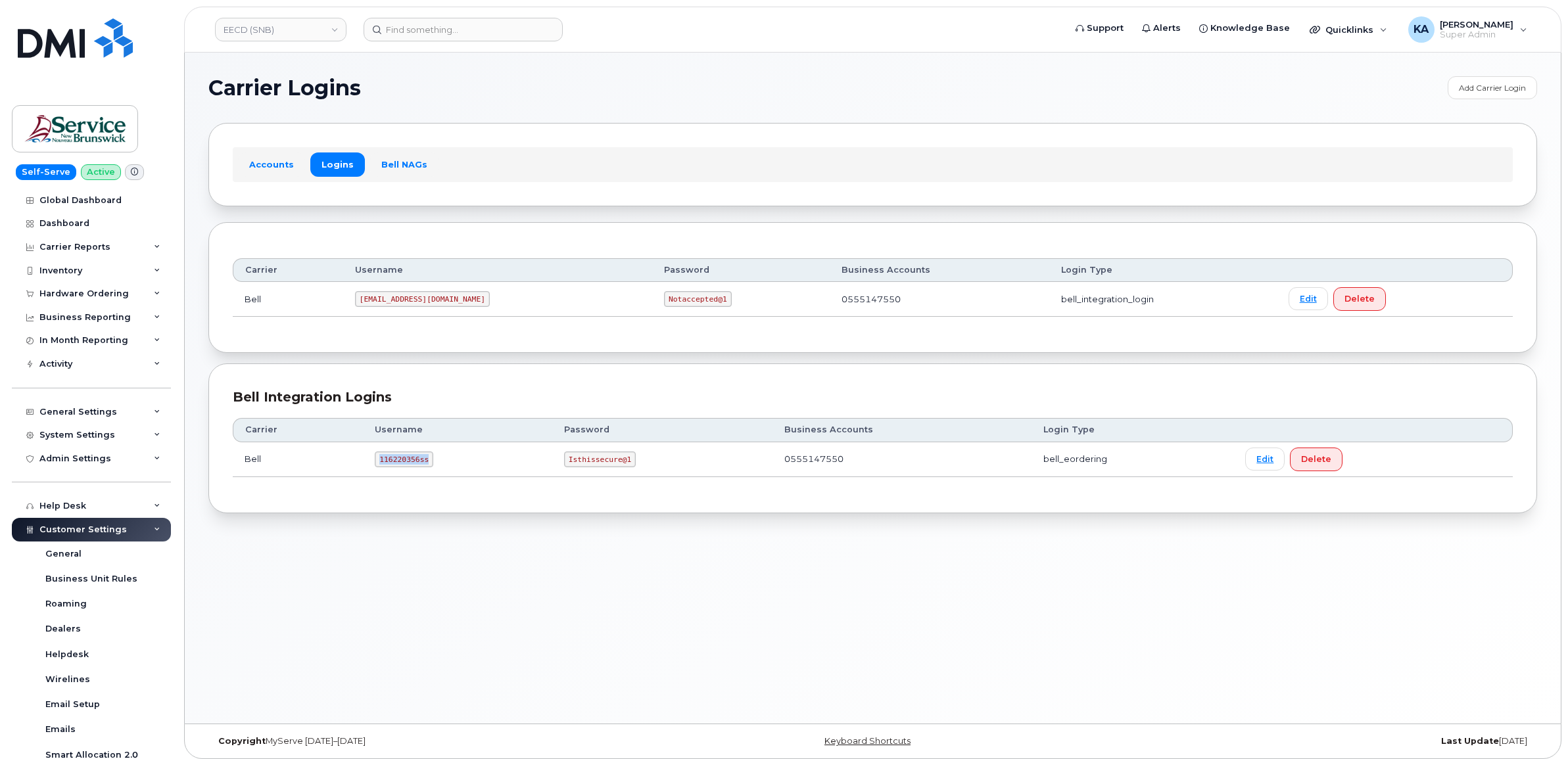
drag, startPoint x: 376, startPoint y: 461, endPoint x: 434, endPoint y: 475, distance: 59.7
click at [434, 475] on td "116220356ss" at bounding box center [458, 460] width 189 height 35
drag, startPoint x: 561, startPoint y: 463, endPoint x: 635, endPoint y: 468, distance: 74.2
click at [635, 468] on td "Isthissecure@1" at bounding box center [662, 460] width 220 height 35
copy code "Isthissecure@1"
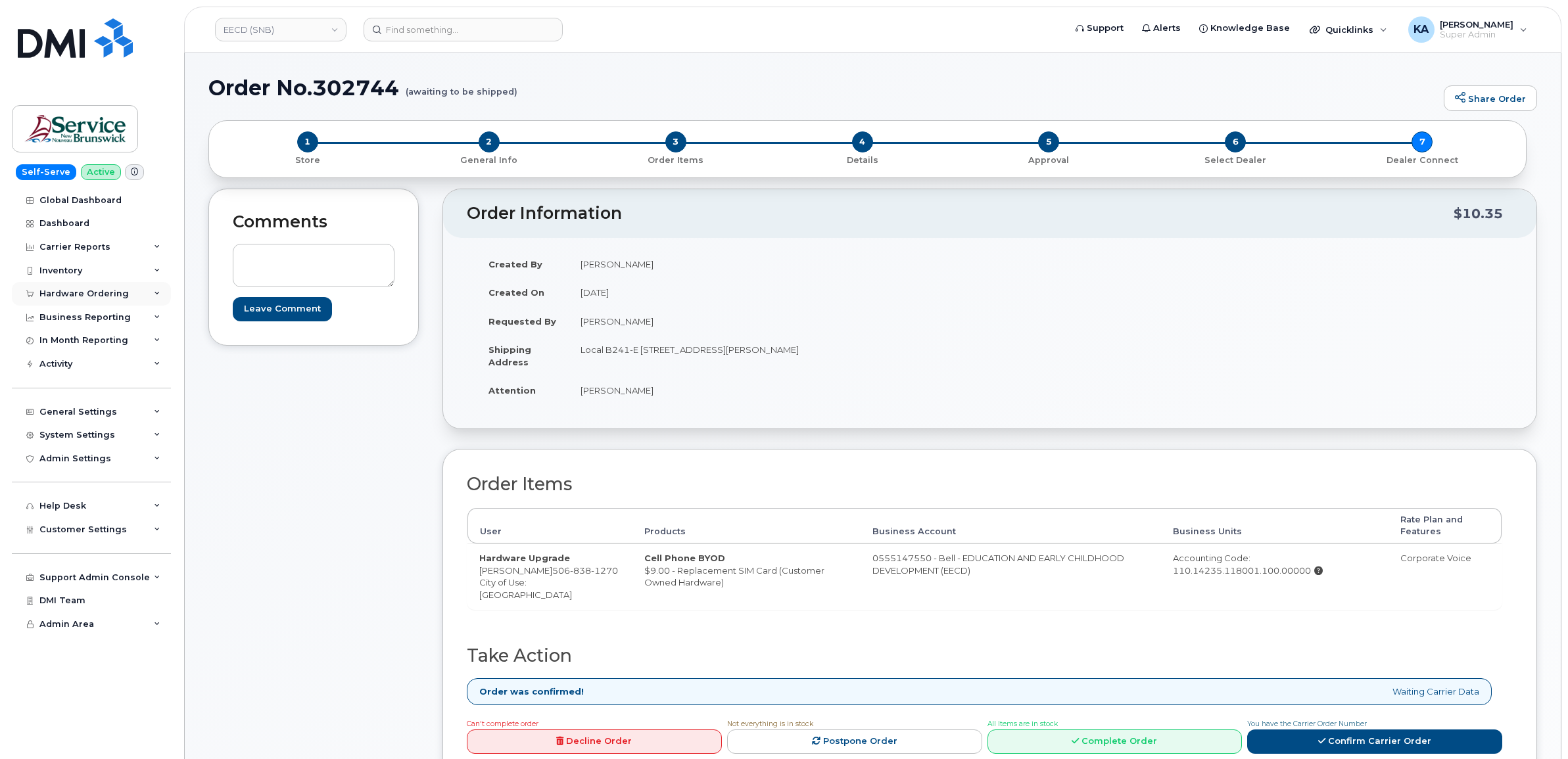
click at [74, 291] on div "Hardware Ordering" at bounding box center [84, 294] width 89 height 10
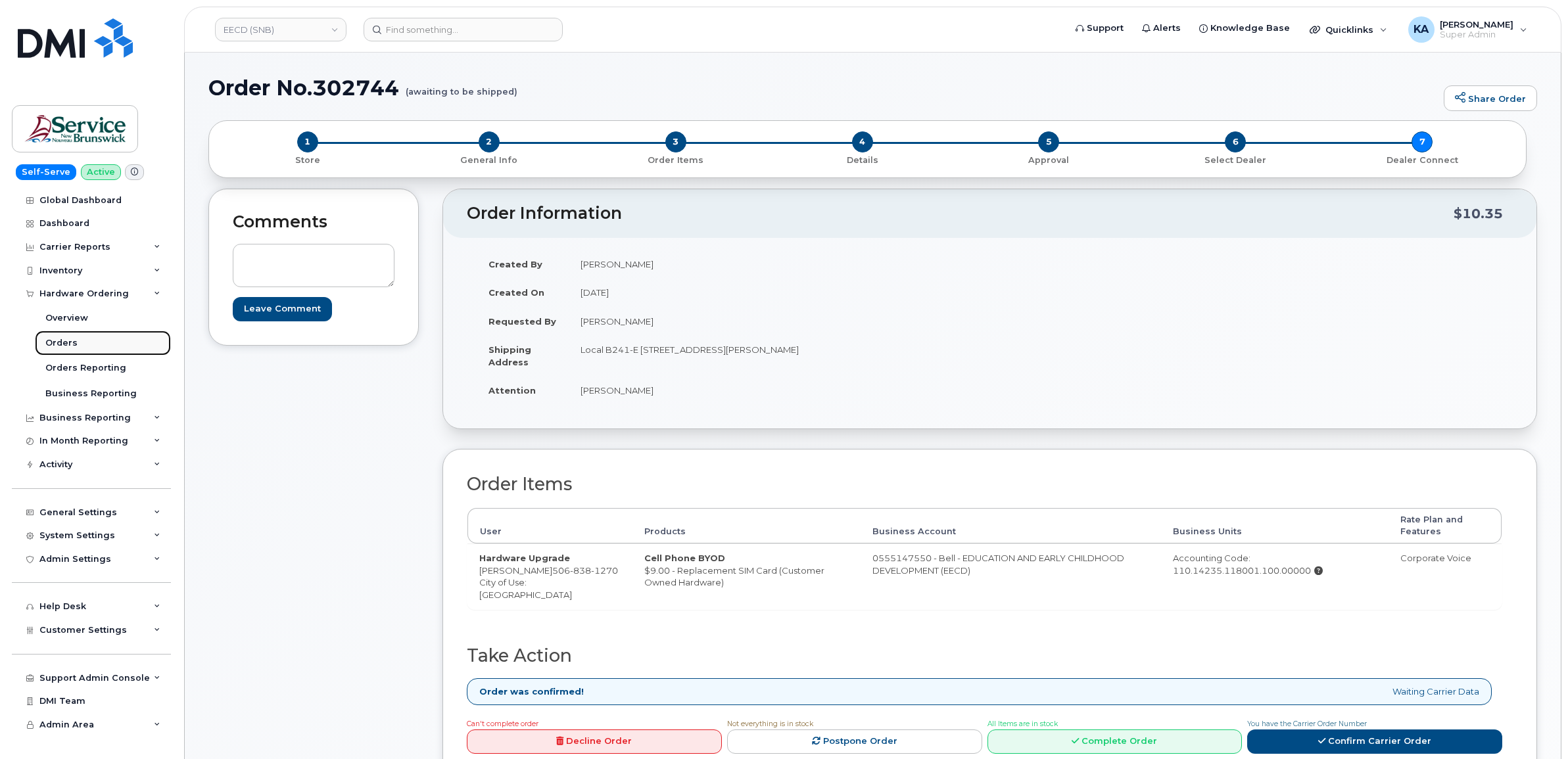
click at [65, 340] on div "Orders" at bounding box center [61, 342] width 32 height 12
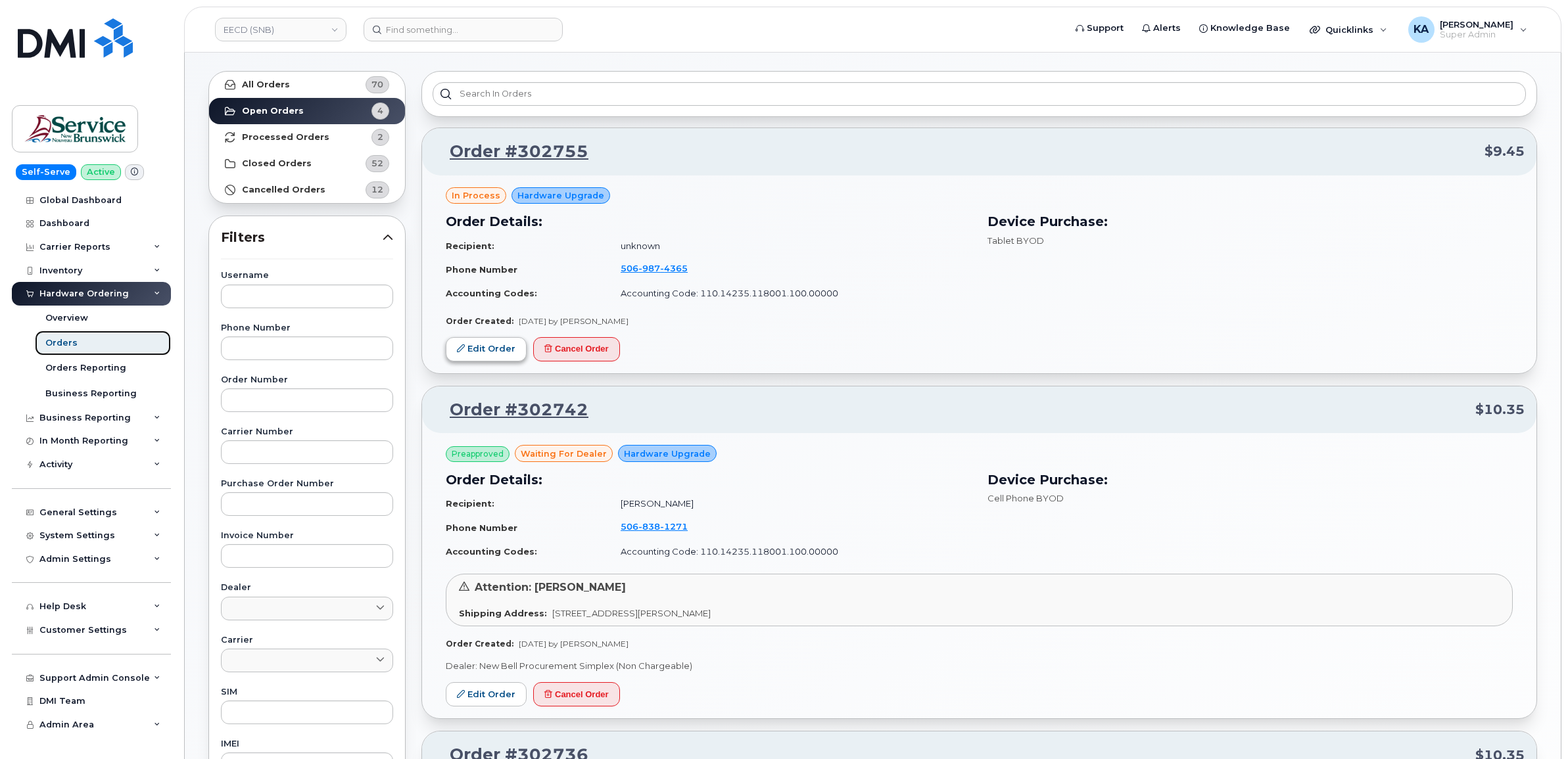
scroll to position [164, 0]
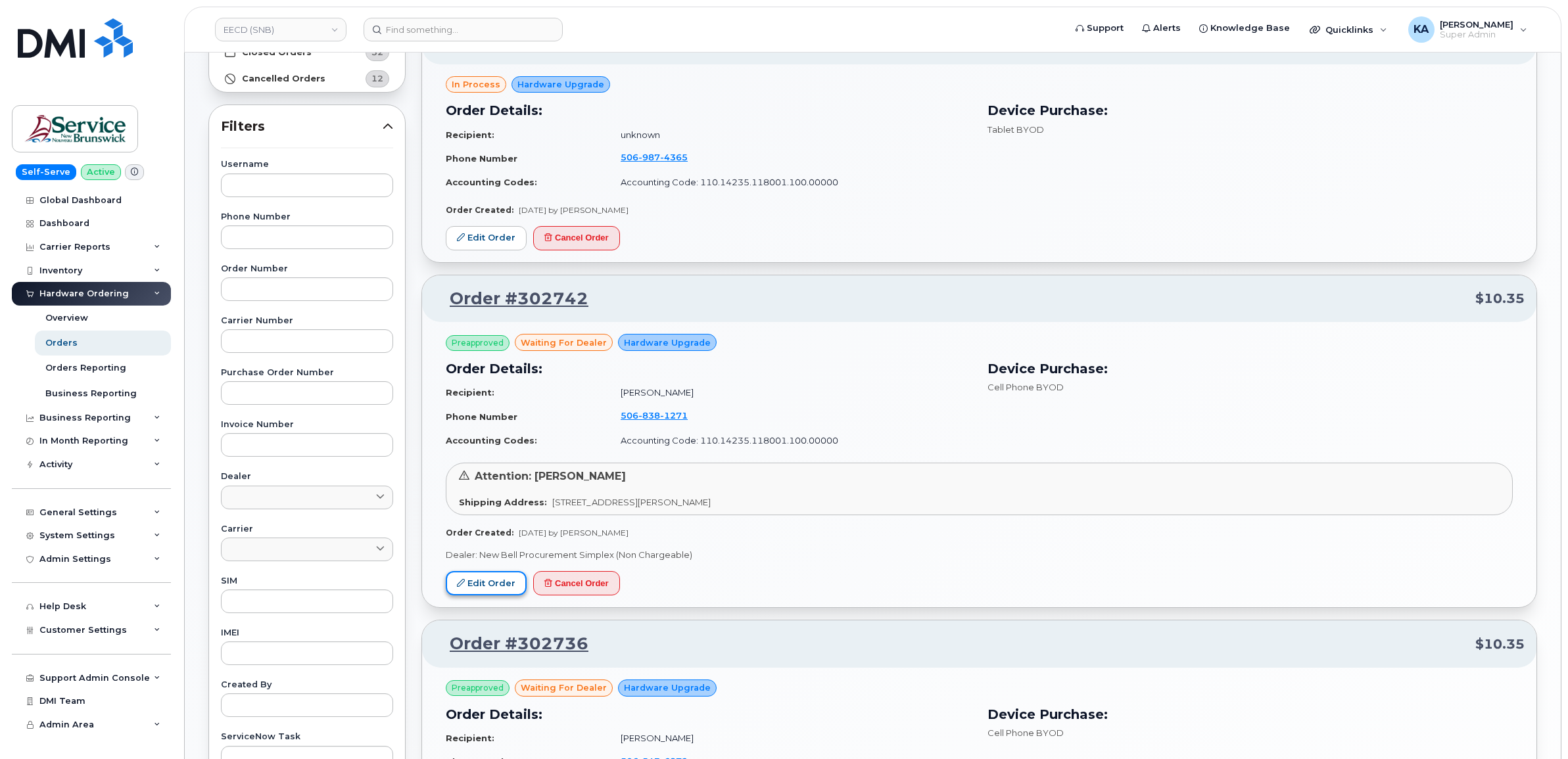
click at [465, 576] on link "Edit Order" at bounding box center [486, 583] width 81 height 24
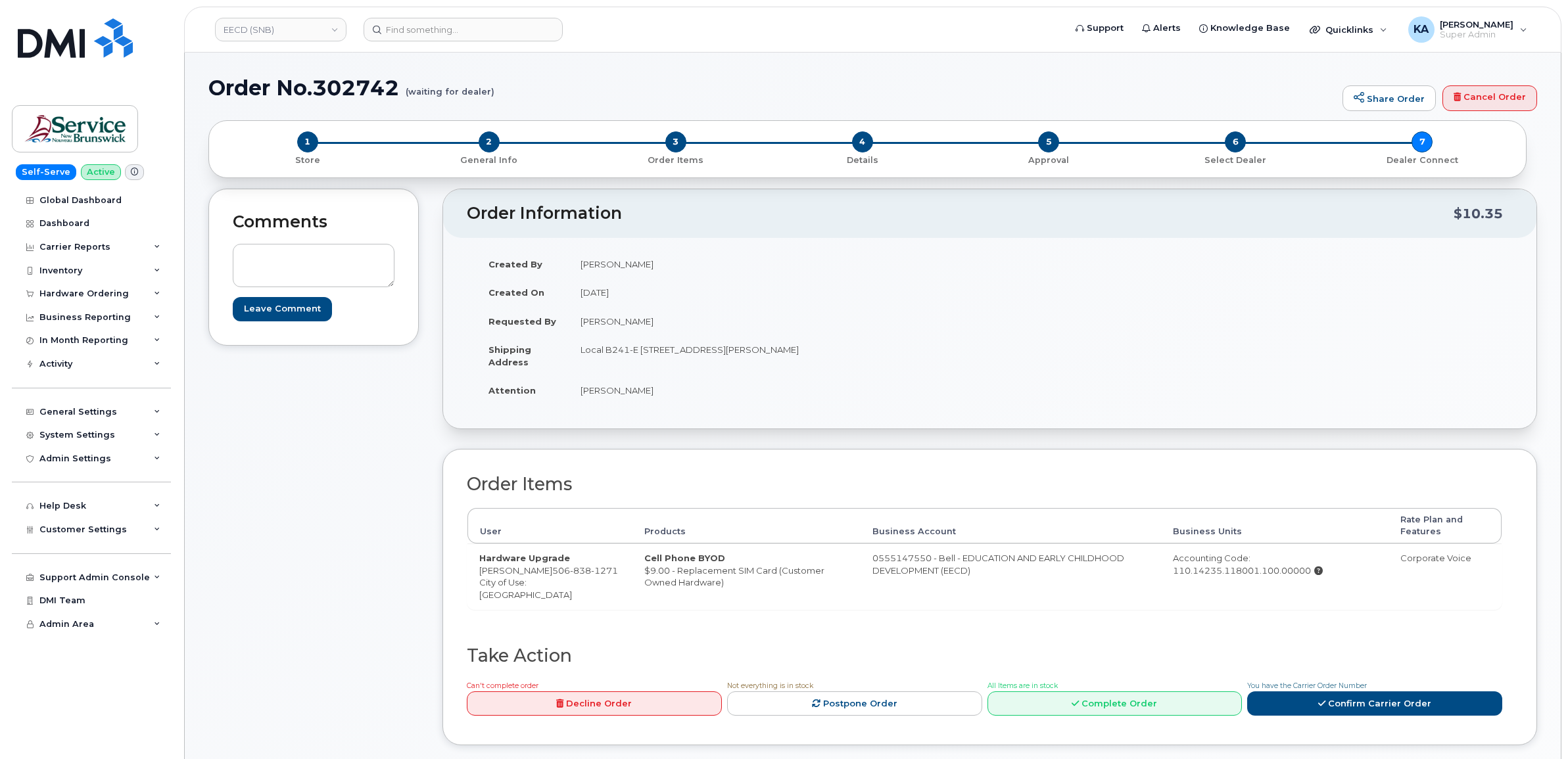
drag, startPoint x: 478, startPoint y: 572, endPoint x: 596, endPoint y: 575, distance: 118.0
click at [596, 575] on td "Hardware Upgrade Pascale Dumont Levesque 506 838 1271 City of Use: Edmundston" at bounding box center [550, 576] width 165 height 65
click at [600, 596] on td "Hardware Upgrade Pascale Dumont Levesque 506 838 1271 City of Use: Edmundston" at bounding box center [550, 576] width 165 height 65
drag, startPoint x: 596, startPoint y: 571, endPoint x: 609, endPoint y: 583, distance: 17.7
click at [609, 583] on td "Hardware Upgrade Pascale Dumont Levesque 506 838 1271 City of Use: Edmundston" at bounding box center [550, 576] width 165 height 65
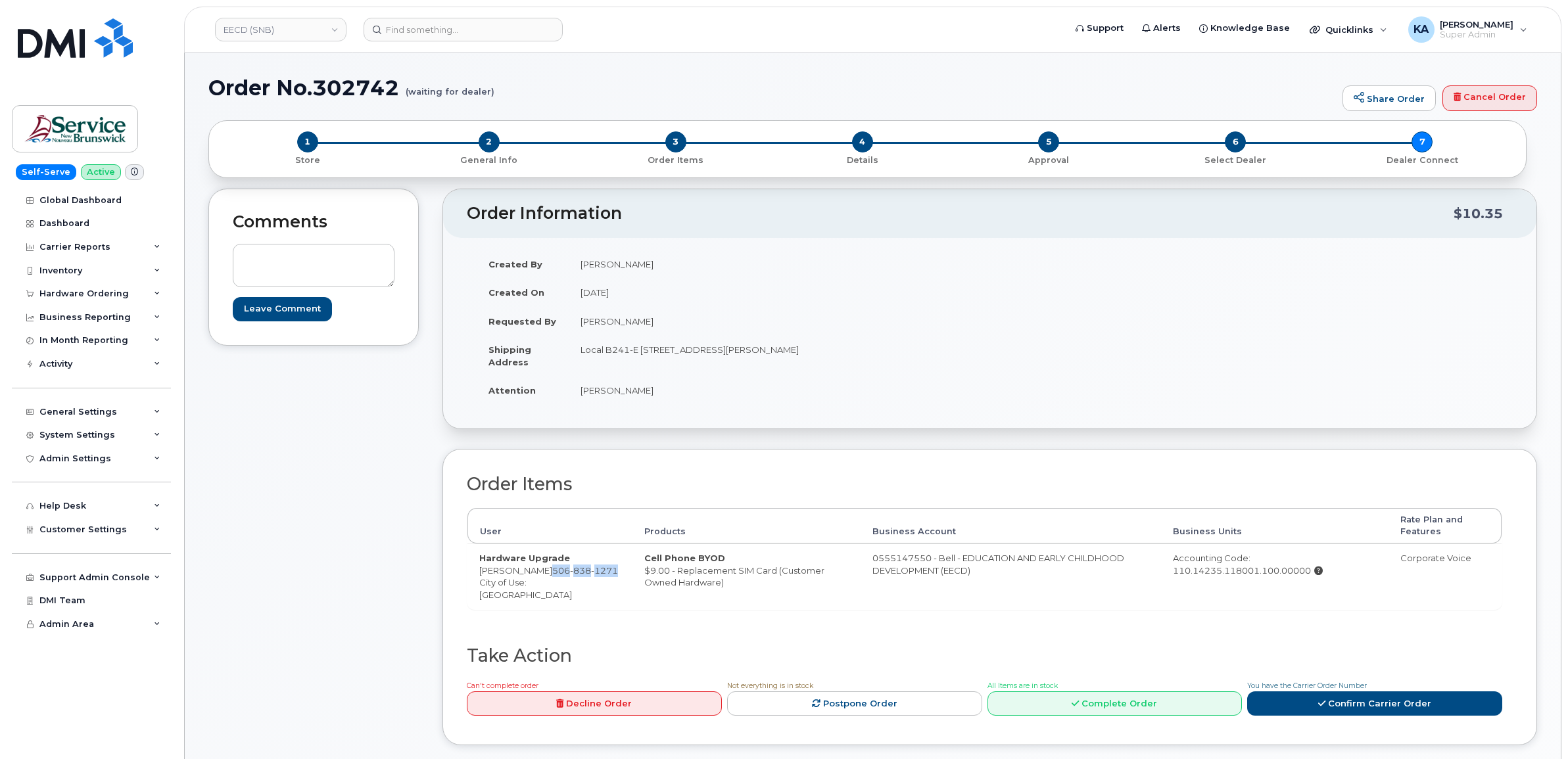
copy span "506 838 1271"
drag, startPoint x: 875, startPoint y: 563, endPoint x: 937, endPoint y: 566, distance: 62.1
click at [937, 566] on td "0555147550 - Bell - EDUCATION AND EARLY CHILDHOOD DEVELOPMENT (EECD)" at bounding box center [1011, 576] width 301 height 65
copy td "0555147550"
drag, startPoint x: 576, startPoint y: 351, endPoint x: 709, endPoint y: 368, distance: 134.1
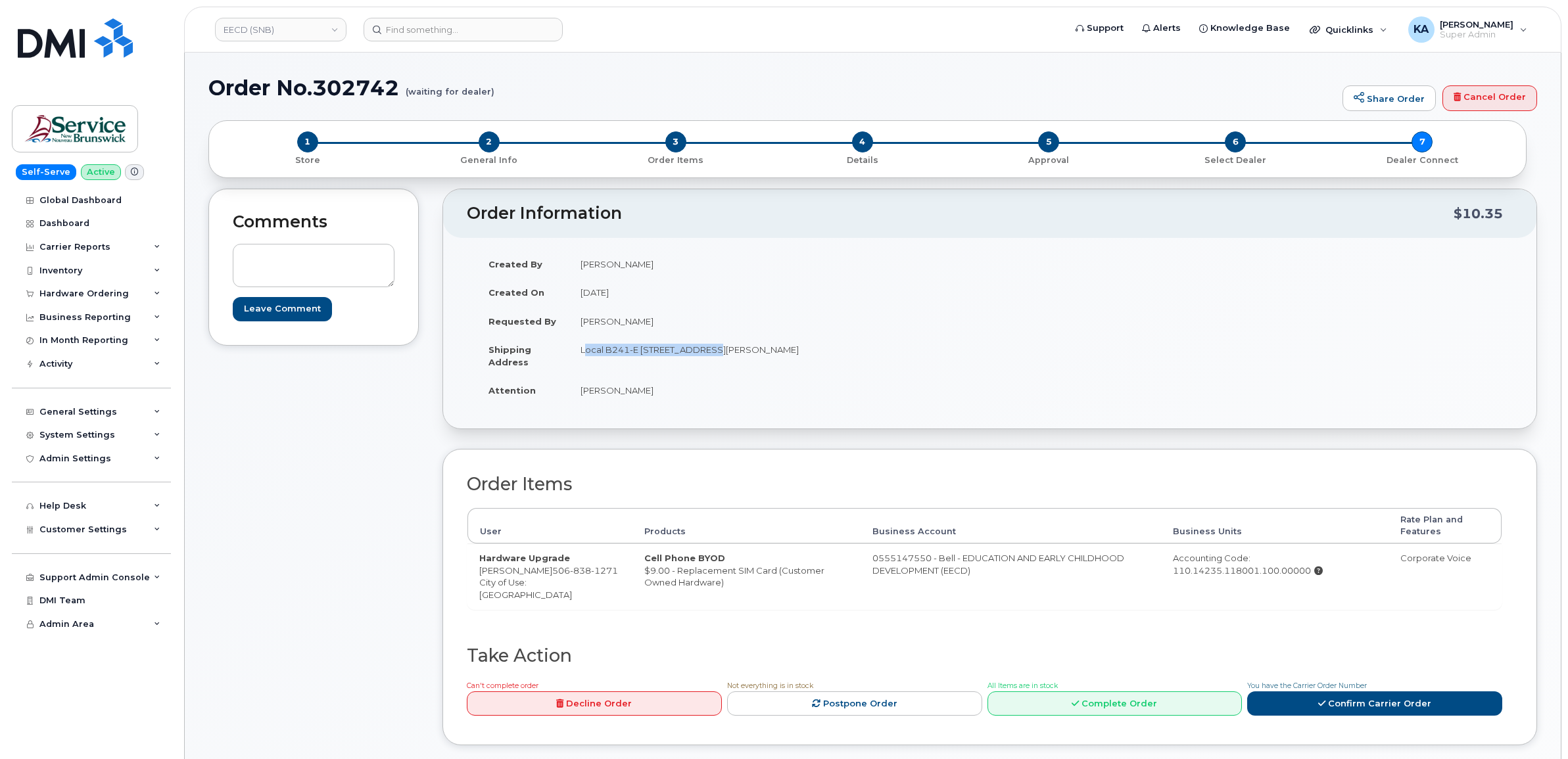
click at [709, 368] on td "Local B241-E 298 Rue Martin EDMUNDSTON NB E3V 5E5 CANADA" at bounding box center [775, 355] width 412 height 40
copy td "Local B241-E 298 Rue Martin"
drag, startPoint x: 794, startPoint y: 352, endPoint x: 836, endPoint y: 355, distance: 42.1
click at [836, 355] on td "Local B241-E 298 Rue Martin EDMUNDSTON NB E3V 5E5 CANADA" at bounding box center [775, 355] width 412 height 40
copy td "E3V 5E5"
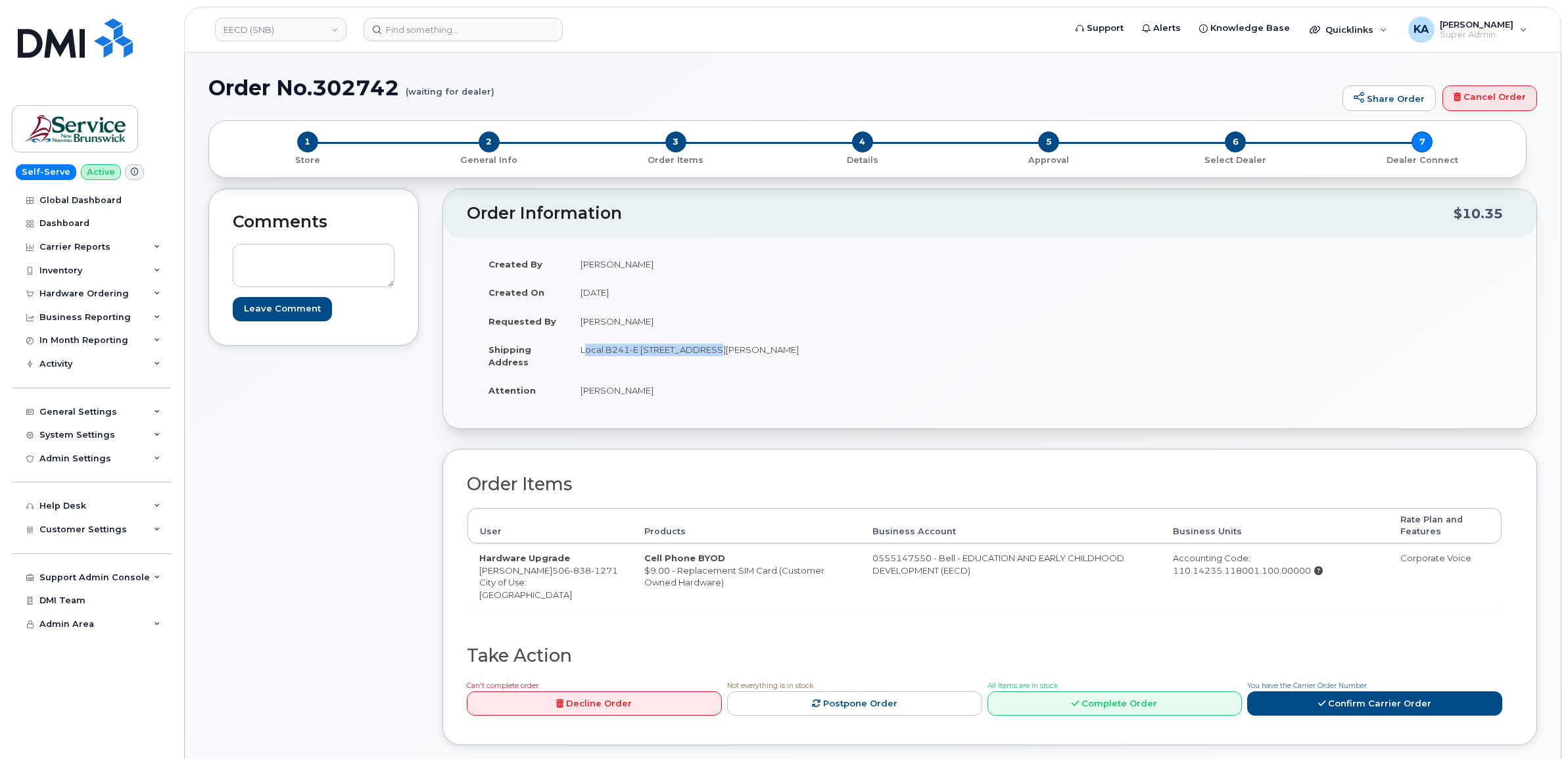
drag, startPoint x: 575, startPoint y: 393, endPoint x: 681, endPoint y: 404, distance: 106.6
click at [681, 404] on td "Émélie Mazerolle-Sonier" at bounding box center [775, 390] width 412 height 29
click at [688, 403] on td "Émélie Mazerolle-Sonier" at bounding box center [775, 390] width 412 height 29
drag, startPoint x: 690, startPoint y: 392, endPoint x: 583, endPoint y: 395, distance: 107.0
click at [583, 395] on td "Émélie Mazerolle-Sonier" at bounding box center [775, 390] width 412 height 29
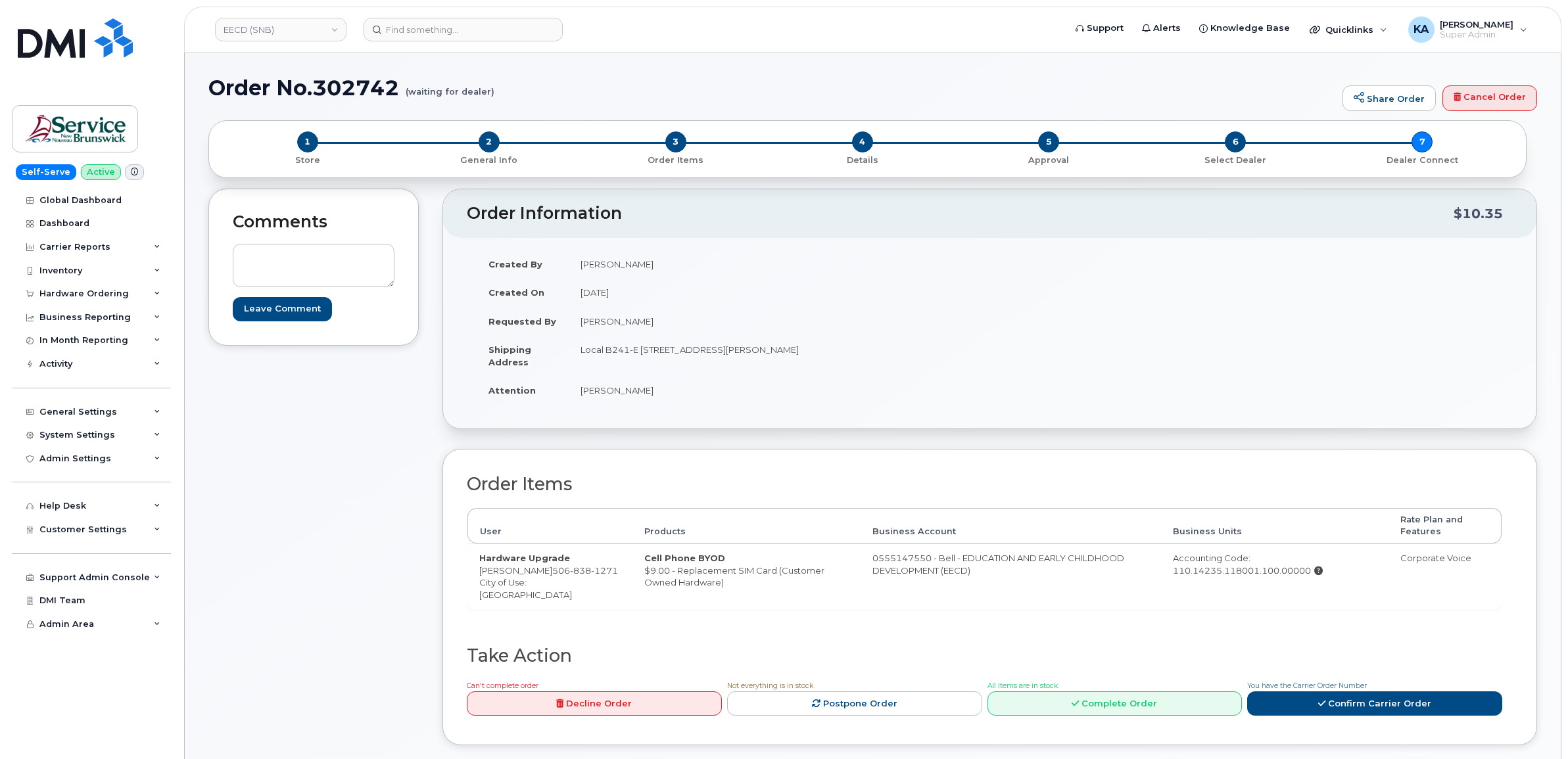
copy td "Émélie Mazerolle-Sonier"
drag, startPoint x: 1171, startPoint y: 574, endPoint x: 1317, endPoint y: 589, distance: 146.8
click at [1317, 589] on td "Accounting Code: 110.14235.118001.100.00000" at bounding box center [1274, 576] width 227 height 65
copy div "110.14235.118001.100.00000"
click at [1330, 703] on link "Confirm Carrier Order" at bounding box center [1374, 703] width 255 height 24
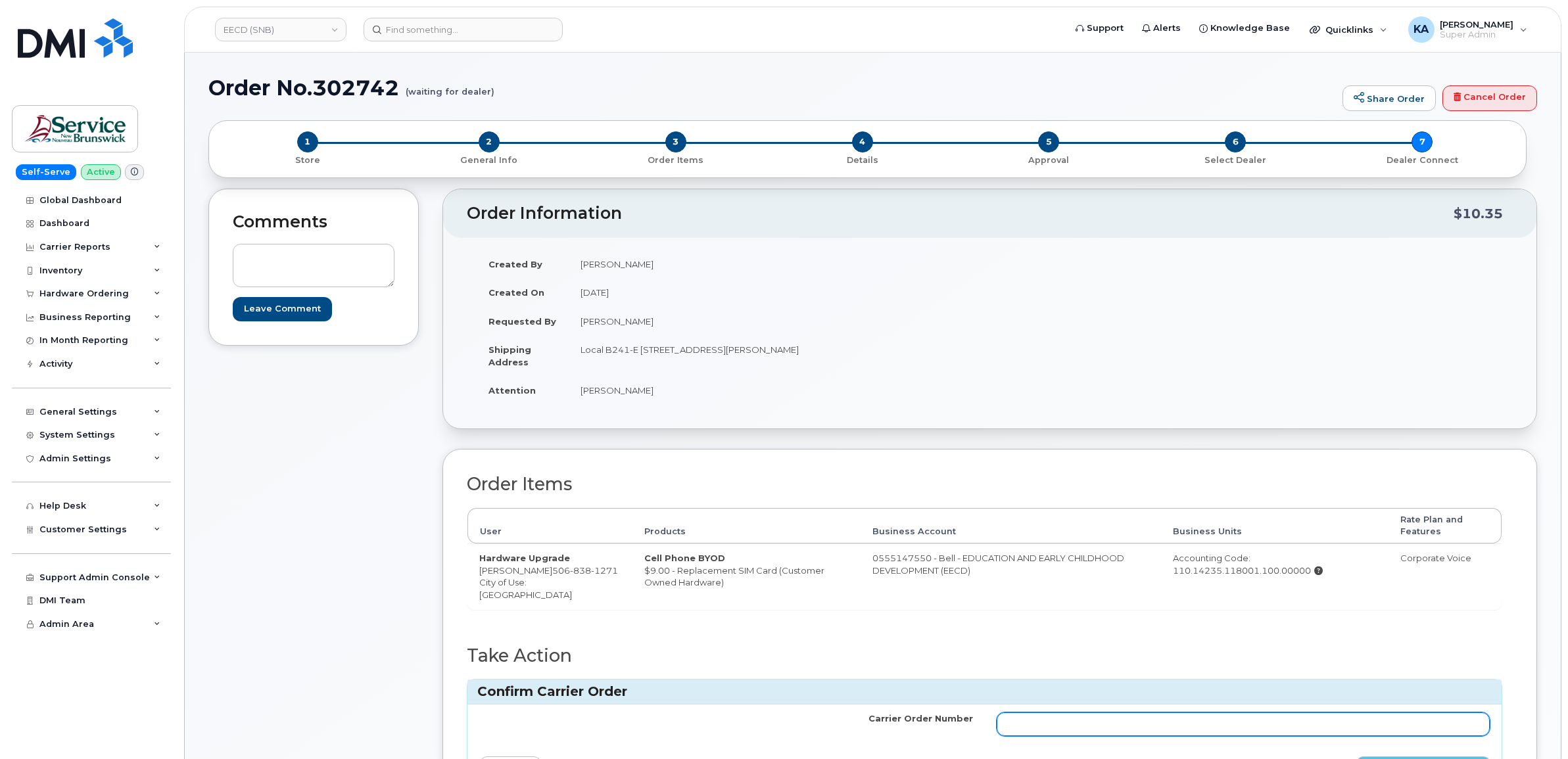
click at [1289, 717] on input "Carrier Order Number" at bounding box center [1243, 724] width 493 height 23
paste input "3026527"
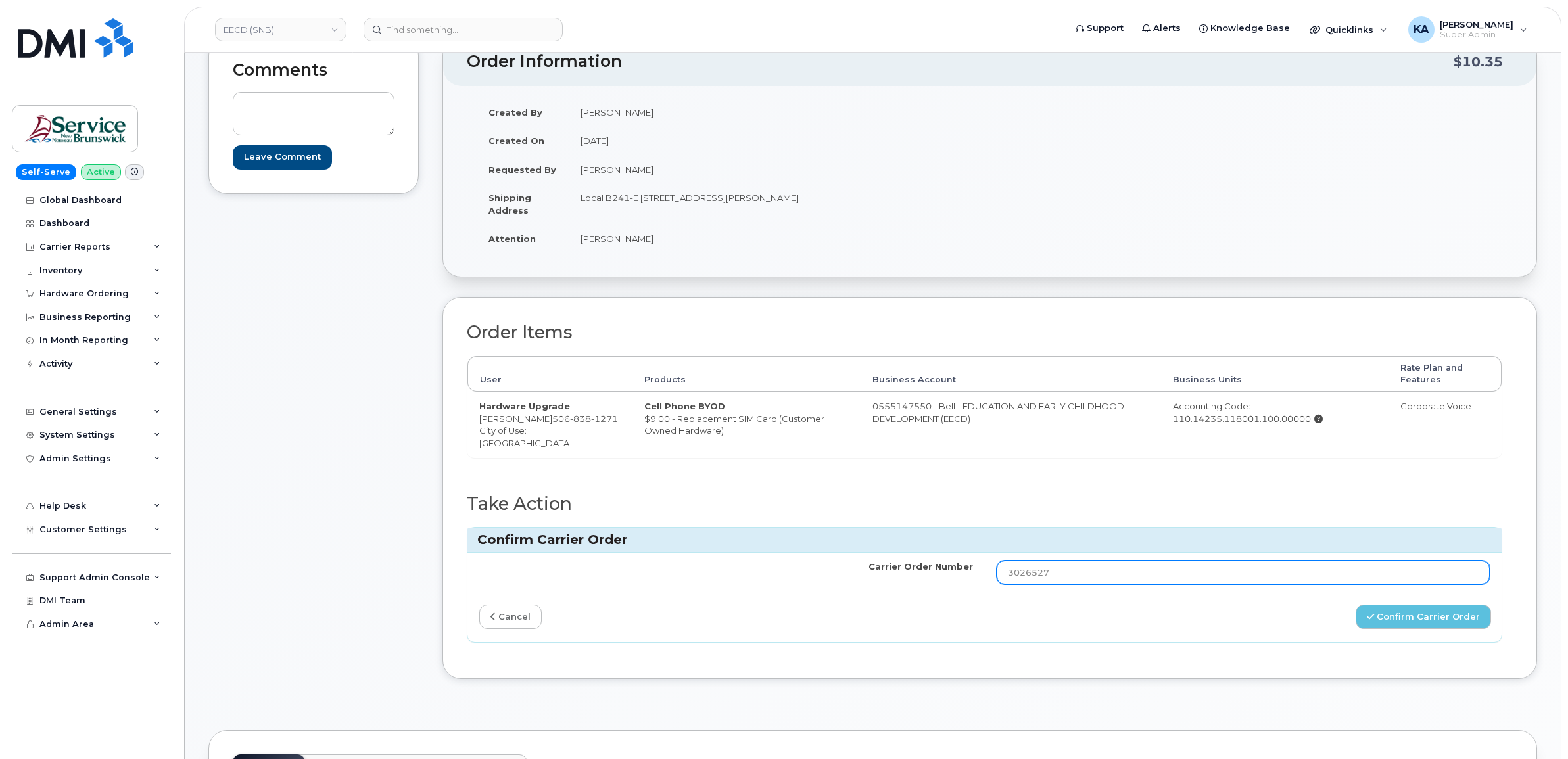
scroll to position [164, 0]
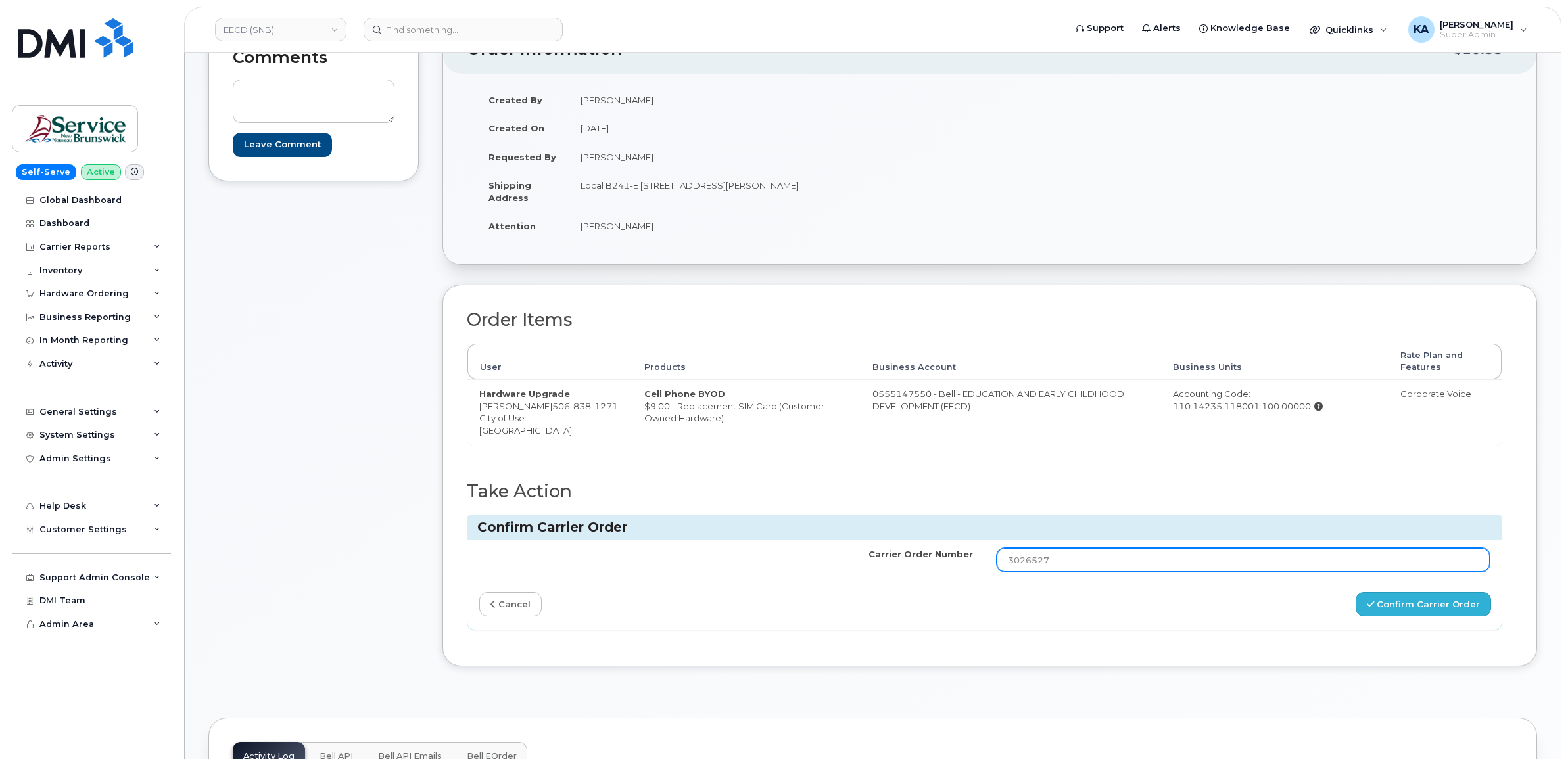
type input "3026527"
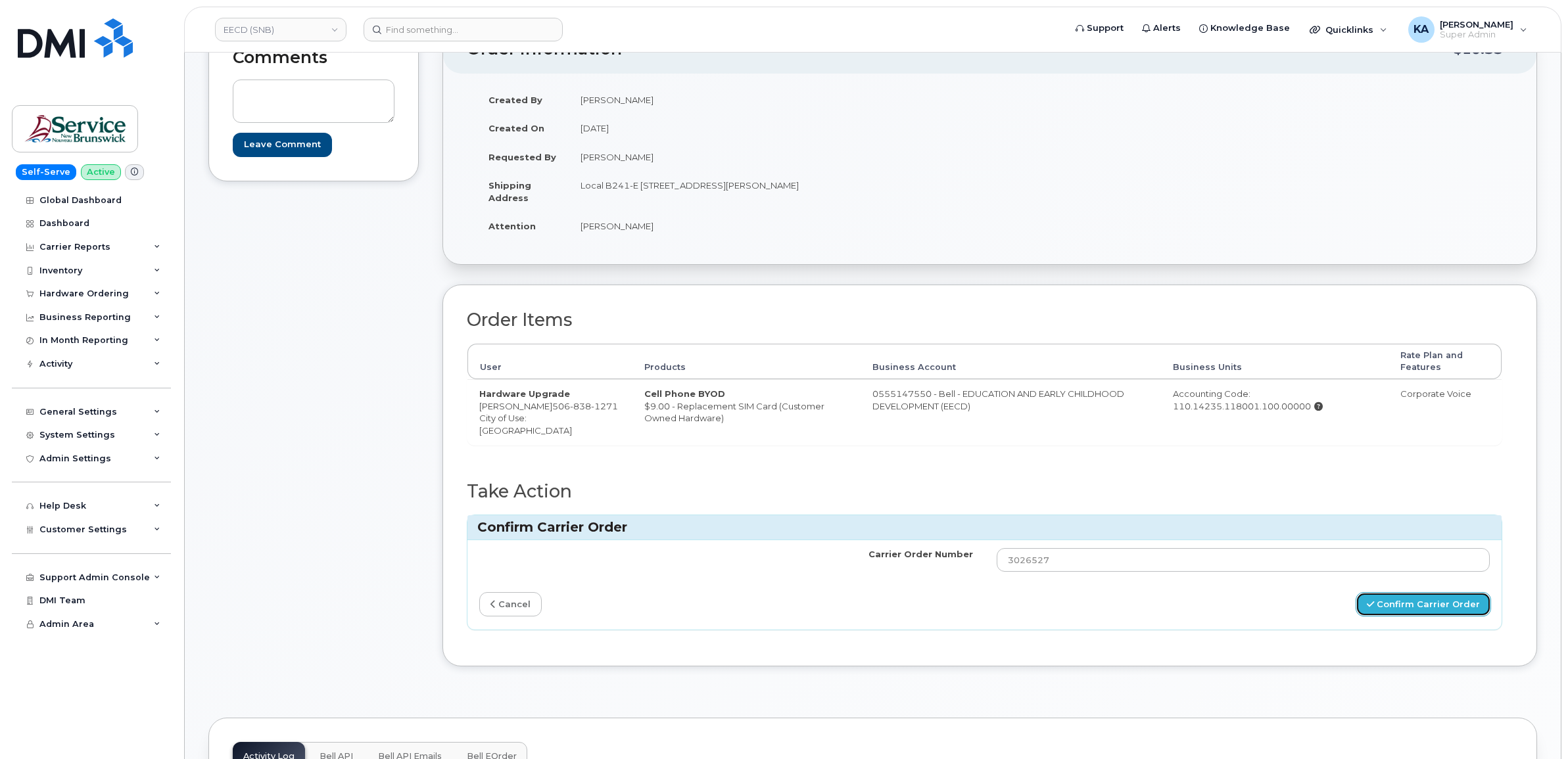
click at [1411, 605] on button "Confirm Carrier Order" at bounding box center [1423, 604] width 135 height 24
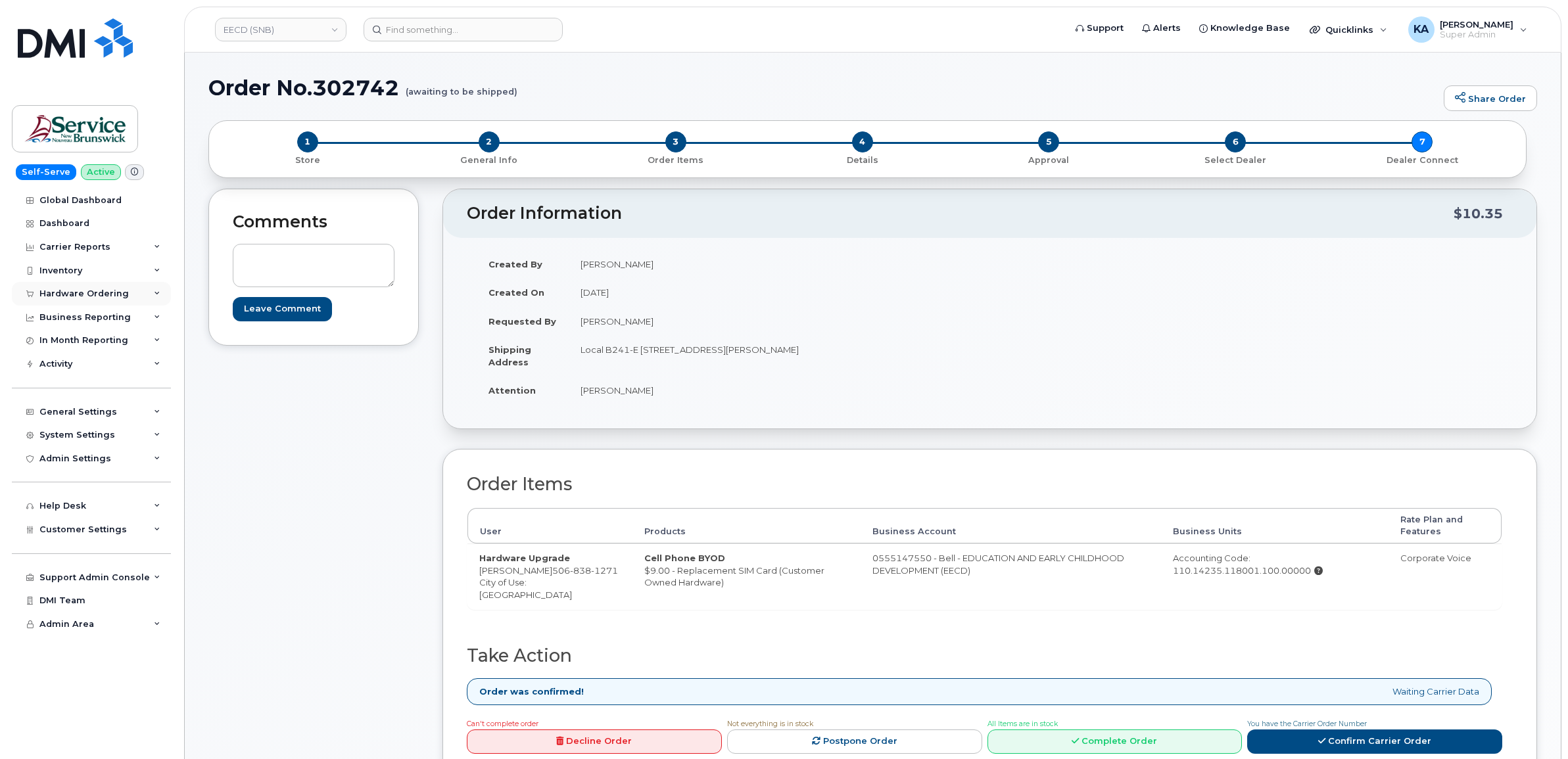
click at [83, 291] on div "Hardware Ordering" at bounding box center [84, 294] width 89 height 10
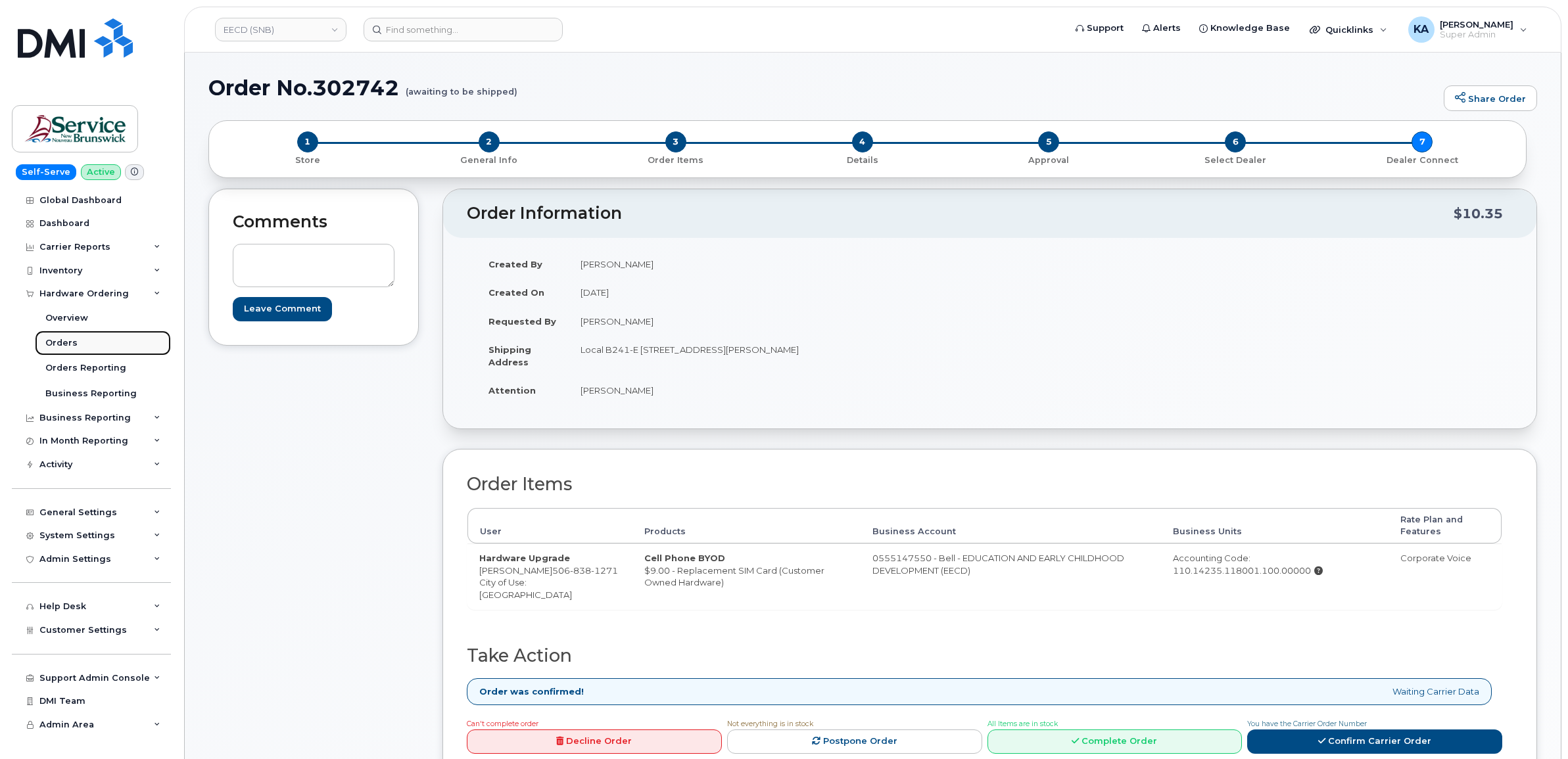
click at [59, 337] on link "Orders" at bounding box center [103, 343] width 136 height 25
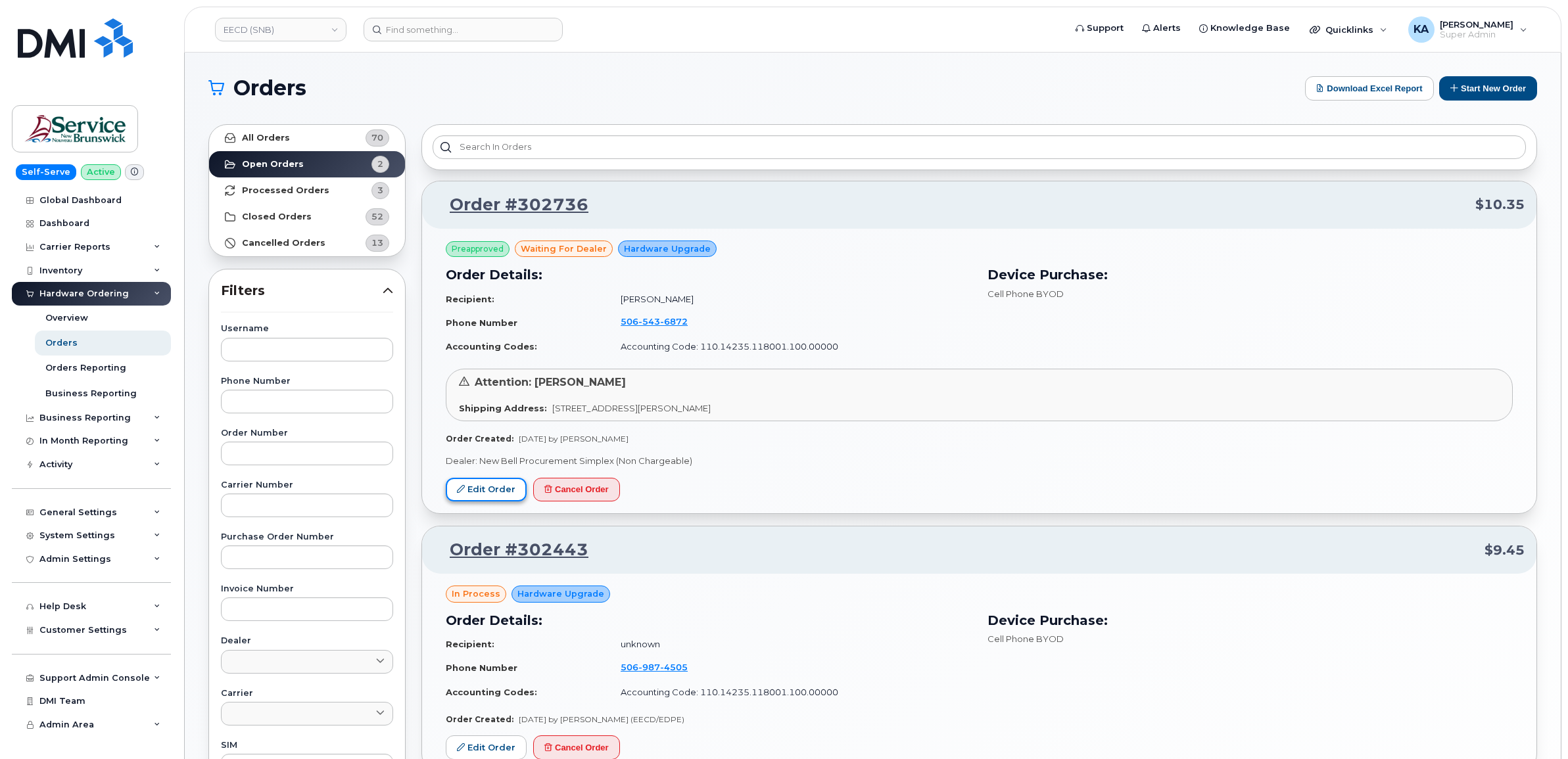
click at [480, 487] on link "Edit Order" at bounding box center [486, 489] width 81 height 24
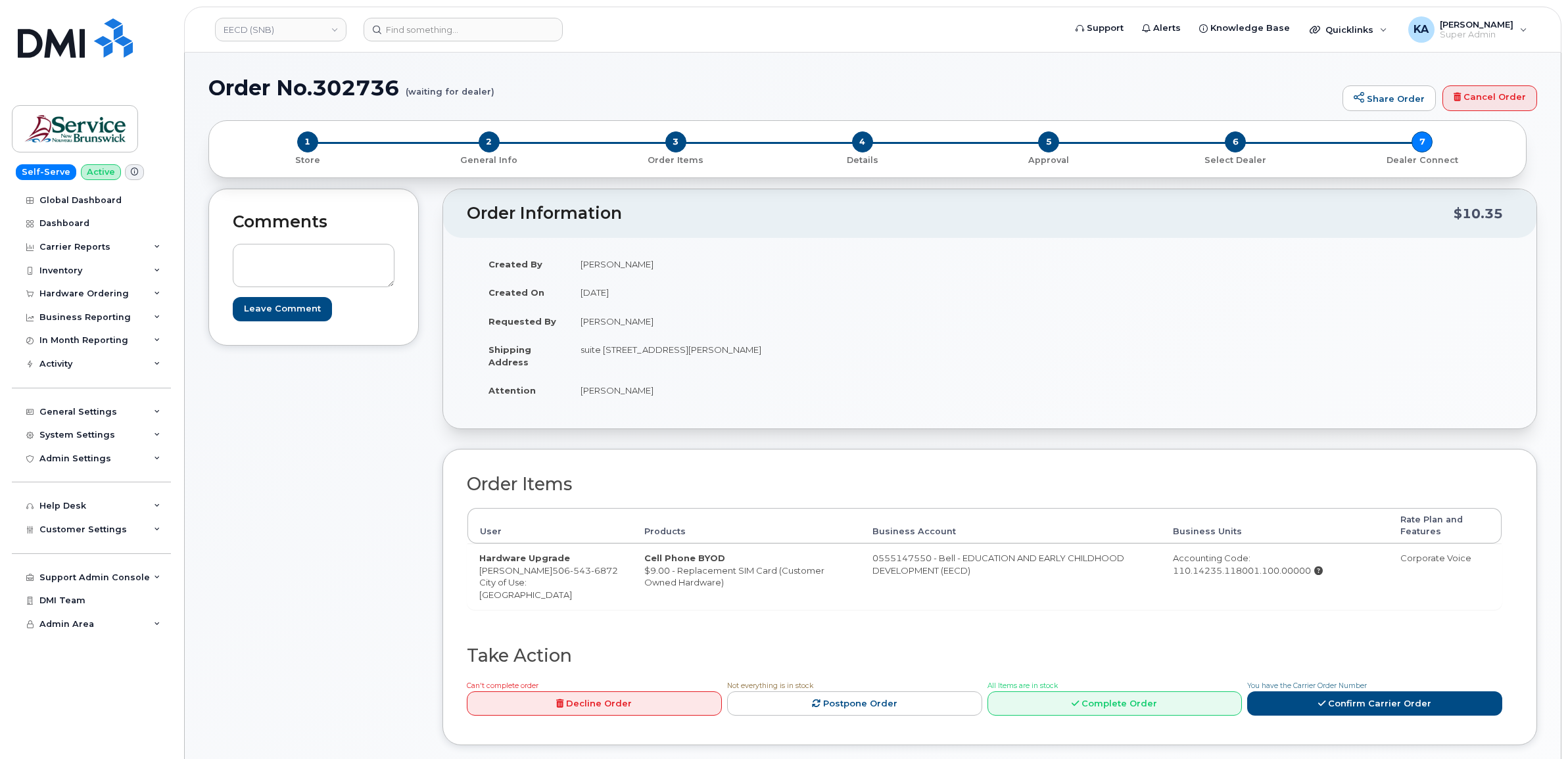
drag, startPoint x: 476, startPoint y: 572, endPoint x: 577, endPoint y: 576, distance: 101.1
click at [577, 576] on td "Hardware Upgrade [PERSON_NAME] [PHONE_NUMBER] City of Use: [GEOGRAPHIC_DATA]" at bounding box center [550, 576] width 165 height 65
copy td "[PERSON_NAME]"
drag, startPoint x: 580, startPoint y: 570, endPoint x: 599, endPoint y: 583, distance: 23.0
click at [599, 583] on td "Hardware Upgrade [PERSON_NAME] [PHONE_NUMBER] City of Use: [GEOGRAPHIC_DATA]" at bounding box center [550, 576] width 165 height 65
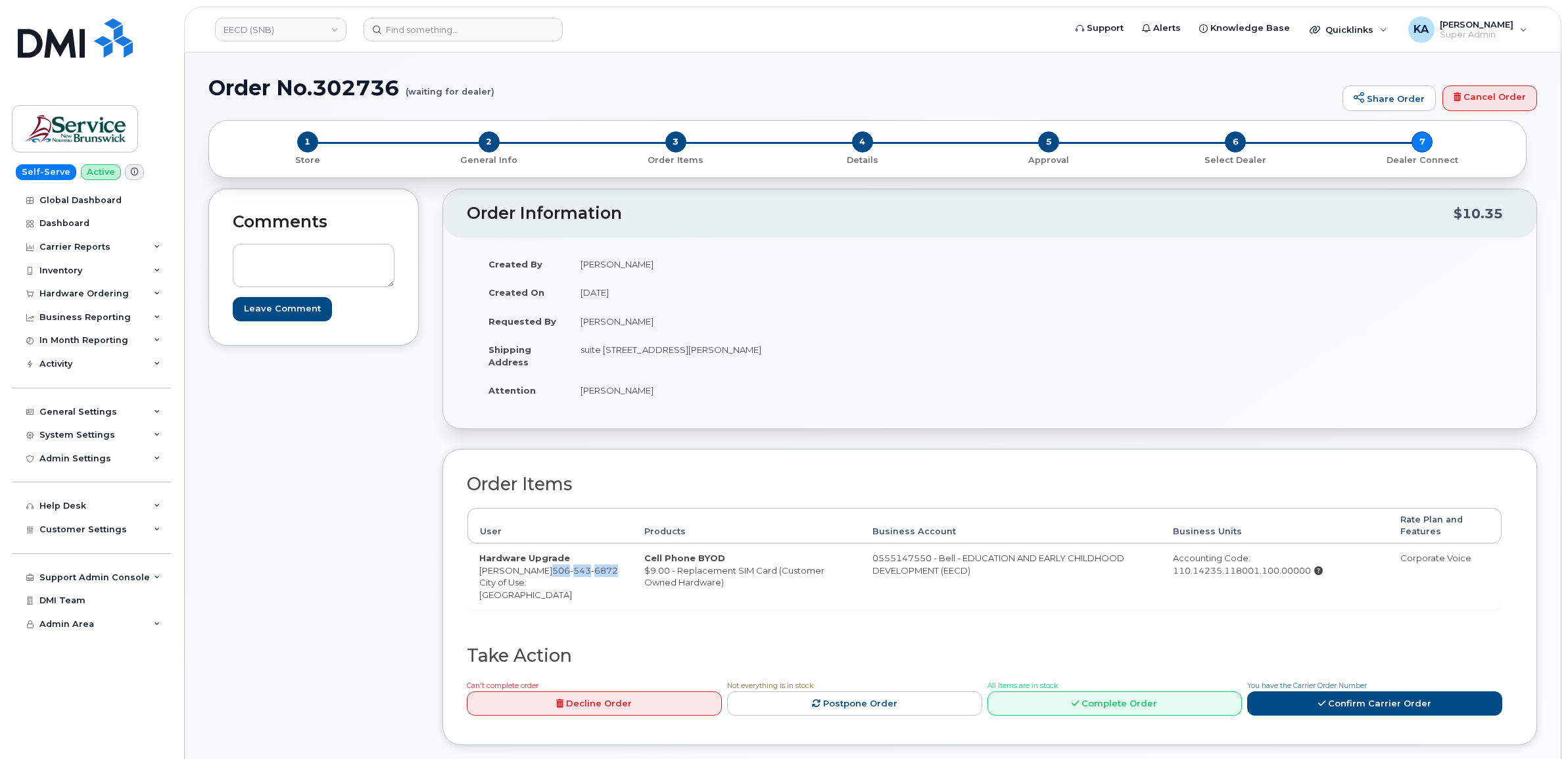
copy span "[PHONE_NUMBER]"
drag, startPoint x: 868, startPoint y: 559, endPoint x: 931, endPoint y: 560, distance: 63.0
click at [931, 560] on td "0555147550 - Bell - EDUCATION AND EARLY CHILDHOOD DEVELOPMENT (EECD)" at bounding box center [1011, 576] width 301 height 65
copy td "0555147550"
drag, startPoint x: 577, startPoint y: 350, endPoint x: 708, endPoint y: 368, distance: 132.2
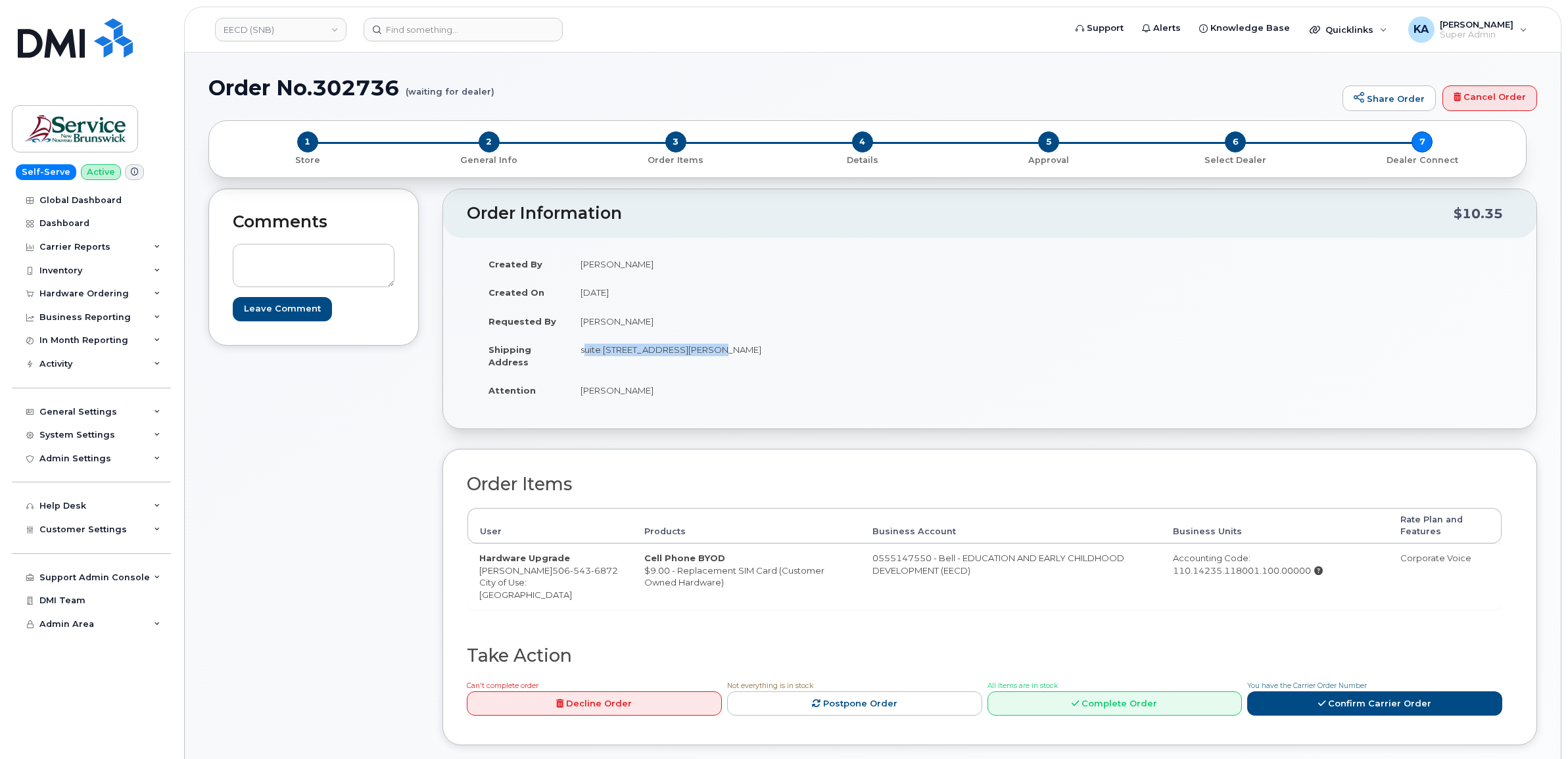
click at [708, 368] on td "suite [STREET_ADDRESS][PERSON_NAME]" at bounding box center [775, 355] width 412 height 40
copy td "suite [STREET_ADDRESS][PERSON_NAME]"
drag, startPoint x: 776, startPoint y: 349, endPoint x: 814, endPoint y: 355, distance: 38.5
click at [814, 355] on td "suite [STREET_ADDRESS][PERSON_NAME]" at bounding box center [775, 355] width 412 height 40
copy td "E2A 6X1"
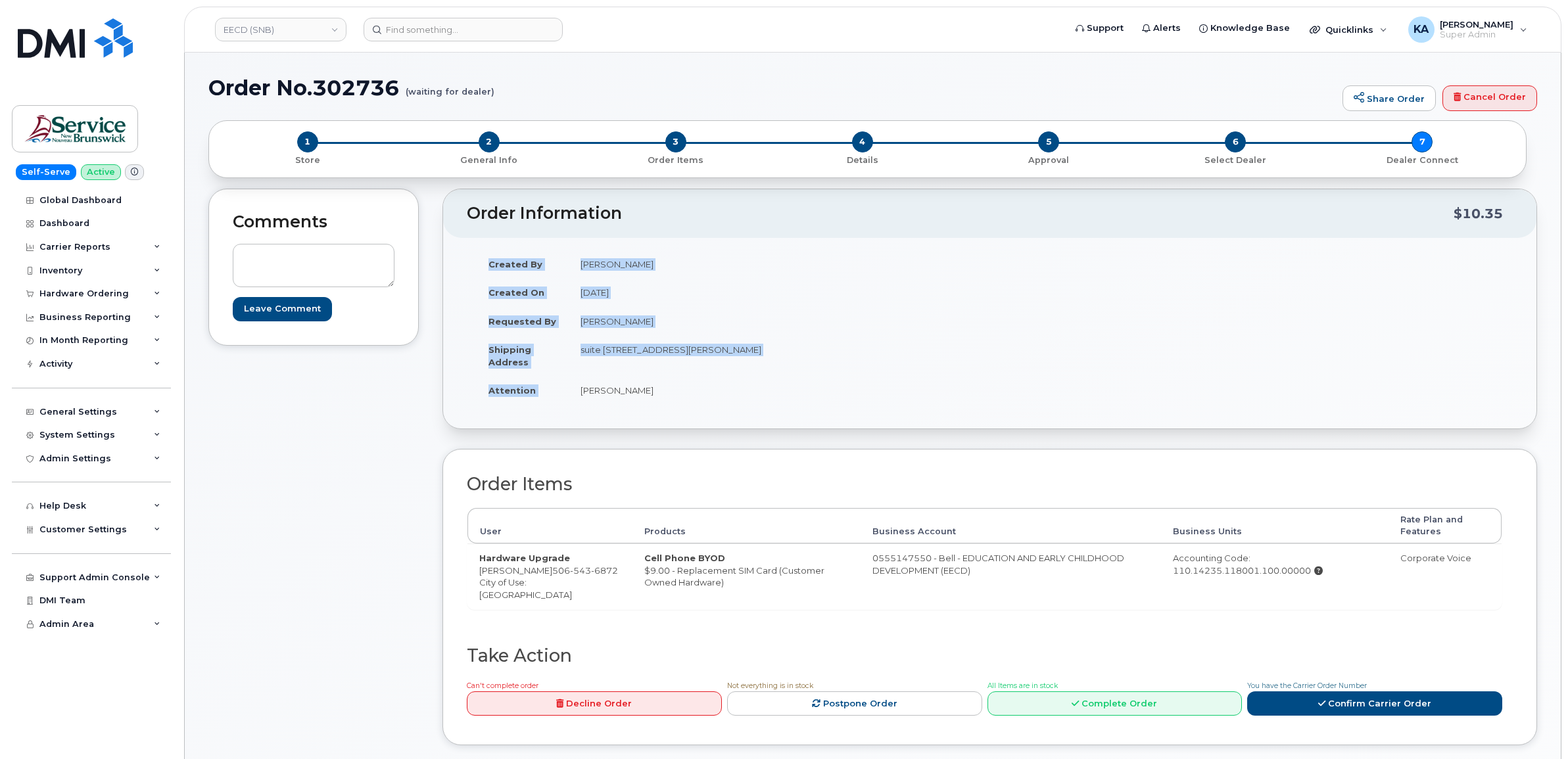
drag, startPoint x: 578, startPoint y: 390, endPoint x: 678, endPoint y: 406, distance: 101.3
click at [678, 406] on div "Created By [PERSON_NAME] Created On [DATE] Requested By [PERSON_NAME] Shipping …" at bounding box center [728, 333] width 524 height 167
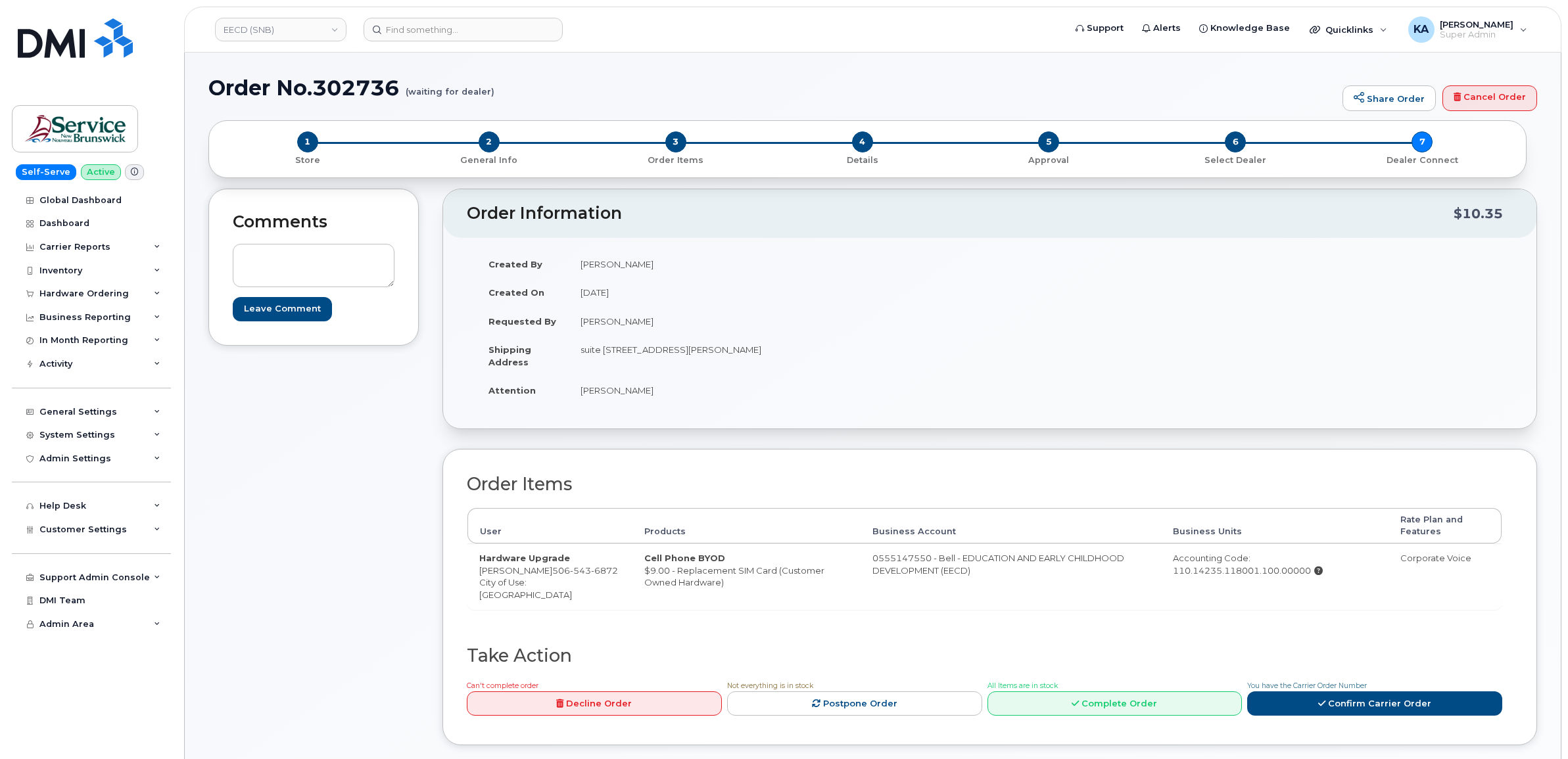
drag, startPoint x: 679, startPoint y: 392, endPoint x: 581, endPoint y: 385, distance: 98.2
click at [581, 385] on td "[PERSON_NAME]" at bounding box center [775, 390] width 412 height 29
copy td "[PERSON_NAME]"
drag, startPoint x: 1173, startPoint y: 572, endPoint x: 1311, endPoint y: 577, distance: 138.1
click at [1311, 577] on td "Accounting Code: 110.14235.118001.100.00000" at bounding box center [1274, 576] width 227 height 65
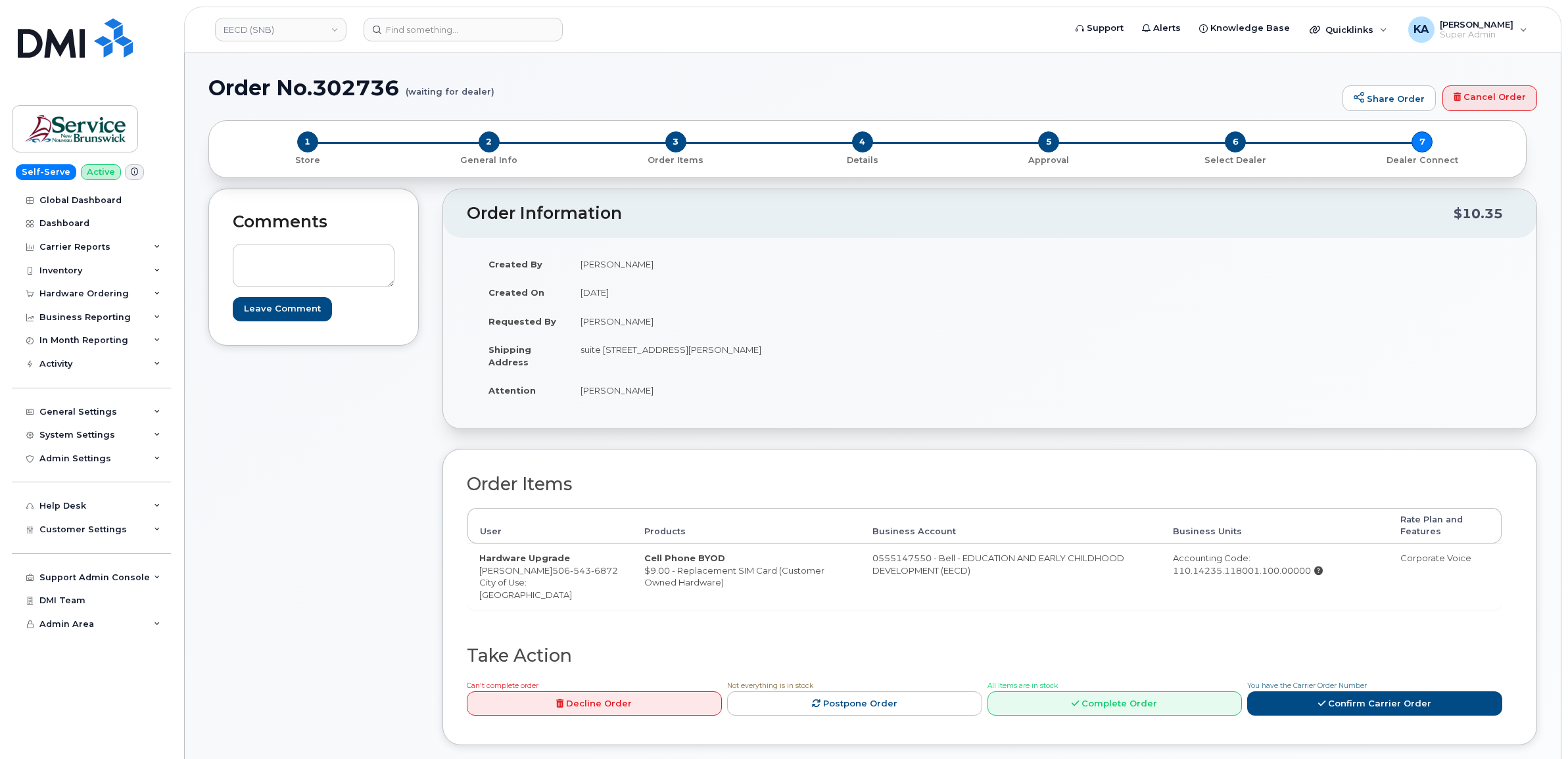
copy div "110.14235.118001.100.00000"
click at [1364, 707] on link "Confirm Carrier Order" at bounding box center [1374, 703] width 255 height 24
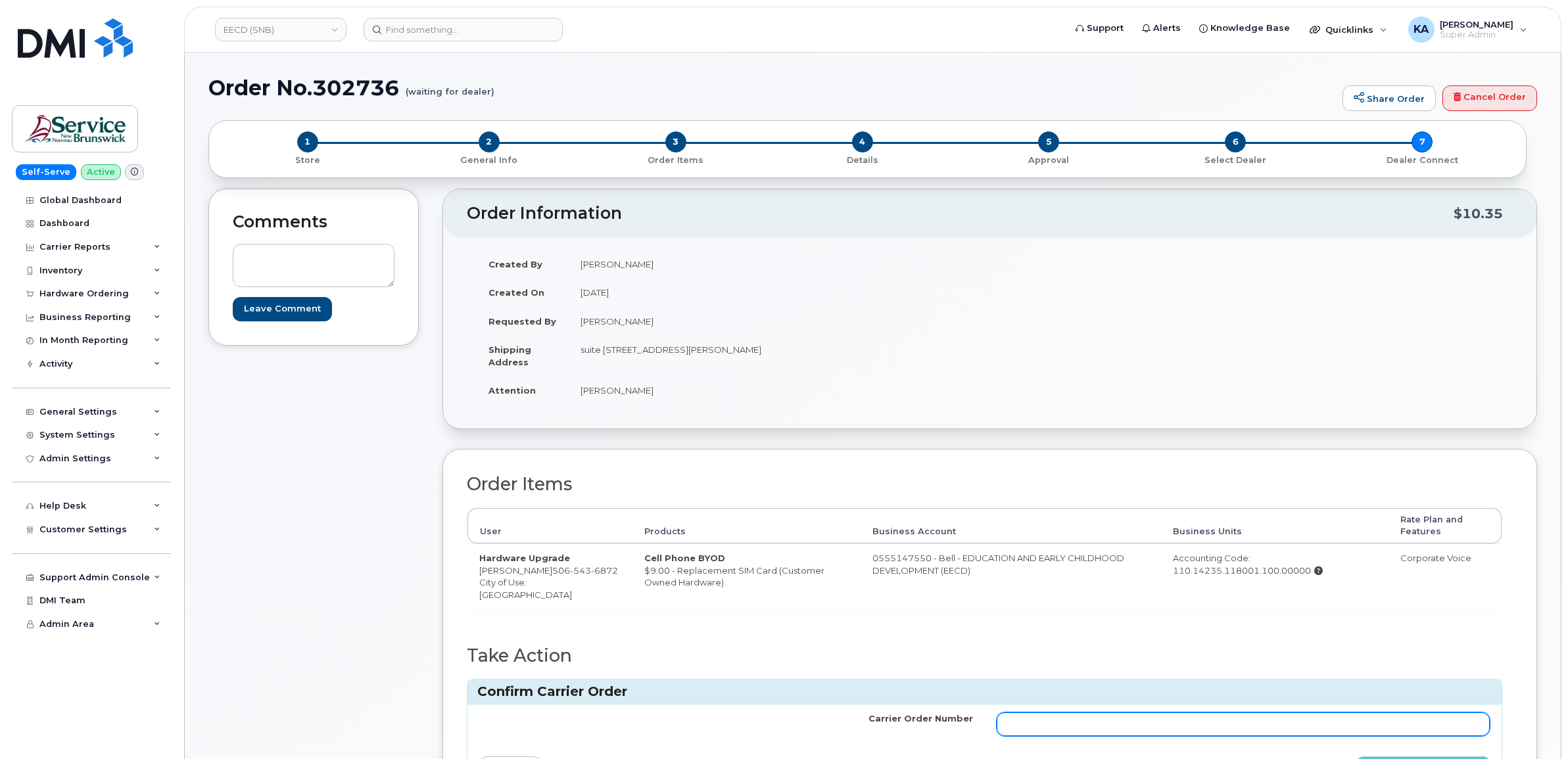
paste input "3026540"
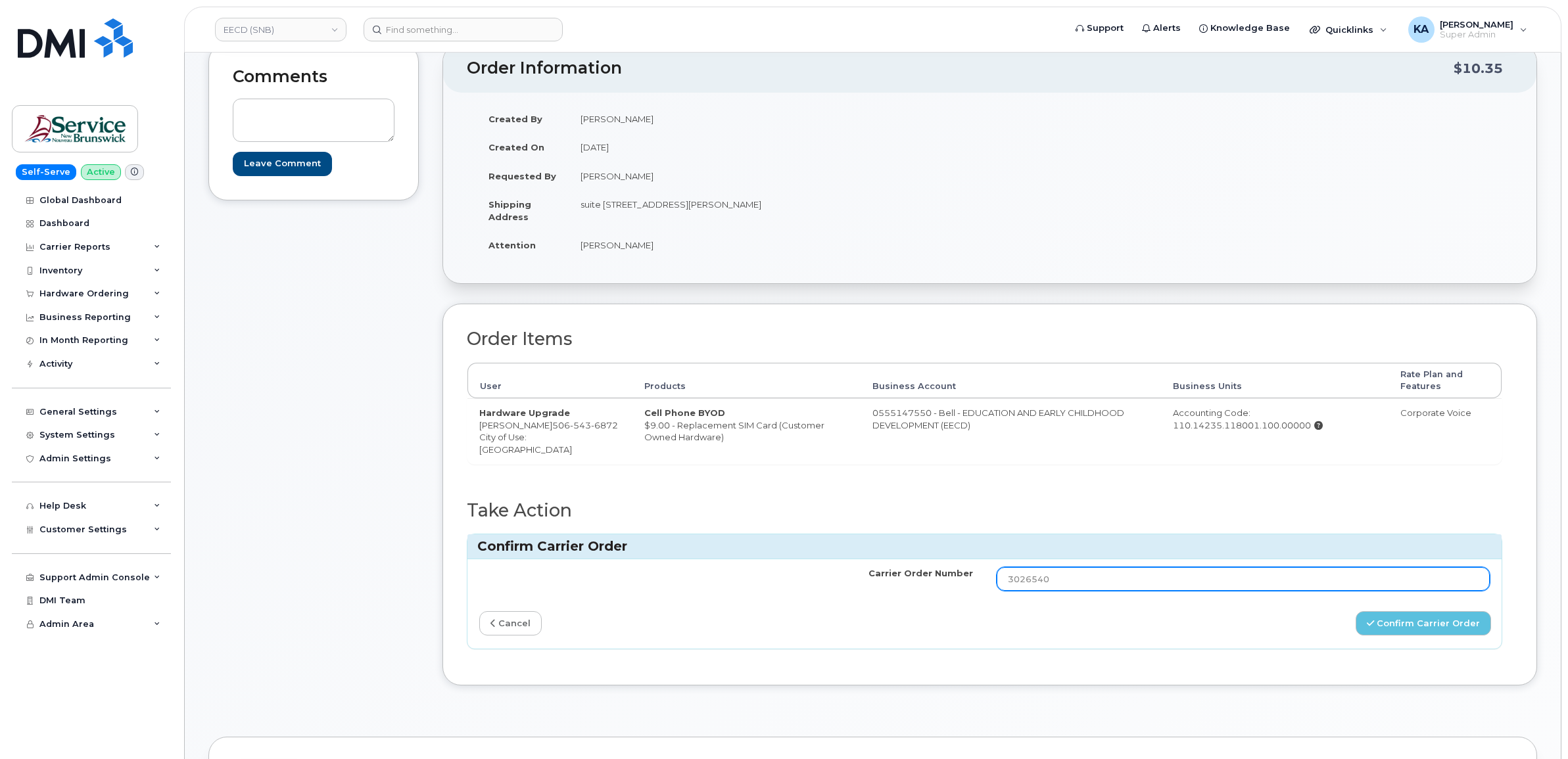
scroll to position [164, 0]
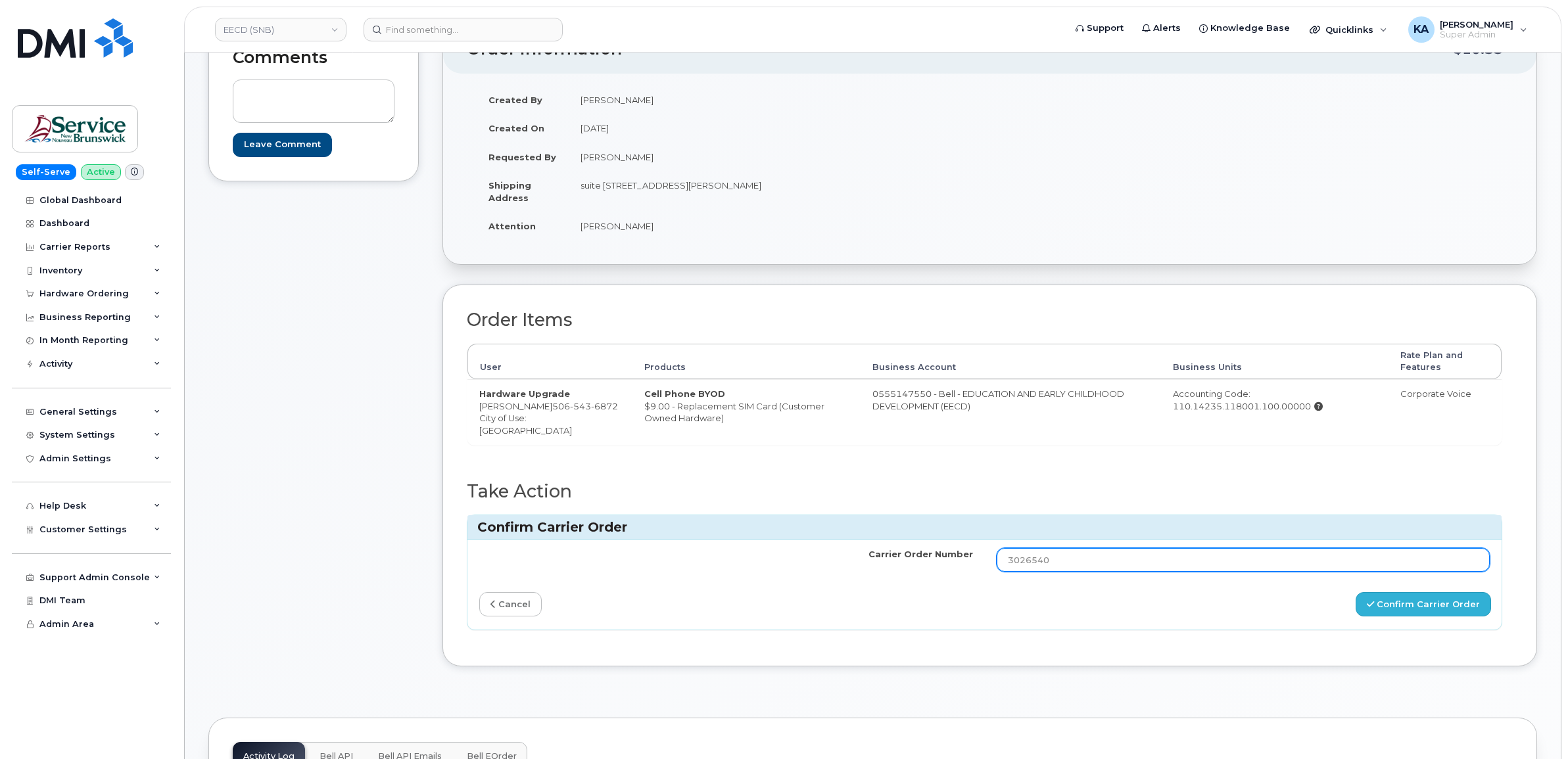
type input "3026540"
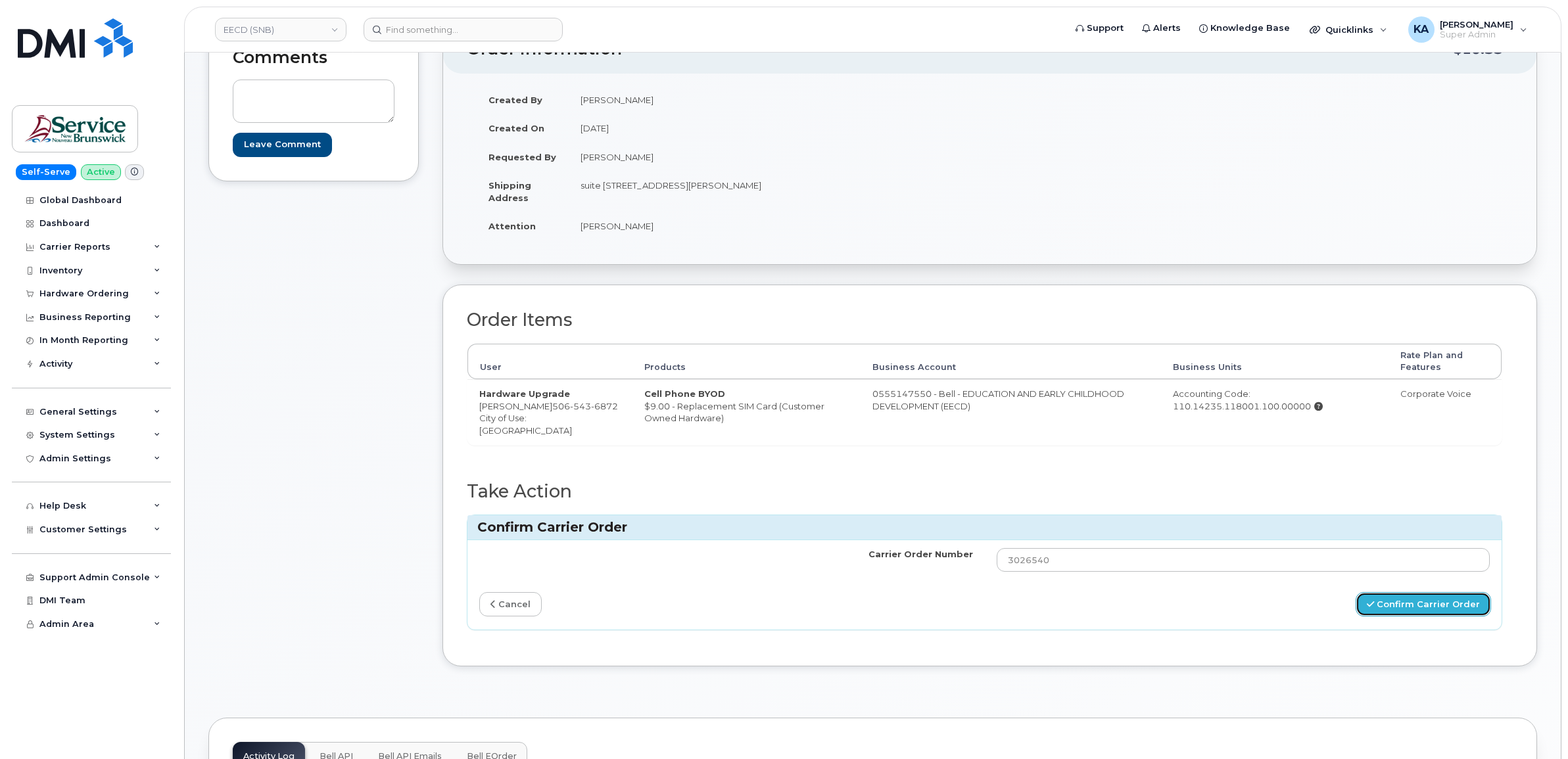
click at [1400, 607] on button "Confirm Carrier Order" at bounding box center [1423, 604] width 135 height 24
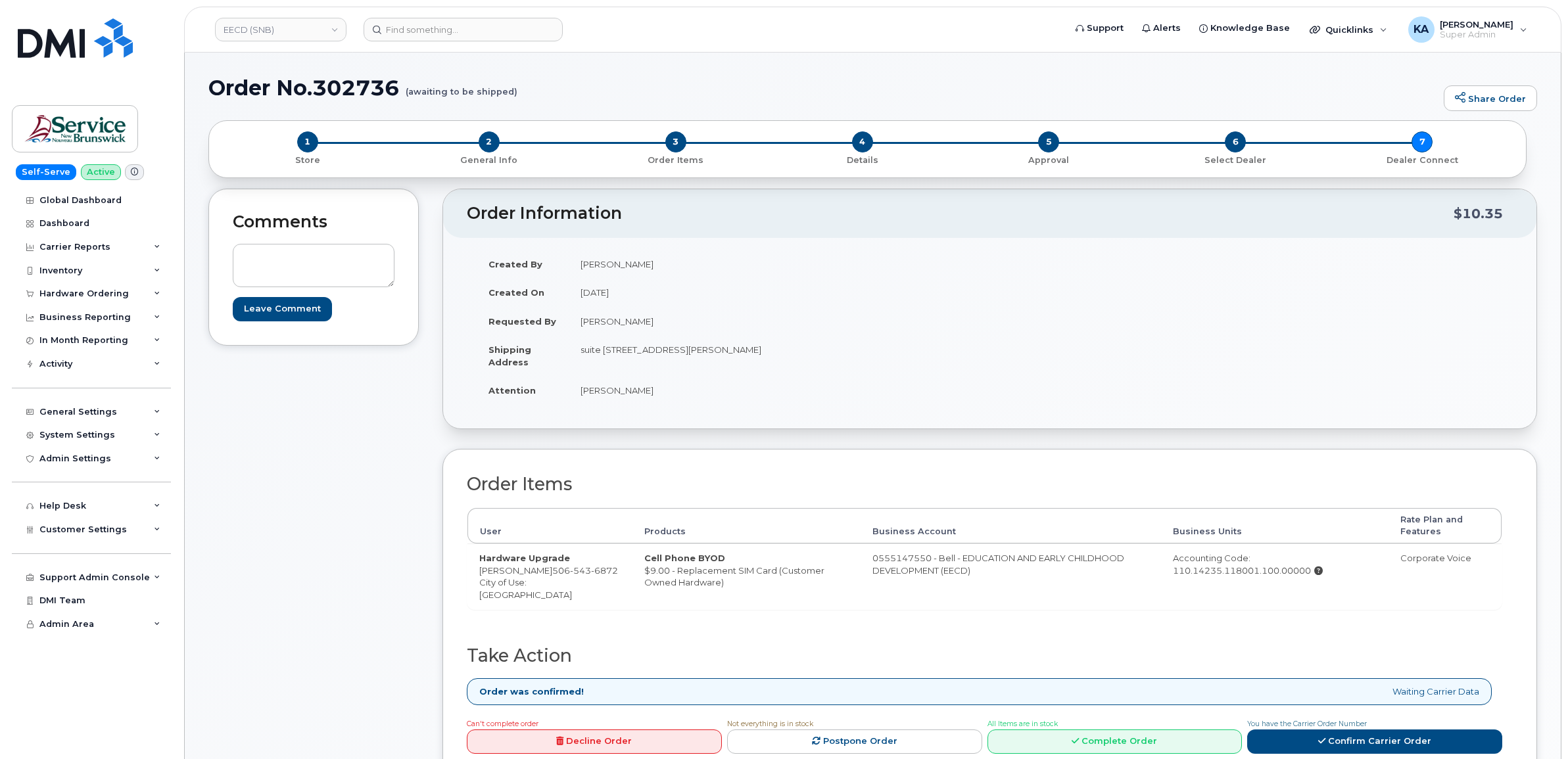
click at [395, 595] on div "Comments Leave Comment" at bounding box center [314, 496] width 211 height 615
click at [401, 32] on input at bounding box center [463, 30] width 199 height 23
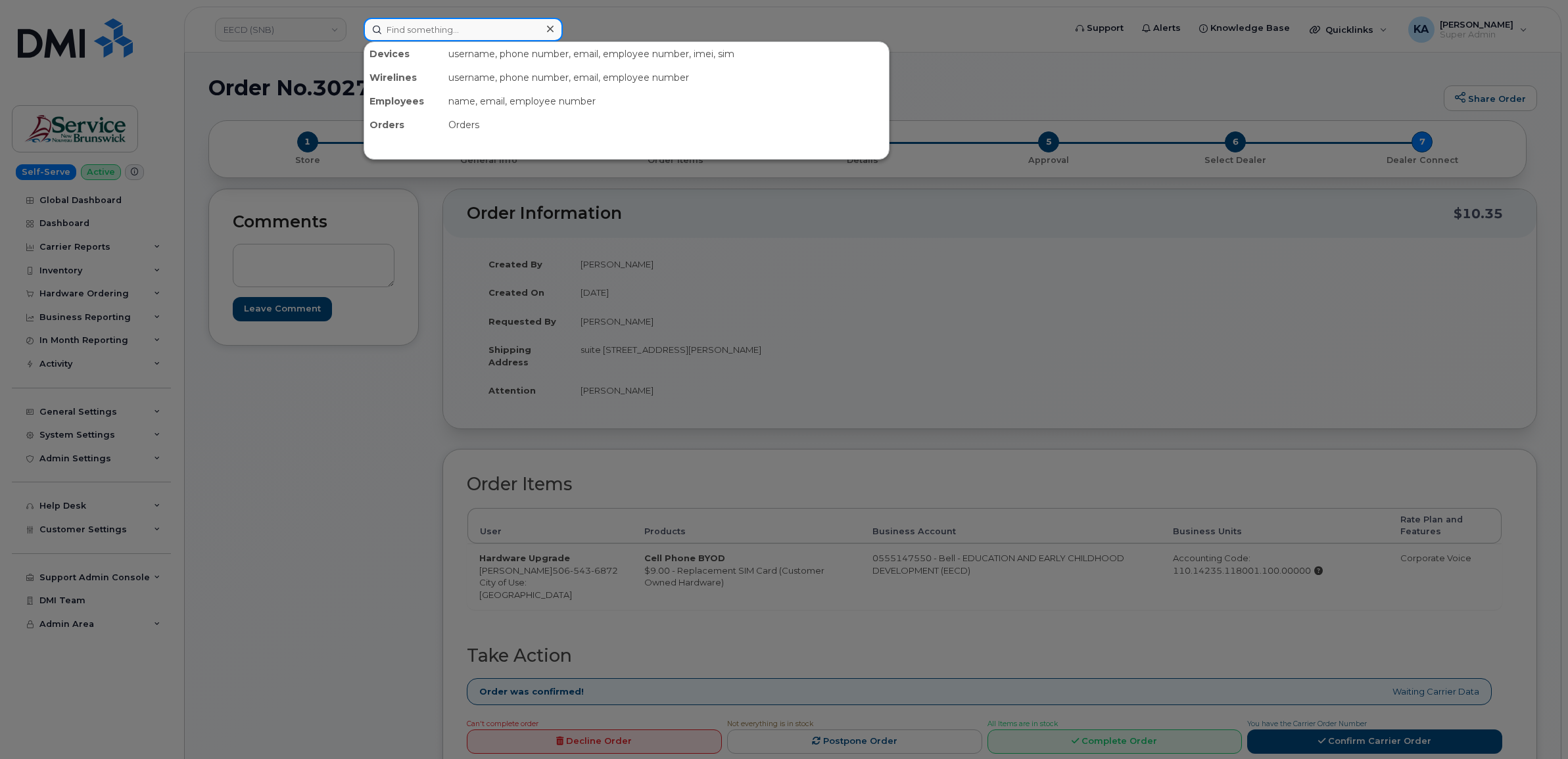
paste input "4185713247"
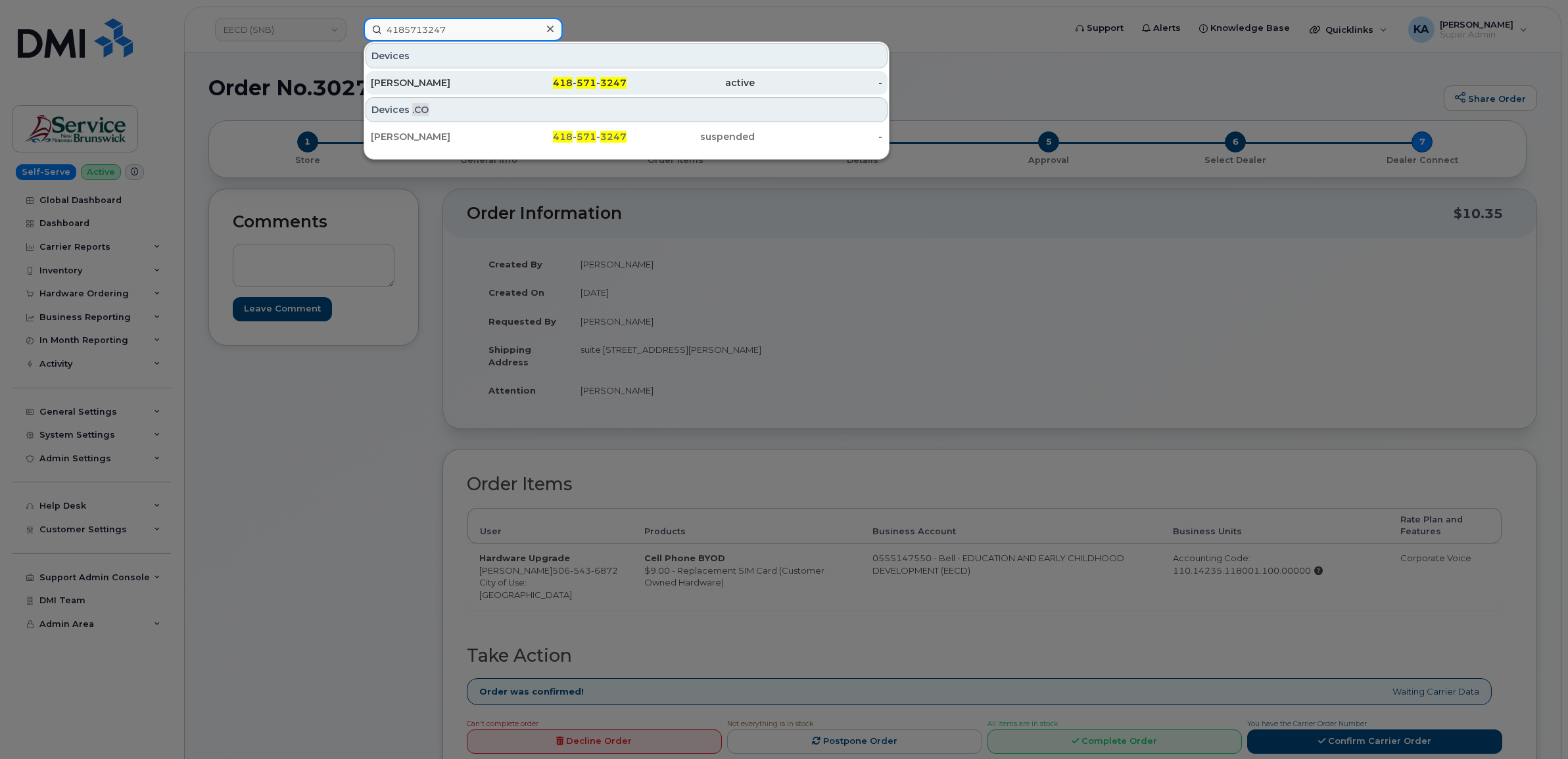
type input "4185713247"
click at [417, 80] on div "Antoine Lefrancois" at bounding box center [434, 82] width 128 height 13
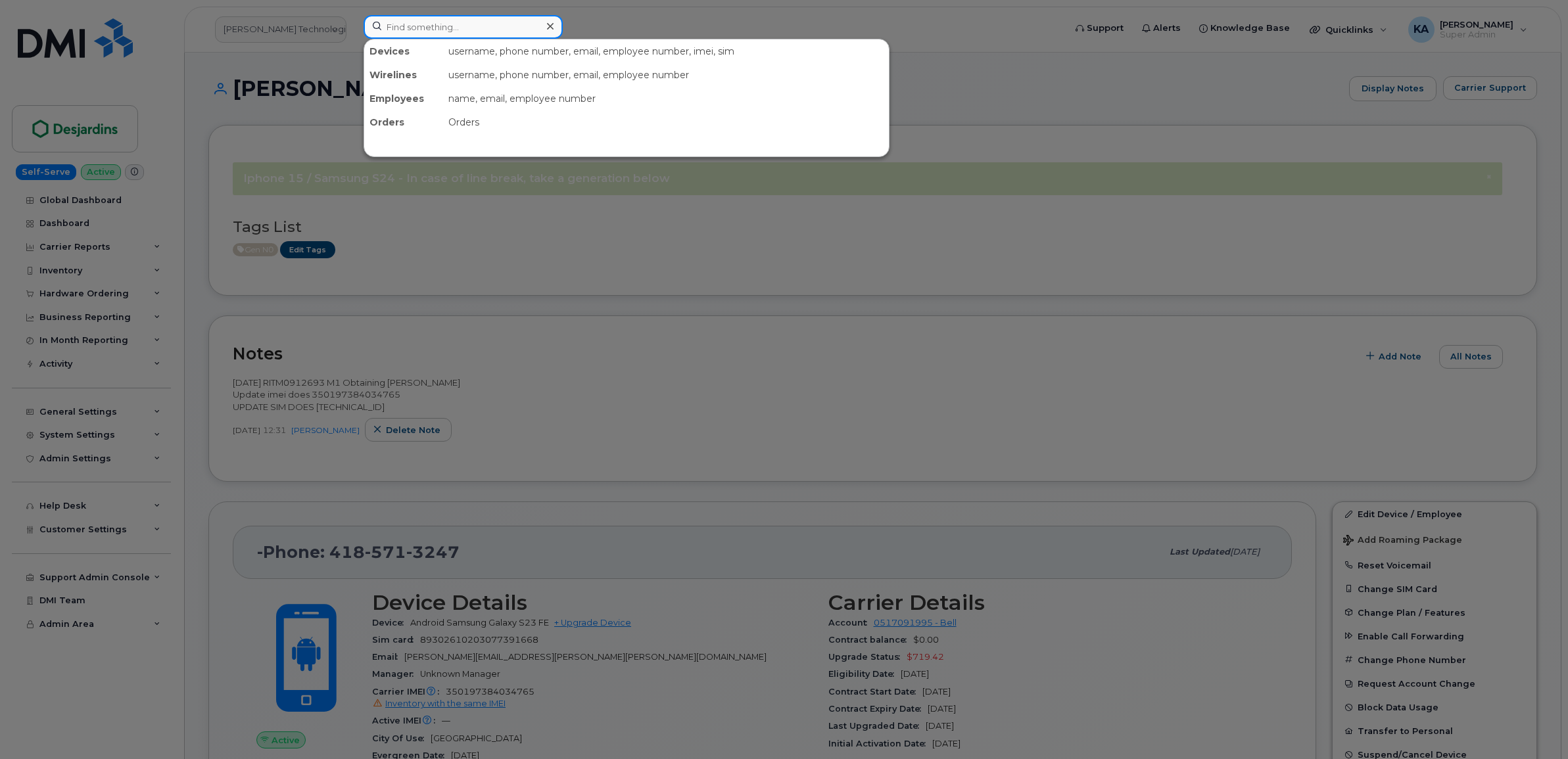
click at [436, 30] on input at bounding box center [463, 27] width 199 height 23
paste input "COMMENT FROM REQUESTED ITEM: [PERSON_NAME] emailed me this about the forwarding…"
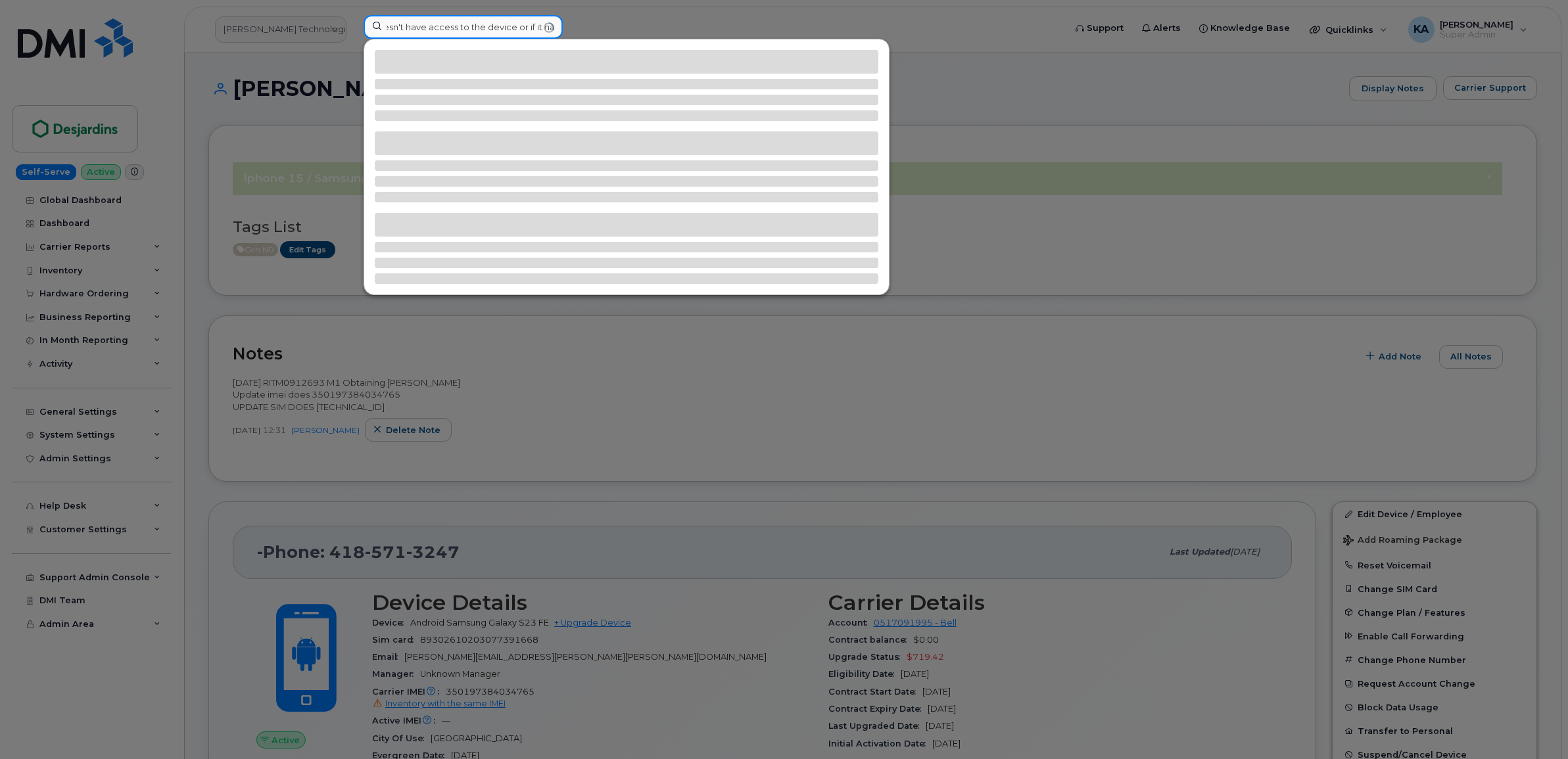
type input "COMMENT FROM REQUESTED ITEM: [PERSON_NAME] emailed me this about the forwarding…"
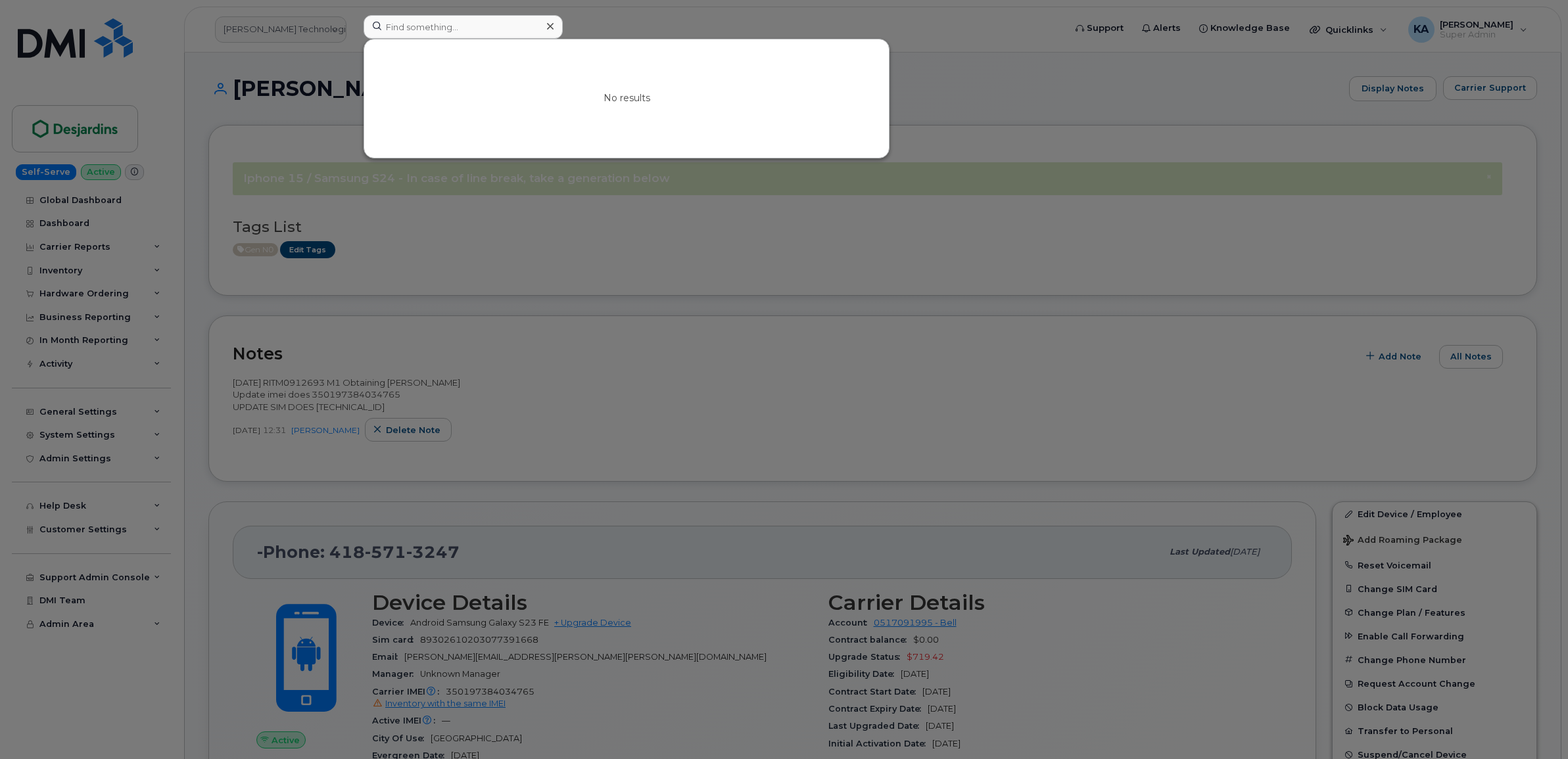
click at [581, 250] on div at bounding box center [784, 380] width 1568 height 759
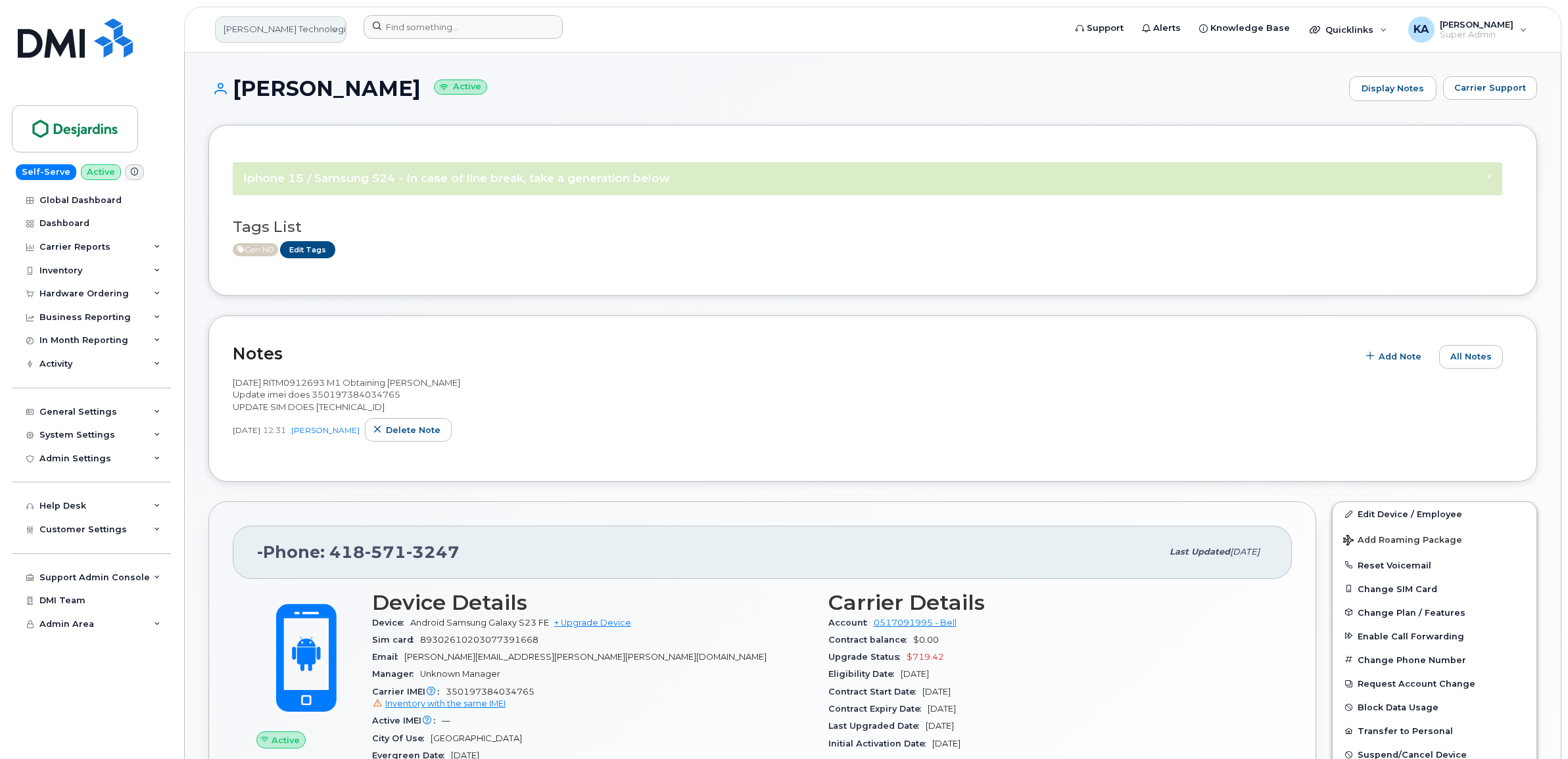
click at [255, 34] on link "[PERSON_NAME] Technologies Group" at bounding box center [281, 30] width 132 height 26
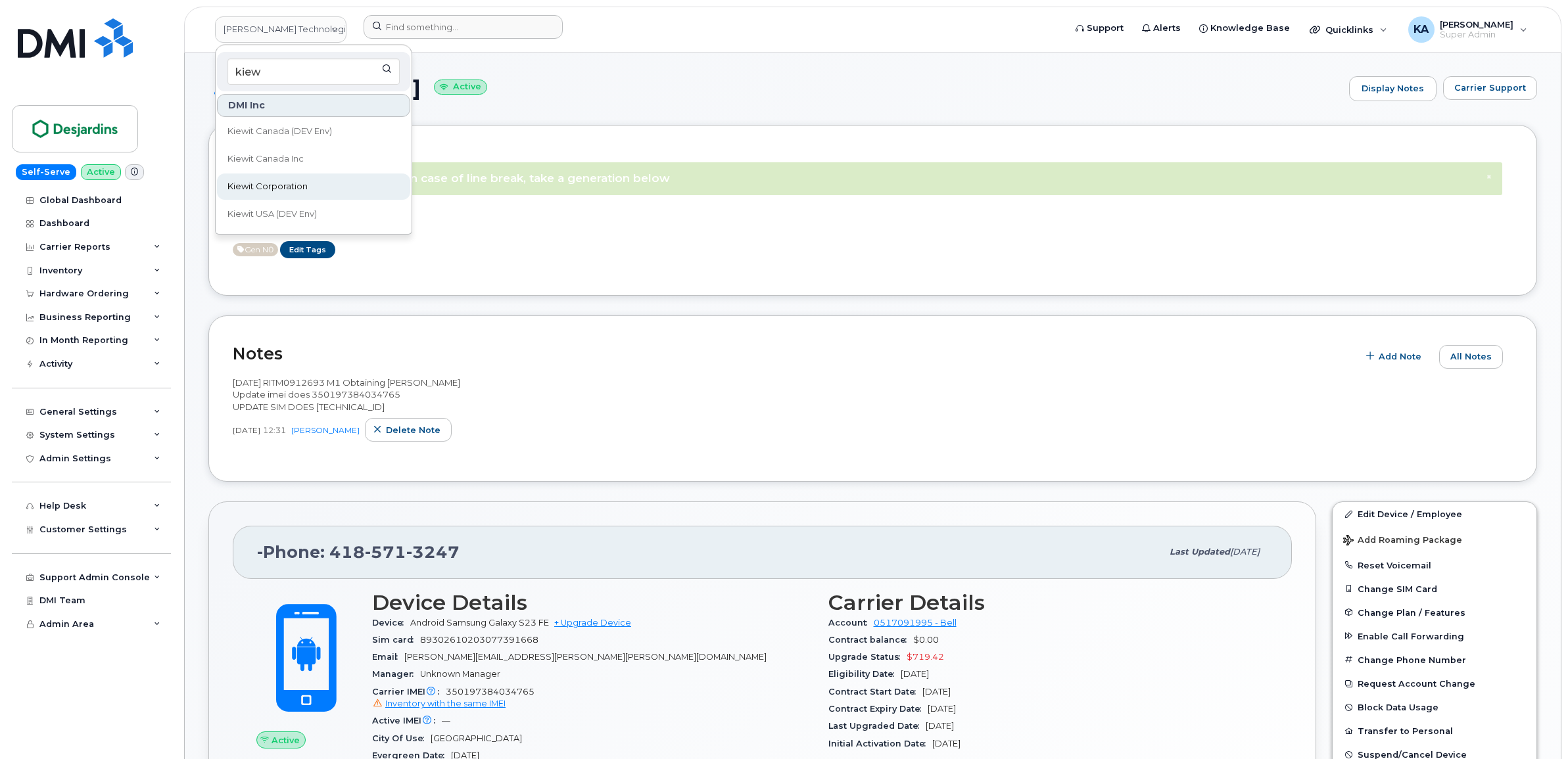
type input "kiew"
click at [238, 181] on span "Kiewit Corporation" at bounding box center [267, 186] width 80 height 13
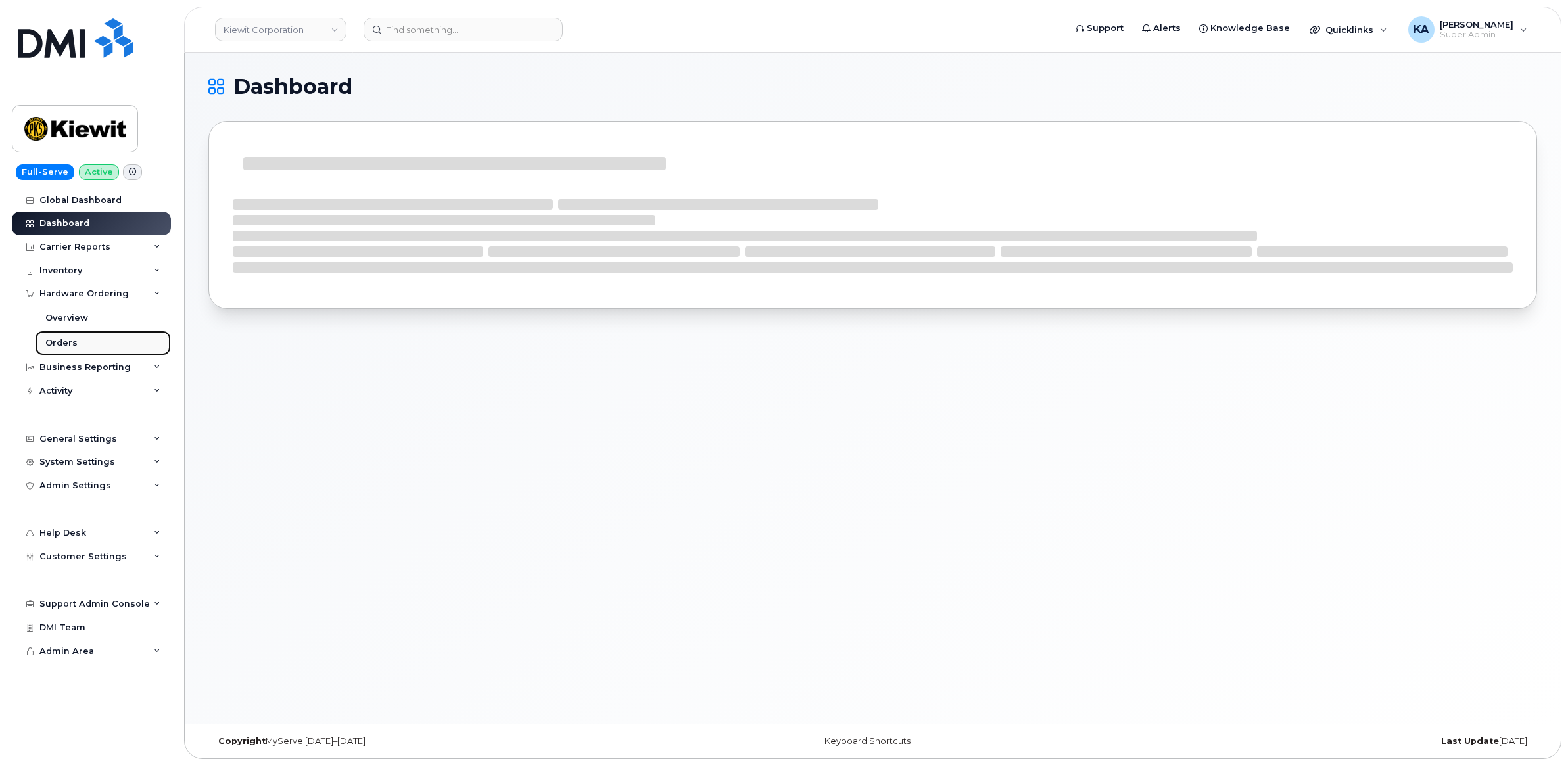
click at [60, 339] on div "Orders" at bounding box center [61, 342] width 32 height 12
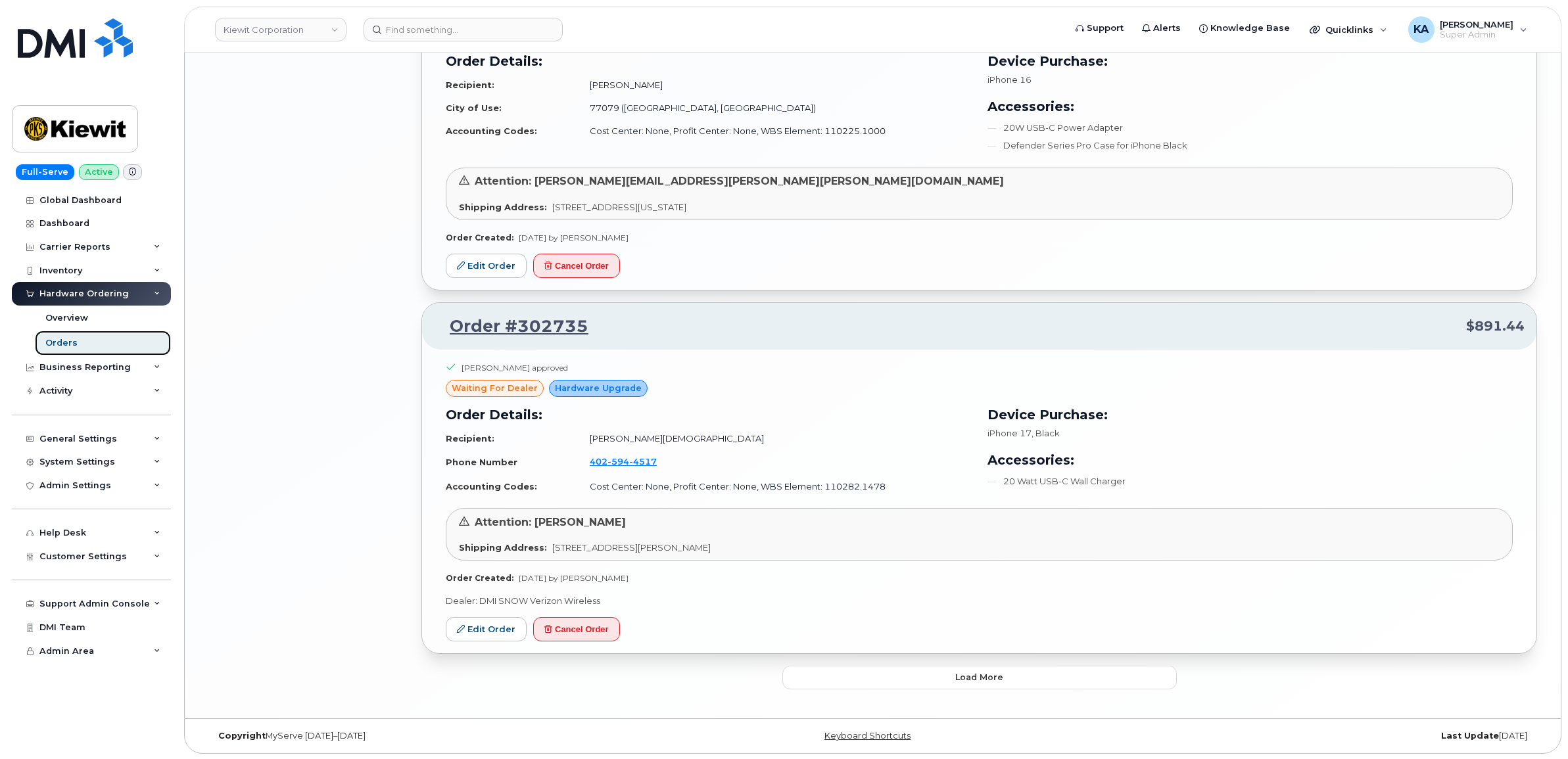
scroll to position [2266, 0]
click at [866, 669] on button "Load more" at bounding box center [979, 676] width 395 height 23
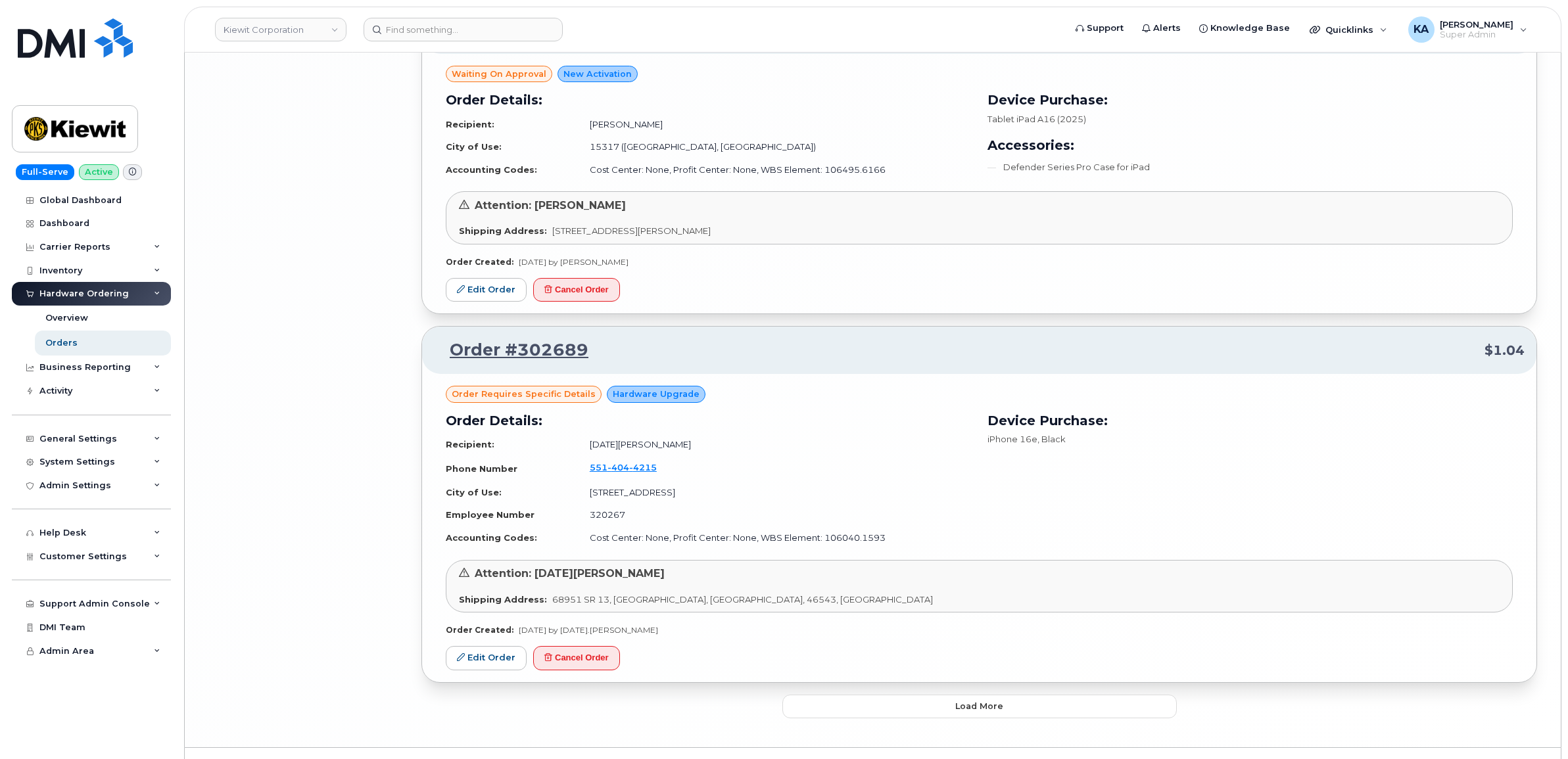
scroll to position [5215, 0]
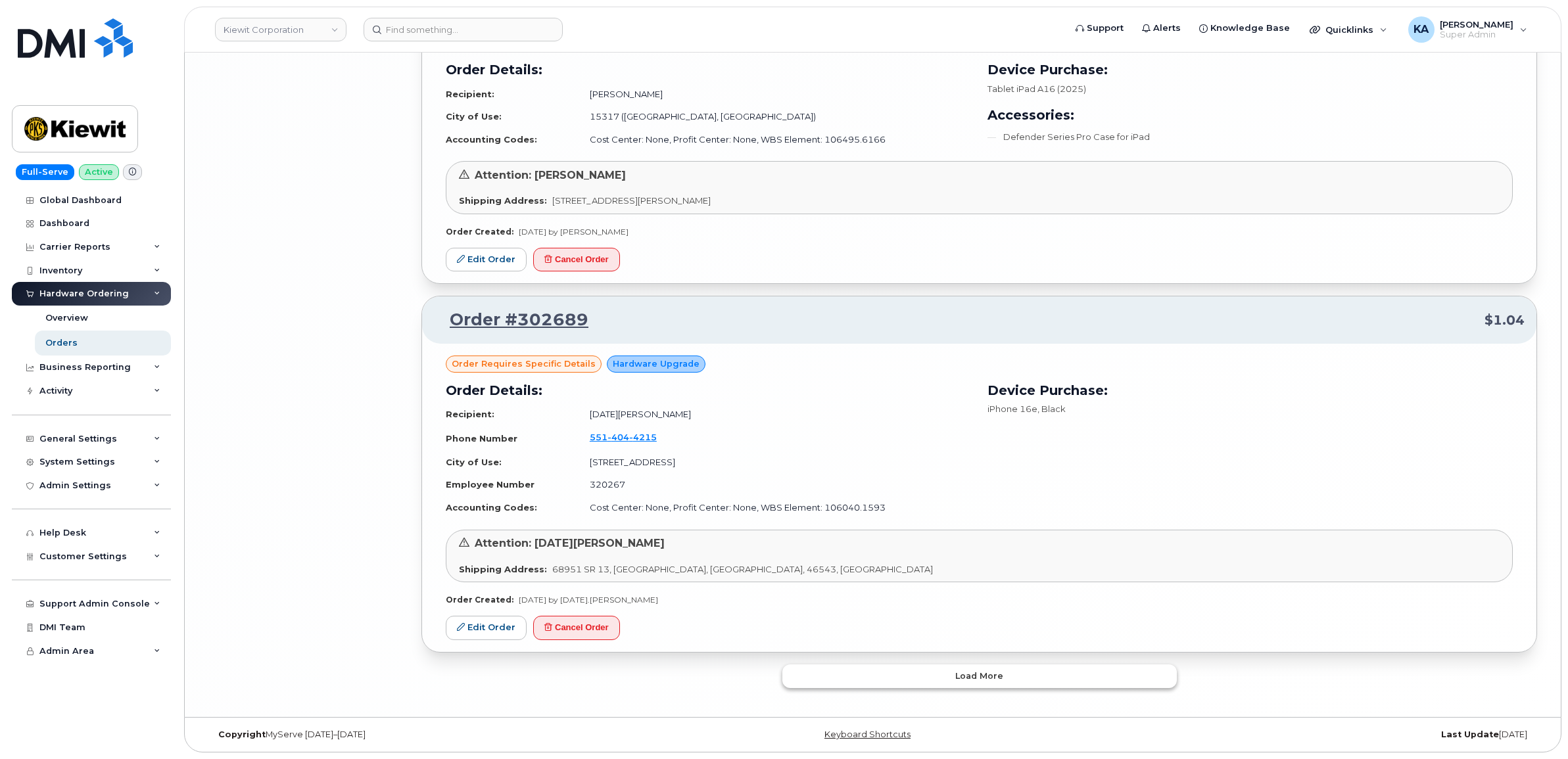
click at [832, 675] on button "Load more" at bounding box center [979, 676] width 395 height 23
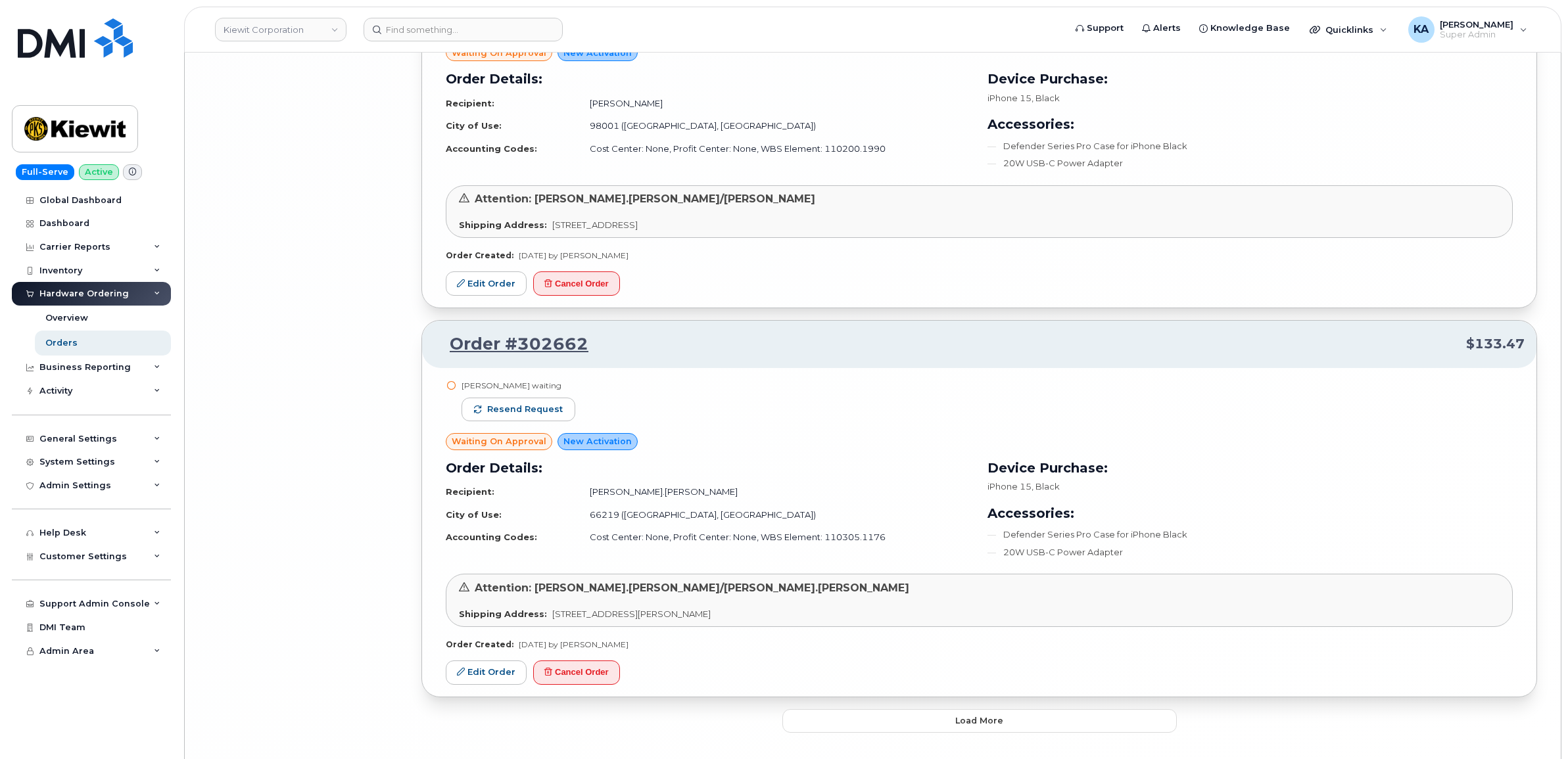
scroll to position [8256, 0]
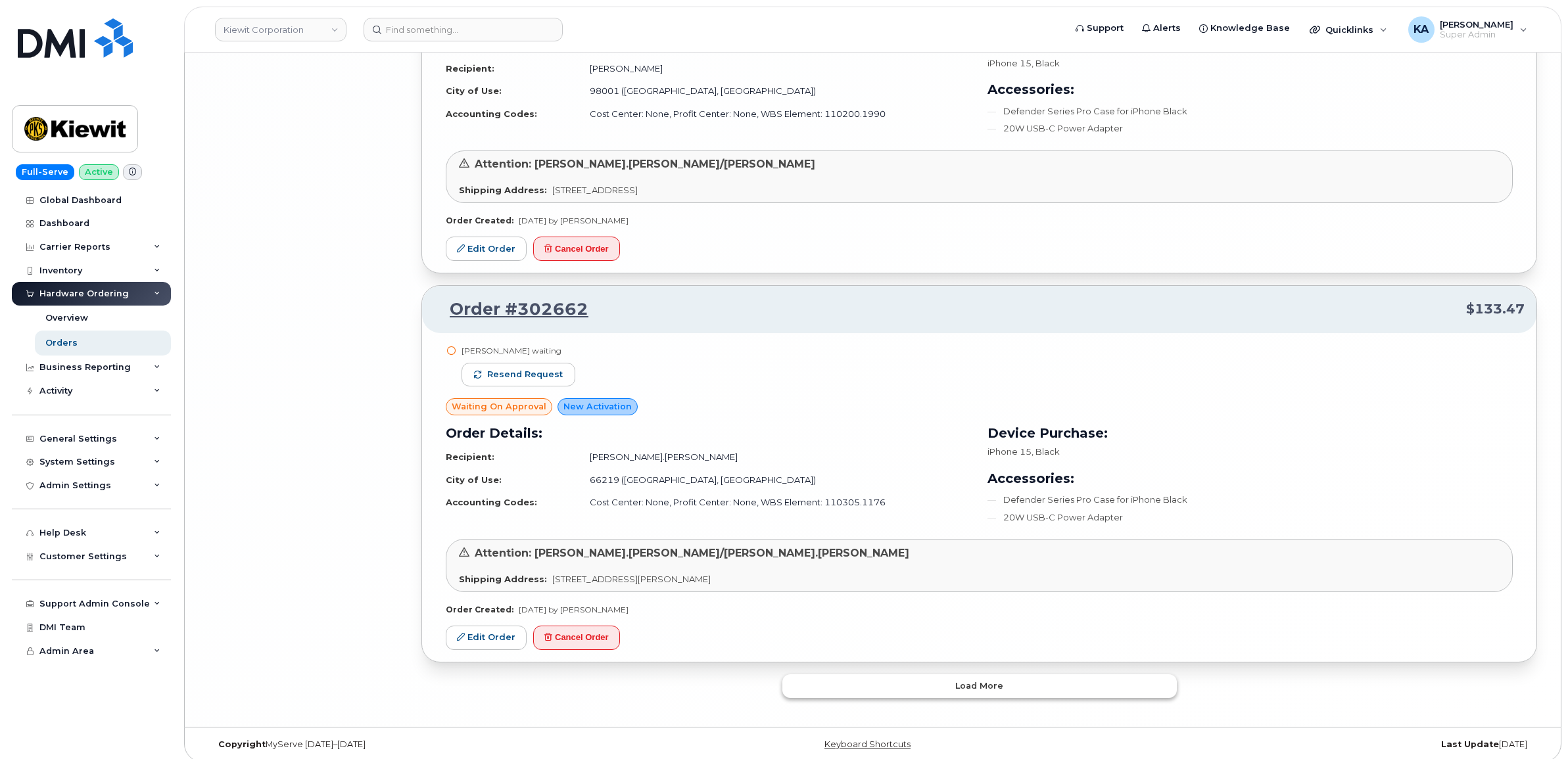
click at [852, 695] on button "Load more" at bounding box center [979, 686] width 395 height 23
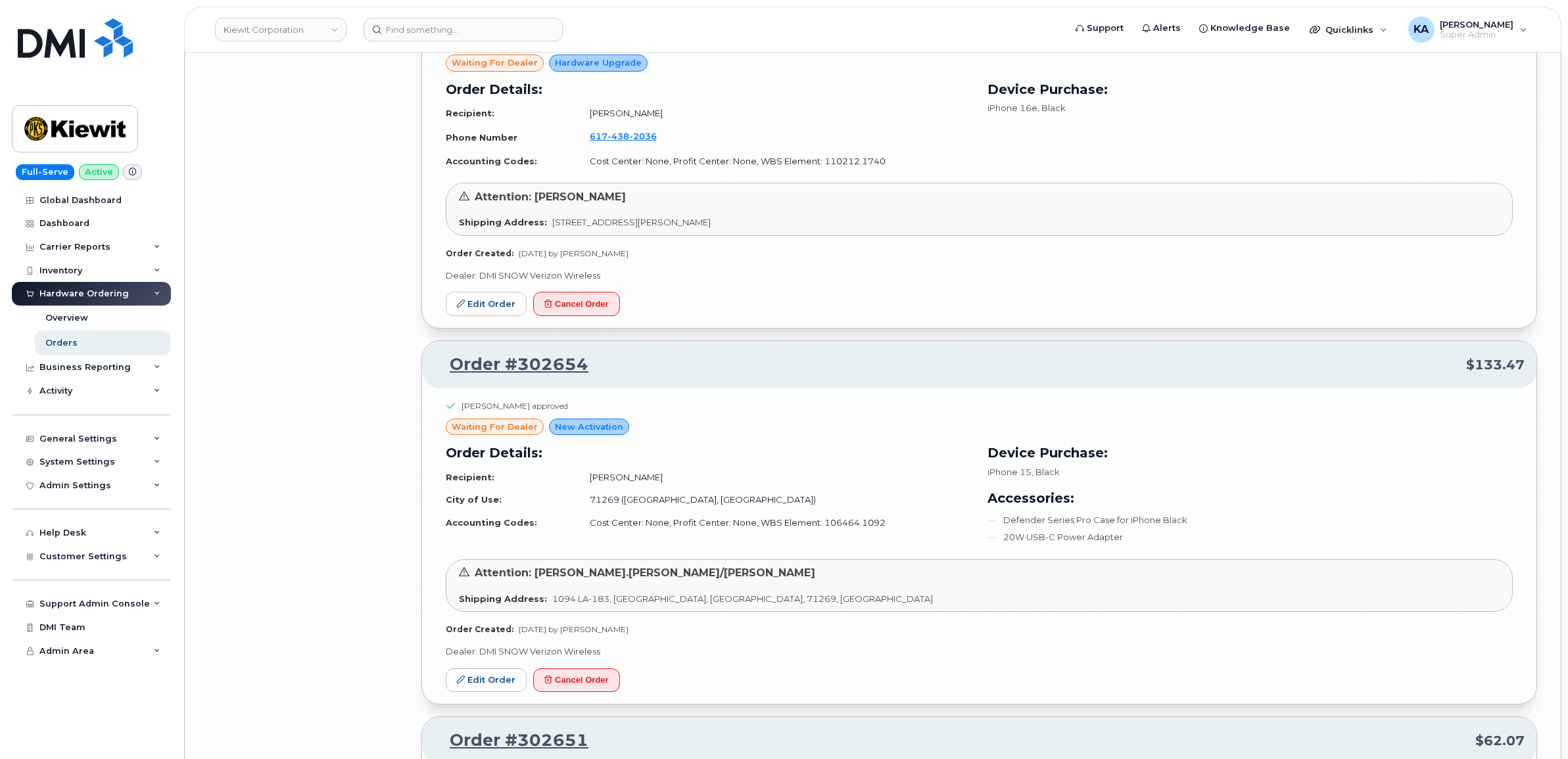
scroll to position [9406, 0]
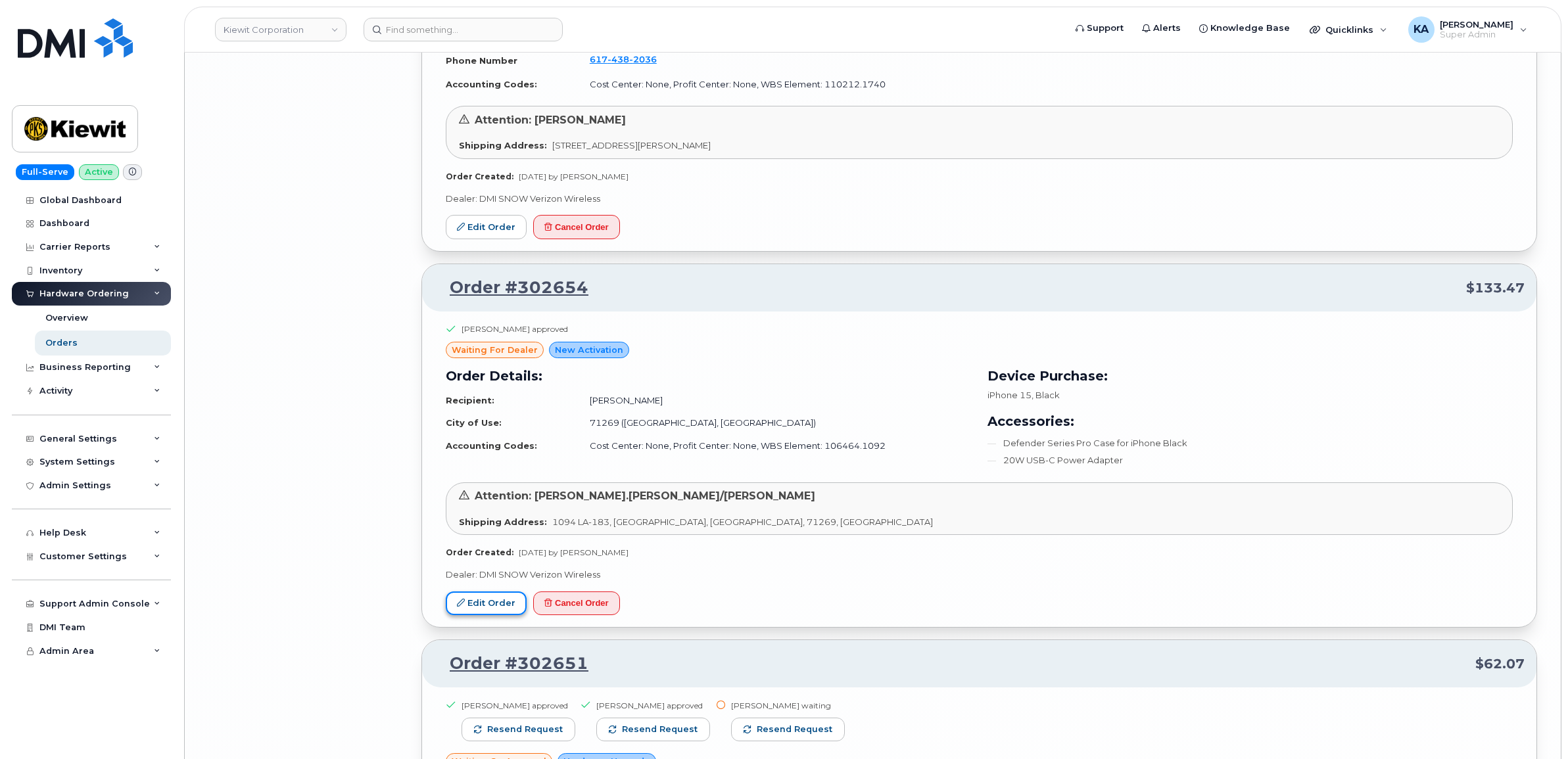
click at [495, 616] on link "Edit Order" at bounding box center [486, 603] width 81 height 24
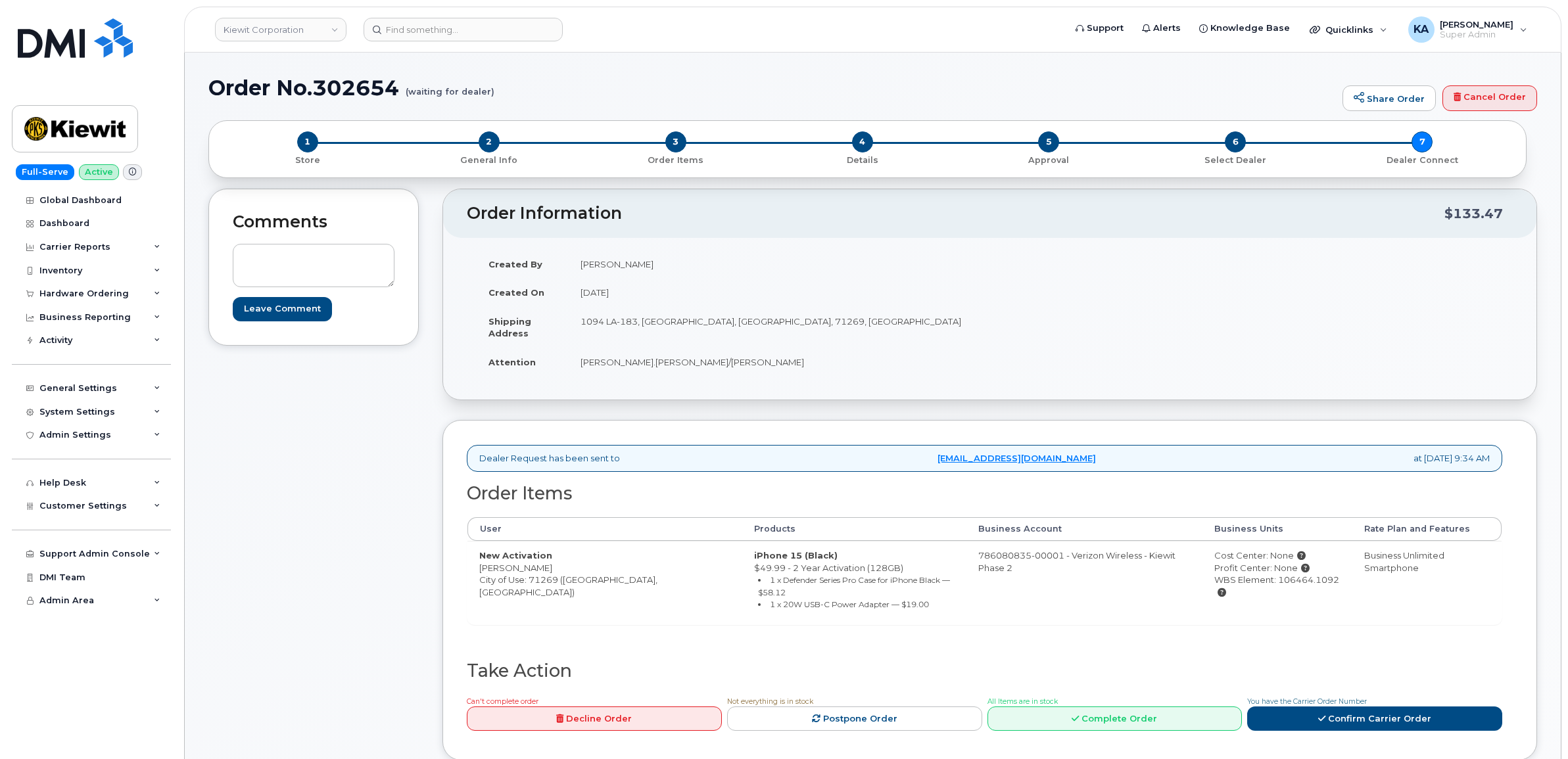
scroll to position [82, 0]
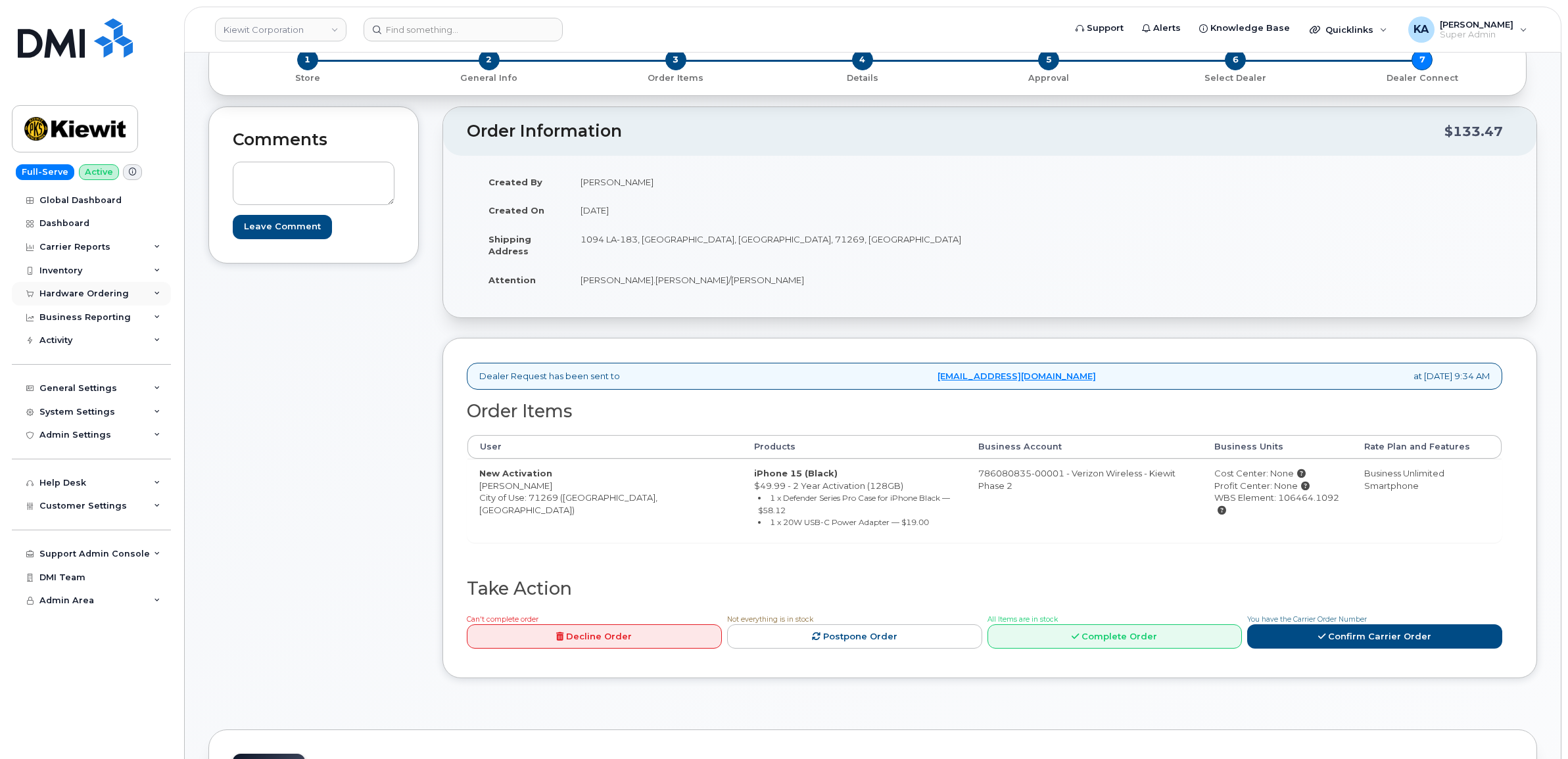
click at [64, 294] on div "Hardware Ordering" at bounding box center [84, 294] width 89 height 10
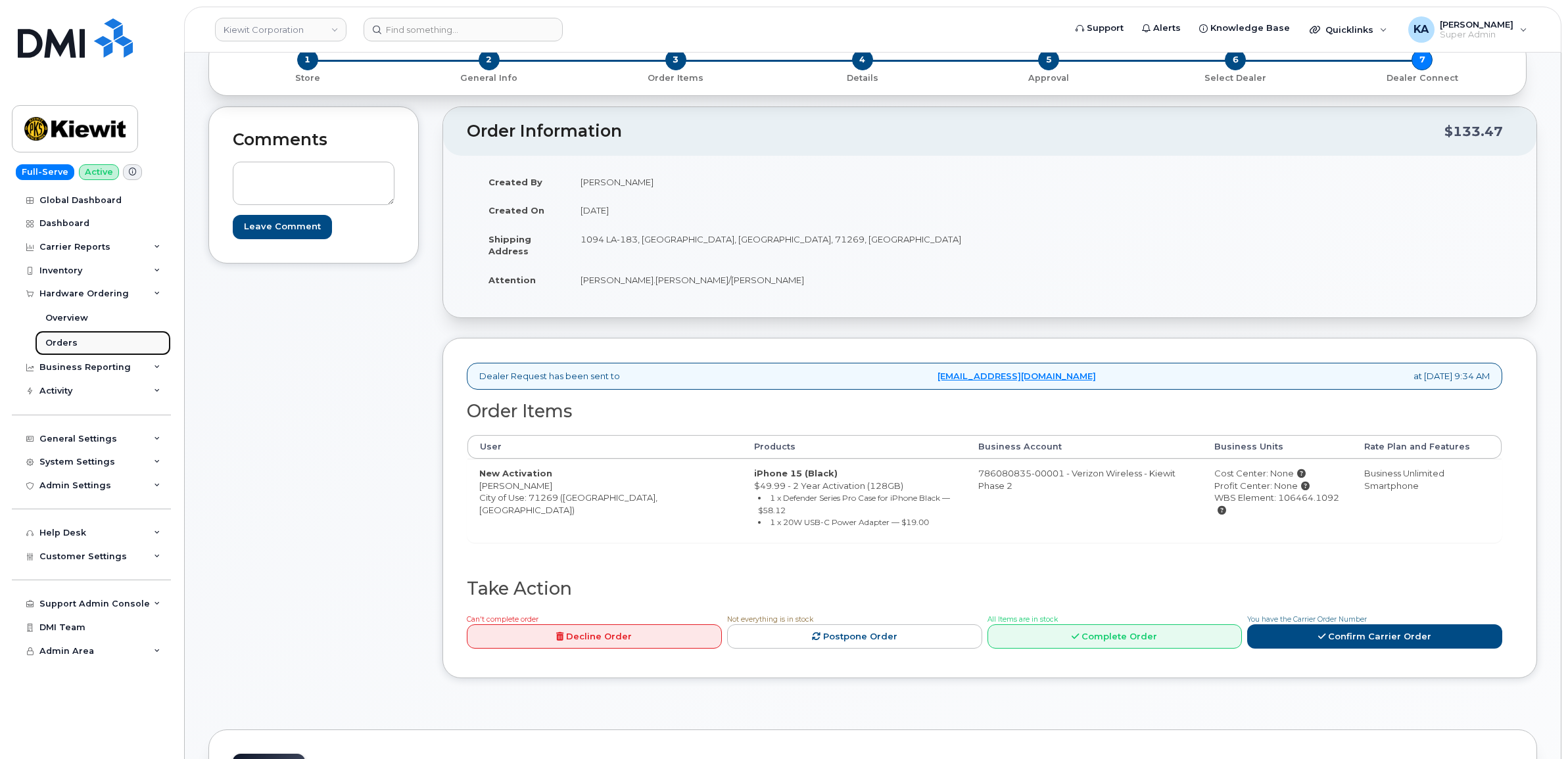
click at [56, 344] on div "Orders" at bounding box center [61, 342] width 32 height 12
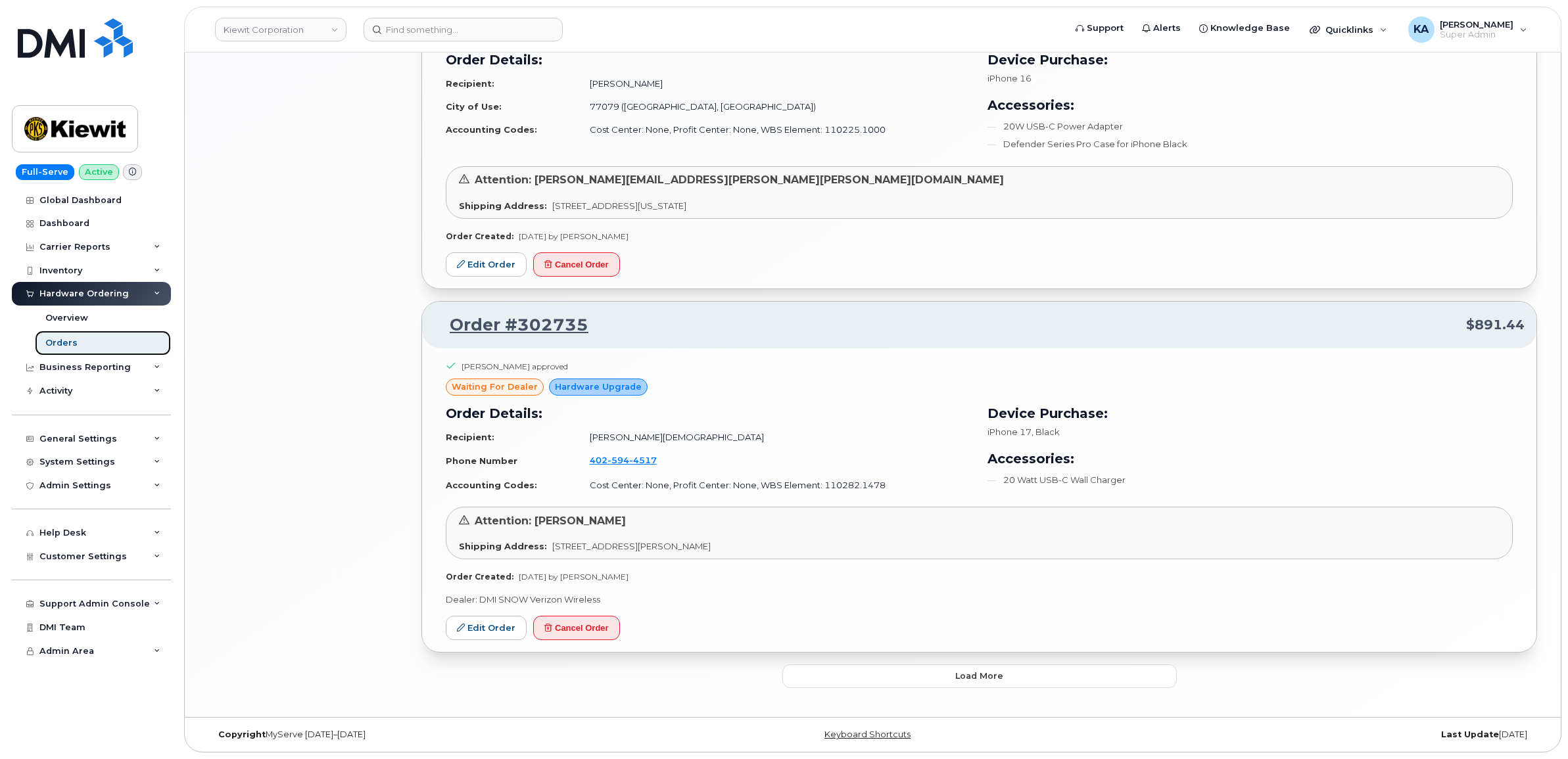
scroll to position [2266, 0]
click at [805, 670] on button "Load more" at bounding box center [979, 676] width 395 height 23
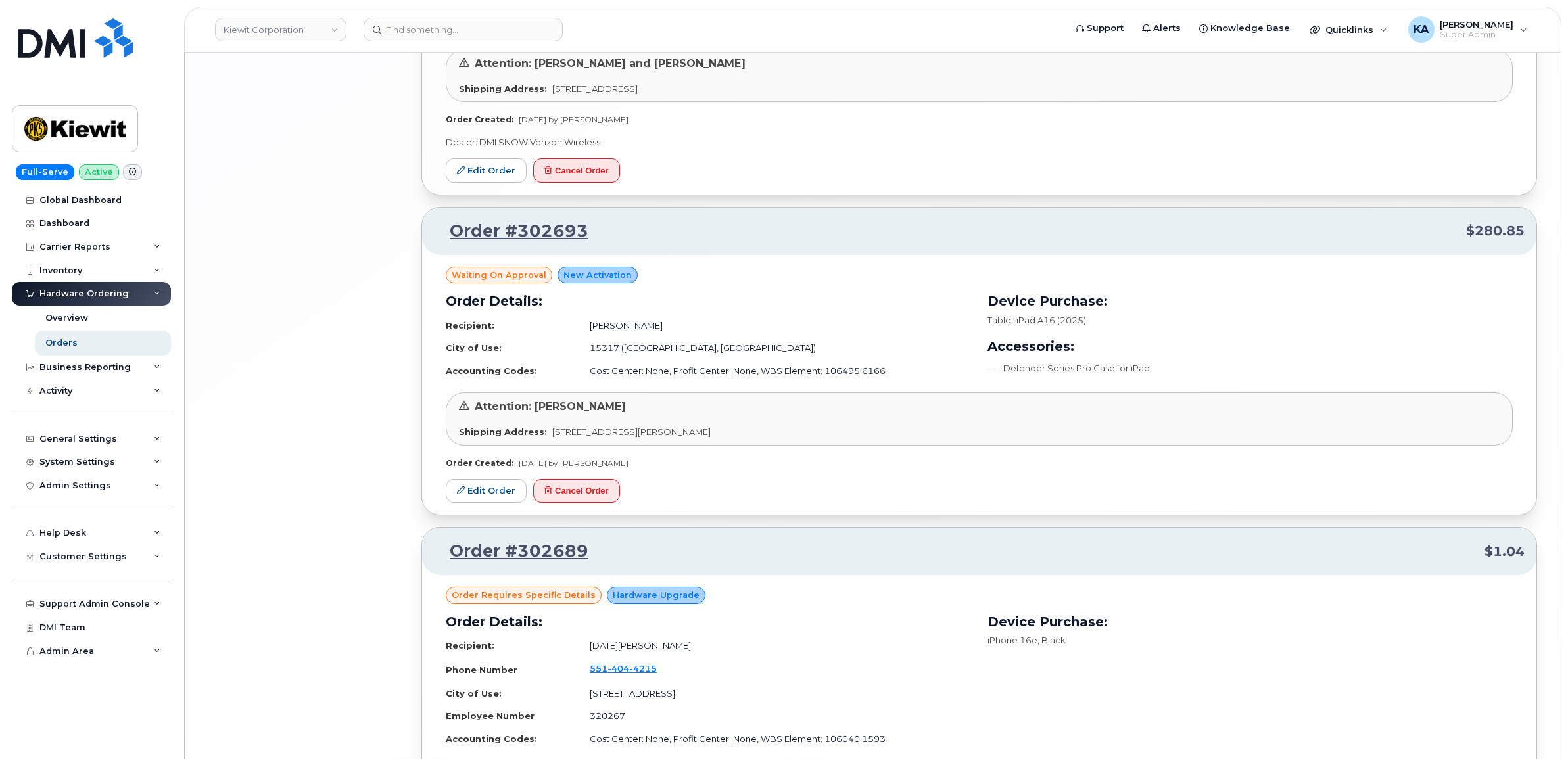
scroll to position [5215, 0]
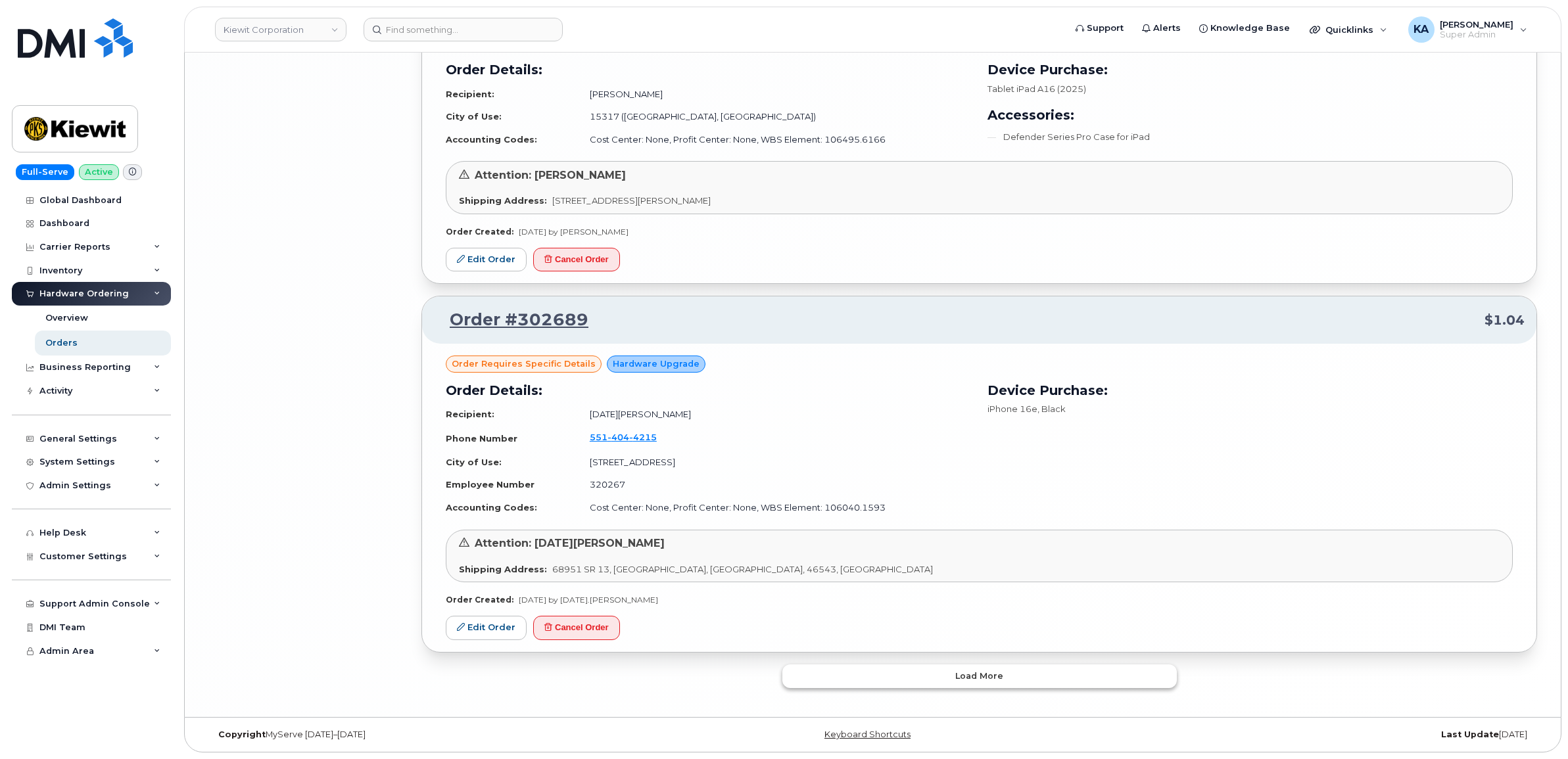
click at [882, 684] on button "Load more" at bounding box center [979, 676] width 395 height 23
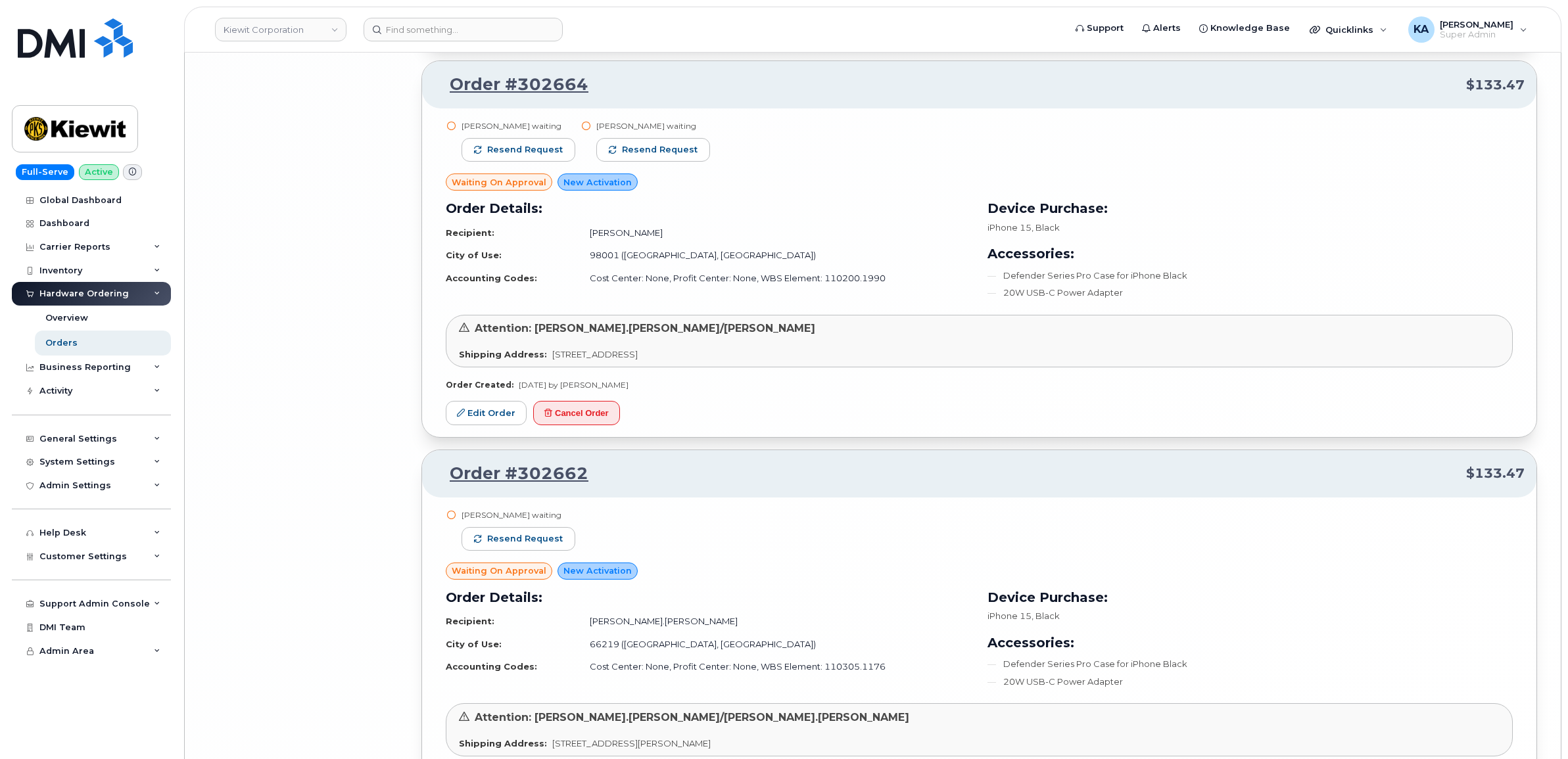
scroll to position [8278, 0]
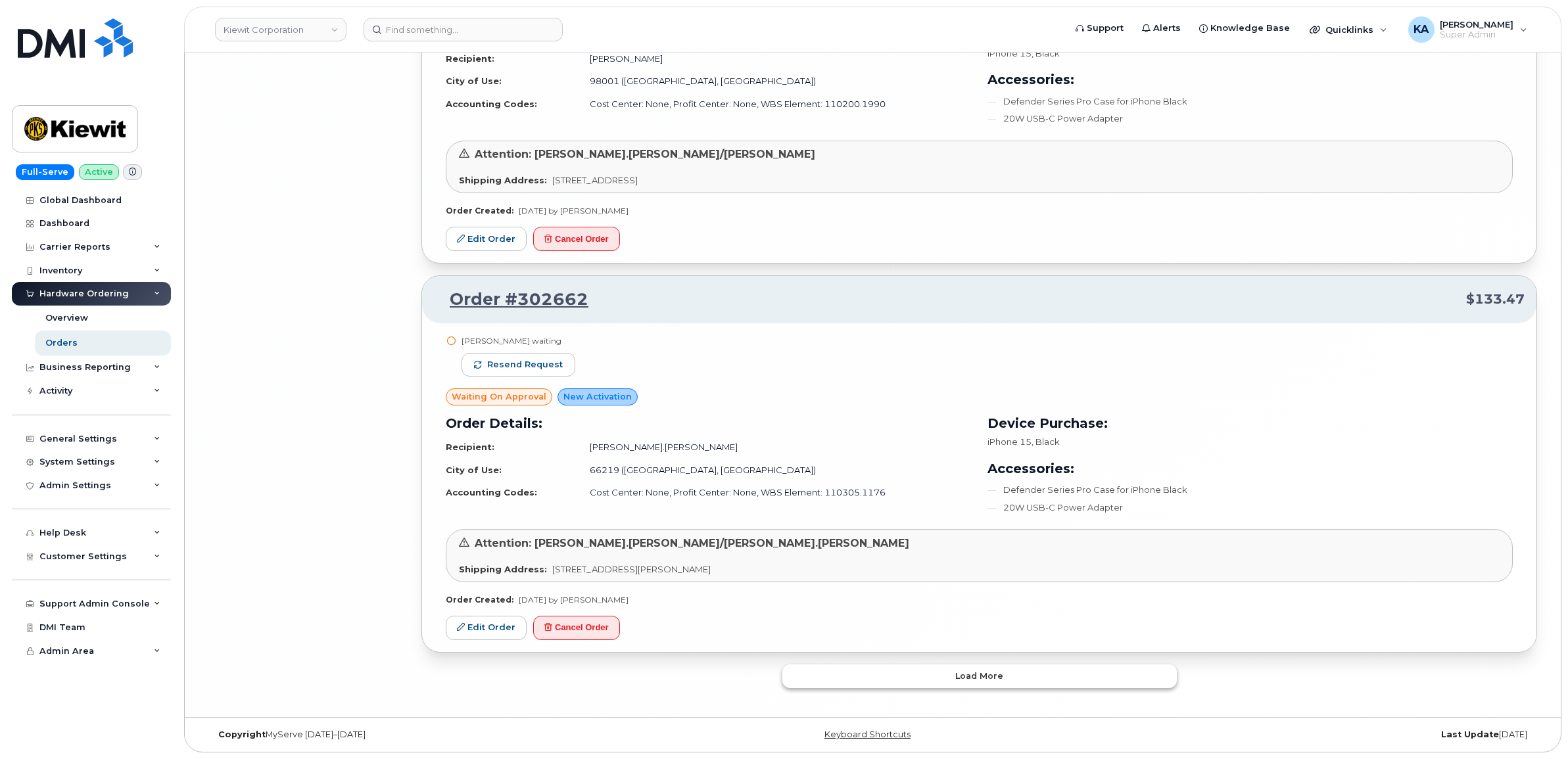
click at [865, 674] on button "Load more" at bounding box center [979, 676] width 395 height 23
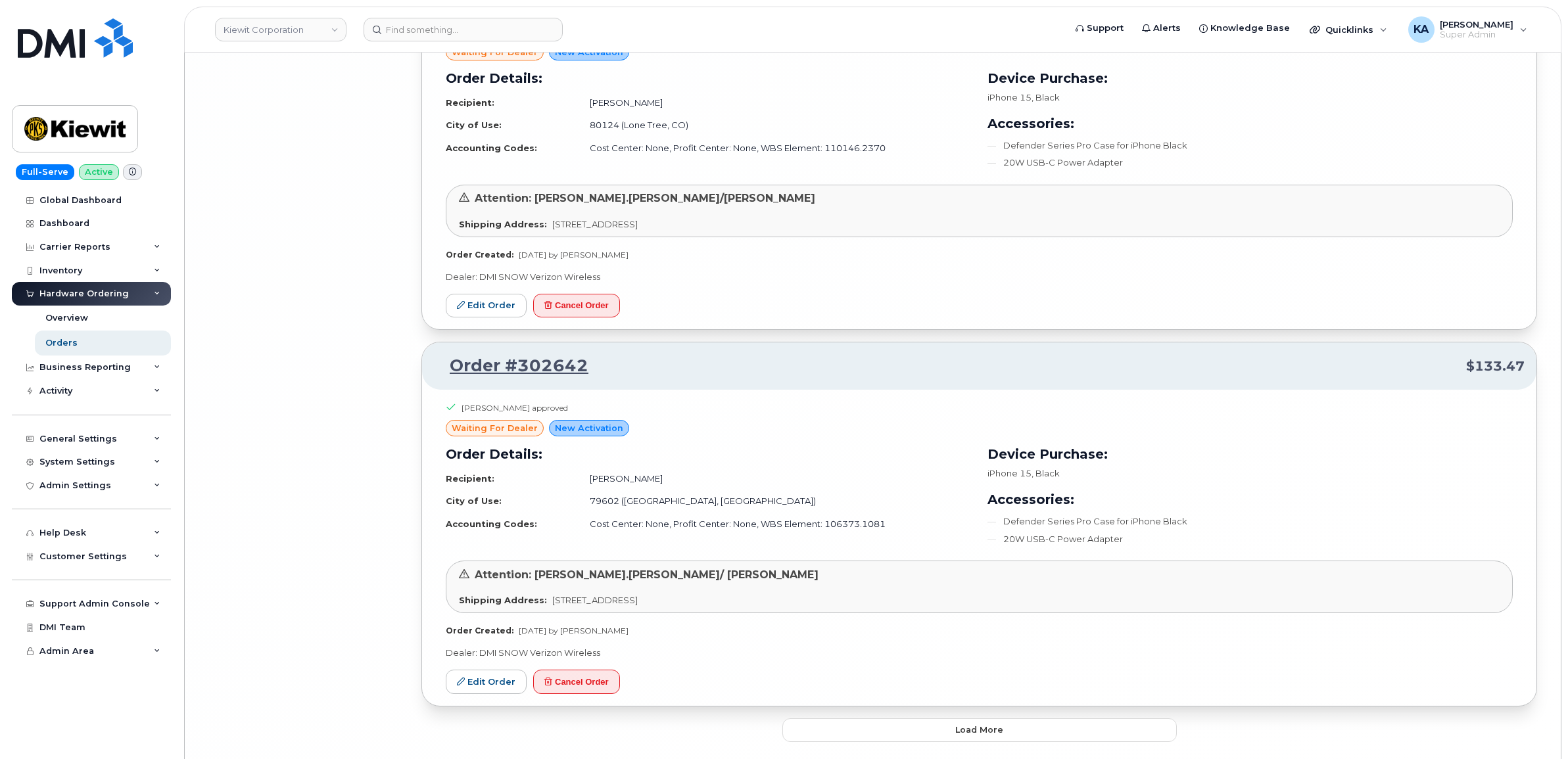
scroll to position [11290, 0]
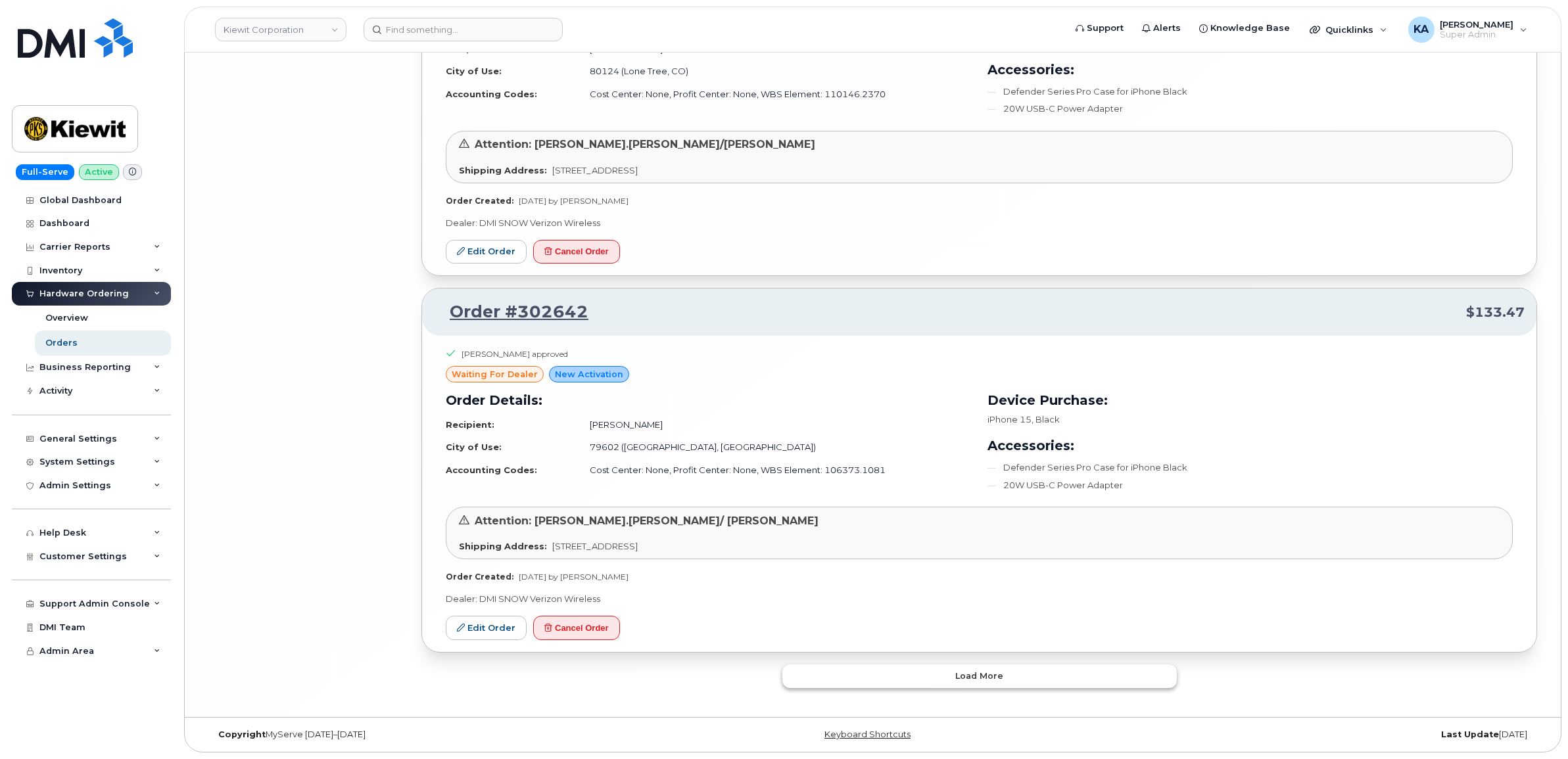
click at [839, 680] on button "Load more" at bounding box center [979, 676] width 395 height 23
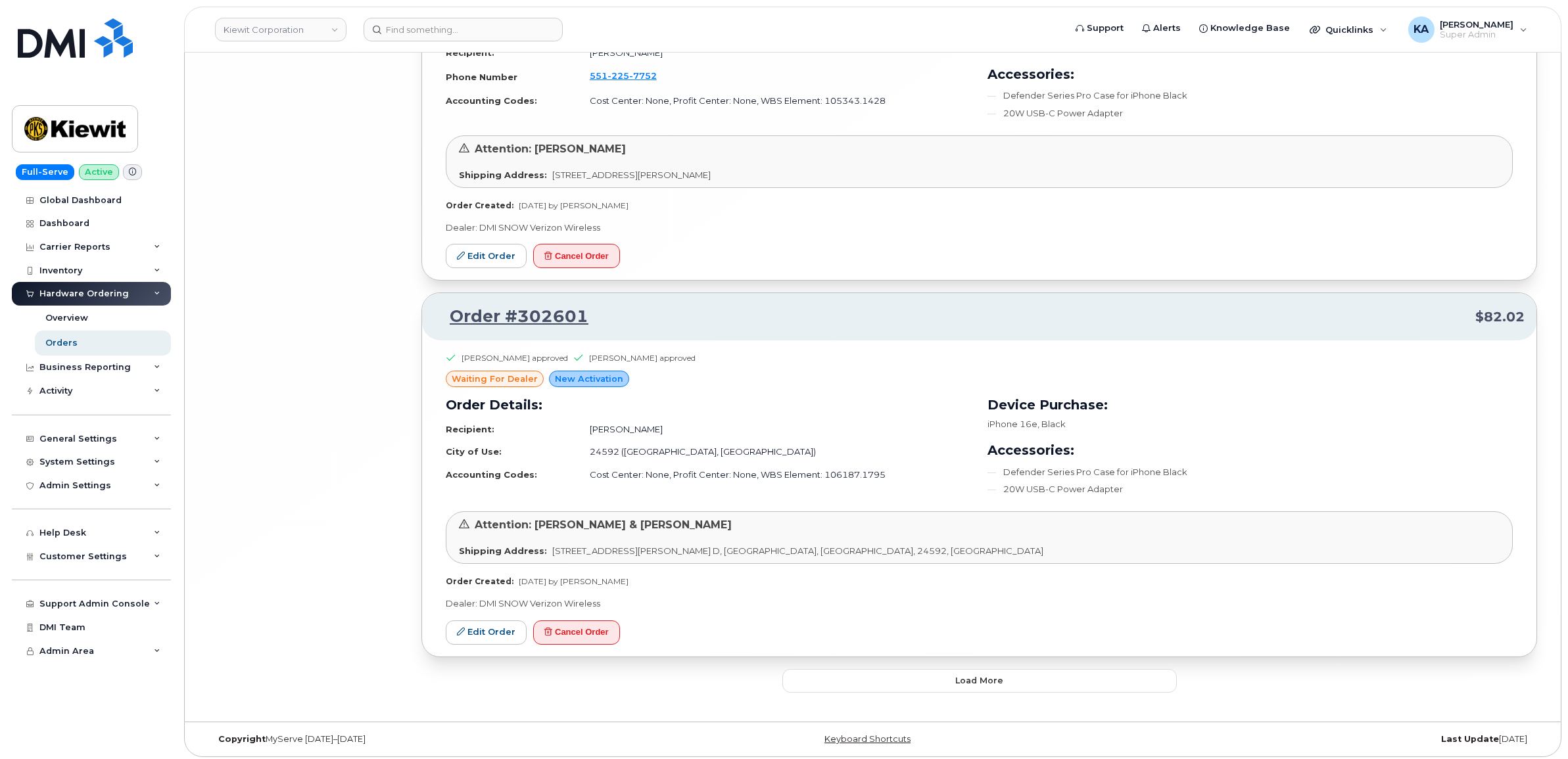
scroll to position [14193, 0]
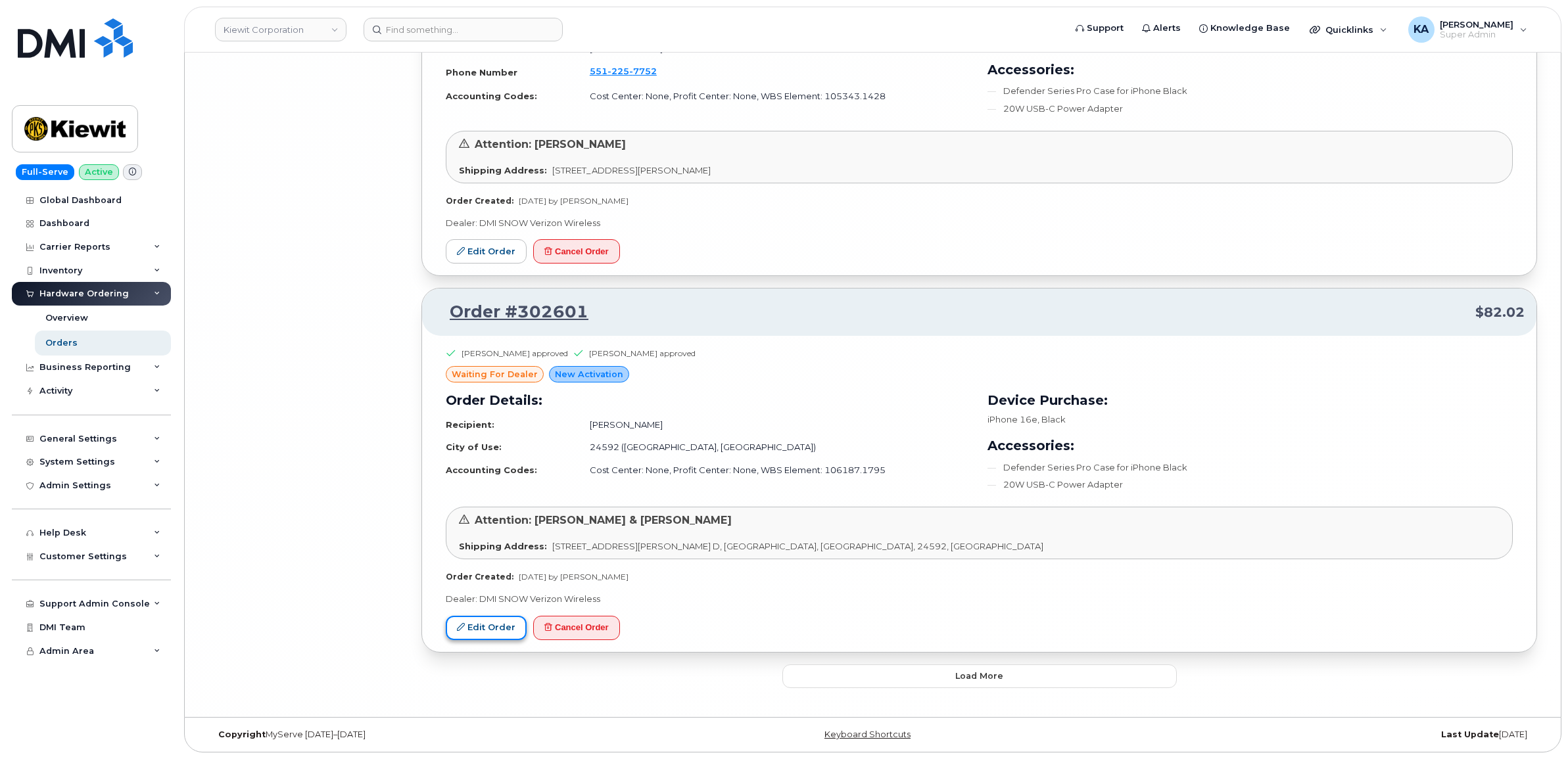
click at [495, 631] on link "Edit Order" at bounding box center [486, 628] width 81 height 24
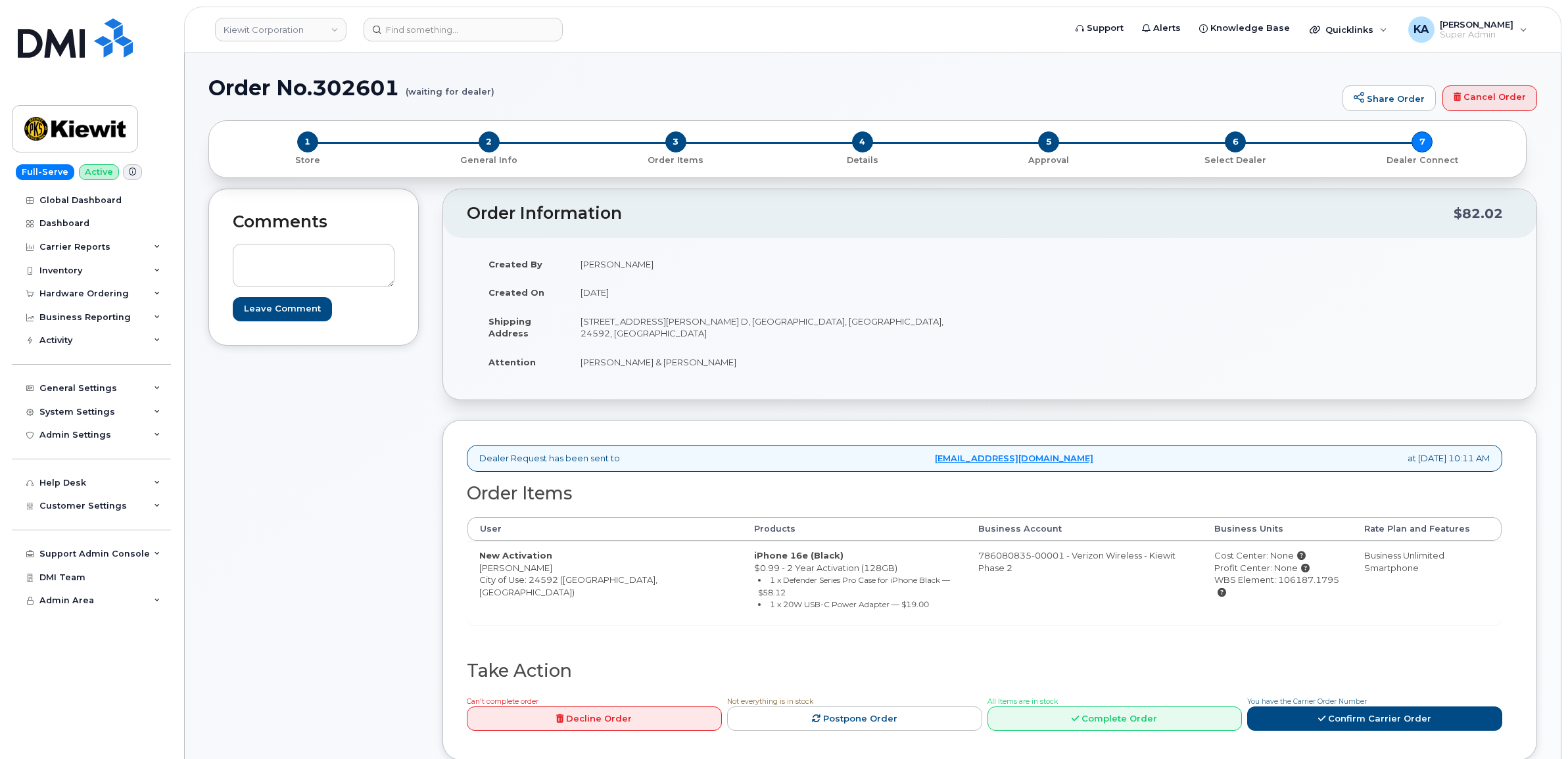
scroll to position [82, 0]
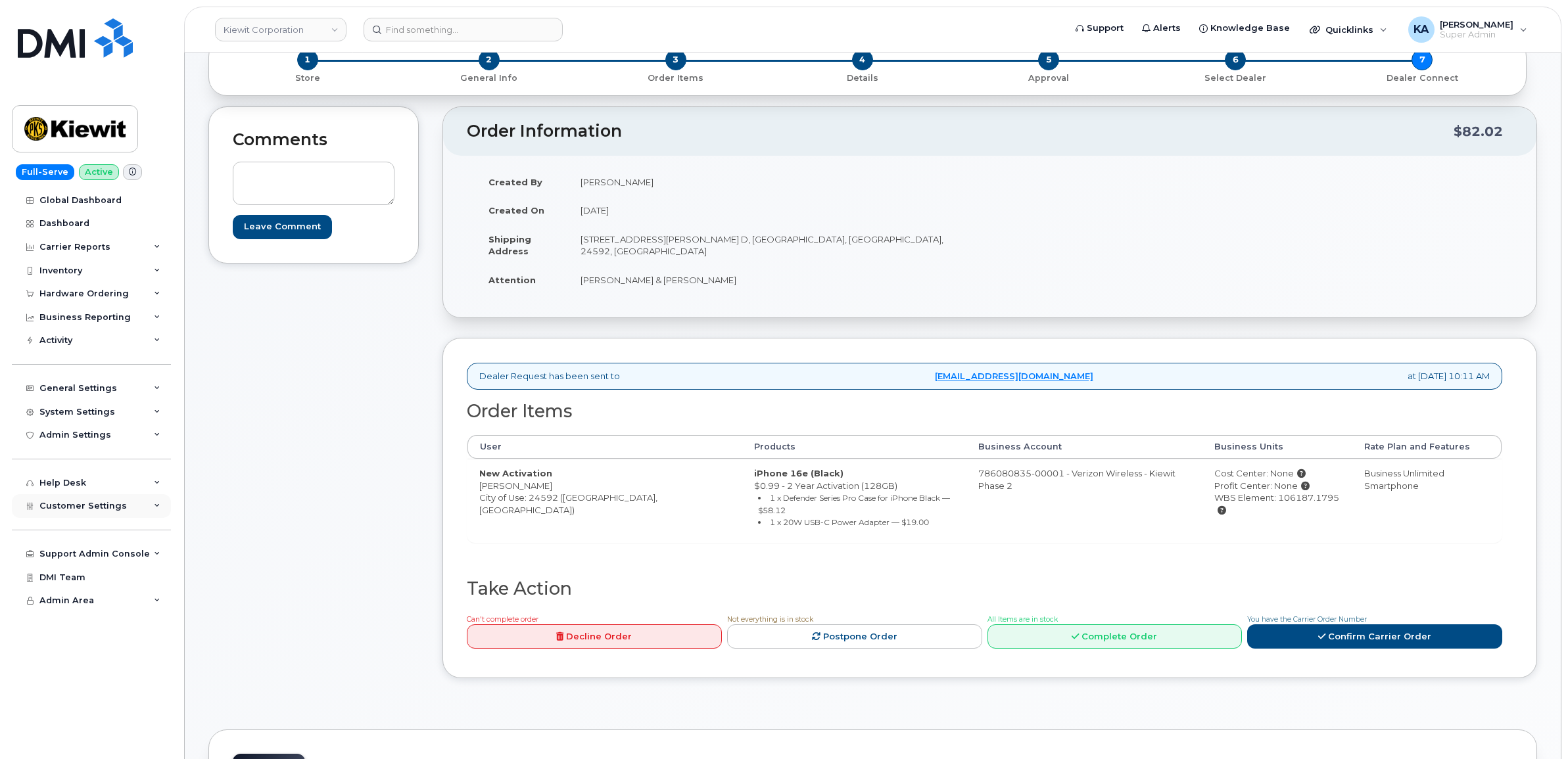
click at [76, 511] on span "Customer Settings" at bounding box center [82, 506] width 87 height 10
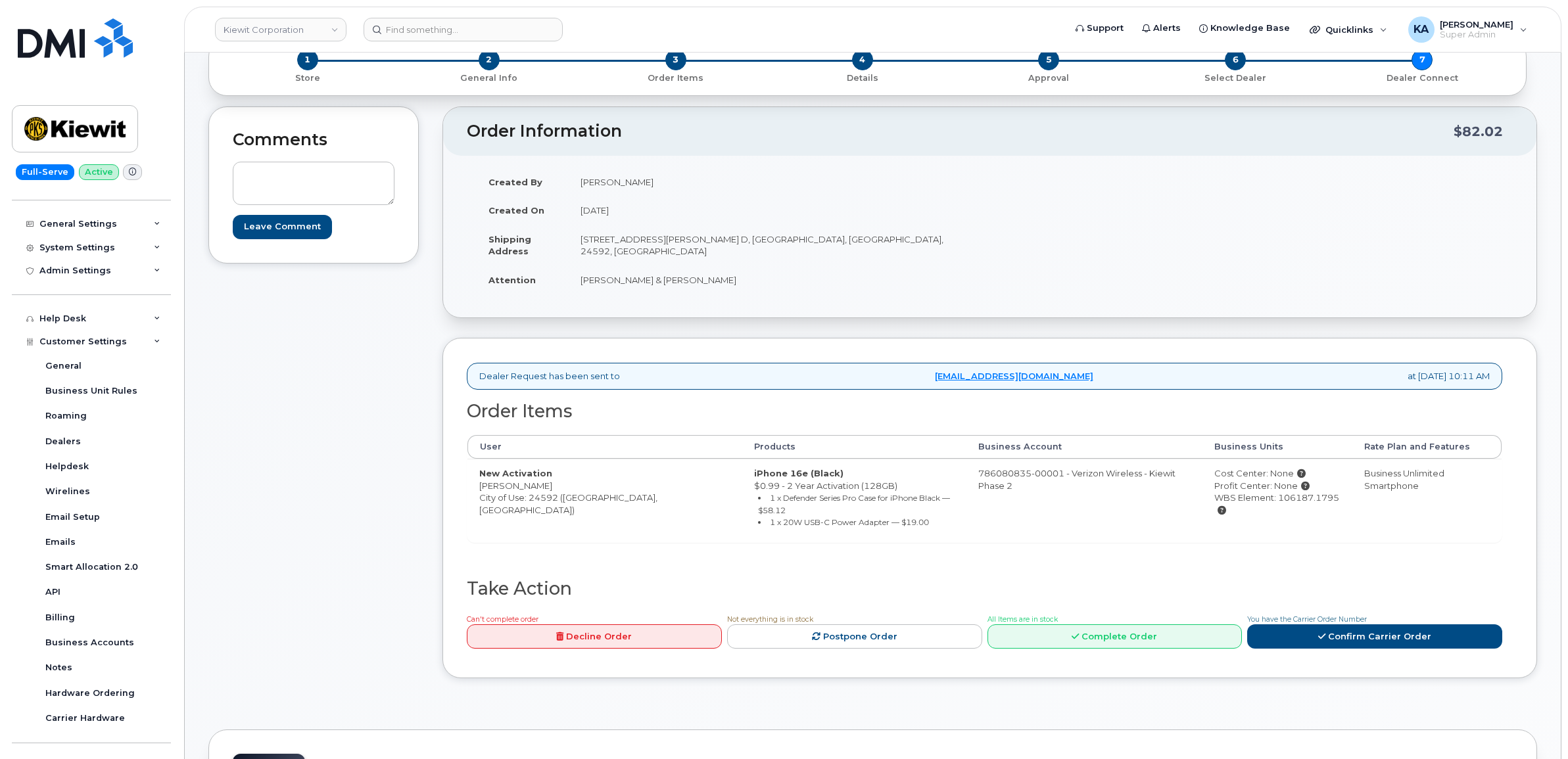
drag, startPoint x: 478, startPoint y: 487, endPoint x: 557, endPoint y: 488, distance: 79.0
click at [557, 488] on td "New Activation Esequiel Carmona City of Use: 24592 (South Boston, VA)" at bounding box center [605, 501] width 274 height 84
copy td "[PERSON_NAME]"
drag, startPoint x: 1250, startPoint y: 501, endPoint x: 1308, endPoint y: 506, distance: 58.2
click at [1308, 506] on div "WBS Element: 106187.1795" at bounding box center [1277, 504] width 126 height 24
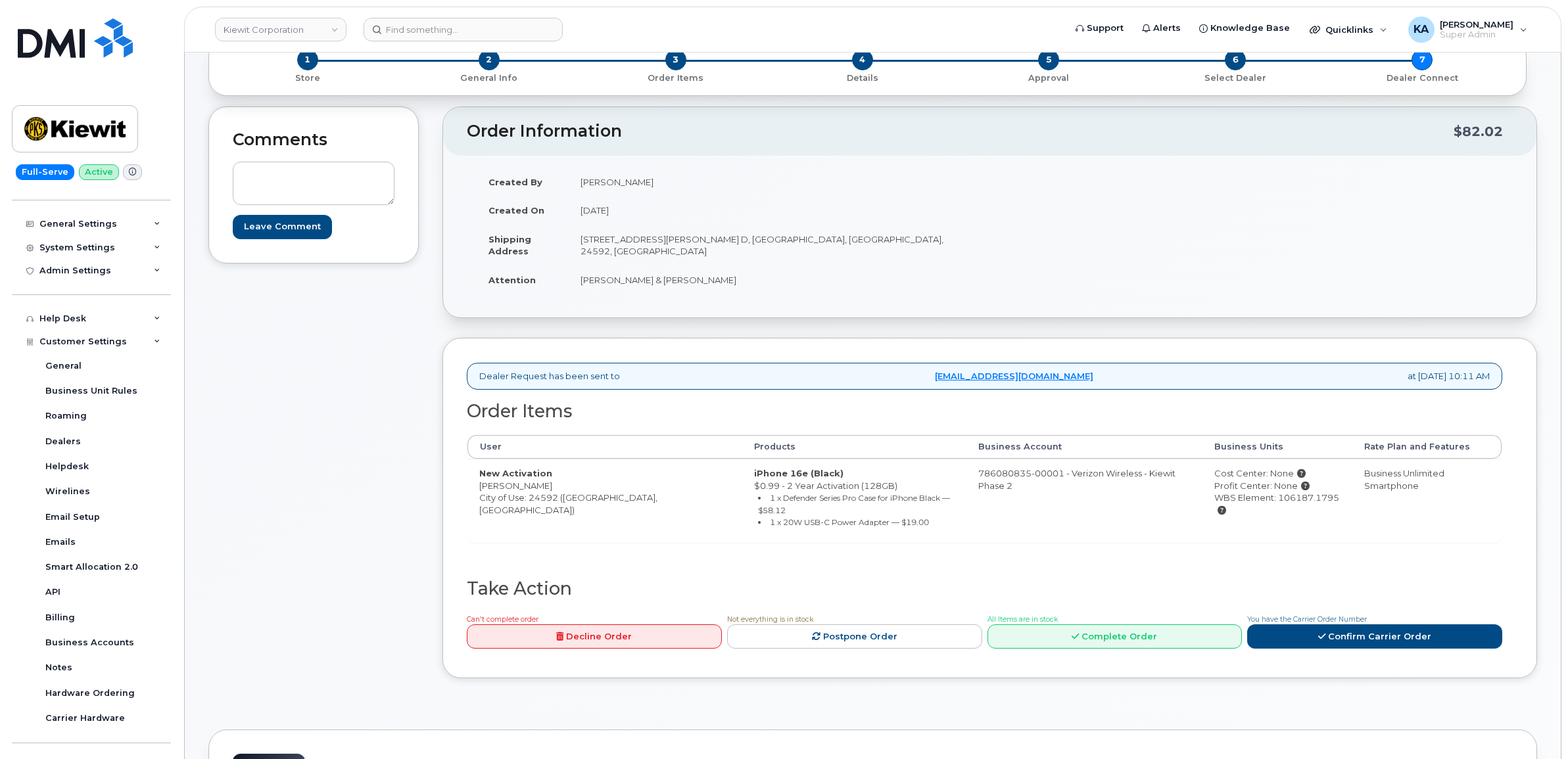
copy div "106187.1795"
drag, startPoint x: 580, startPoint y: 244, endPoint x: 656, endPoint y: 252, distance: 76.4
click at [656, 252] on td "[STREET_ADDRESS][PERSON_NAME] D, [GEOGRAPHIC_DATA], [GEOGRAPHIC_DATA], 24592, […" at bounding box center [775, 245] width 412 height 40
copy td "1401 Wilborn Ave"
click at [681, 252] on td "[STREET_ADDRESS][PERSON_NAME] D, [GEOGRAPHIC_DATA], [GEOGRAPHIC_DATA], 24592, […" at bounding box center [775, 245] width 412 height 40
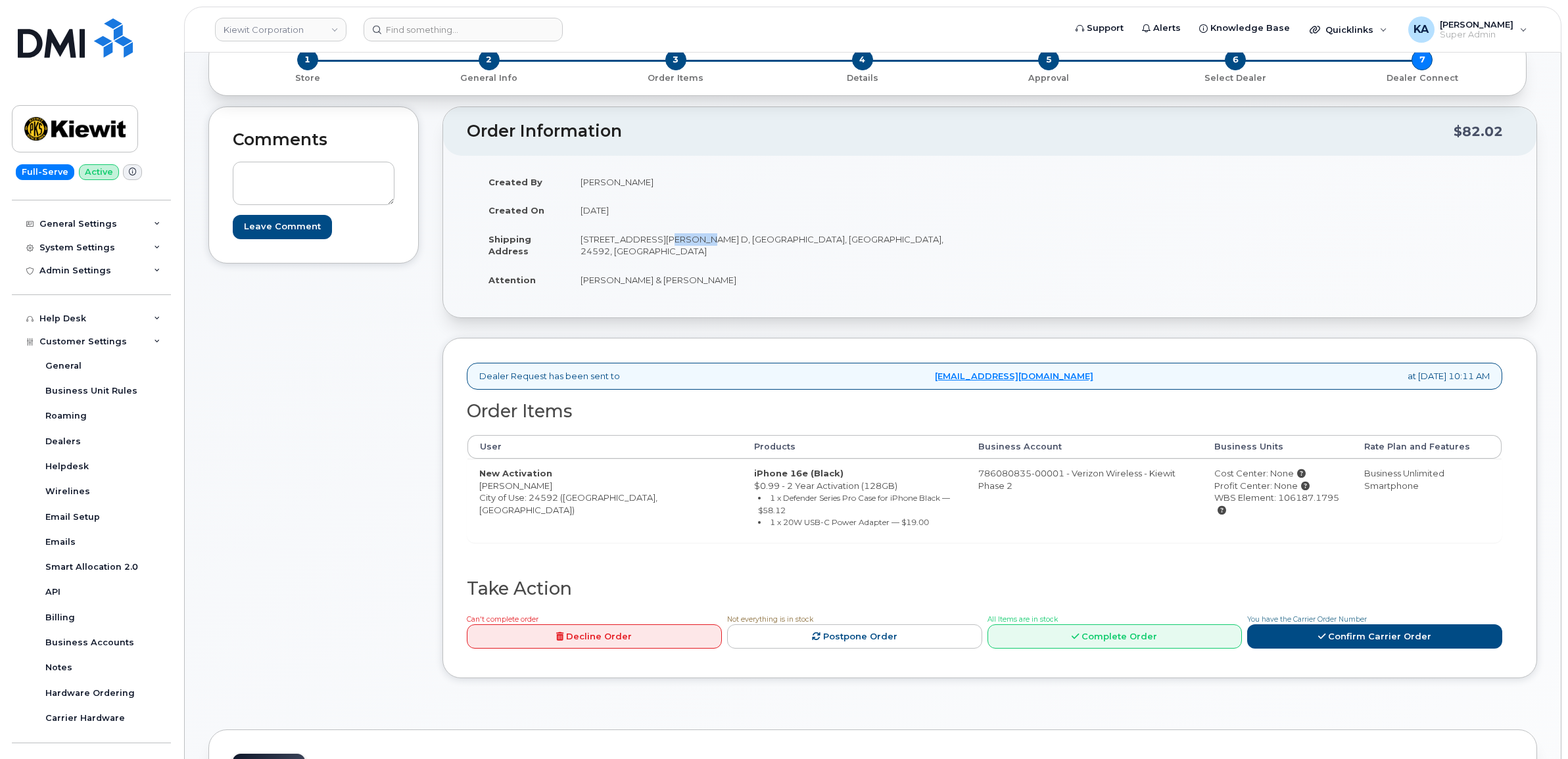
drag, startPoint x: 659, startPoint y: 237, endPoint x: 682, endPoint y: 242, distance: 23.5
click at [682, 242] on td "[STREET_ADDRESS][PERSON_NAME] D, [GEOGRAPHIC_DATA], [GEOGRAPHIC_DATA], 24592, […" at bounding box center [775, 245] width 412 height 40
copy td "Str. D"
click at [1275, 628] on link "Confirm Carrier Order" at bounding box center [1374, 636] width 255 height 24
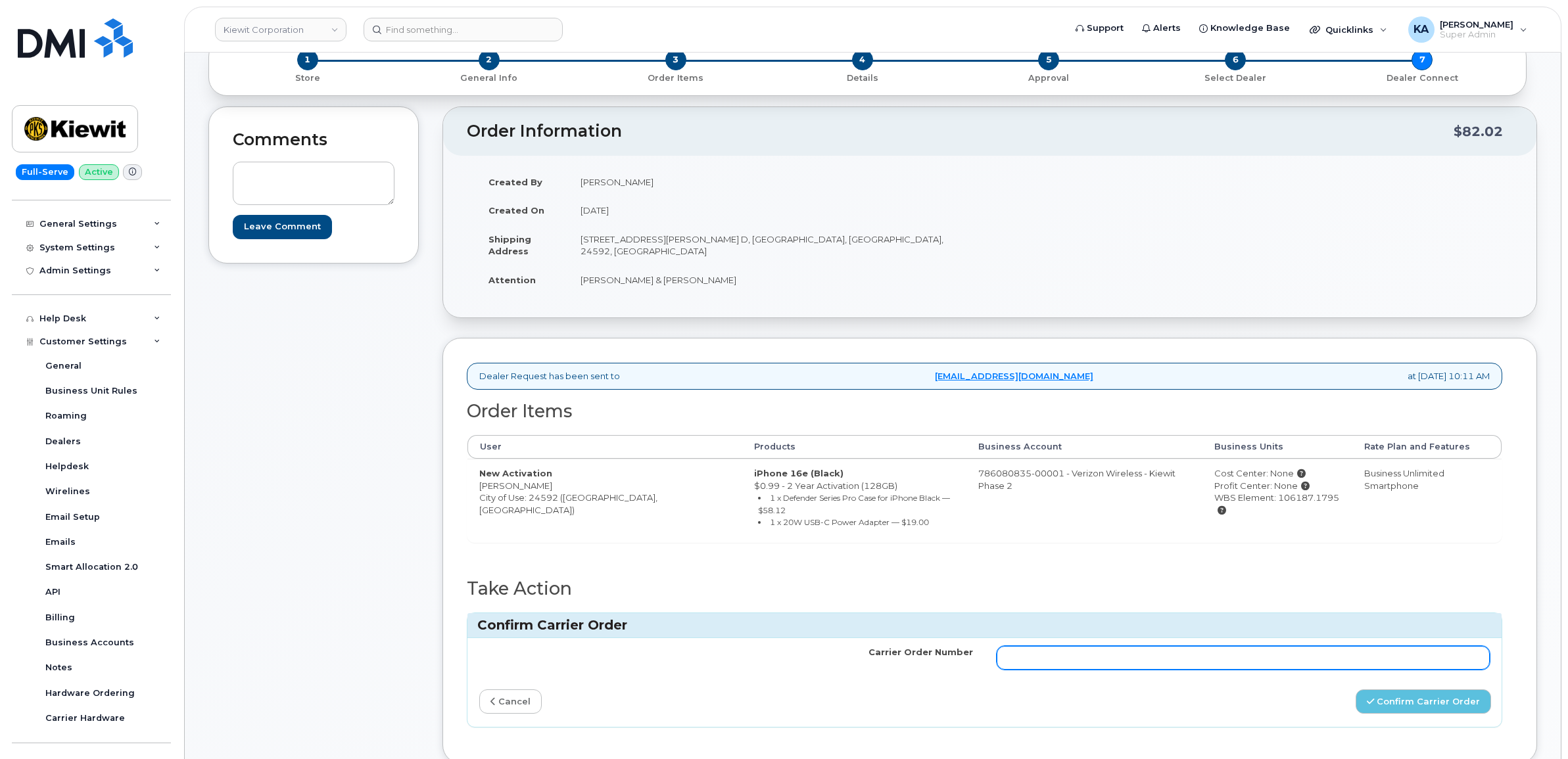
paste input "12316372"
type input "12316372"
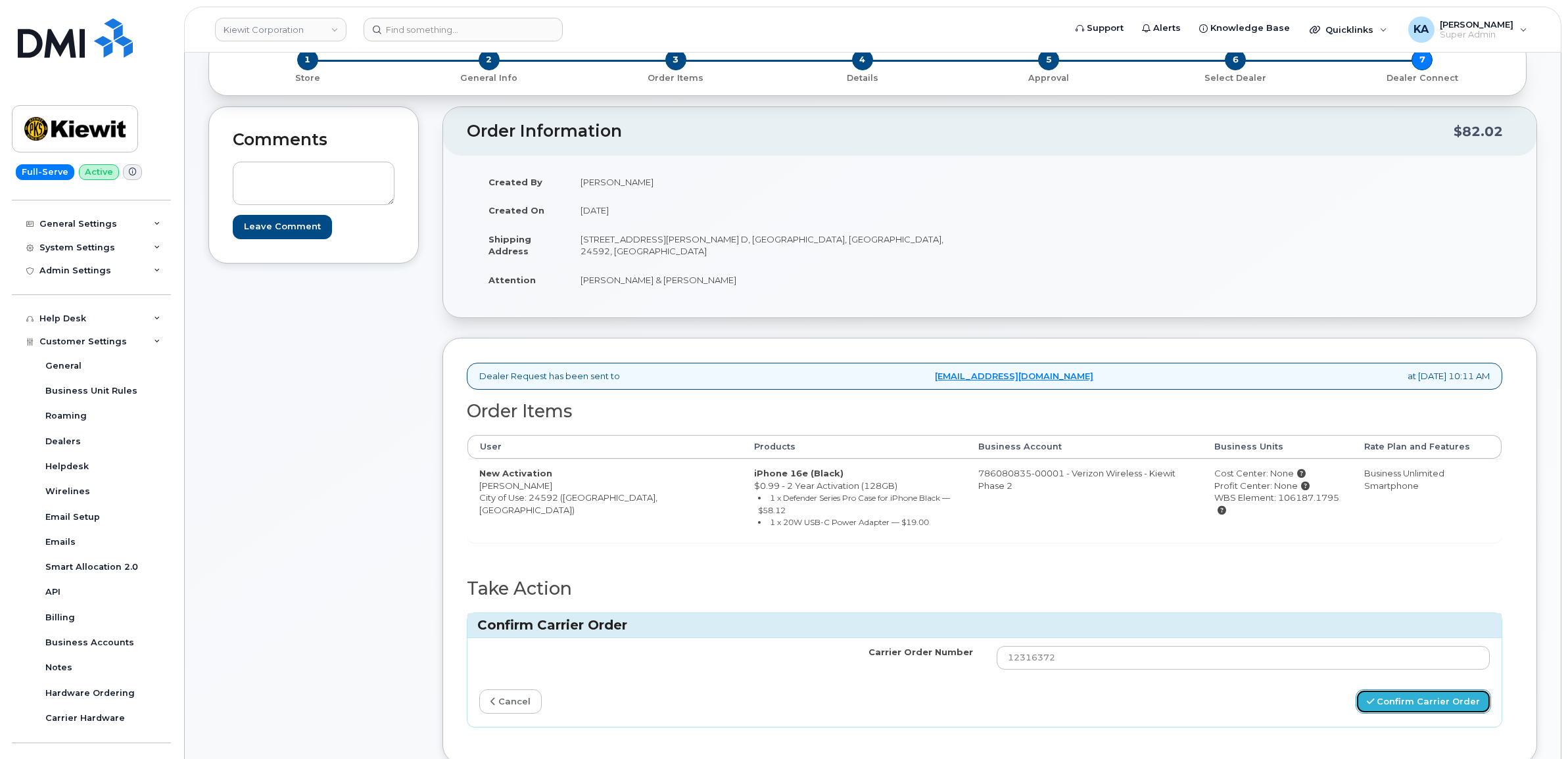
click at [1403, 697] on button "Confirm Carrier Order" at bounding box center [1423, 701] width 135 height 24
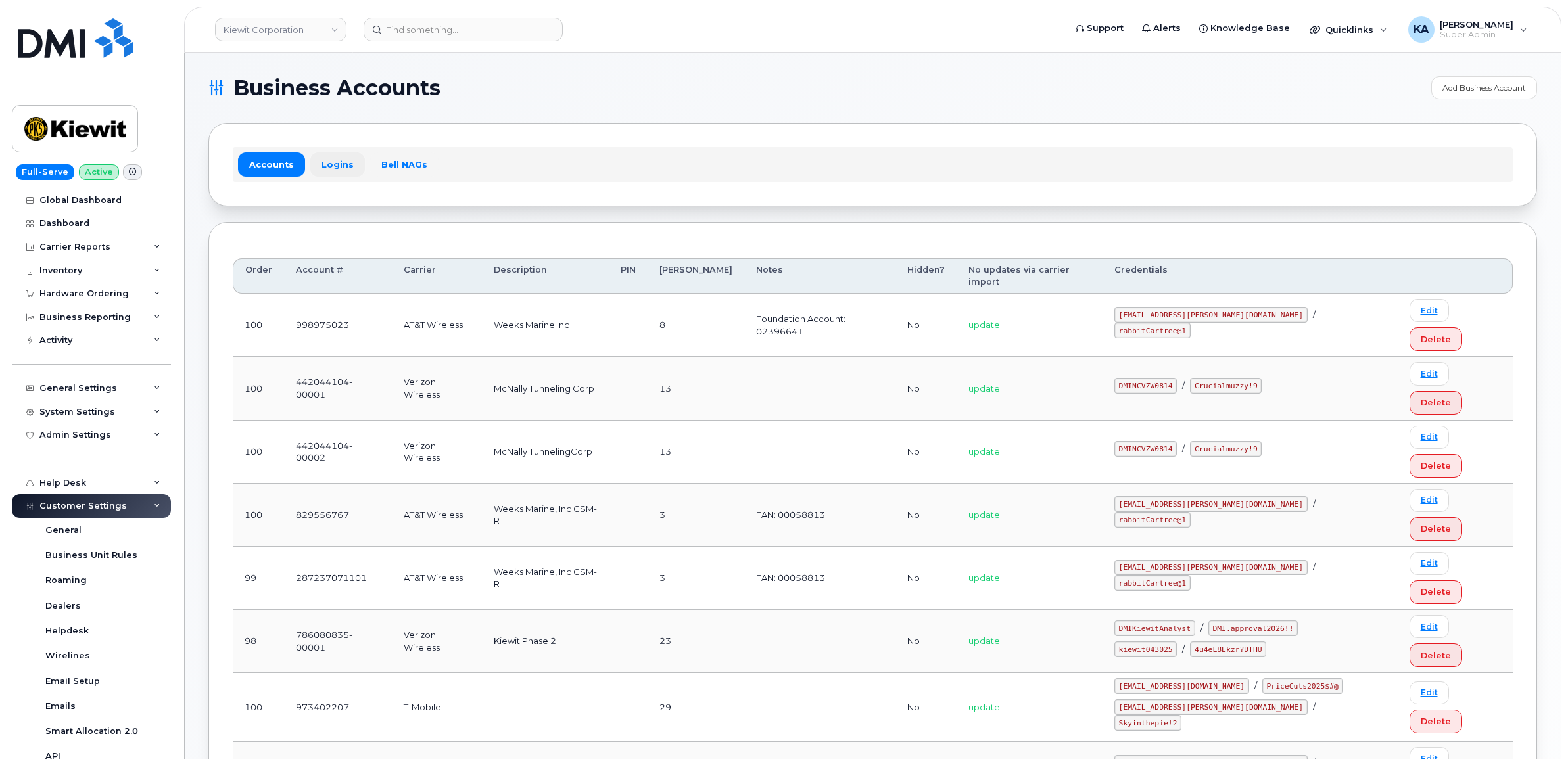
click at [333, 156] on link "Logins" at bounding box center [338, 164] width 55 height 23
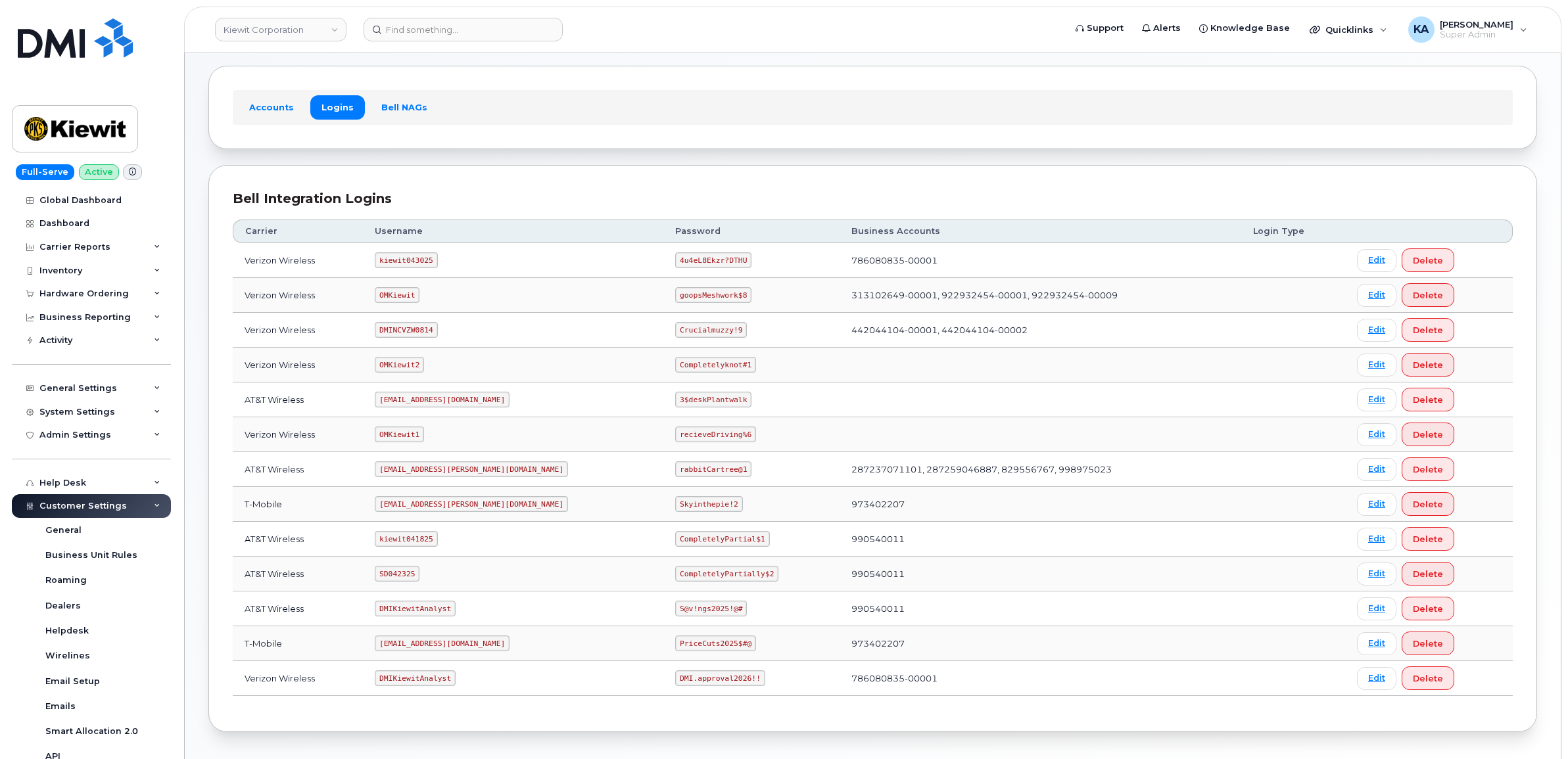
scroll to position [28, 0]
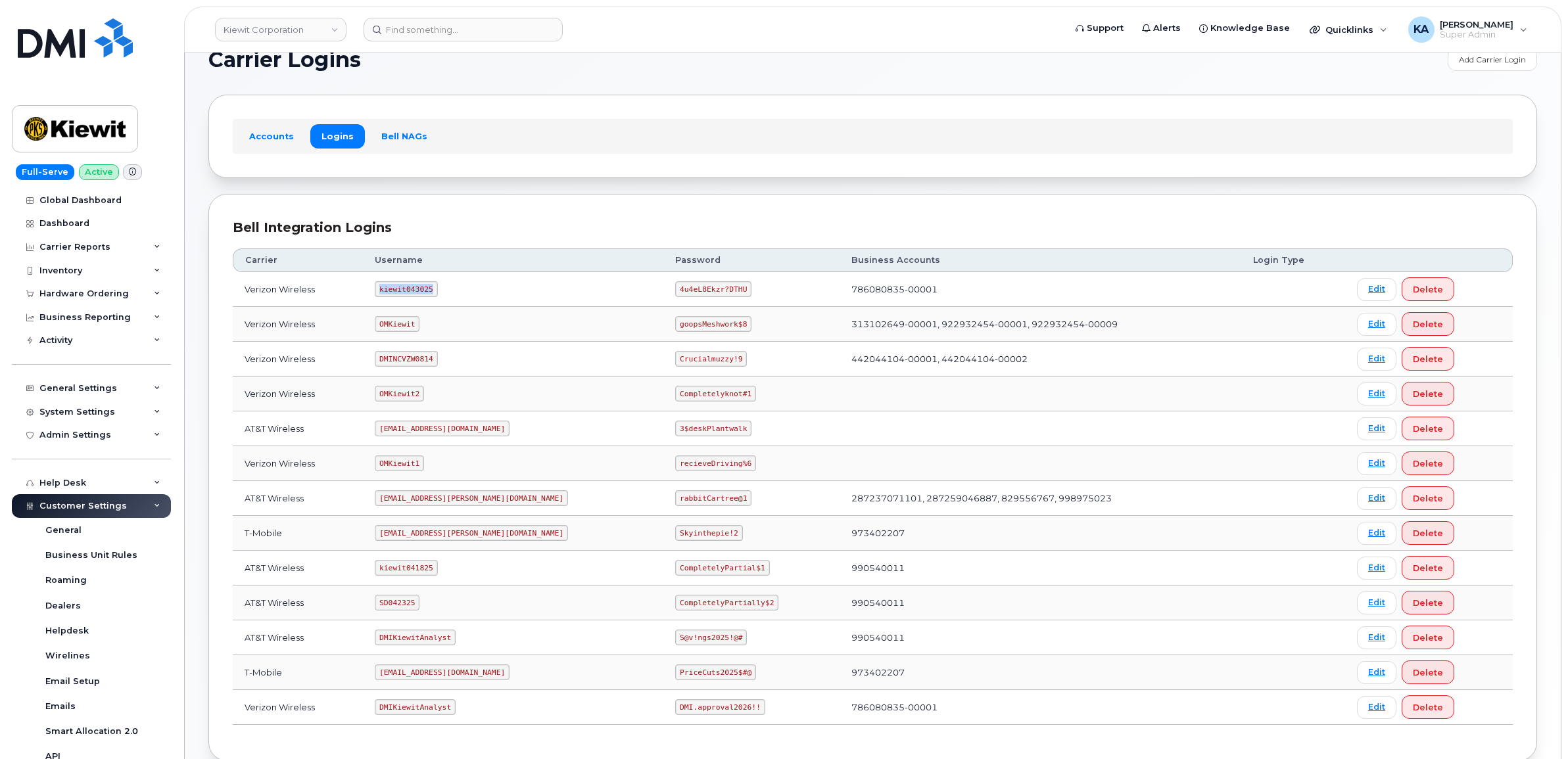
drag, startPoint x: 389, startPoint y: 291, endPoint x: 444, endPoint y: 294, distance: 55.1
click at [444, 294] on td "kiewit043025" at bounding box center [513, 290] width 301 height 35
copy code "kiewit043025"
drag, startPoint x: 622, startPoint y: 292, endPoint x: 701, endPoint y: 300, distance: 79.4
click at [701, 300] on td "4u4eL8Ekzr?DTHU" at bounding box center [751, 290] width 176 height 35
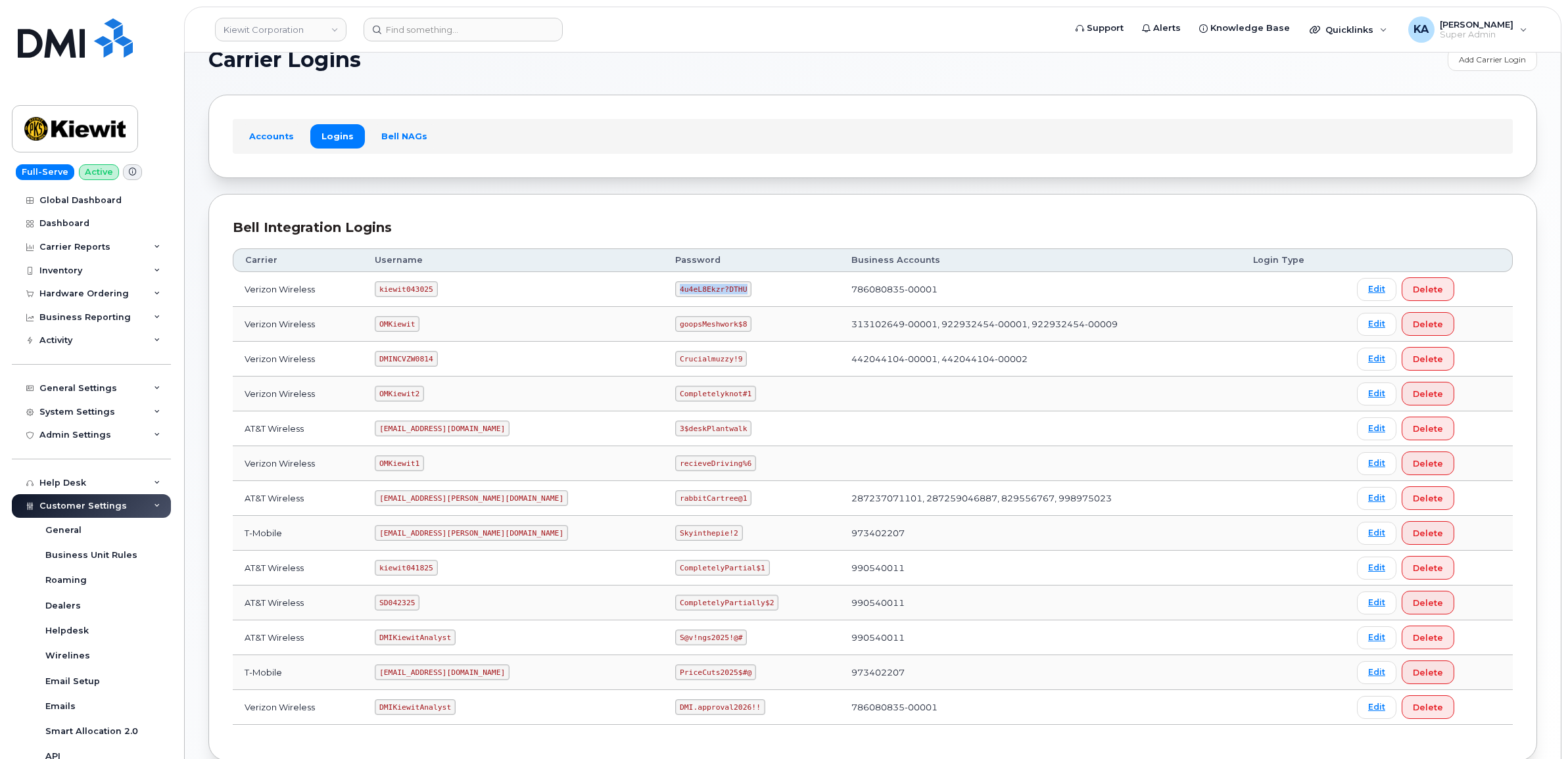
copy code "4u4eL8Ekzr?DTHU"
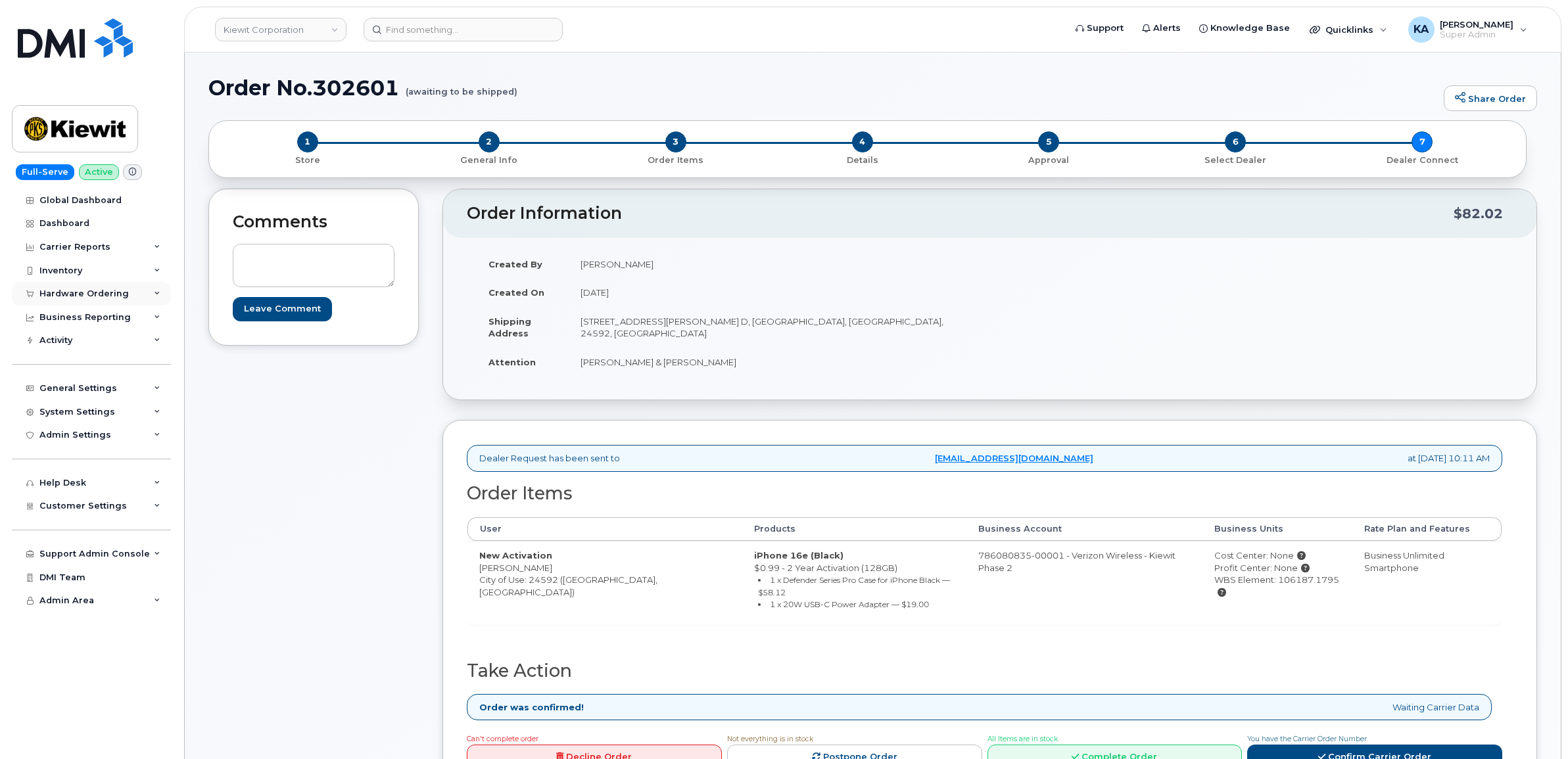
click at [76, 291] on div "Hardware Ordering" at bounding box center [84, 294] width 89 height 10
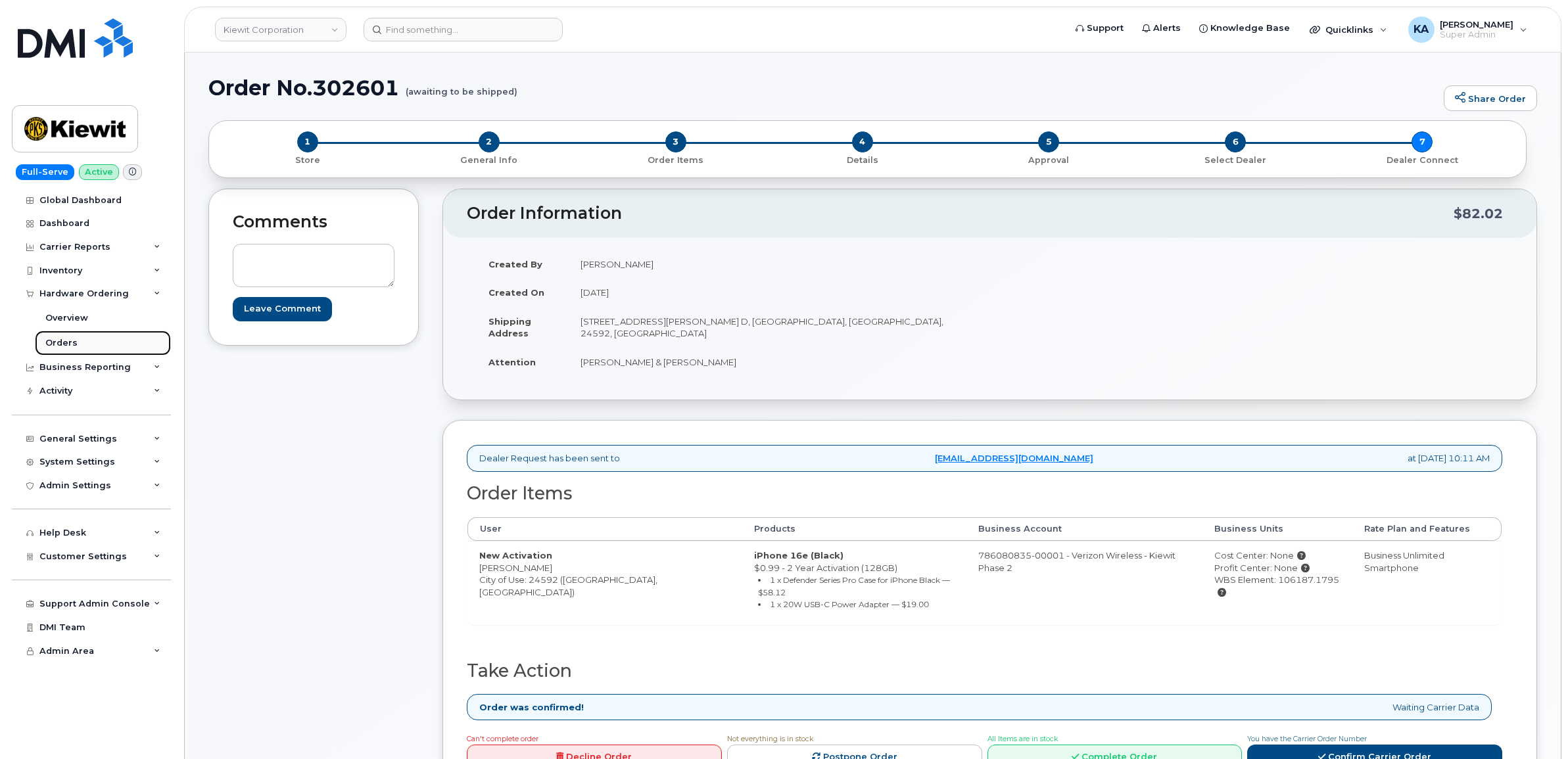
click at [63, 342] on div "Orders" at bounding box center [61, 342] width 32 height 12
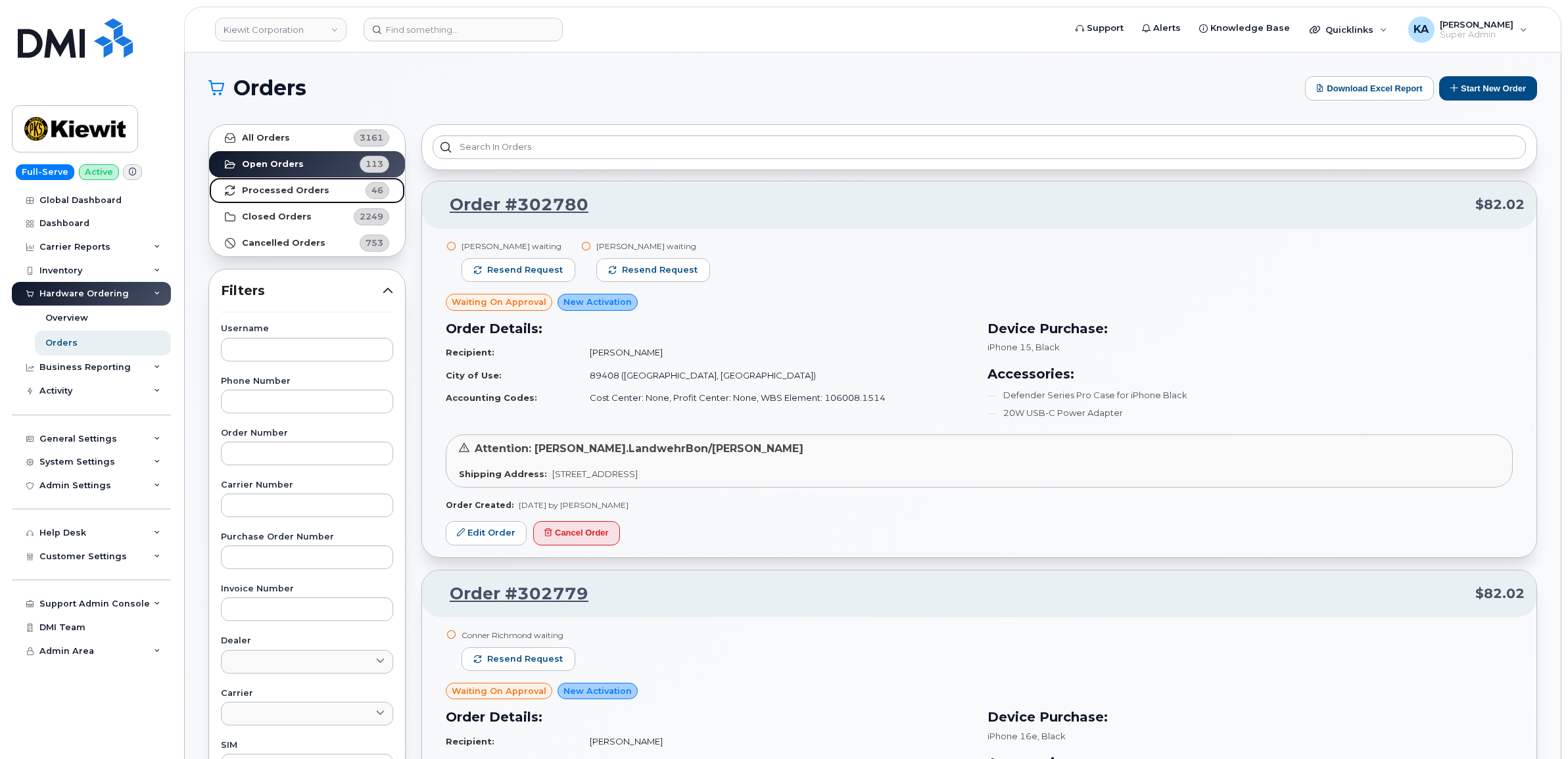
click at [258, 191] on strong "Processed Orders" at bounding box center [285, 190] width 87 height 10
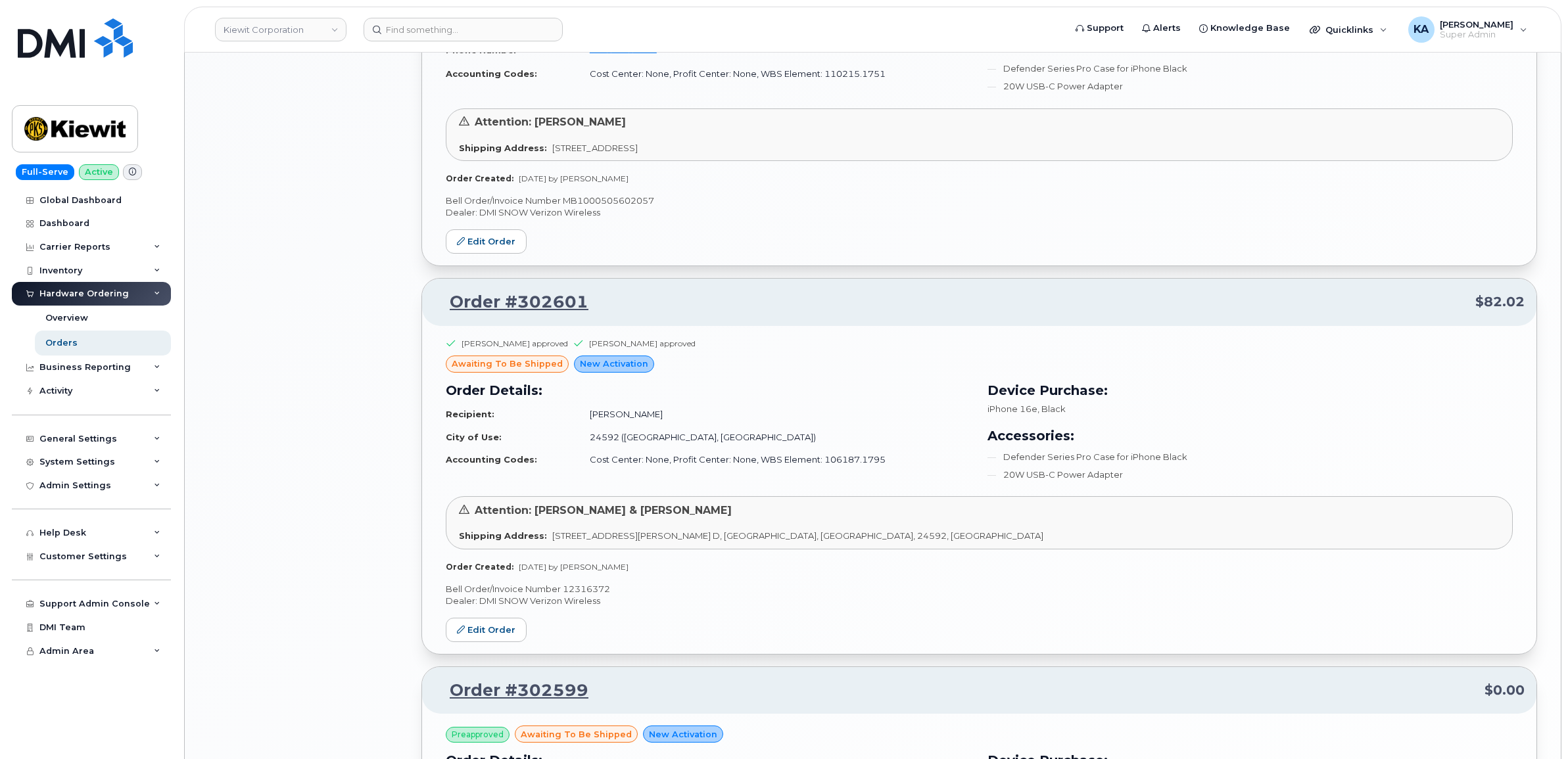
scroll to position [1808, 0]
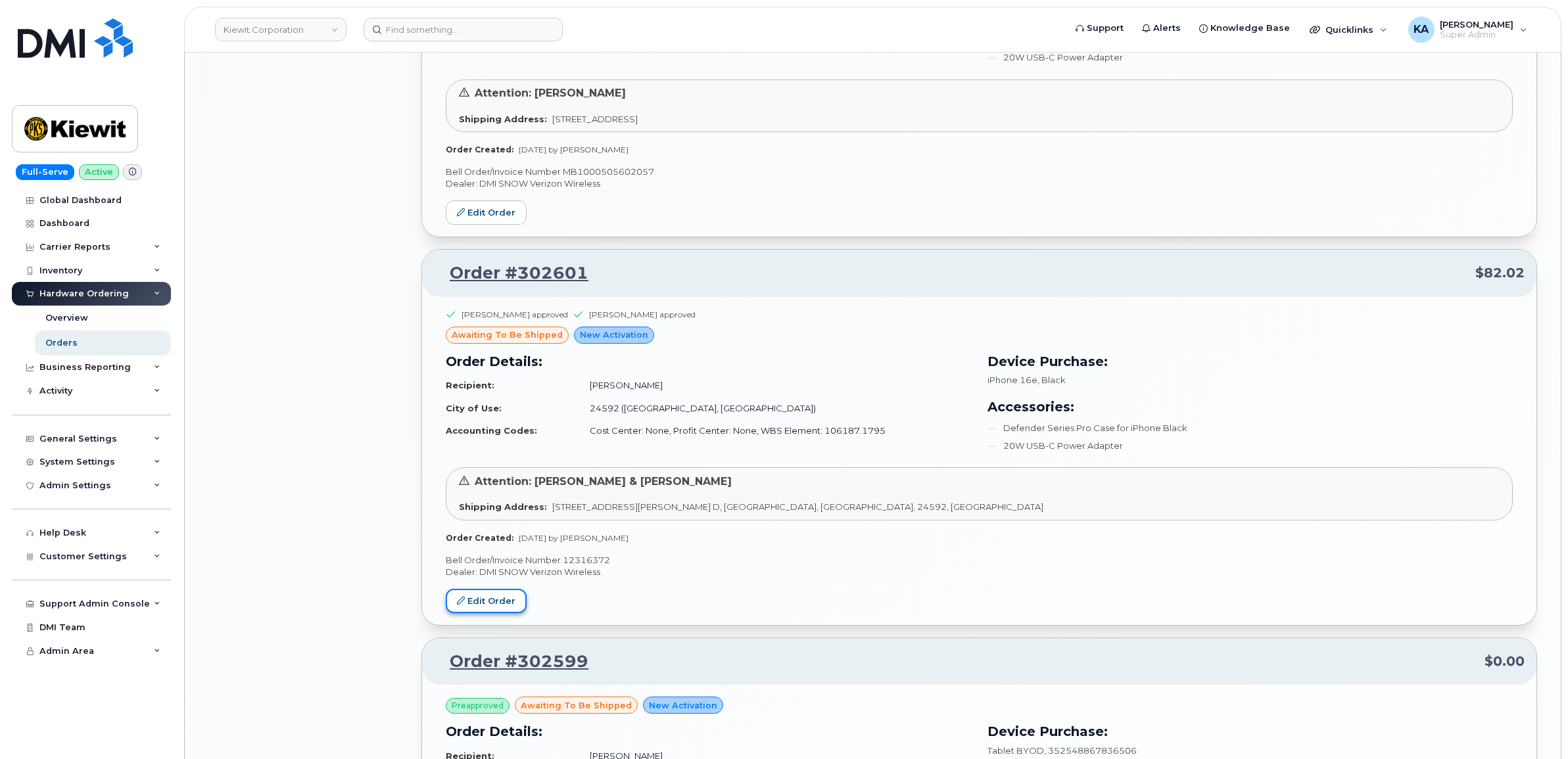
click at [481, 600] on link "Edit Order" at bounding box center [486, 600] width 81 height 24
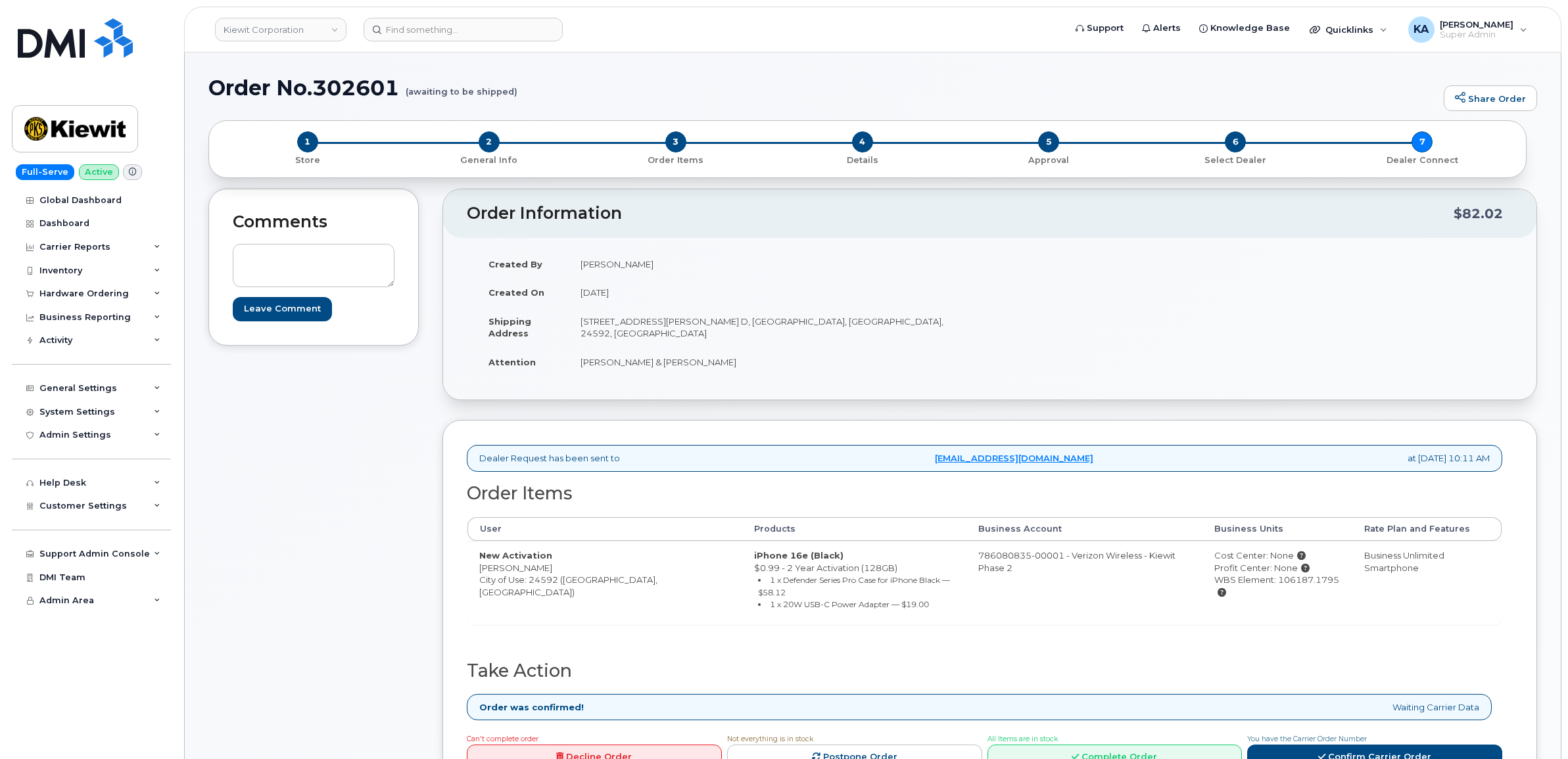
scroll to position [82, 0]
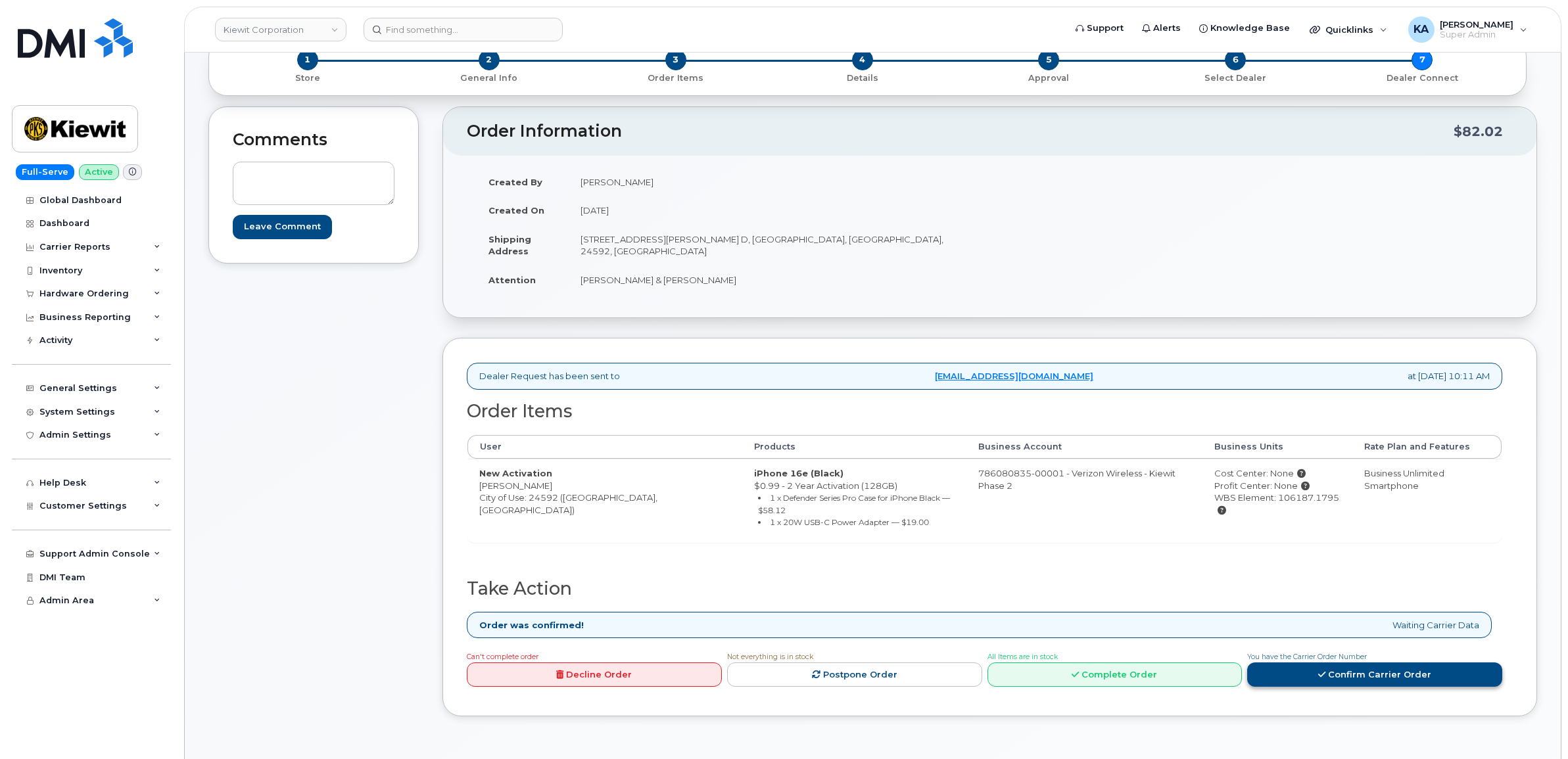
click at [1298, 669] on link "Confirm Carrier Order" at bounding box center [1374, 675] width 255 height 24
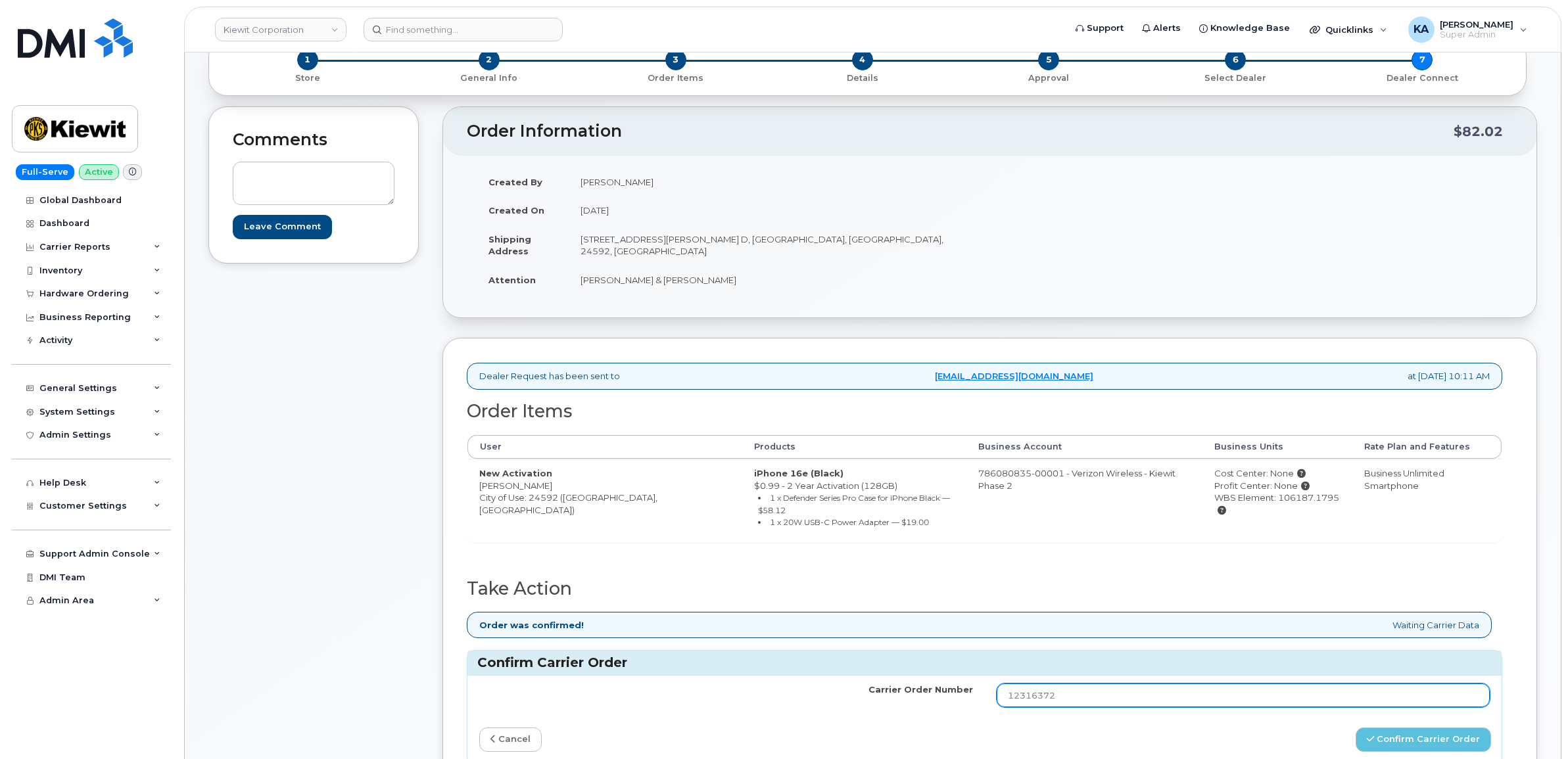
drag, startPoint x: 1095, startPoint y: 689, endPoint x: 955, endPoint y: 694, distance: 140.1
click at [955, 694] on tr "Carrier Order Number 12316372" at bounding box center [984, 695] width 1034 height 39
paste input "MB3000599583806"
type input "MB3000599583806"
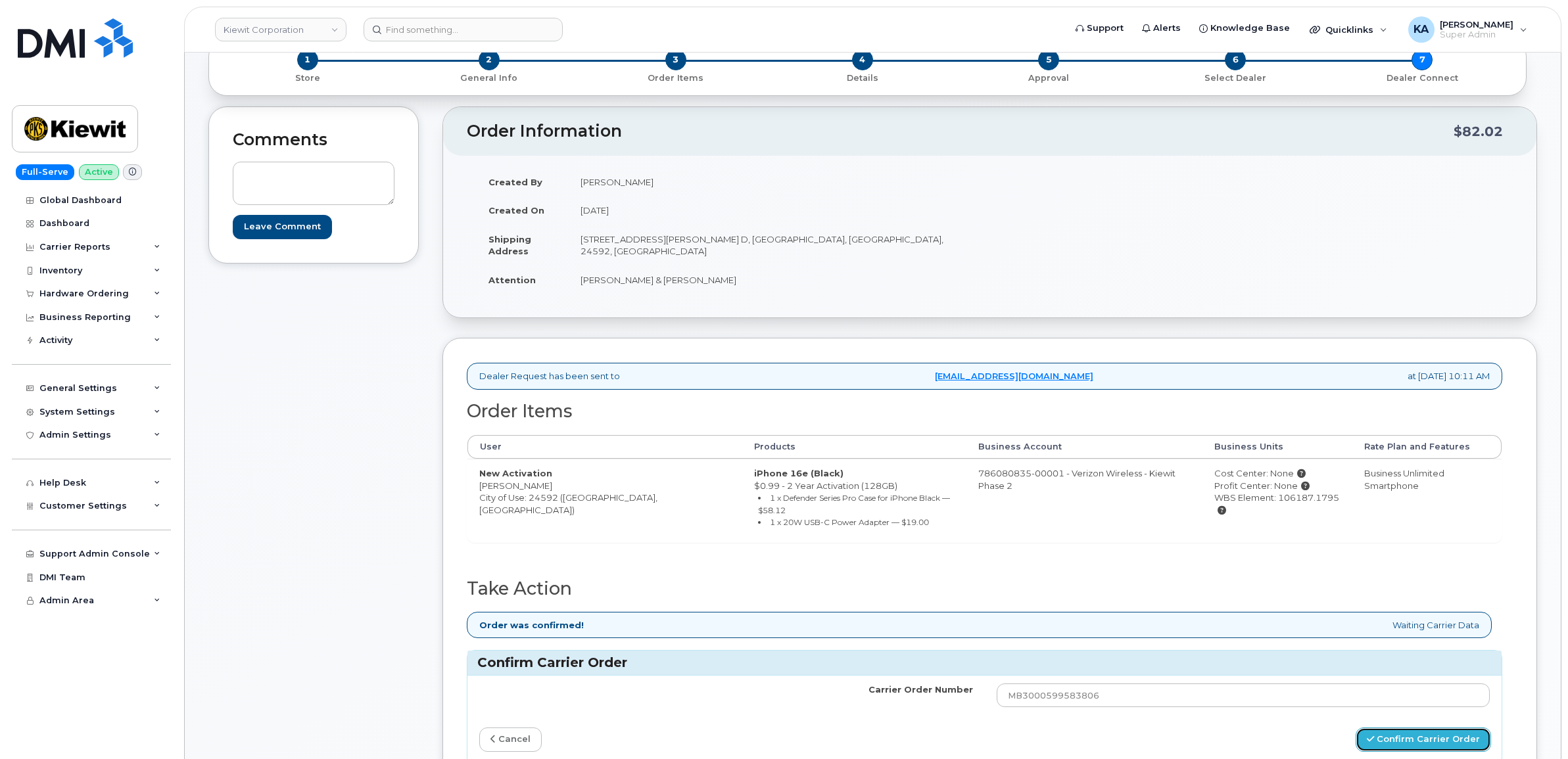
click at [1411, 731] on button "Confirm Carrier Order" at bounding box center [1423, 739] width 135 height 24
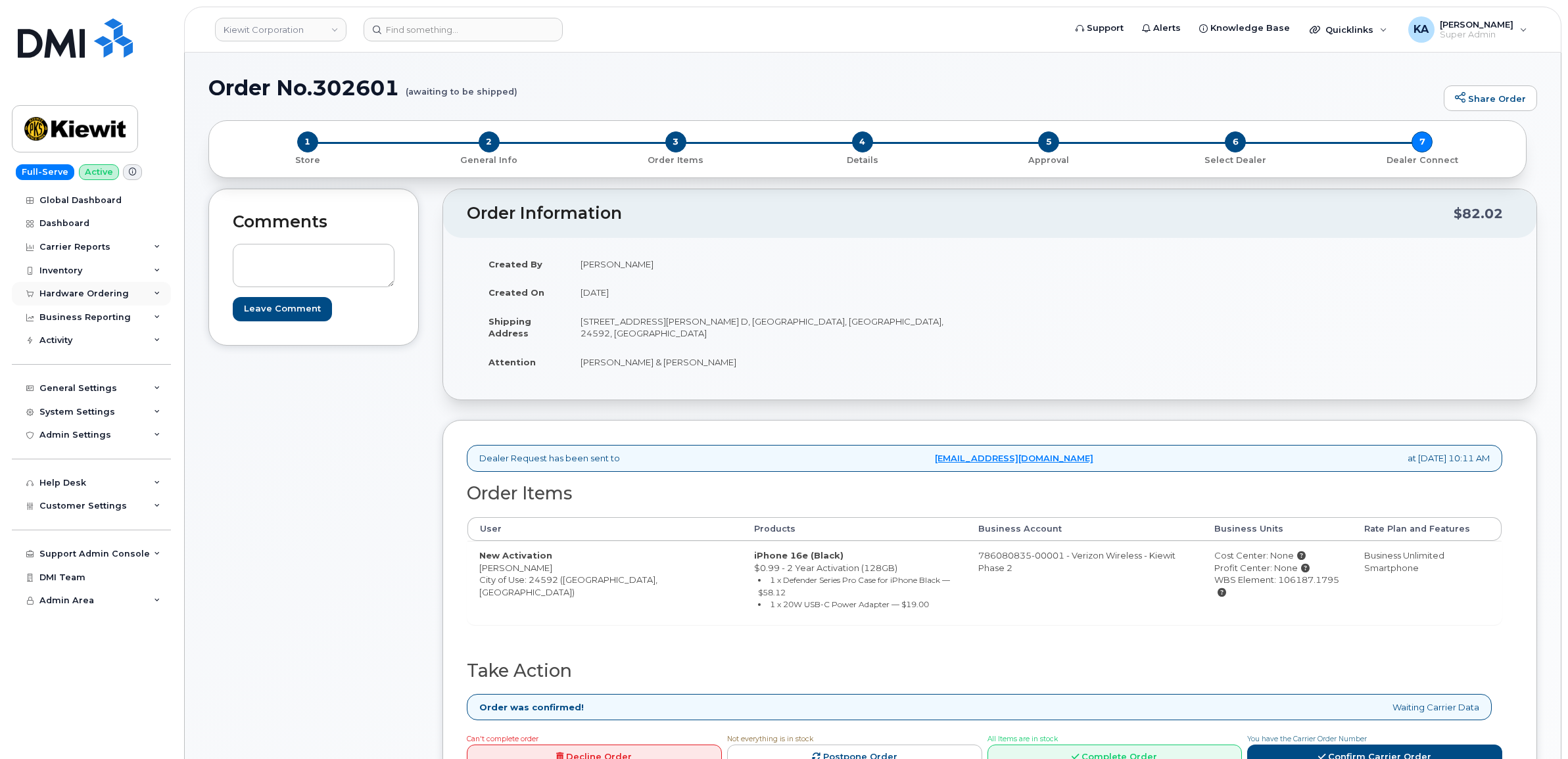
click at [89, 294] on div "Hardware Ordering" at bounding box center [84, 294] width 89 height 10
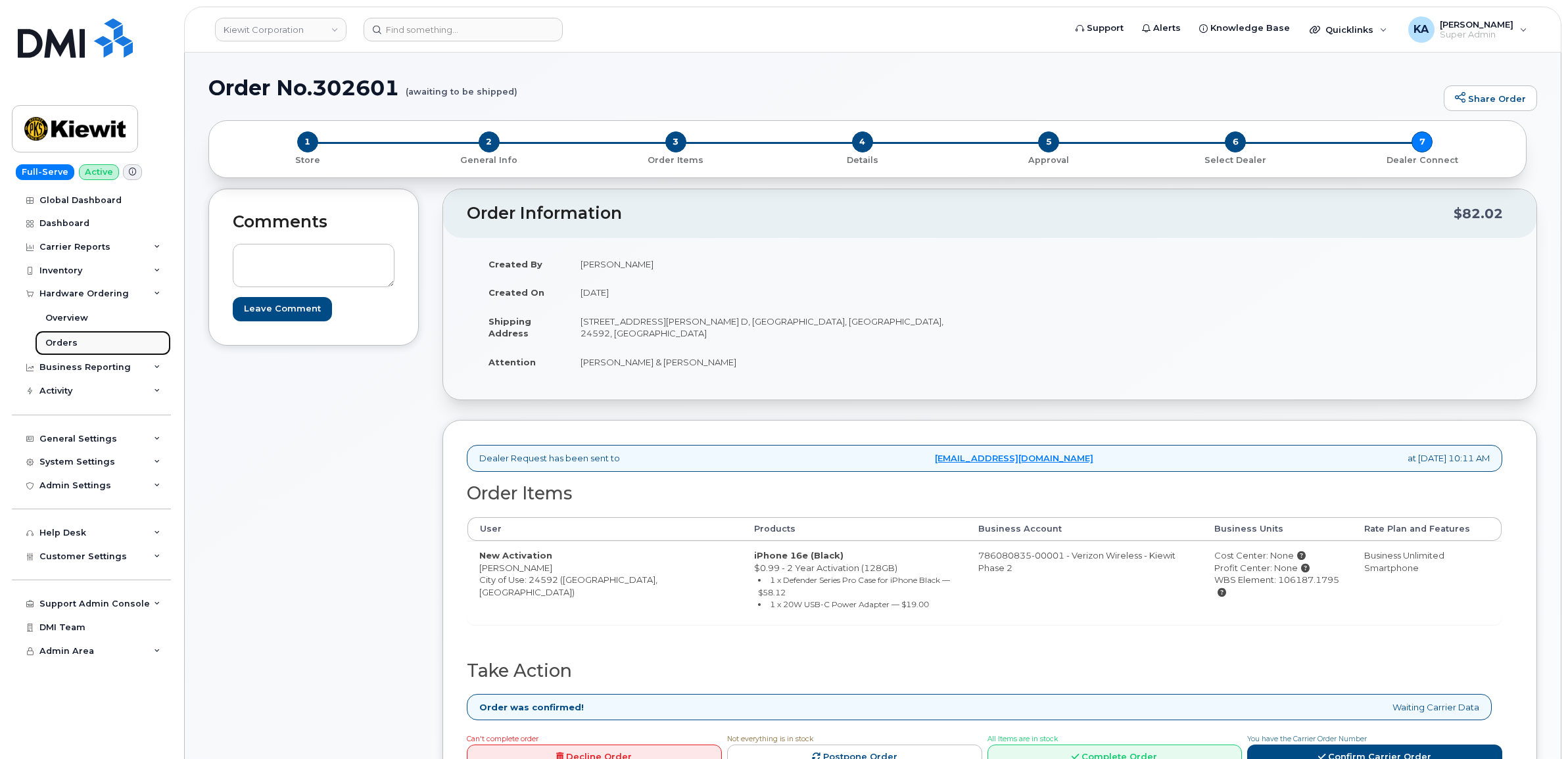
click at [60, 340] on div "Orders" at bounding box center [61, 342] width 32 height 12
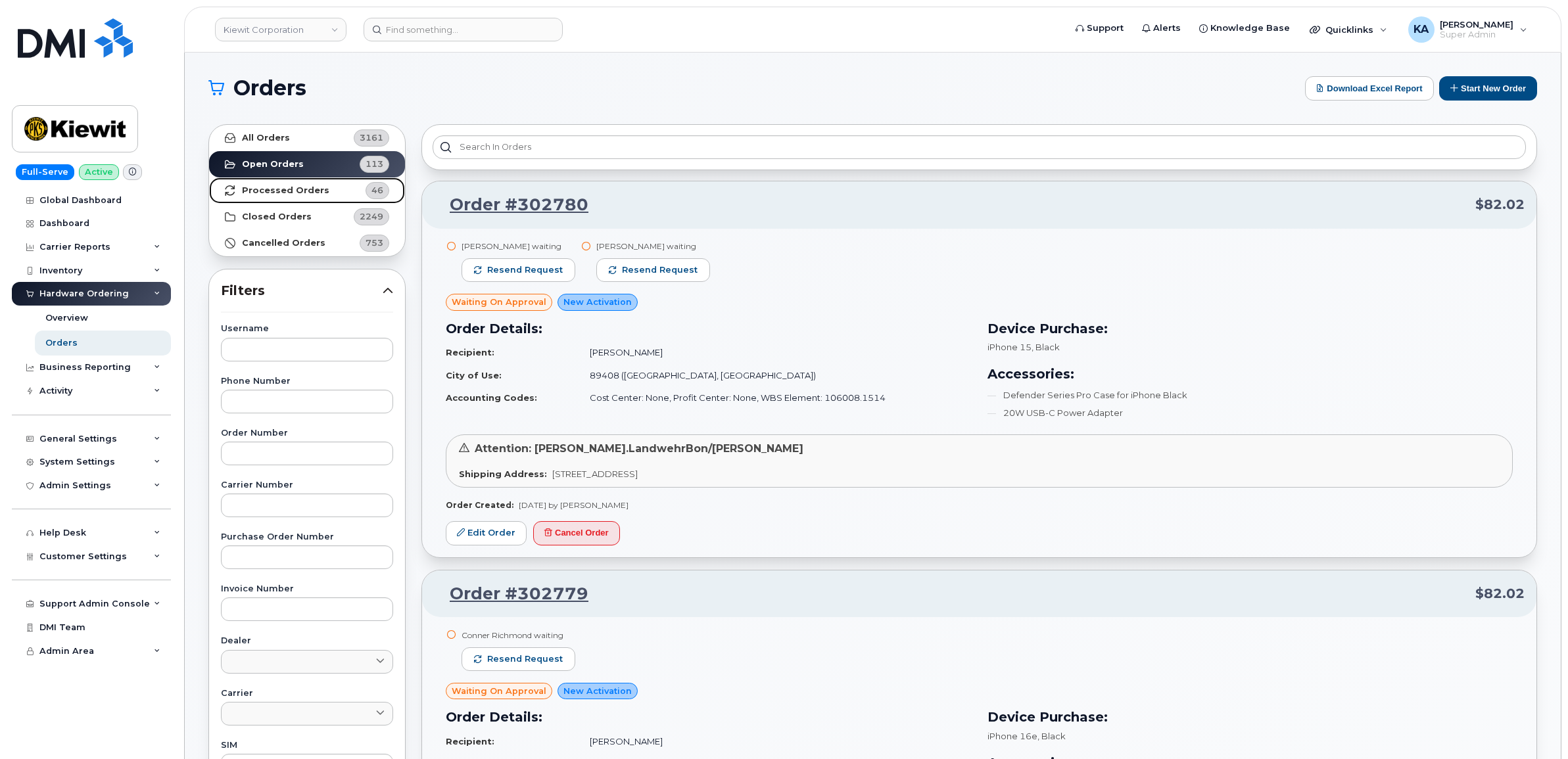
click at [305, 189] on strong "Processed Orders" at bounding box center [285, 190] width 87 height 10
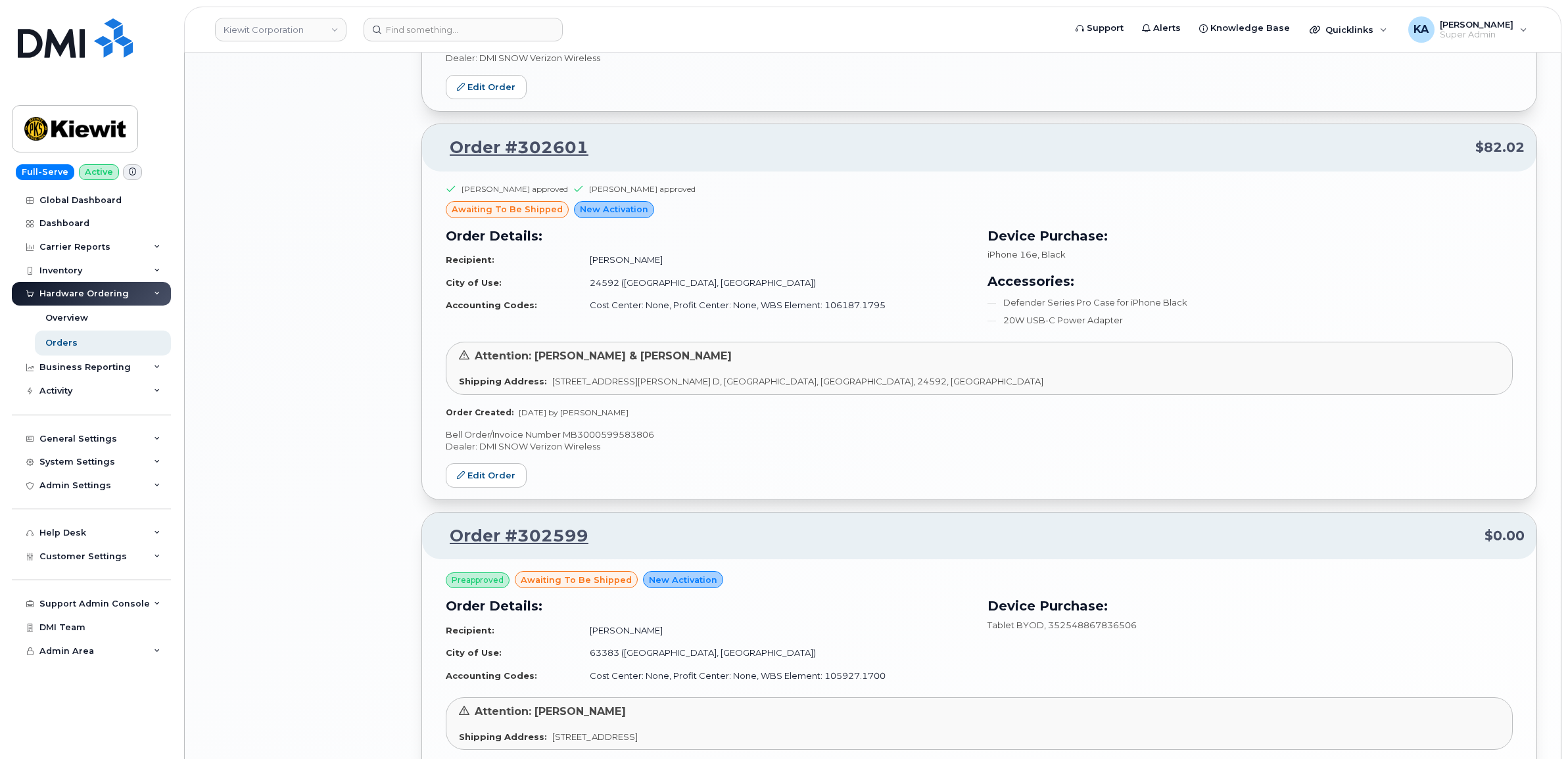
scroll to position [1808, 0]
